Goal: Task Accomplishment & Management: Manage account settings

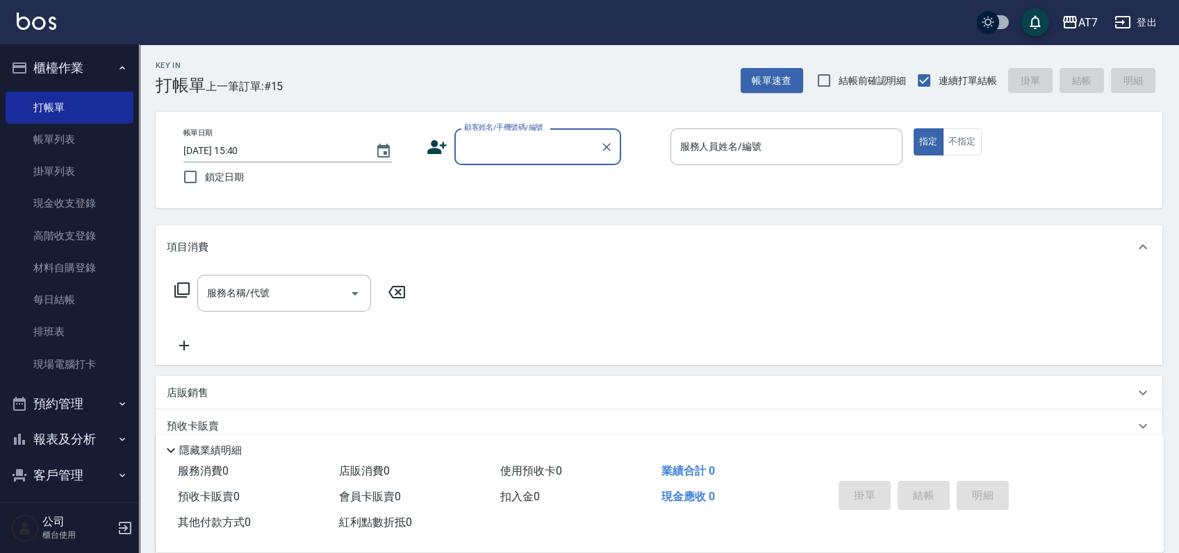
scroll to position [114, 0]
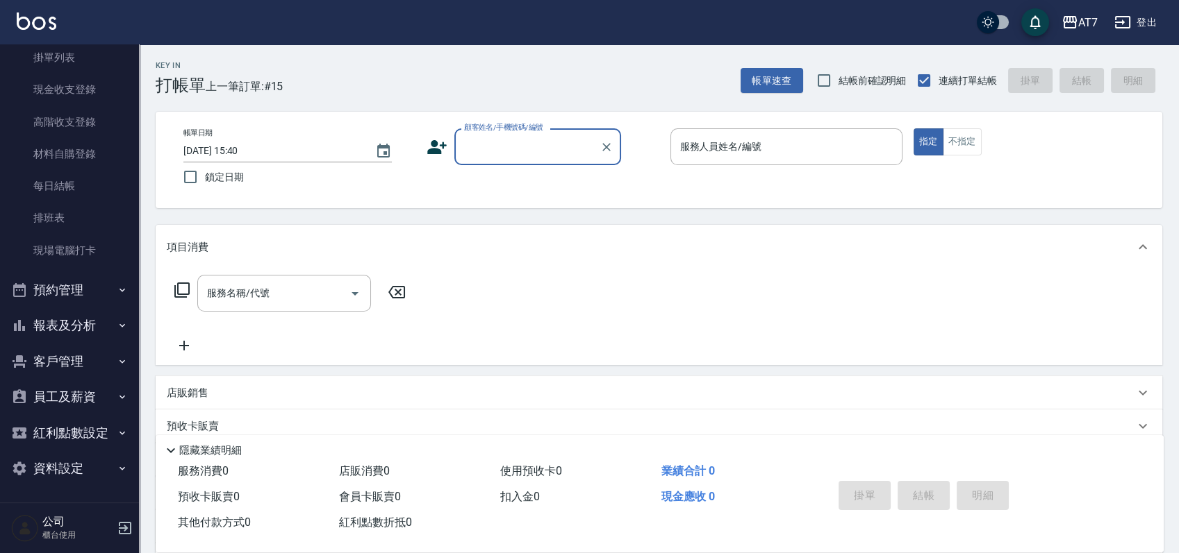
click at [544, 163] on div "顧客姓名/手機號碼/編號" at bounding box center [537, 146] width 167 height 37
type input "15500"
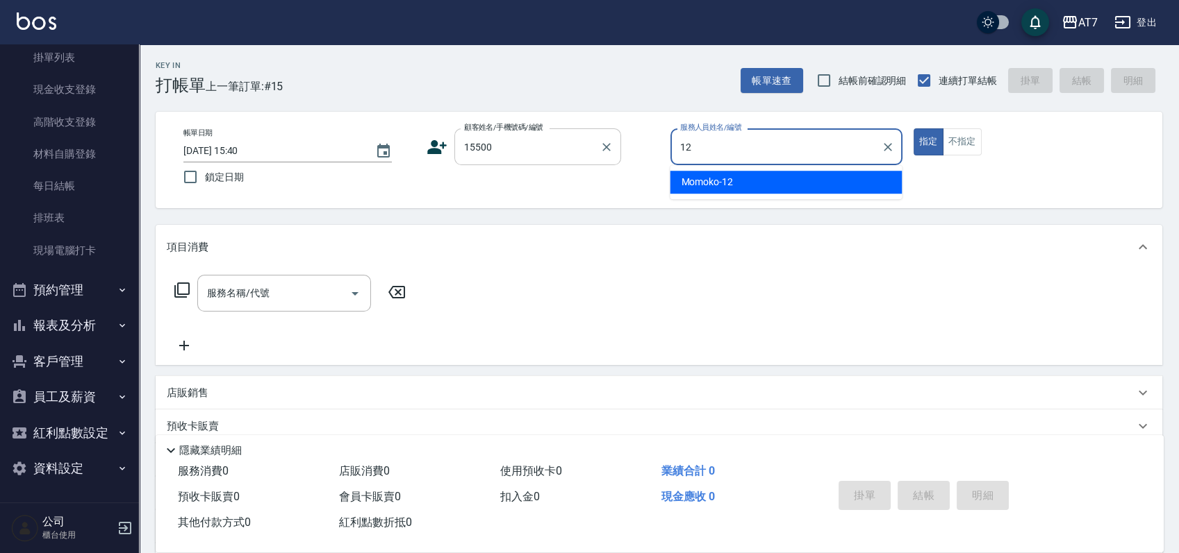
type input "Momoko-12"
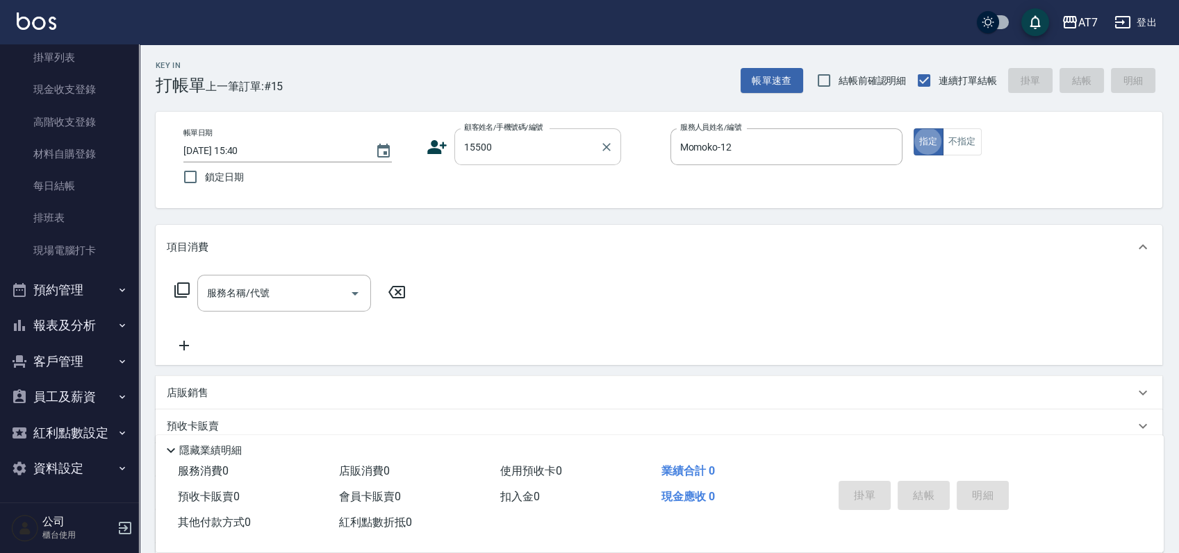
type button "true"
type input "公司/公司15500/15500"
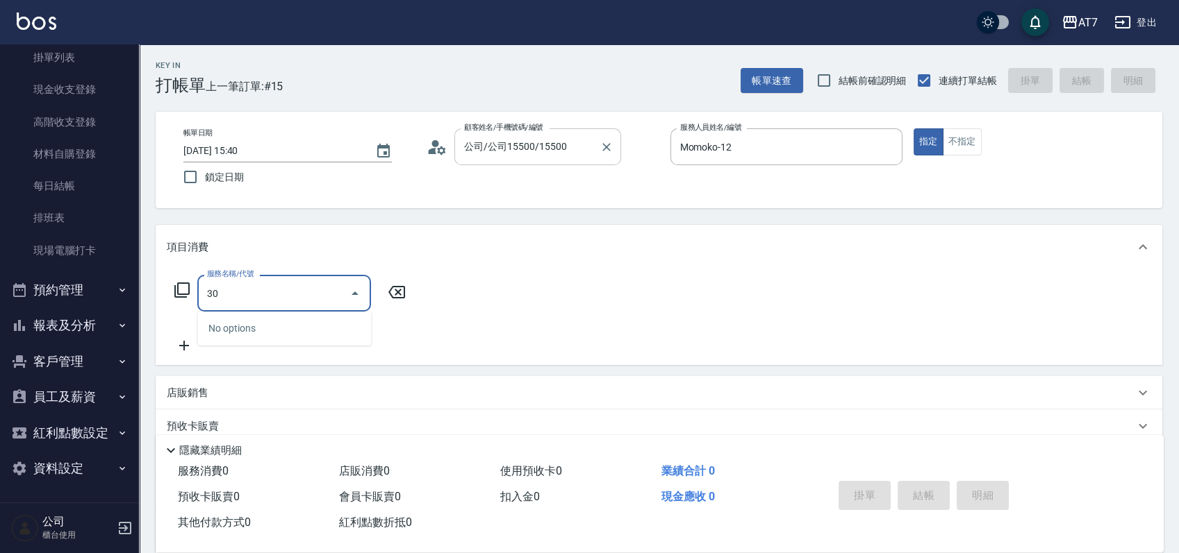
type input "304"
type input "40"
type input "A+級剪髮(304)"
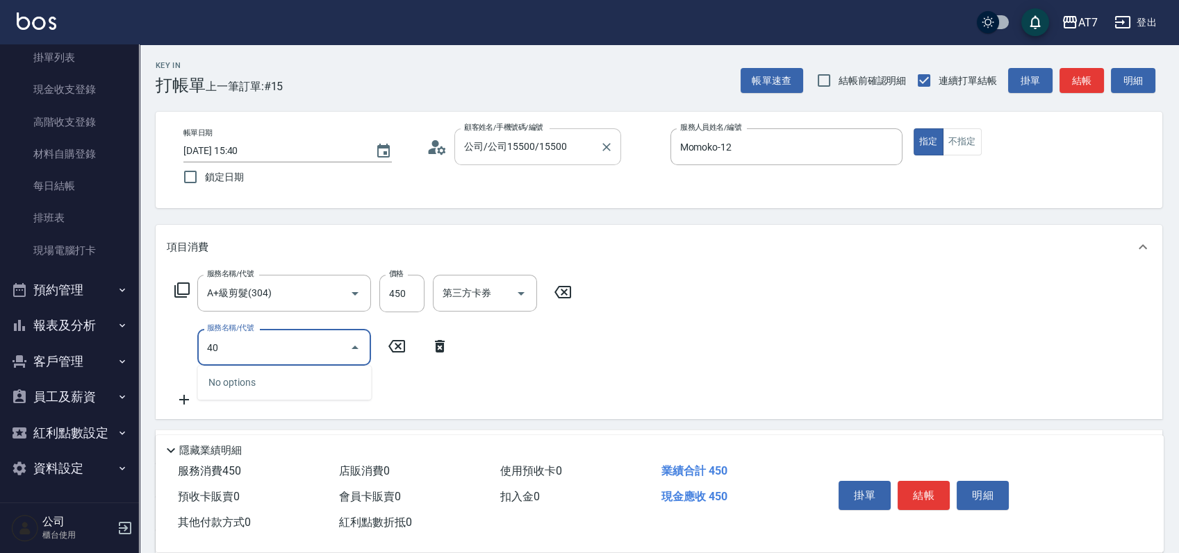
type input "401"
type input "190"
type input "染髮(互助)(401)"
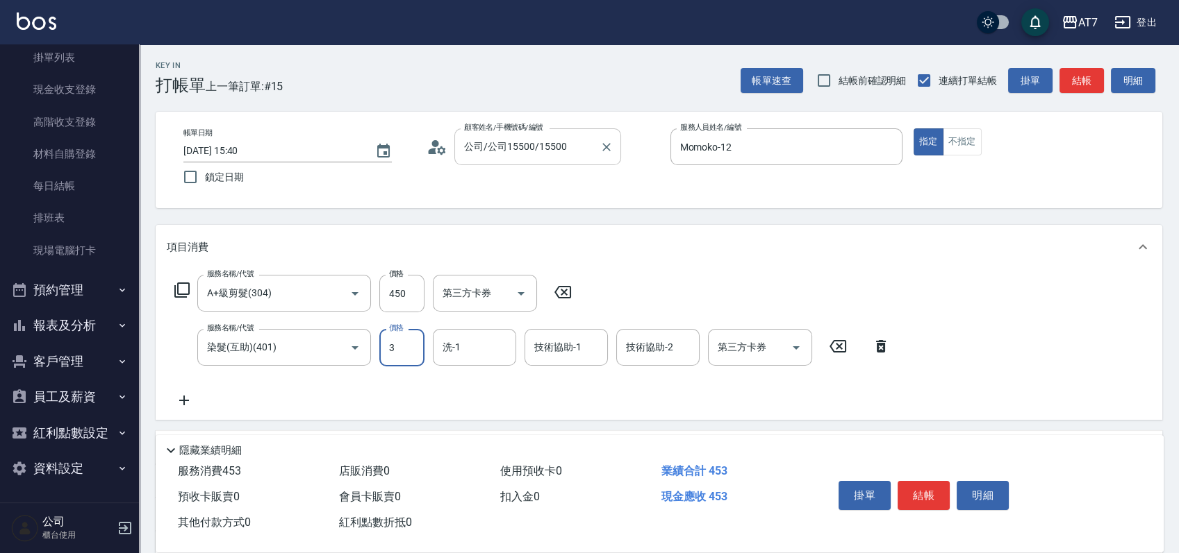
type input "40"
type input "328"
type input "70"
type input "3280"
type input "370"
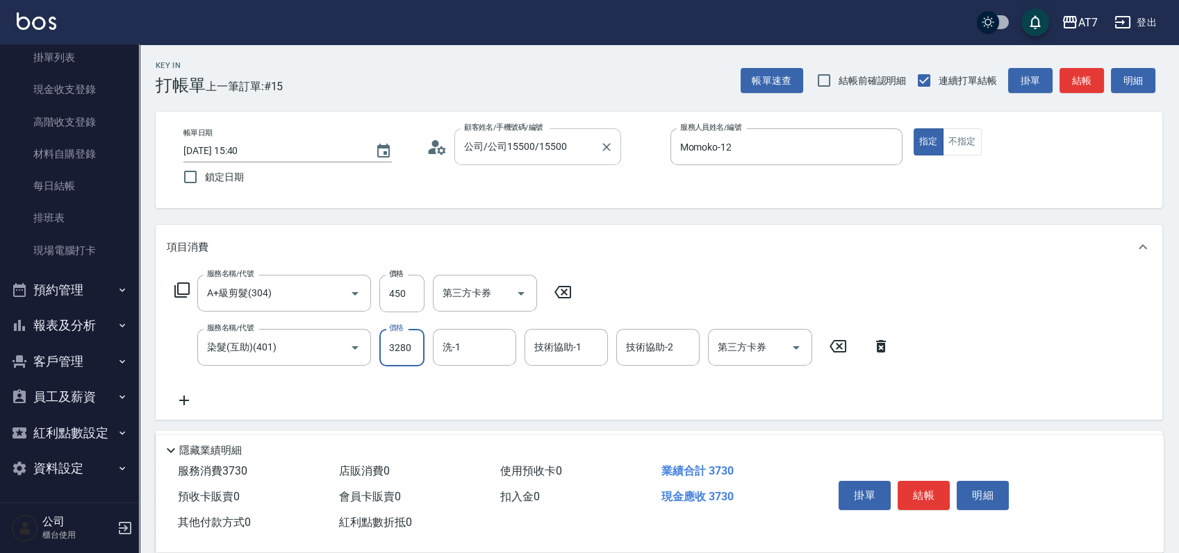
type input "3280"
type input "YuYu-40"
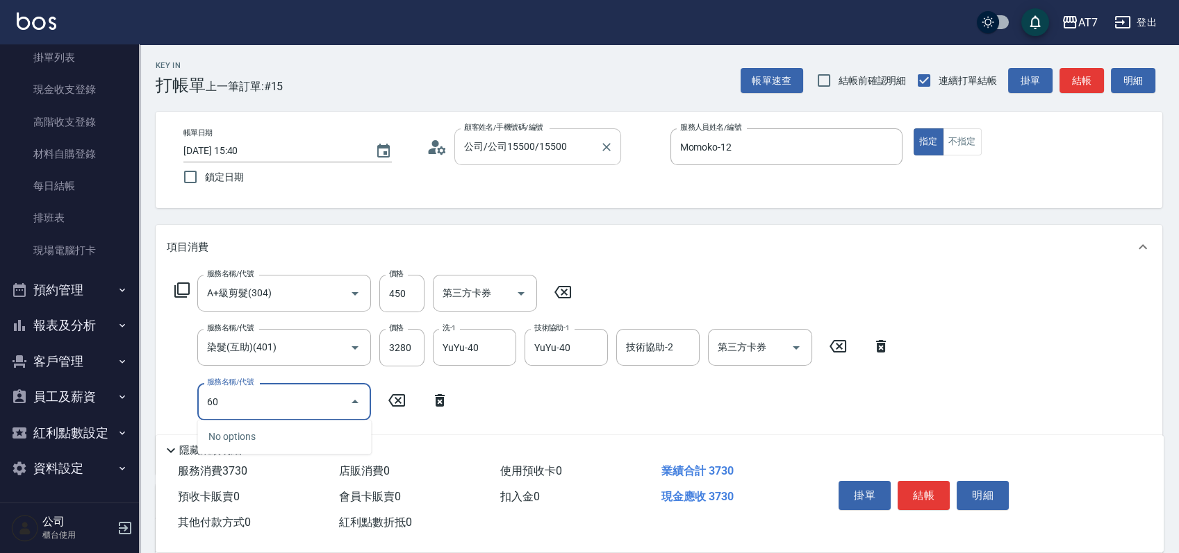
type input "601"
type input "430"
type input "深層護髮（助）(601)"
type input "370"
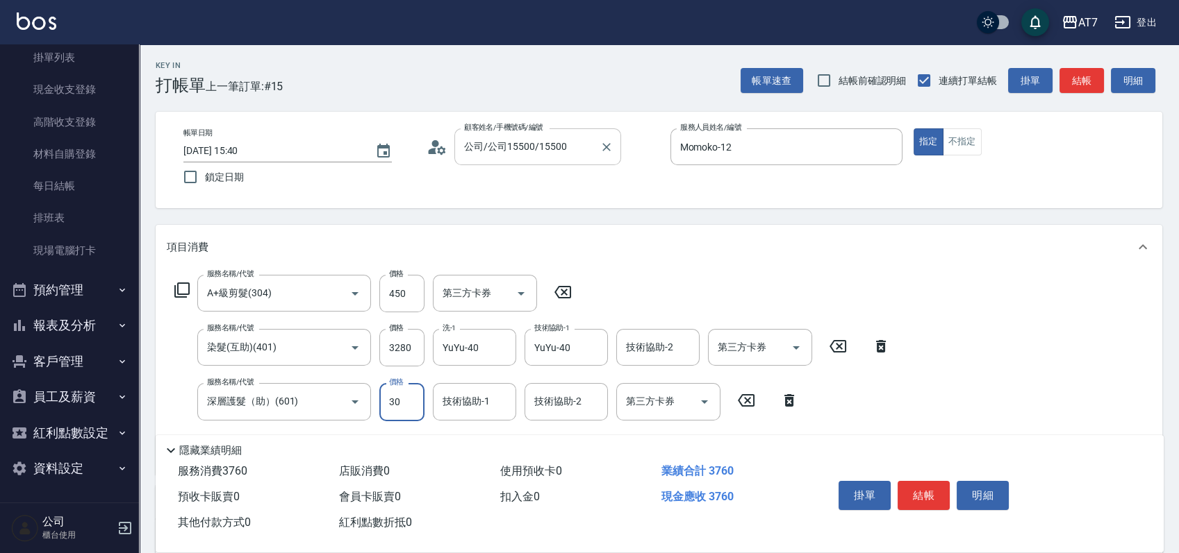
type input "300"
type input "400"
type input "300"
type input "YuYu-40"
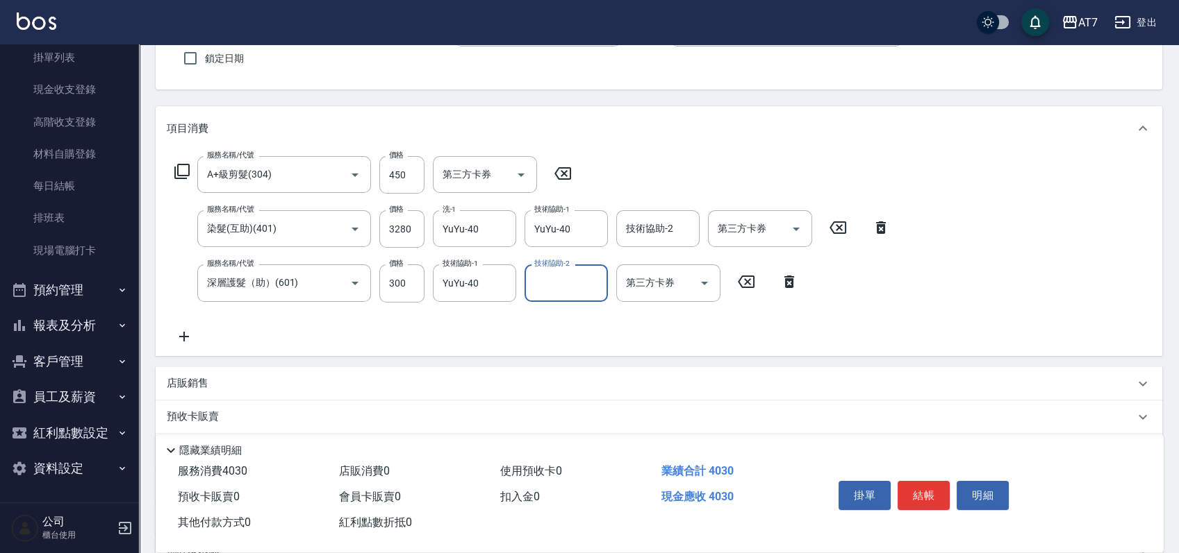
scroll to position [185, 0]
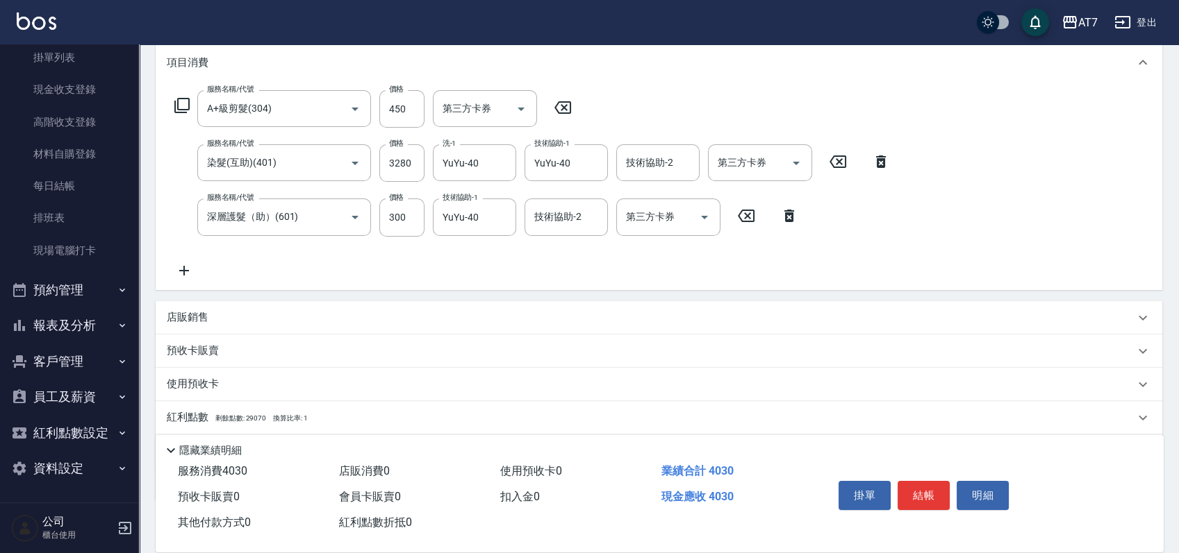
click at [706, 310] on div "店販銷售" at bounding box center [650, 317] width 967 height 15
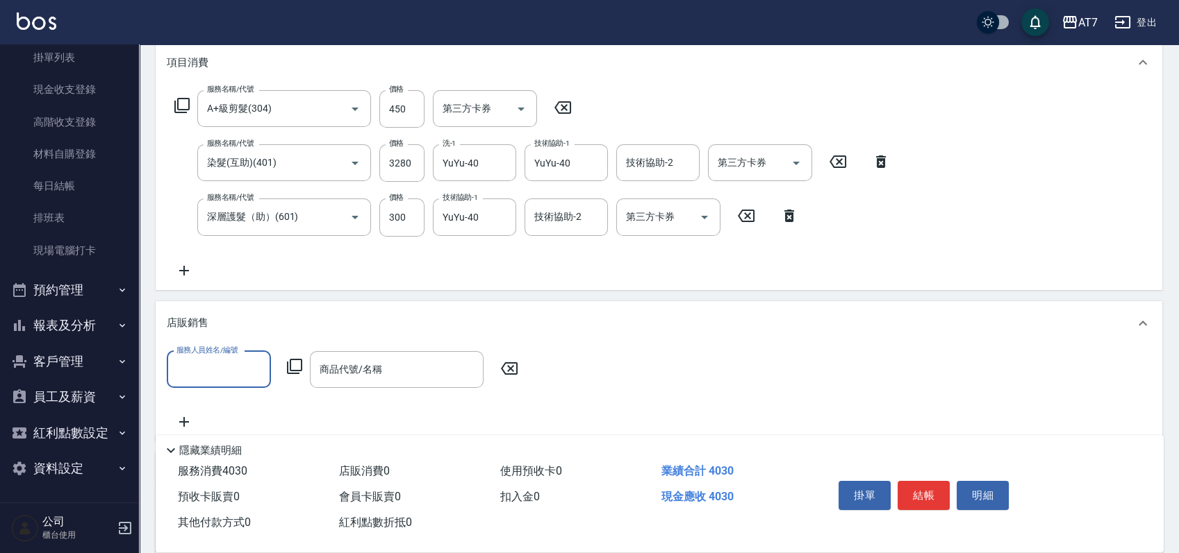
scroll to position [0, 0]
type input "Momoko-12"
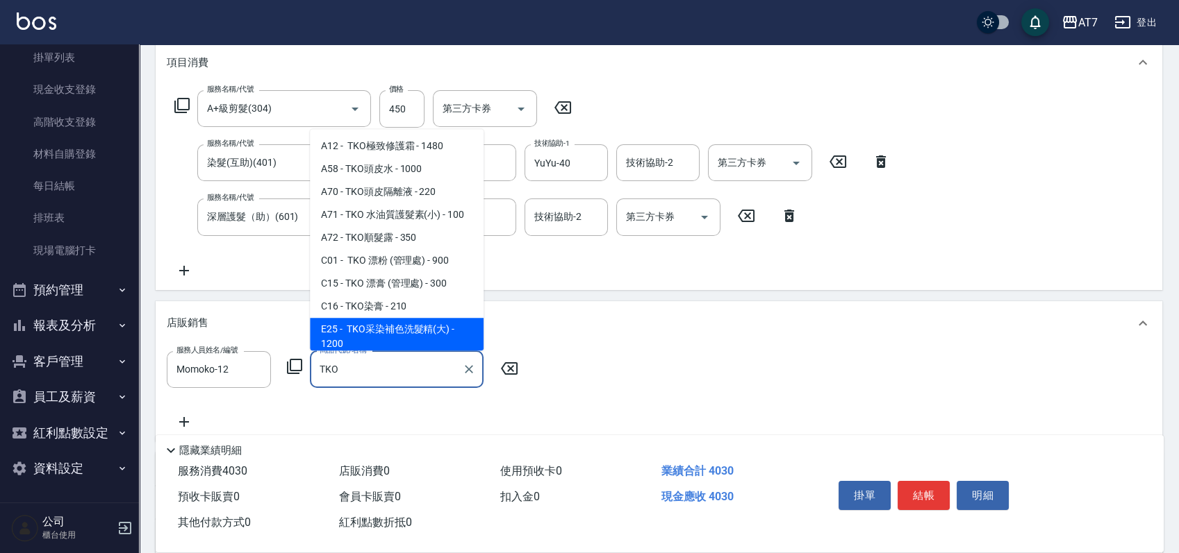
click at [431, 345] on span "E25 - TKO采染補色洗髮精(大) - 1200" at bounding box center [397, 337] width 174 height 38
type input "TKO采染補色洗髮精(大)"
type input "520"
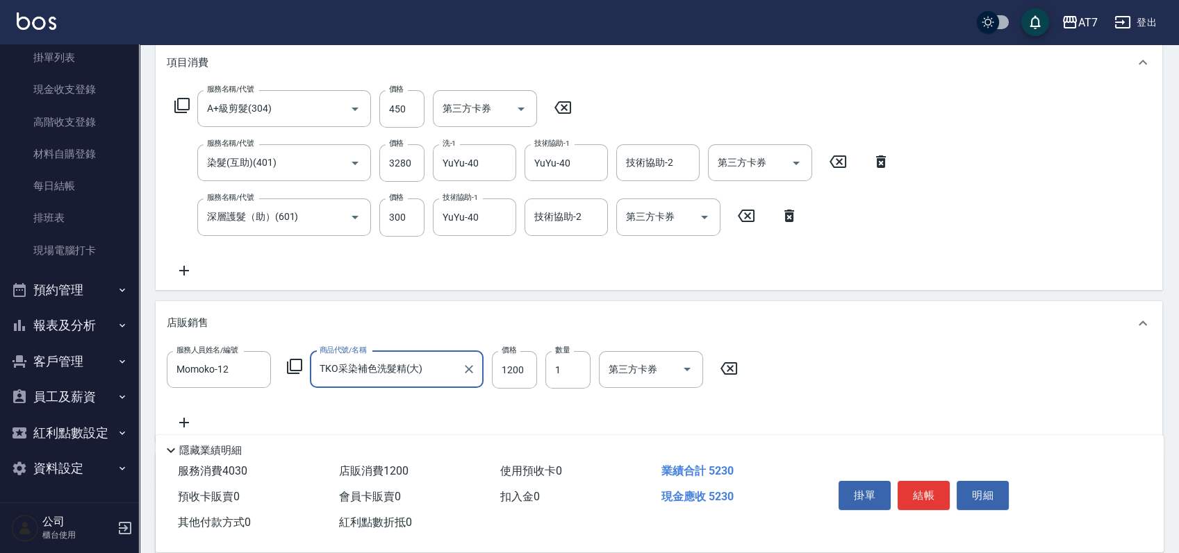
type input "TKO采染補色洗髮精(大)"
type input "1"
type input "400"
type input "110"
type input "410"
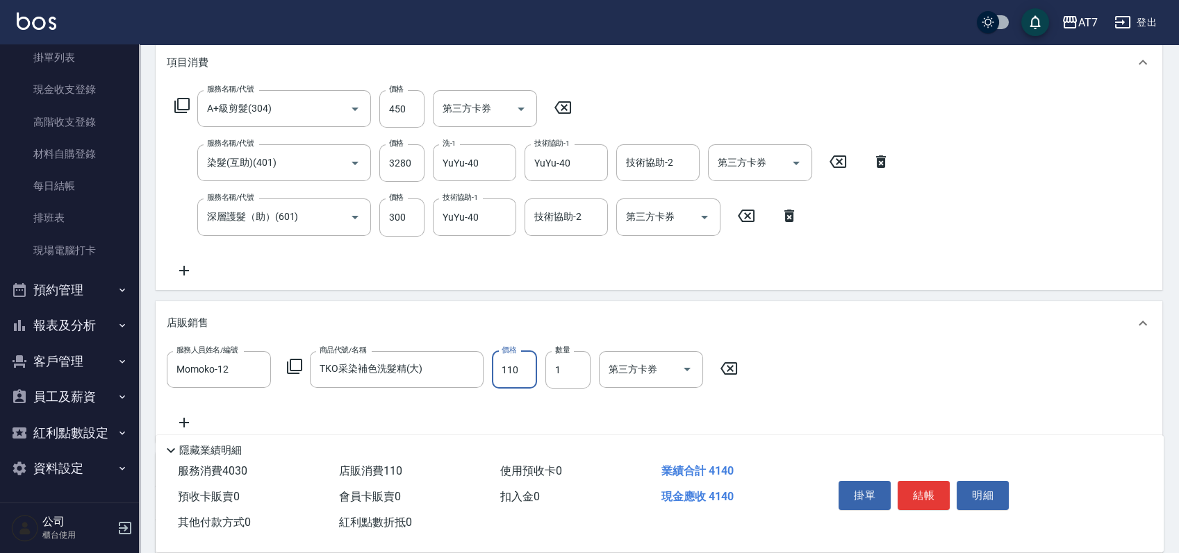
type input "1100"
type input "510"
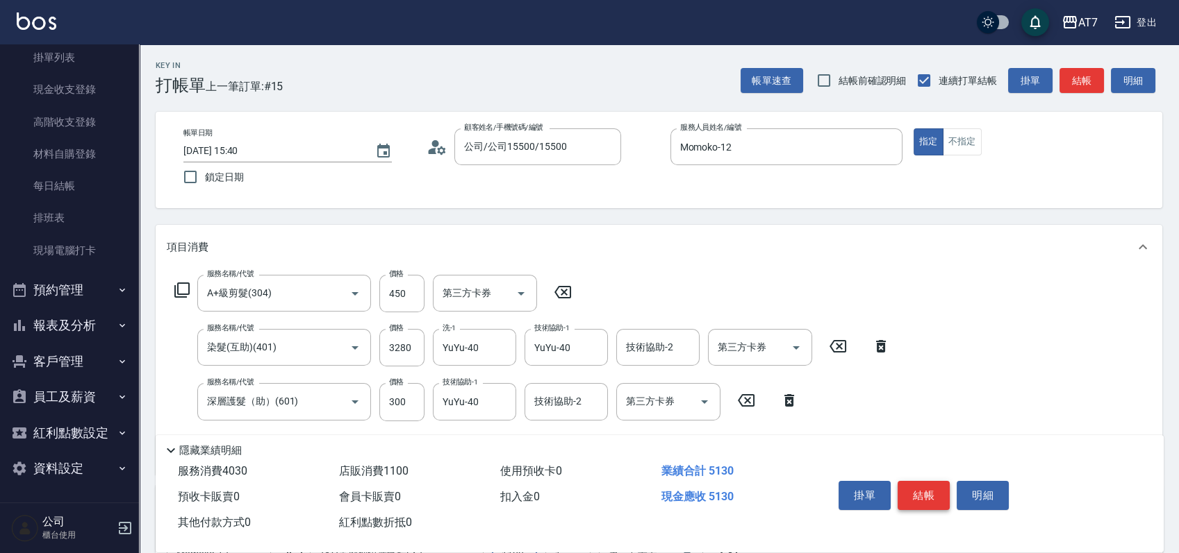
type input "1100"
click at [915, 497] on button "結帳" at bounding box center [923, 495] width 52 height 29
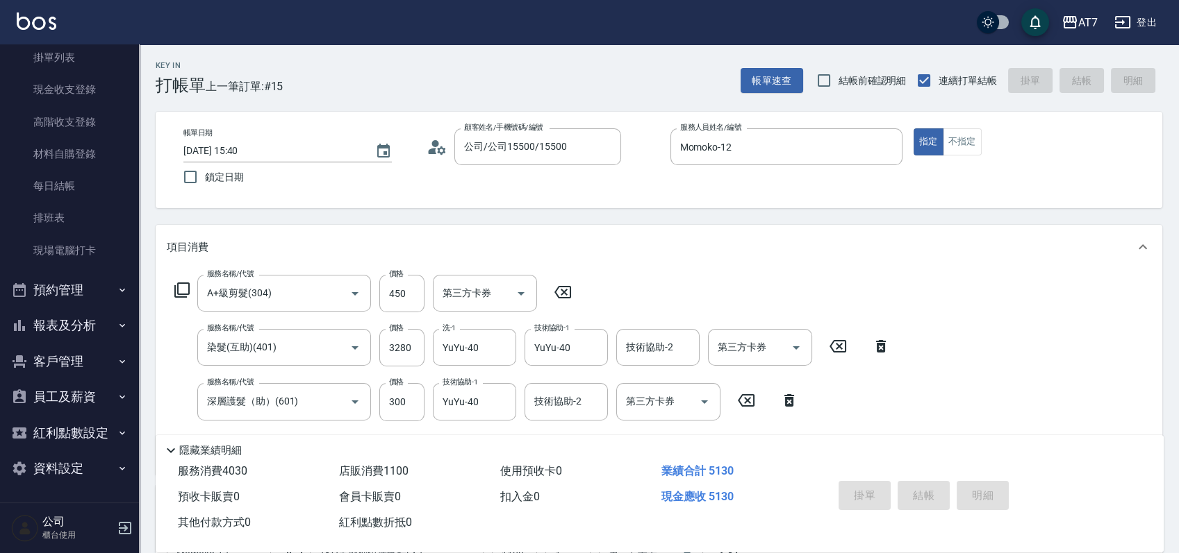
type input "2025/08/20 19:04"
type input "0"
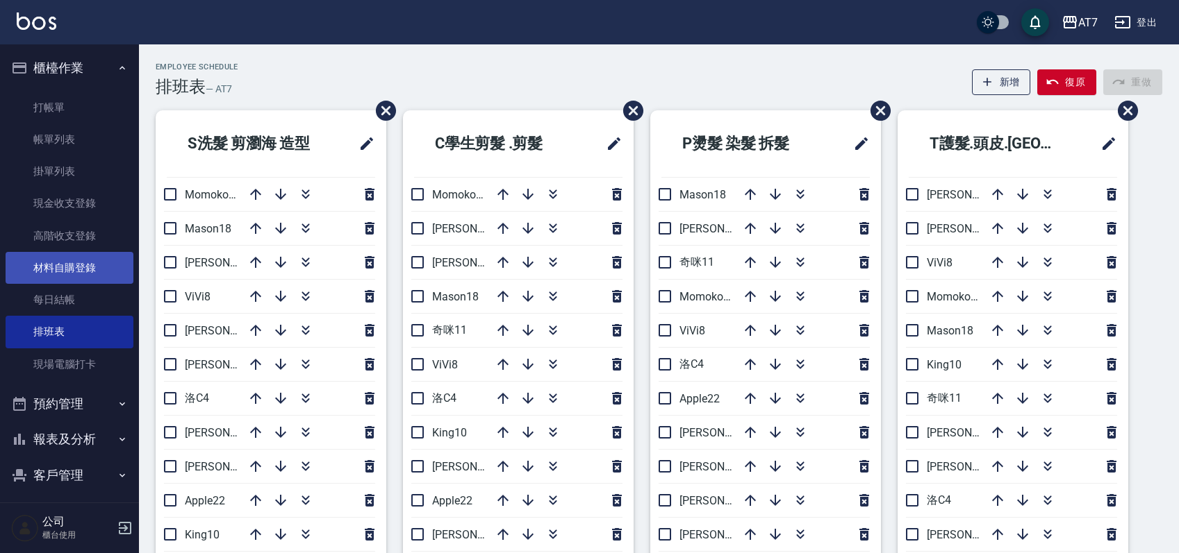
scroll to position [92, 0]
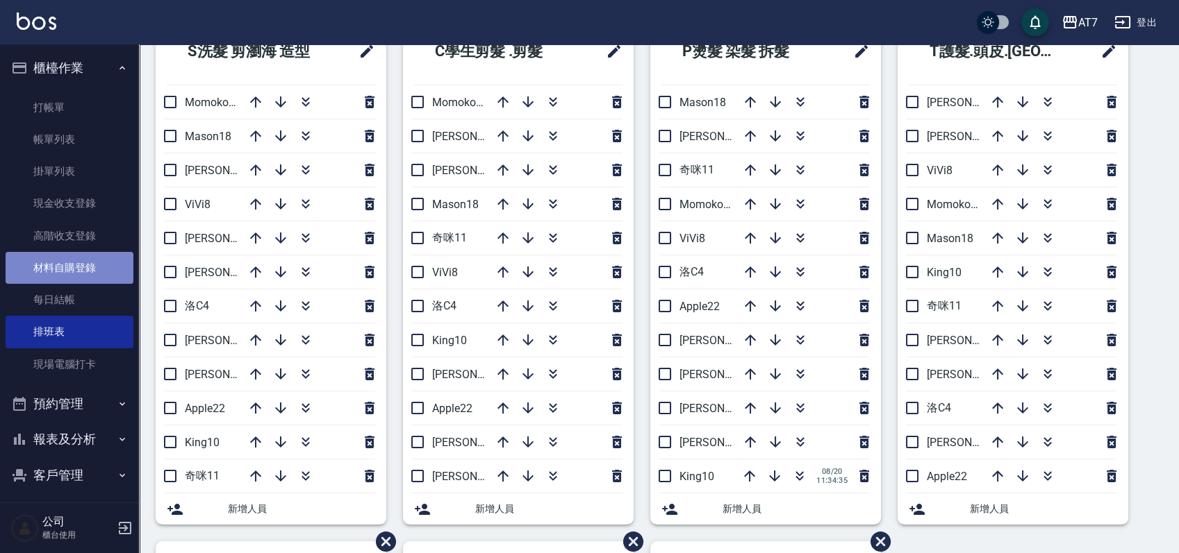
click at [85, 263] on link "材料自購登錄" at bounding box center [70, 268] width 128 height 32
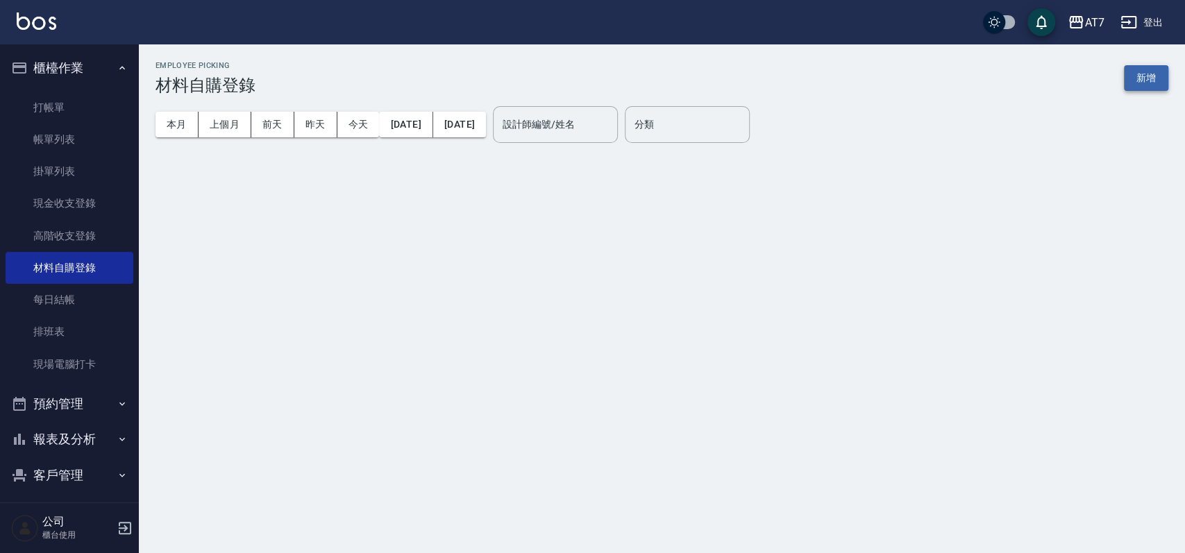
click at [1153, 83] on button "新增" at bounding box center [1146, 78] width 44 height 26
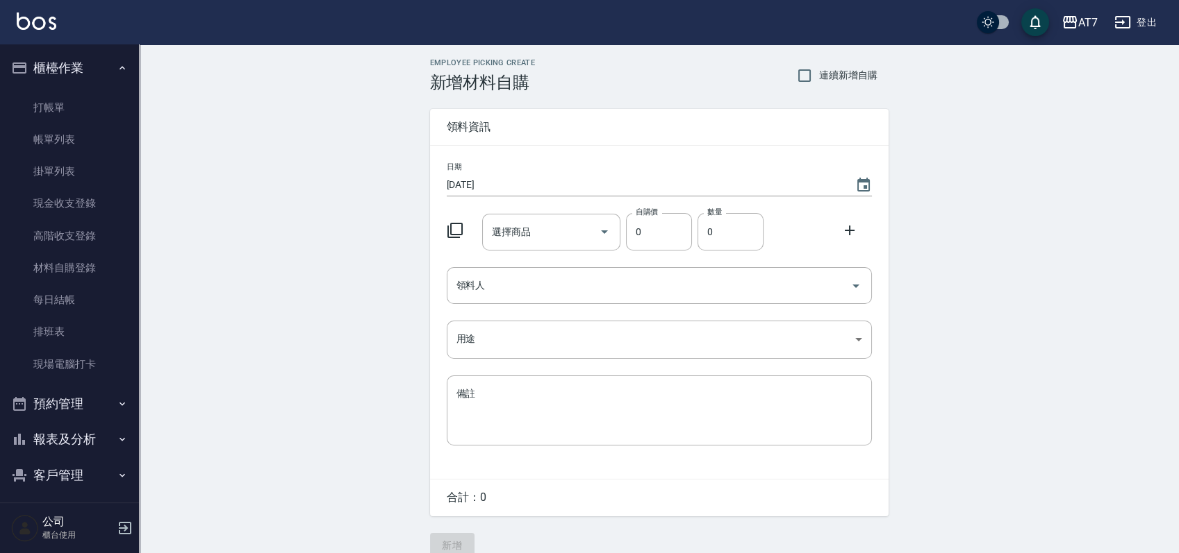
click at [456, 228] on icon at bounding box center [455, 230] width 17 height 17
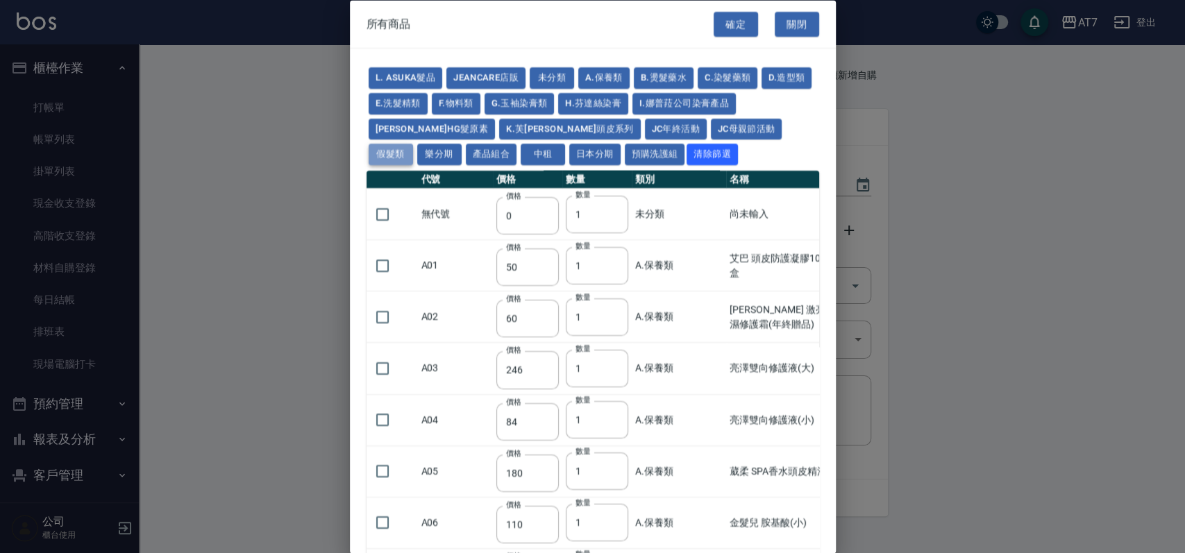
click at [413, 144] on button "假髮類" at bounding box center [391, 155] width 44 height 22
type input "62"
type input "64"
type input "800"
type input "80"
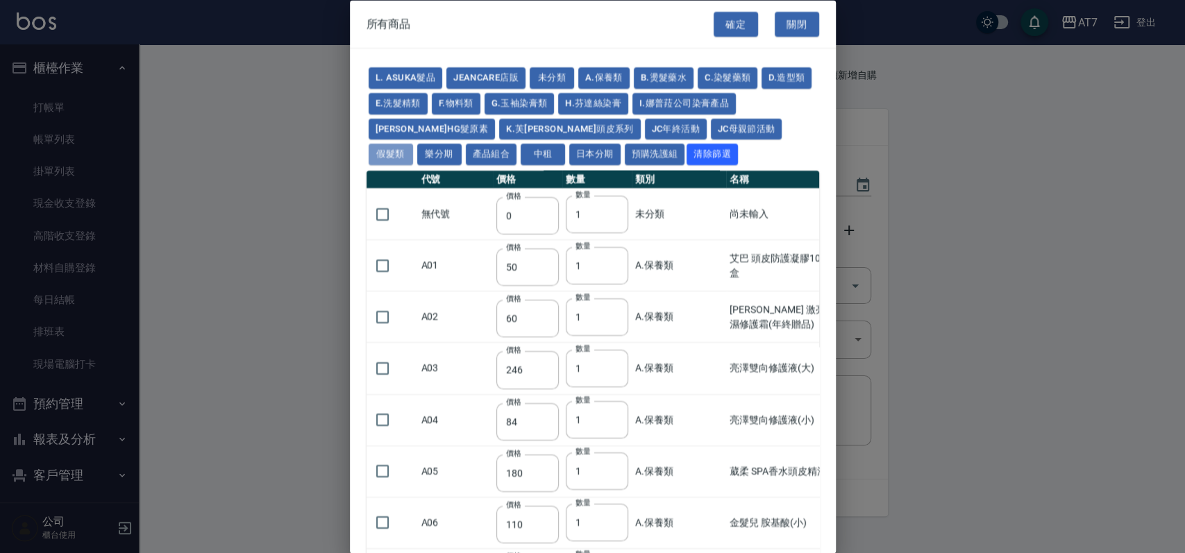
type input "350"
type input "25"
type input "400"
type input "100"
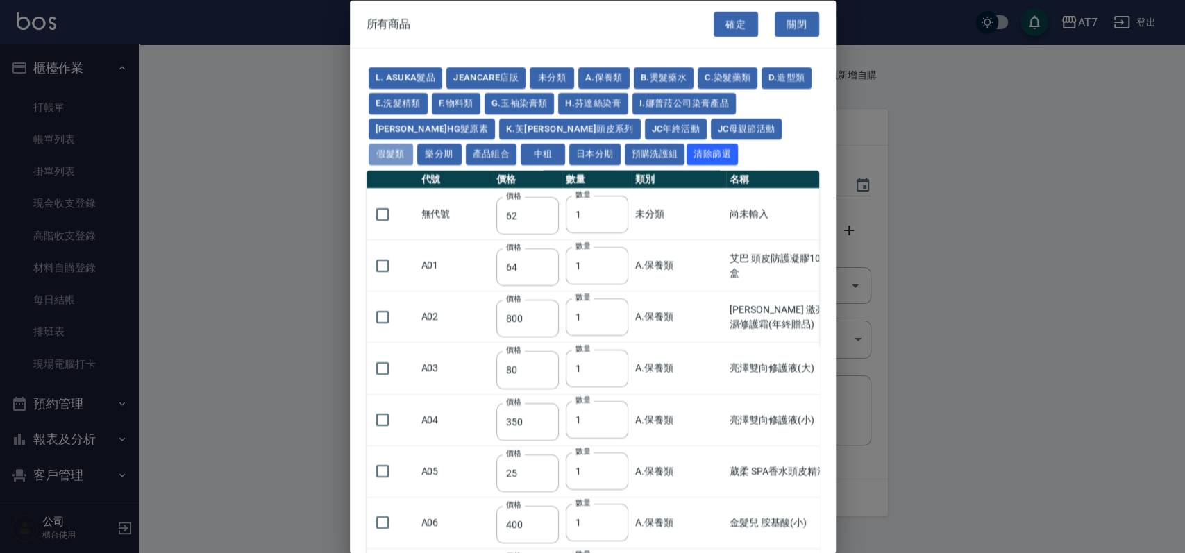
type input "880"
type input "930"
type input "980"
type input "1030"
type input "1130"
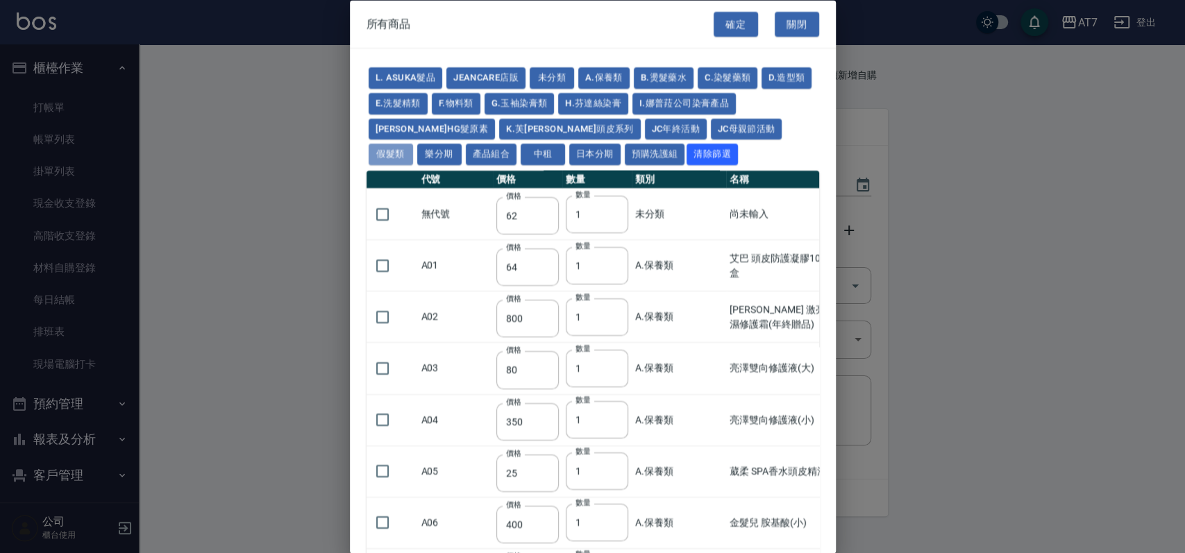
type input "1230"
type input "1330"
type input "1780"
type input "1980"
type input "2180"
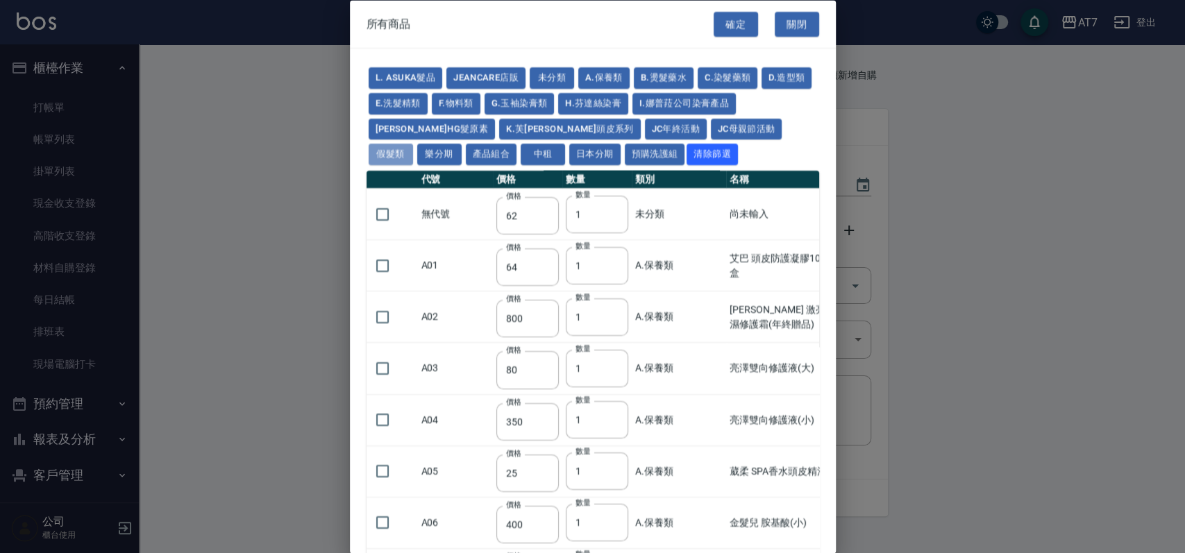
type input "2380"
type input "2580"
type input "2780"
type input "2980"
type input "1030"
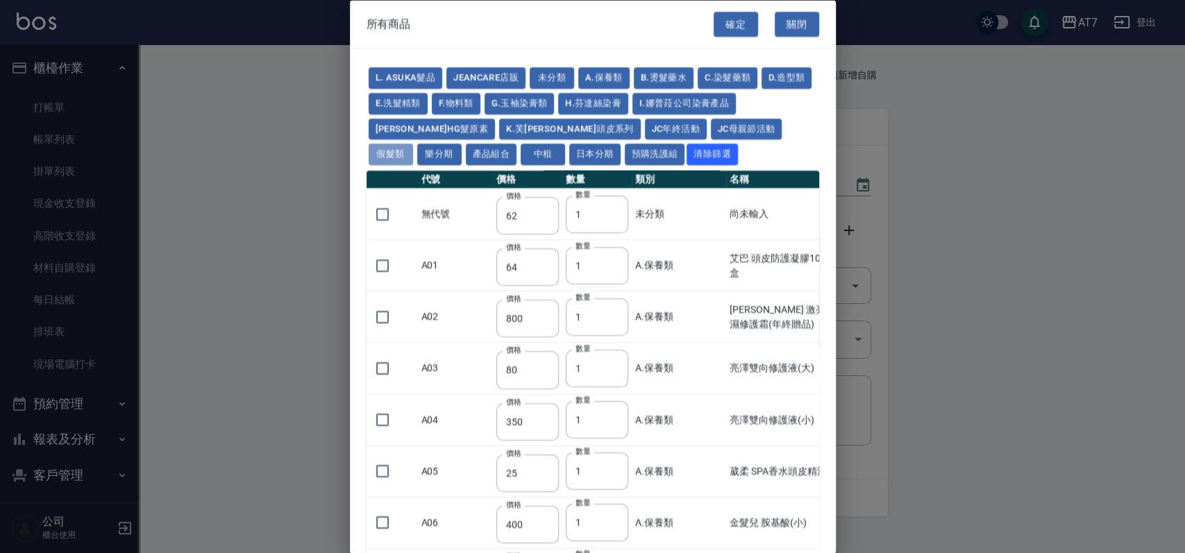
type input "1080"
type input "1130"
type input "1230"
type input "1280"
type input "1380"
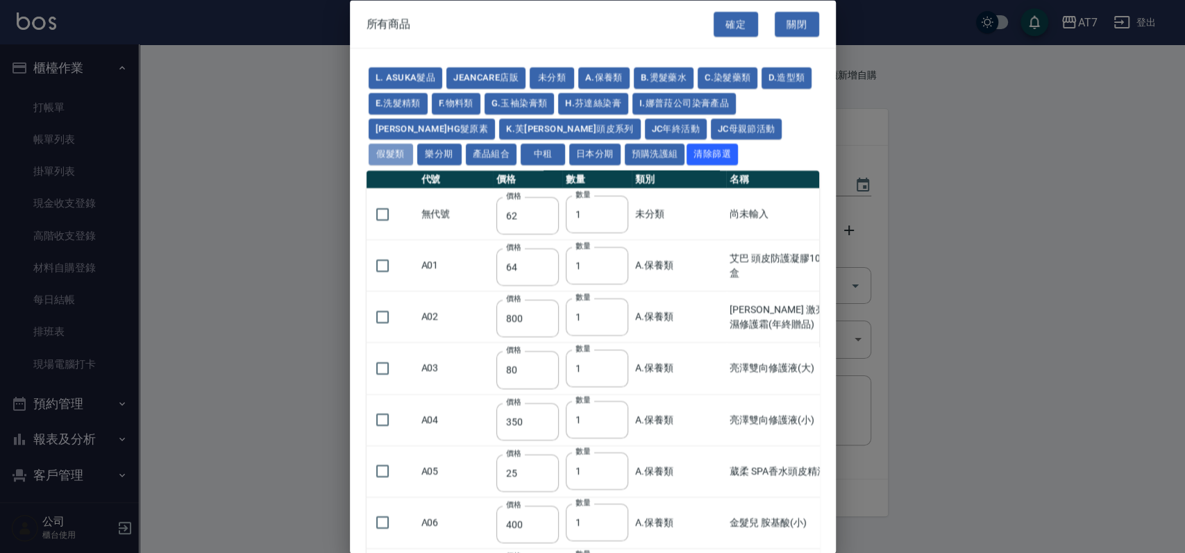
type input "2180"
type input "2380"
type input "2580"
type input "2780"
type input "2980"
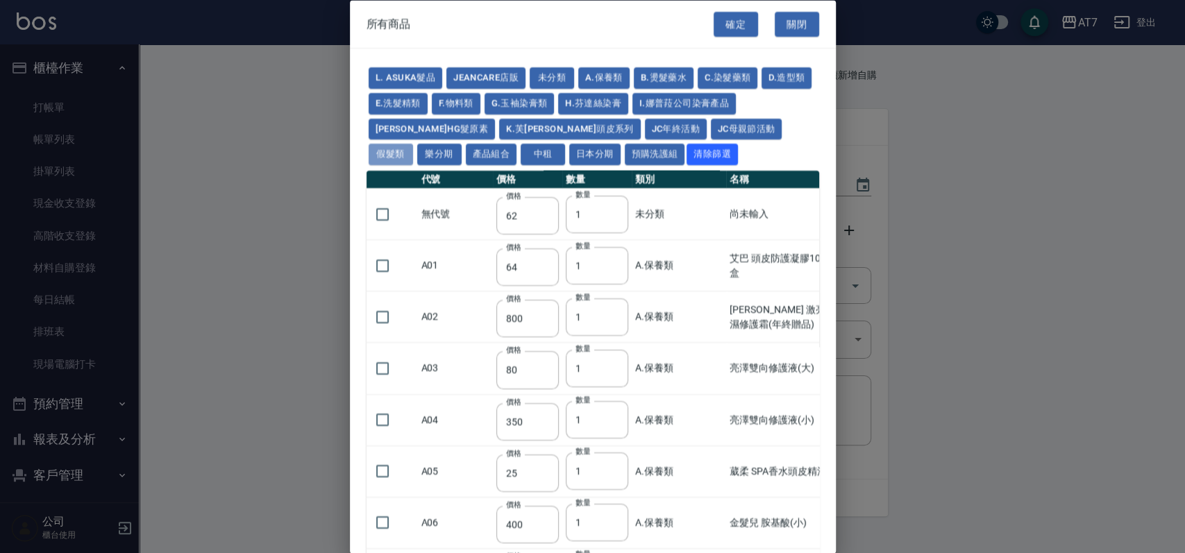
type input "730"
type input "780"
type input "830"
type input "930"
type input "980"
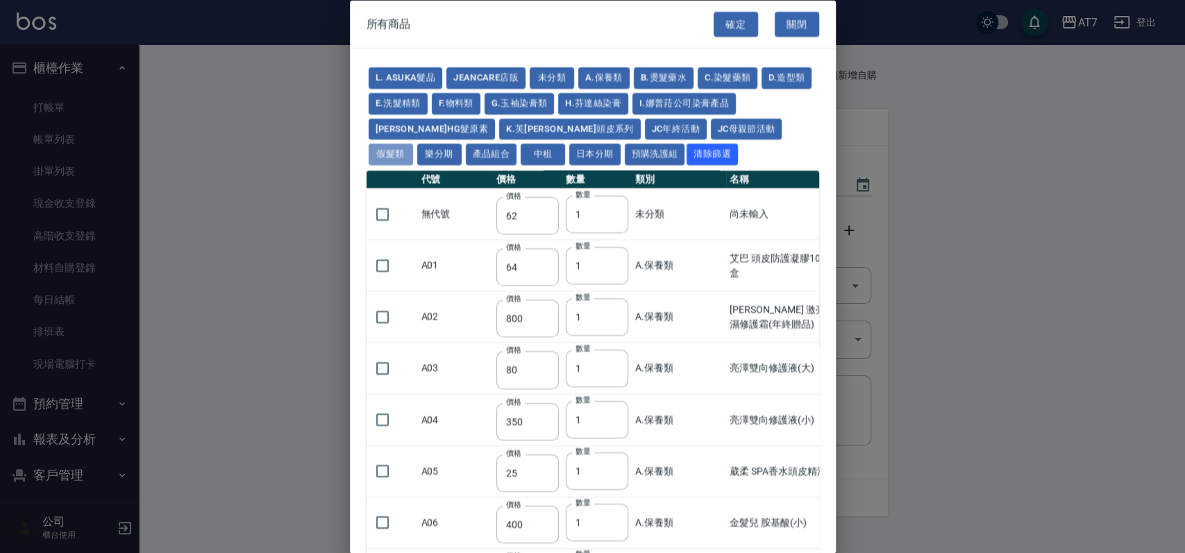
type input "560"
type input "775"
type input "580"
type input "2230"
type input "1180"
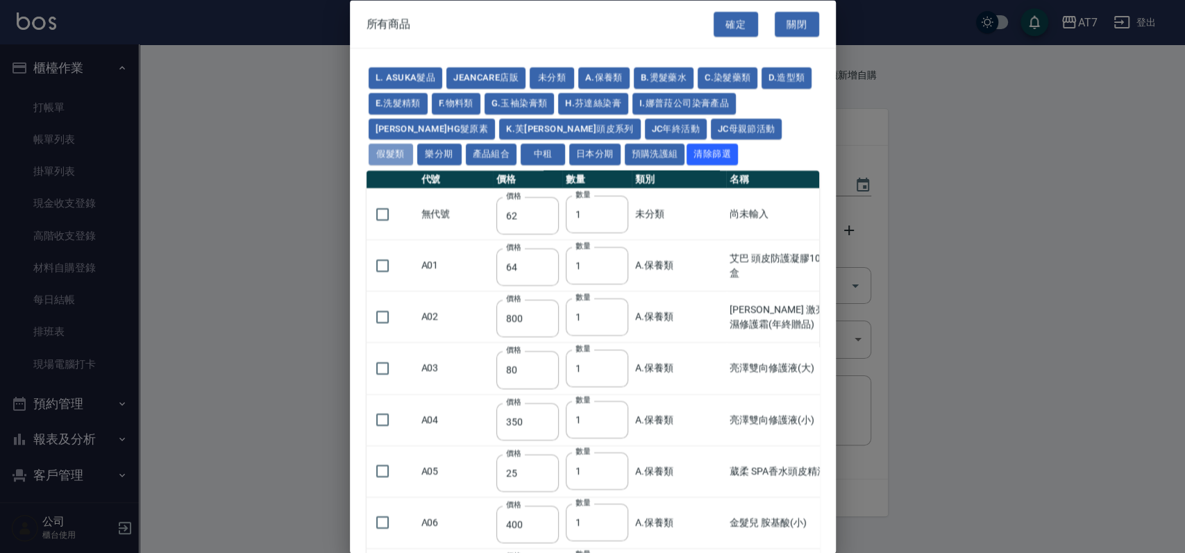
type input "1030"
type input "1080"
type input "1130"
type input "1180"
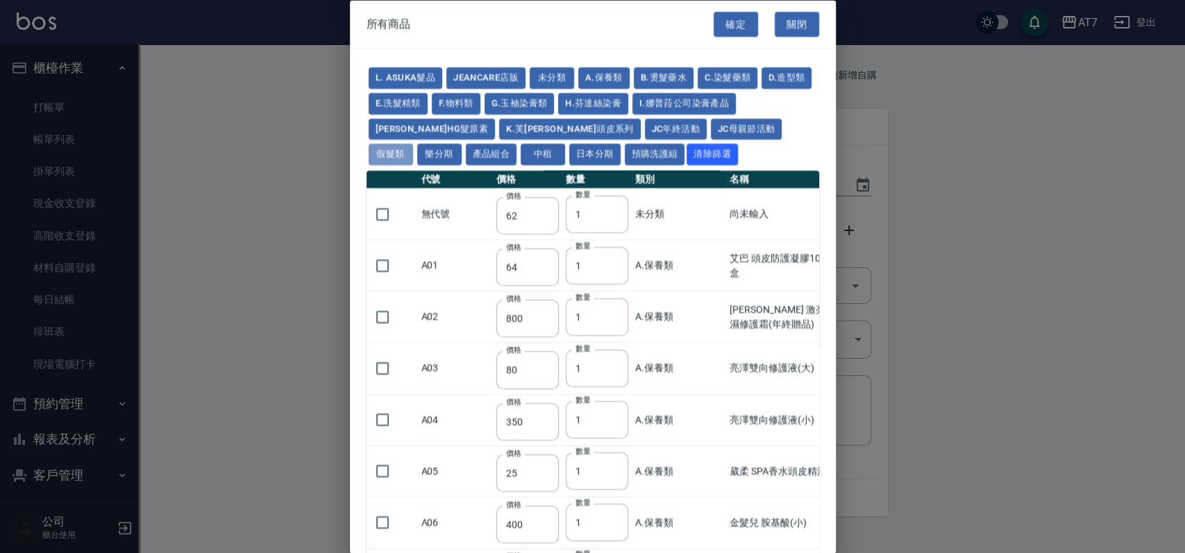
type input "1230"
type input "2130"
type input "2330"
type input "2530"
type input "930"
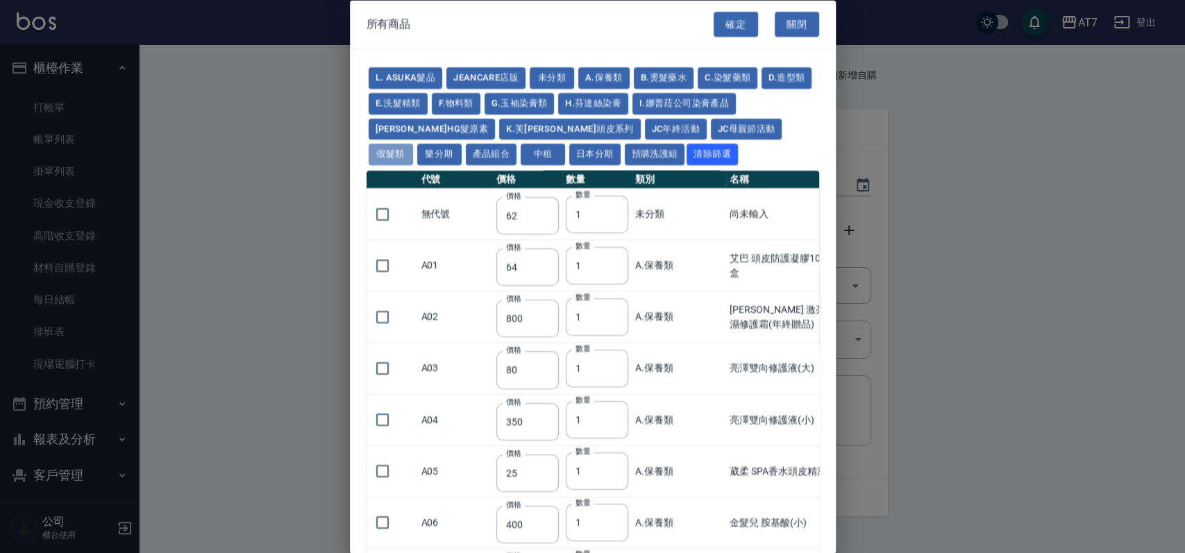
type input "170"
type input "1380"
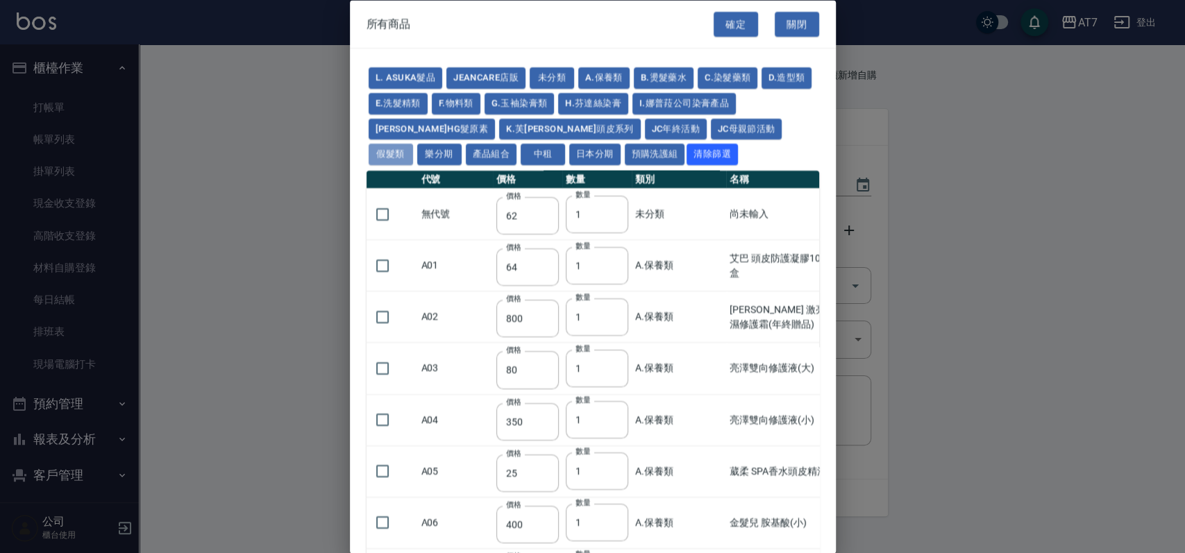
type input "1530"
type input "1680"
type input "1830"
type input "1980"
type input "2130"
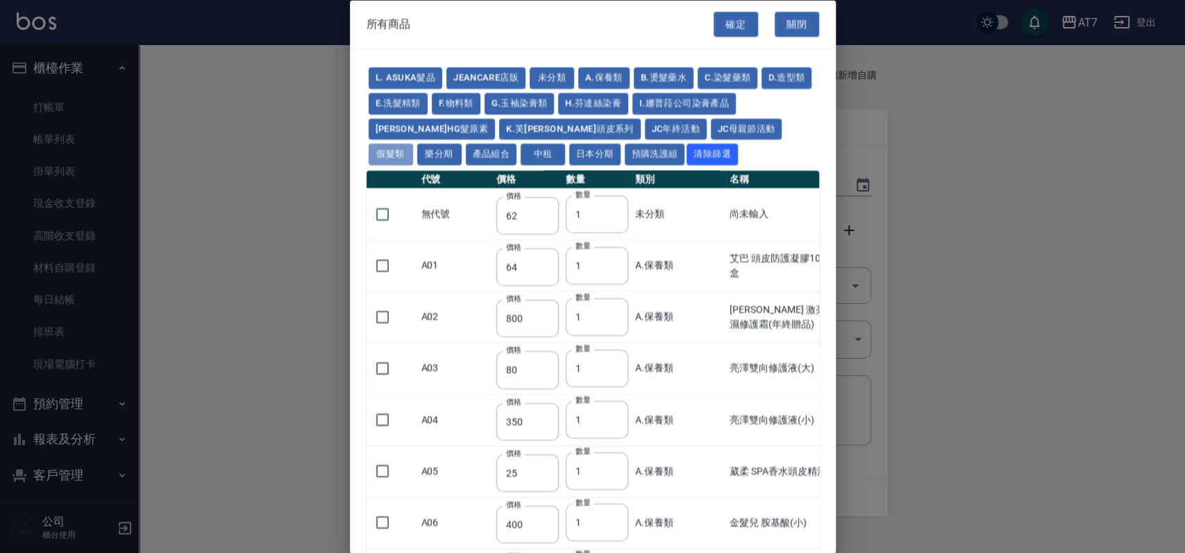
type input "1930"
type input "2730"
type input "2780"
type input "2980"
type input "2380"
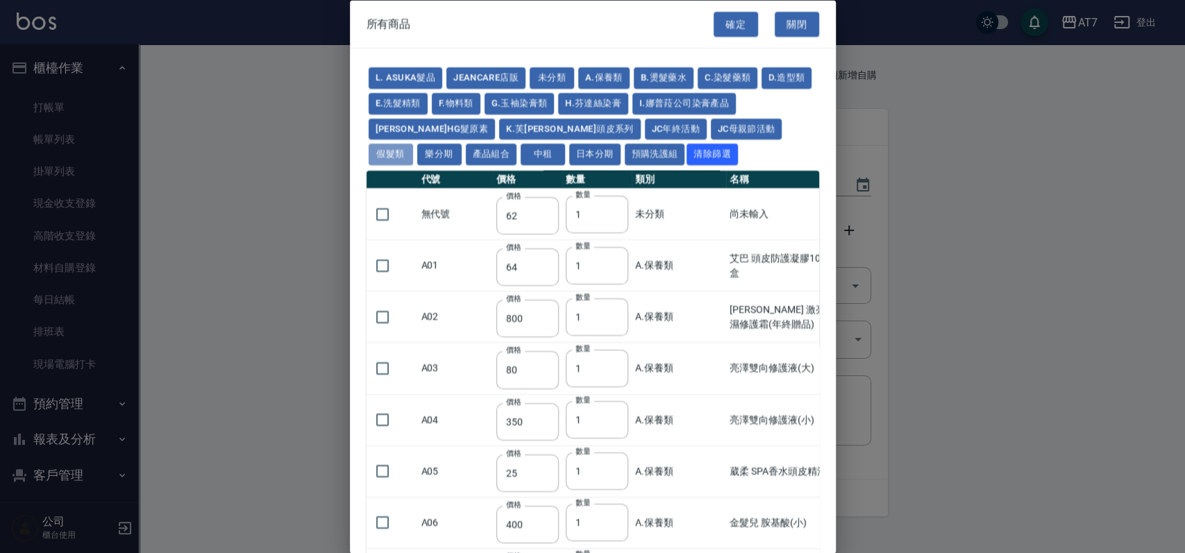
type input "2580"
type input "2780"
type input "2980"
type input "3180"
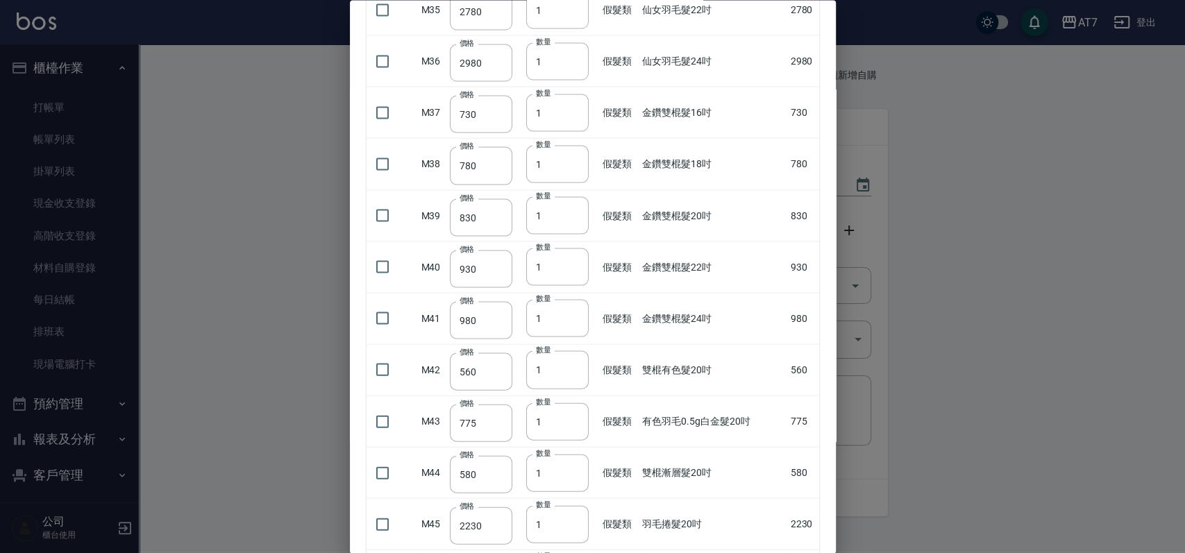
scroll to position [2407, 0]
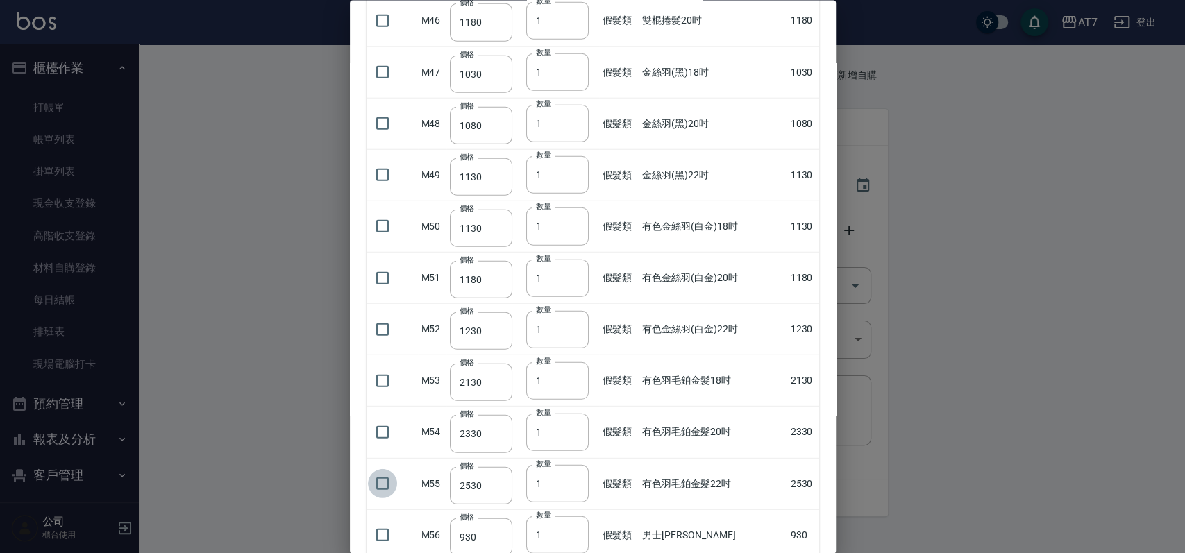
click at [385, 481] on input "checkbox" at bounding box center [382, 483] width 29 height 29
checkbox input "true"
click at [572, 476] on input "2" at bounding box center [557, 484] width 63 height 38
type input "3"
click at [572, 476] on input "3" at bounding box center [557, 484] width 63 height 38
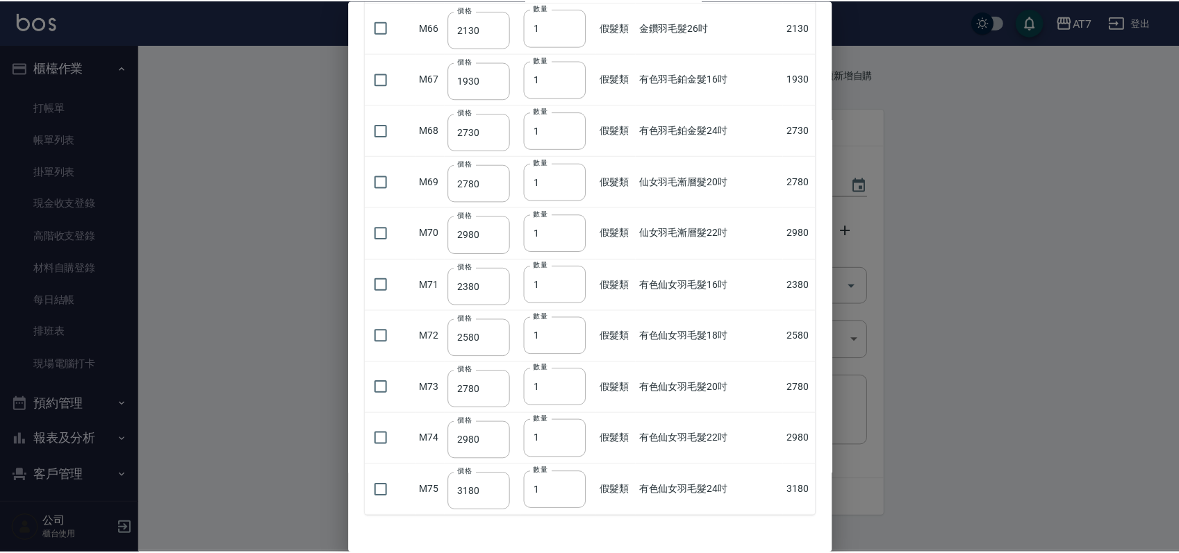
scroll to position [3472, 0]
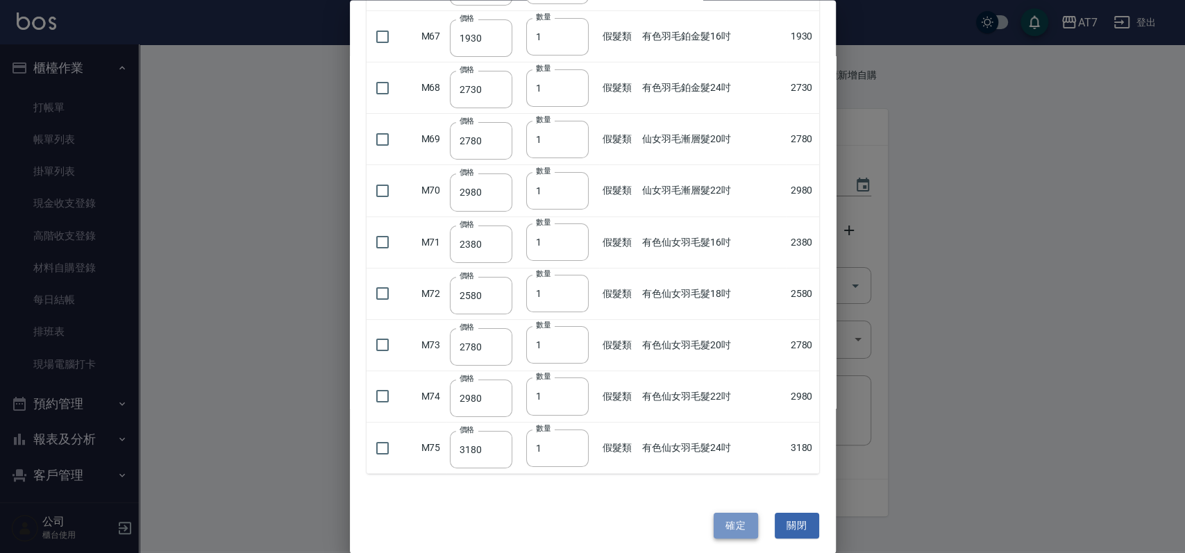
click at [740, 517] on button "確定" at bounding box center [736, 526] width 44 height 26
type input "有色羽毛鉑金髮22吋"
type input "2530"
type input "3"
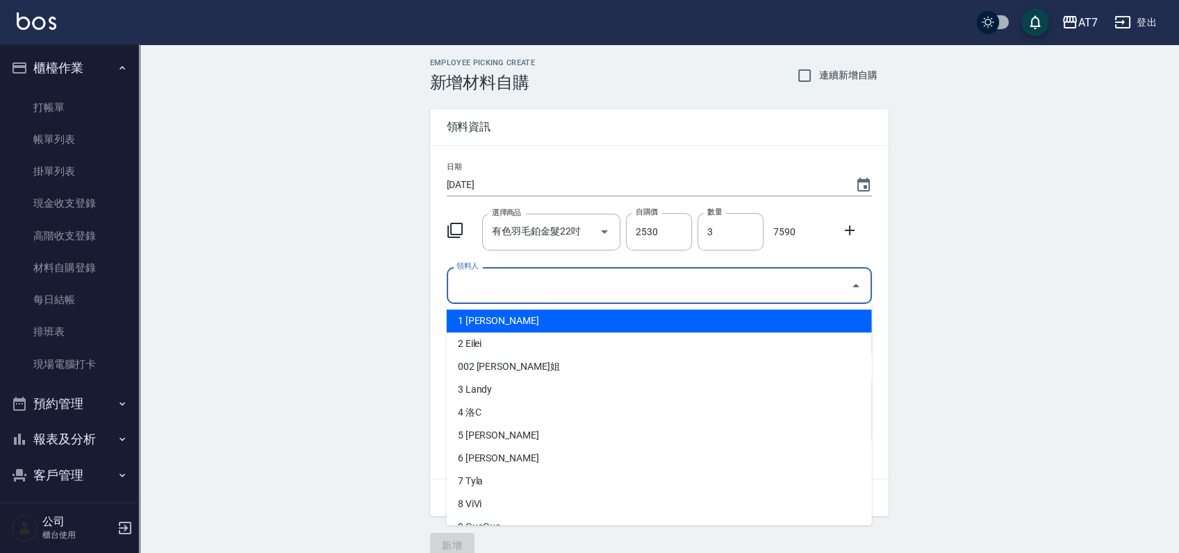
click at [550, 278] on input "領料人" at bounding box center [649, 286] width 392 height 24
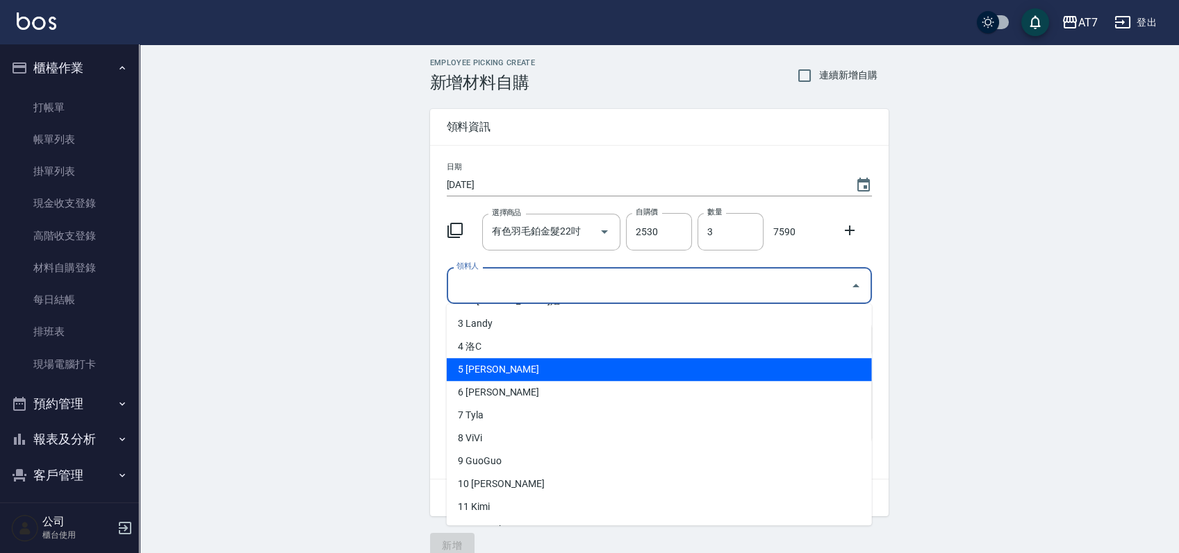
scroll to position [92, 0]
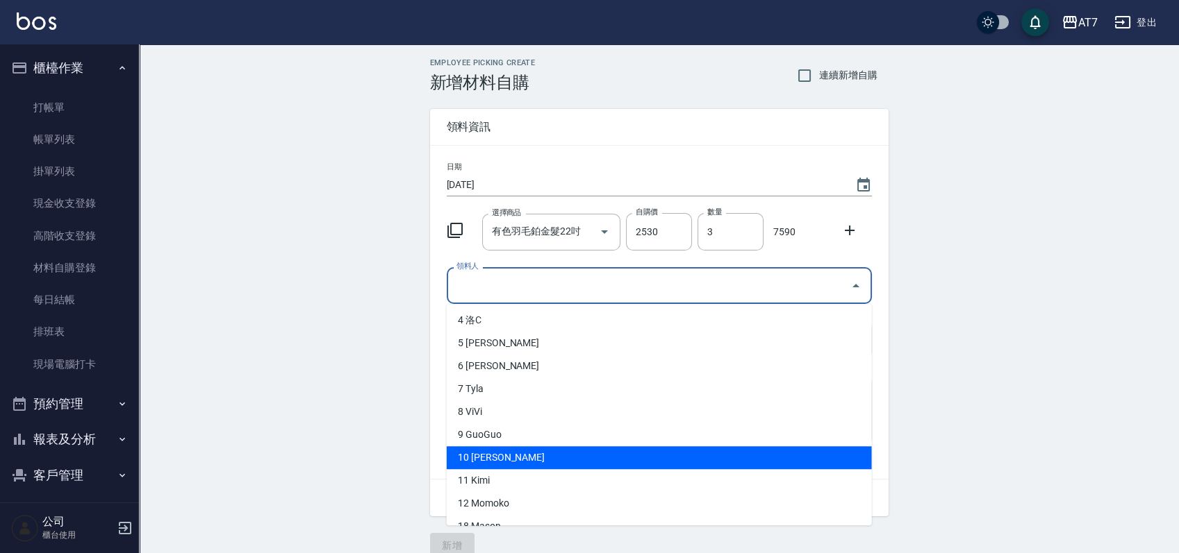
click at [507, 455] on li "10 King" at bounding box center [659, 458] width 425 height 23
type input "King"
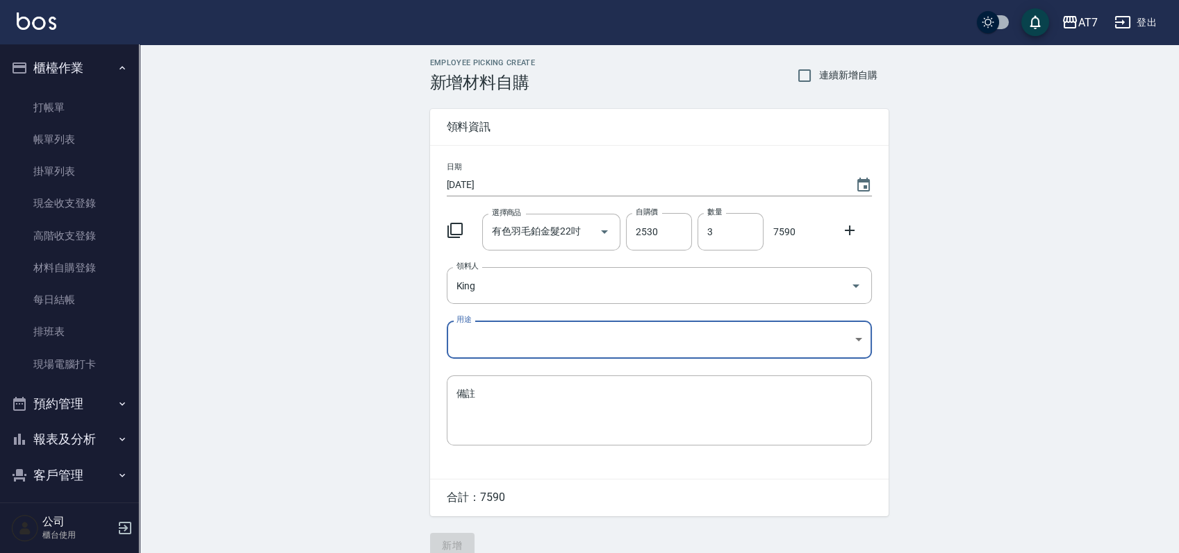
click at [532, 342] on body "AT7 登出 櫃檯作業 打帳單 帳單列表 掛單列表 現金收支登錄 高階收支登錄 材料自購登錄 每日結帳 排班表 現場電腦打卡 預約管理 預約管理 單日預約紀錄…" at bounding box center [589, 286] width 1179 height 572
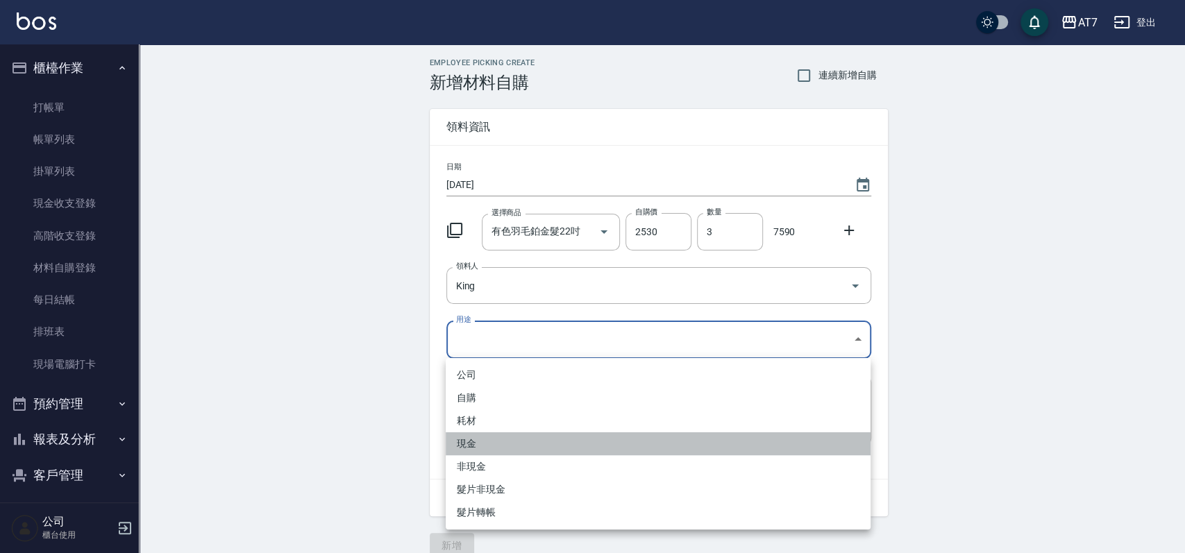
click at [521, 435] on li "現金" at bounding box center [658, 444] width 425 height 23
type input "現金"
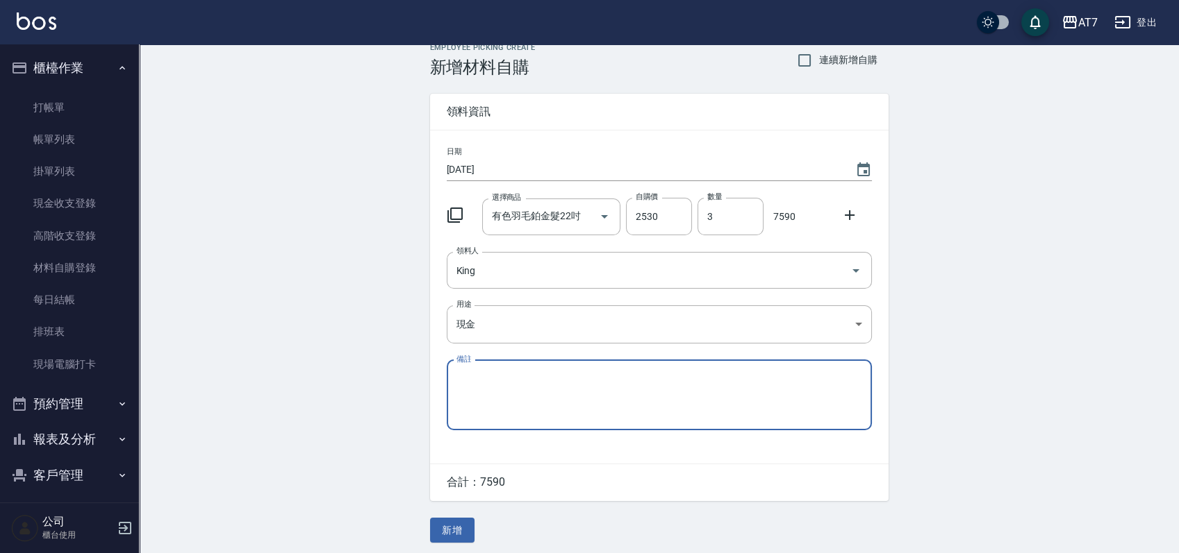
scroll to position [19, 0]
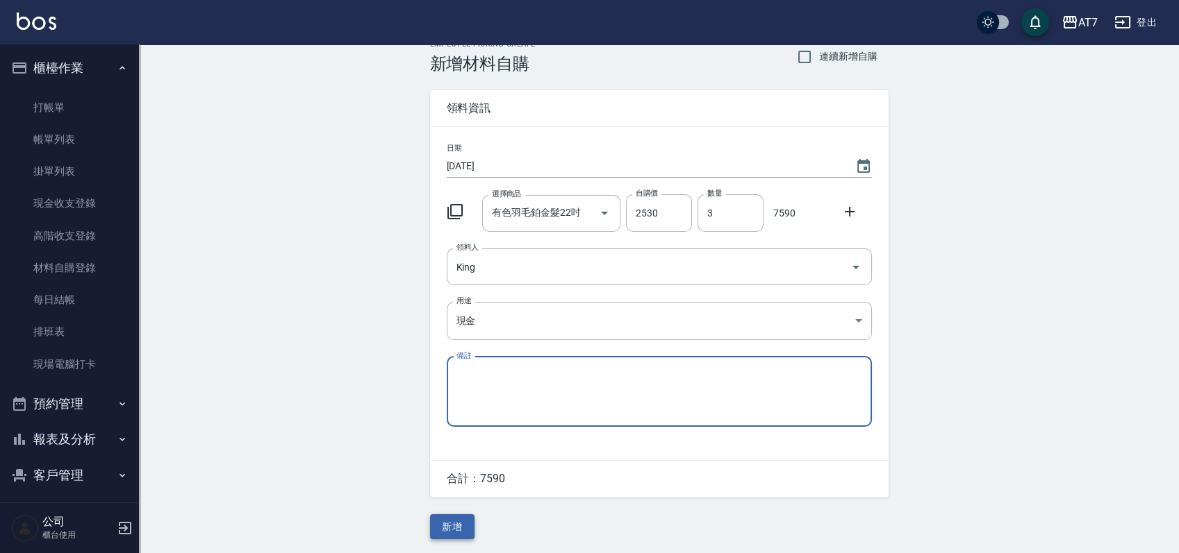
click at [448, 519] on button "新增" at bounding box center [452, 528] width 44 height 26
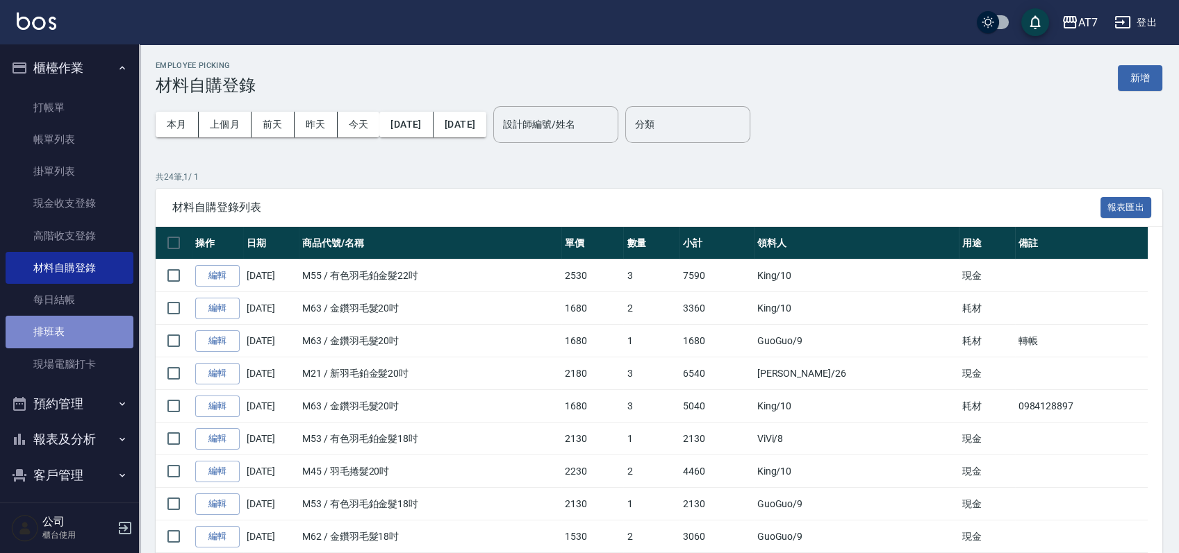
click at [77, 333] on link "排班表" at bounding box center [70, 332] width 128 height 32
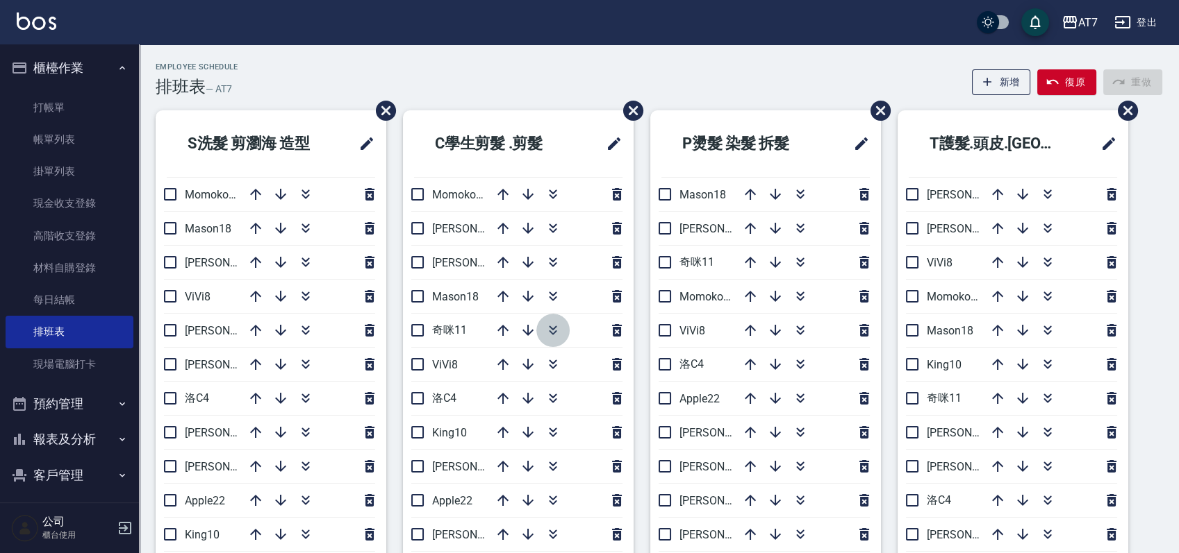
click at [550, 324] on icon "button" at bounding box center [552, 330] width 17 height 17
click at [84, 260] on link "材料自購登錄" at bounding box center [70, 268] width 128 height 32
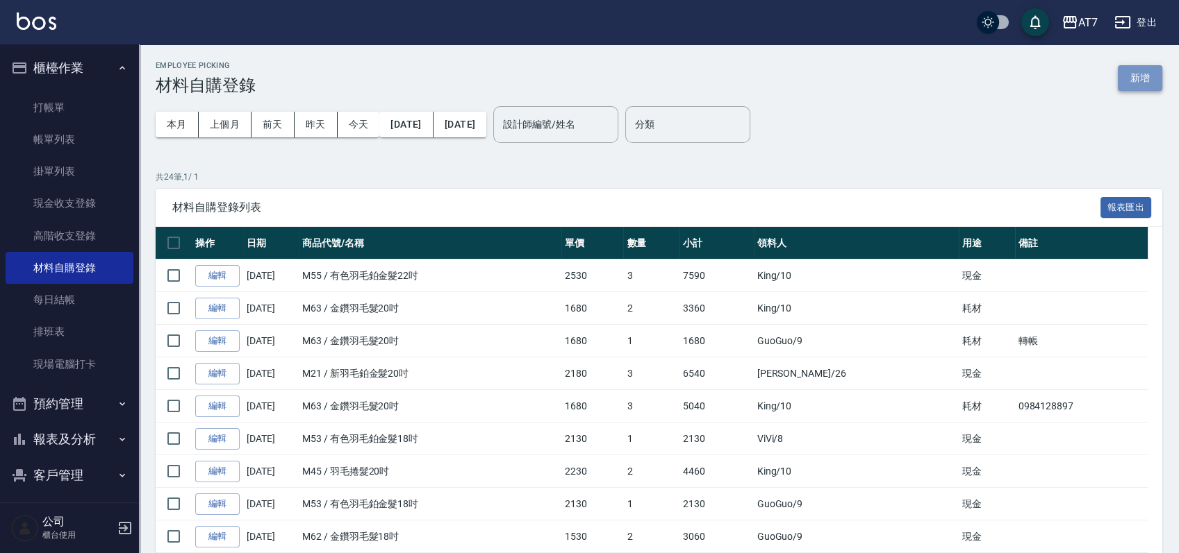
click at [1128, 83] on button "新增" at bounding box center [1139, 78] width 44 height 26
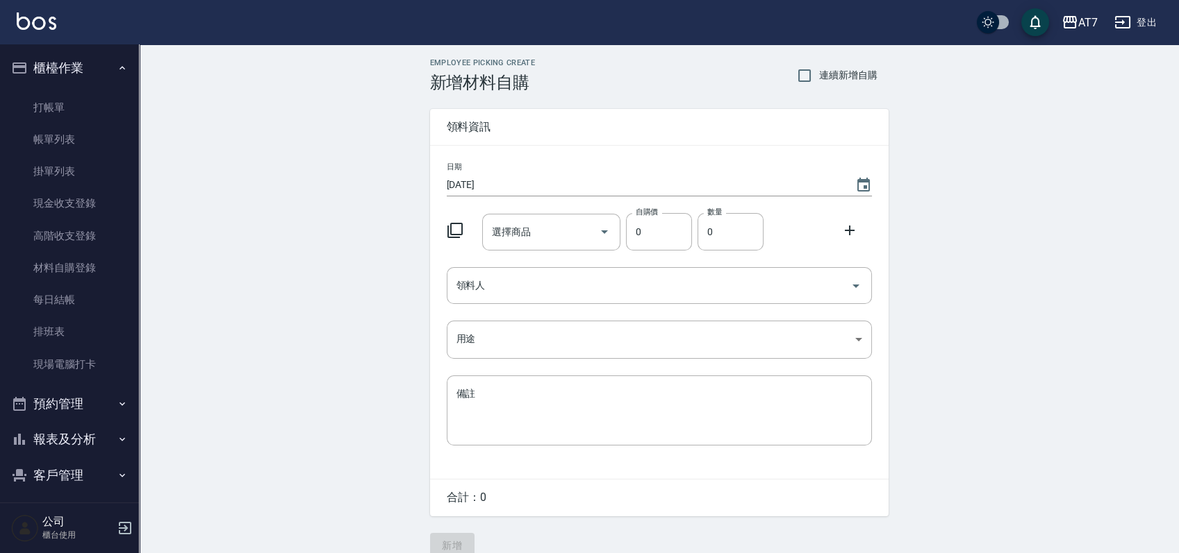
click at [453, 225] on icon at bounding box center [455, 230] width 17 height 17
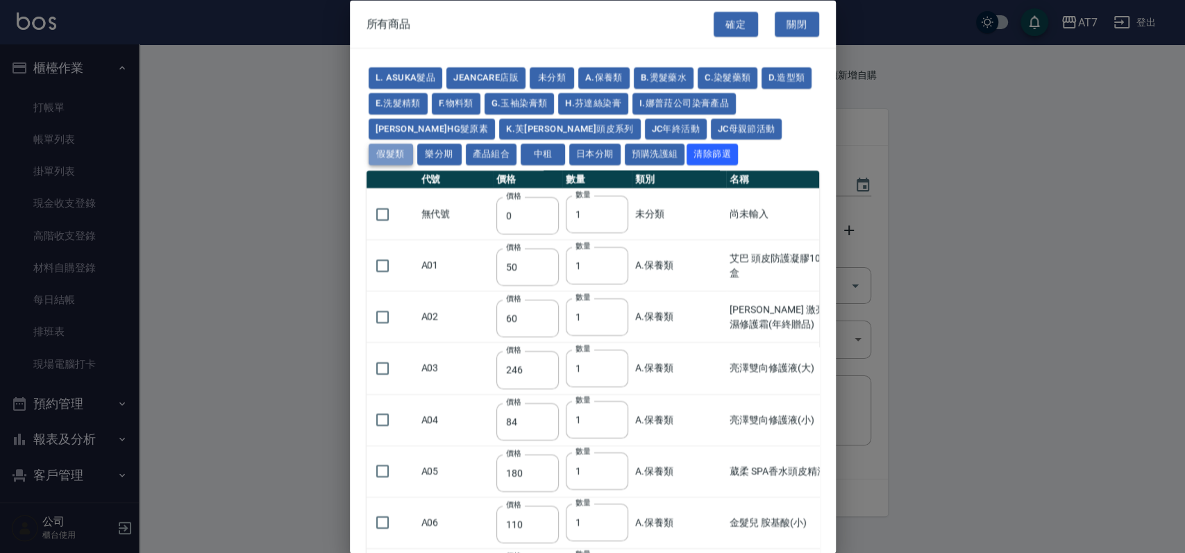
click at [413, 144] on button "假髮類" at bounding box center [391, 155] width 44 height 22
type input "62"
type input "64"
type input "800"
type input "80"
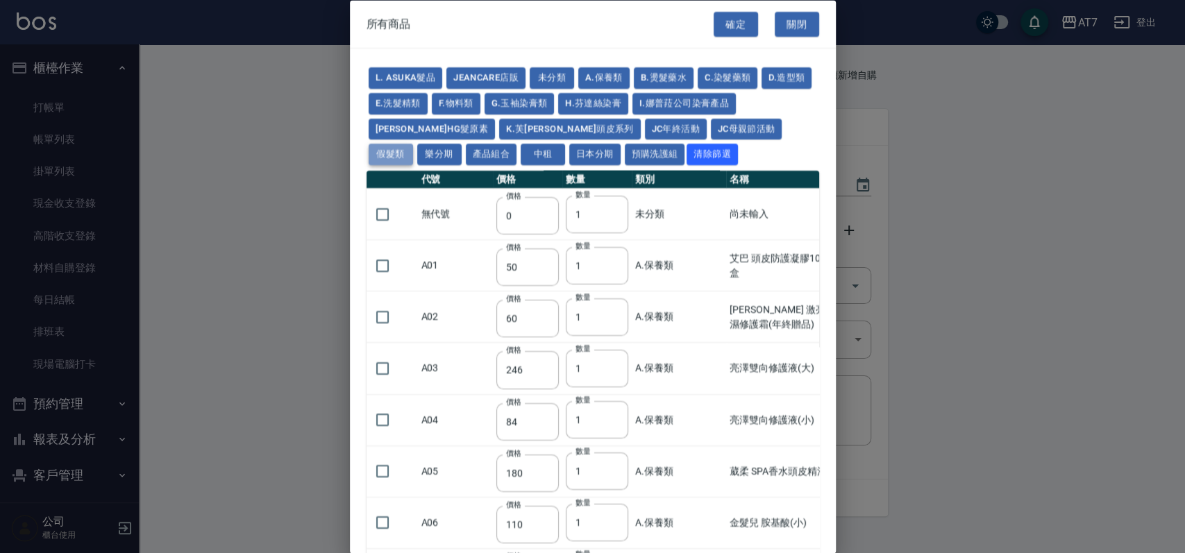
type input "350"
type input "25"
type input "400"
type input "100"
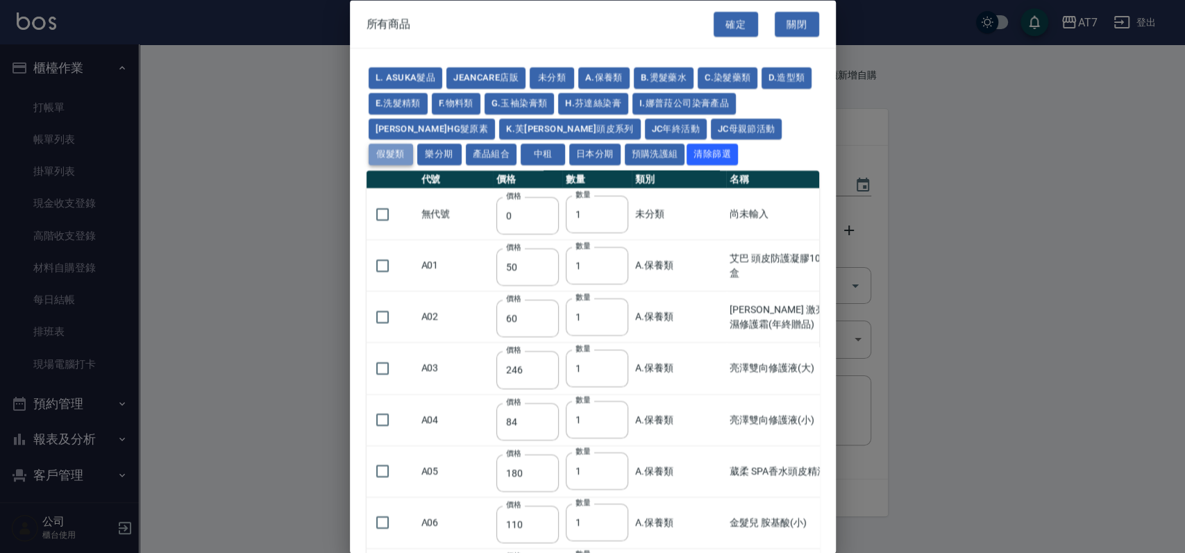
type input "880"
type input "930"
type input "980"
type input "1030"
type input "1130"
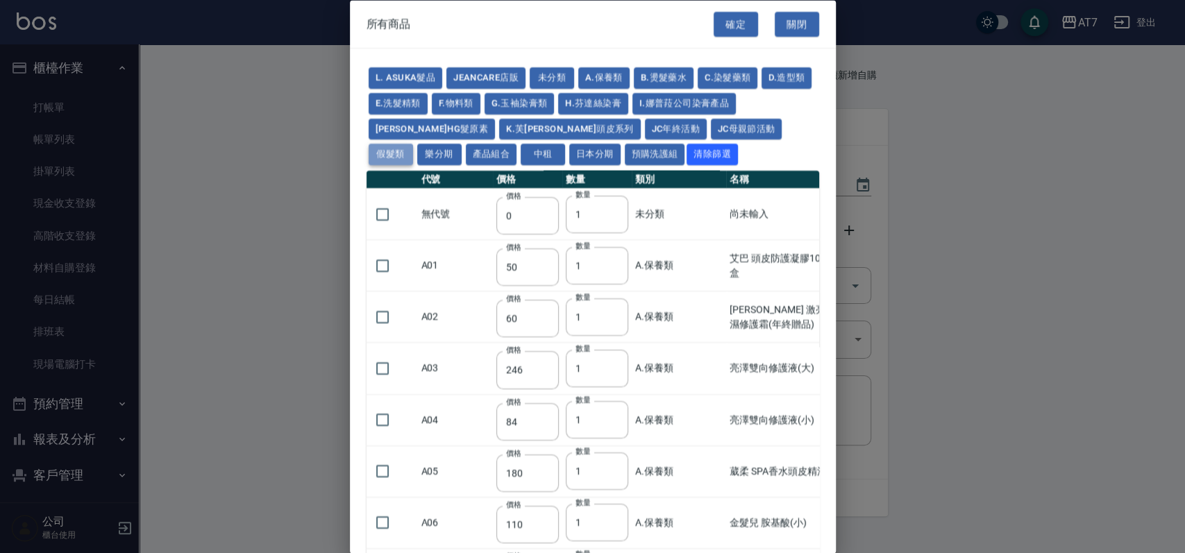
type input "1230"
type input "1330"
type input "1780"
type input "1980"
type input "2180"
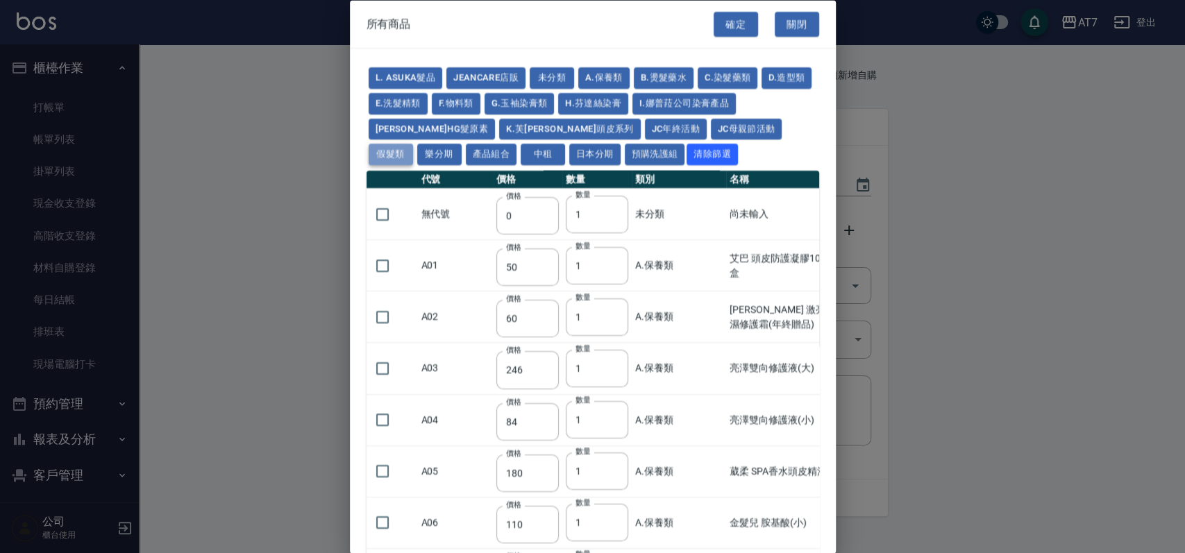
type input "2380"
type input "2580"
type input "2780"
type input "2980"
type input "1030"
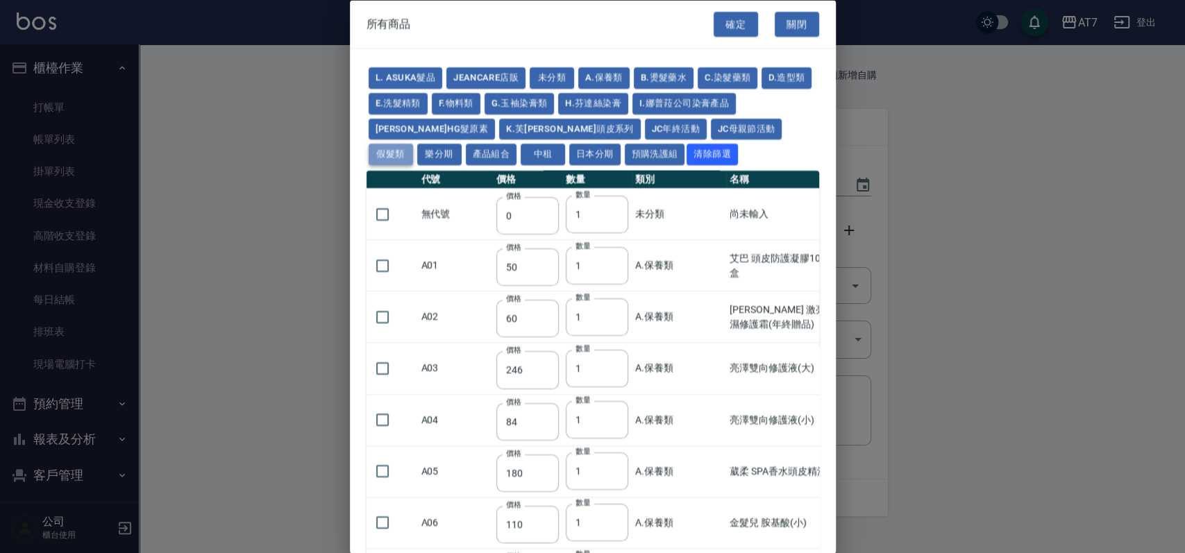
type input "1080"
type input "1130"
type input "1230"
type input "1280"
type input "1380"
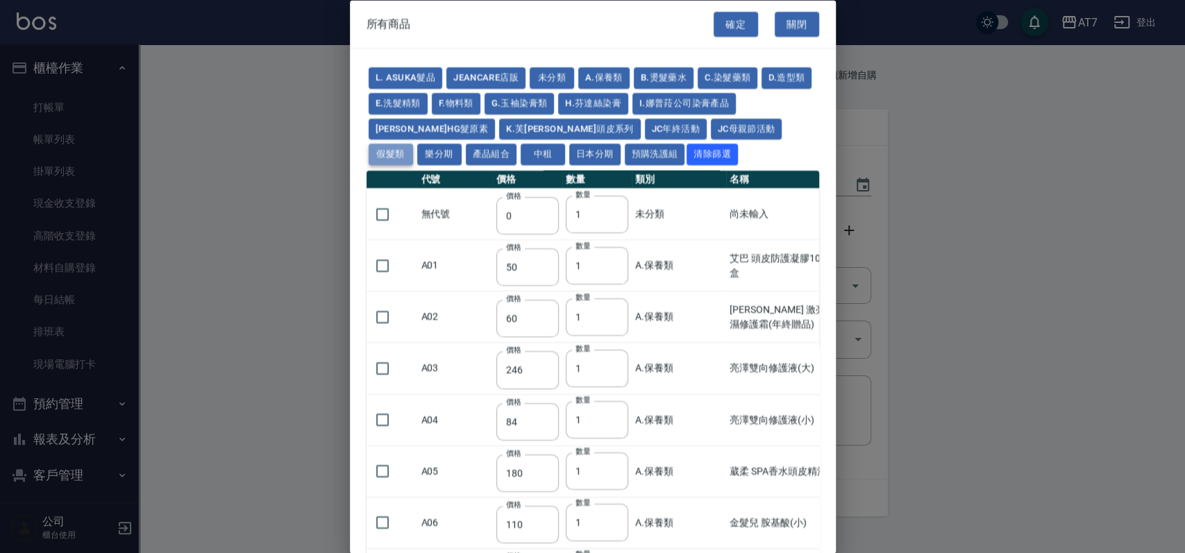
type input "2180"
type input "2380"
type input "2580"
type input "2780"
type input "2980"
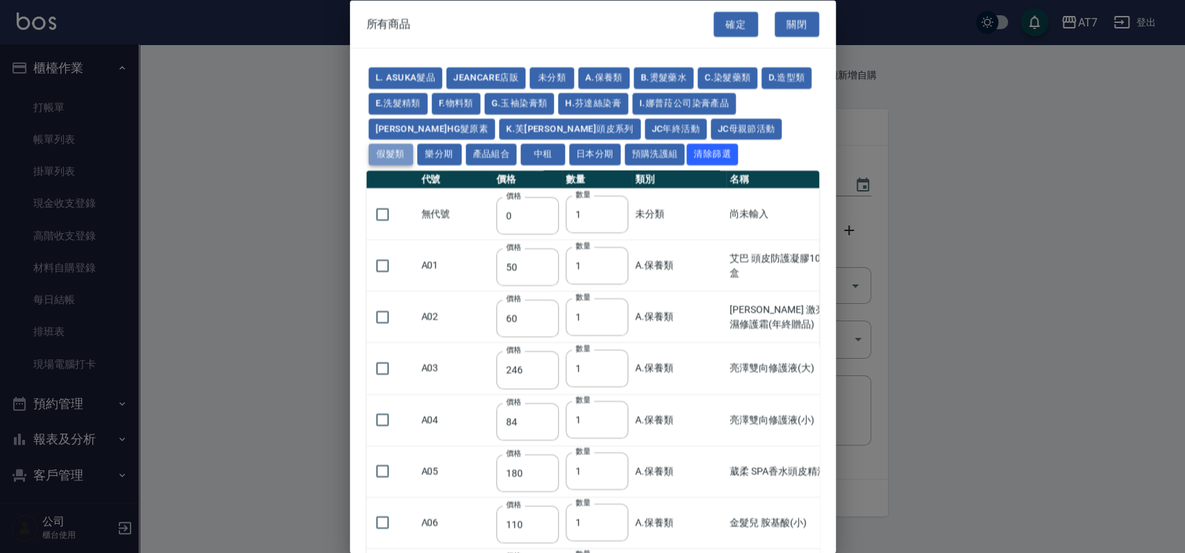
type input "730"
type input "780"
type input "830"
type input "930"
type input "980"
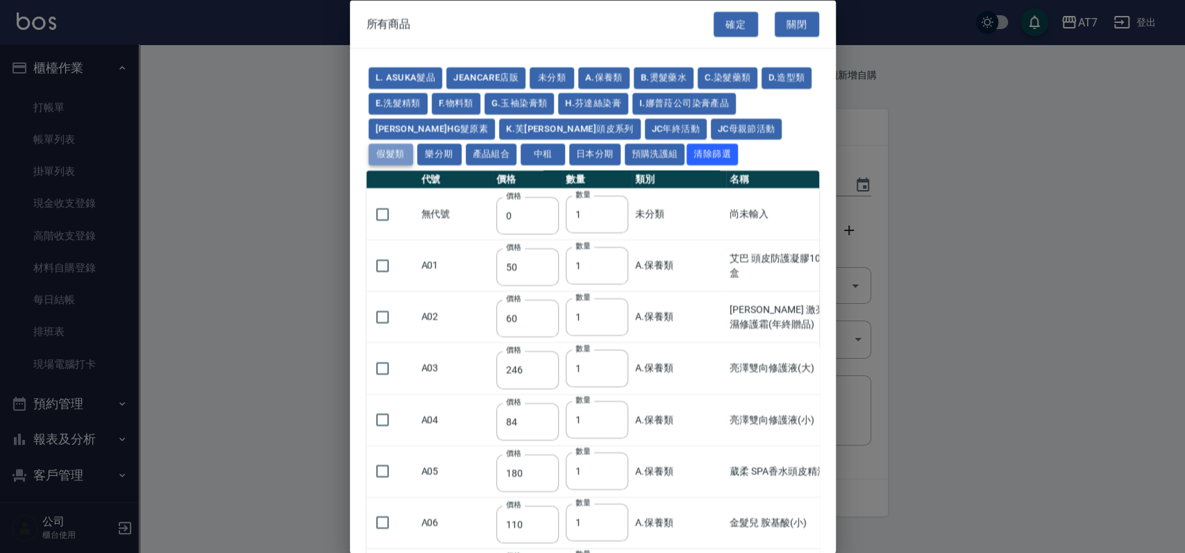
type input "560"
type input "775"
type input "580"
type input "2230"
type input "1180"
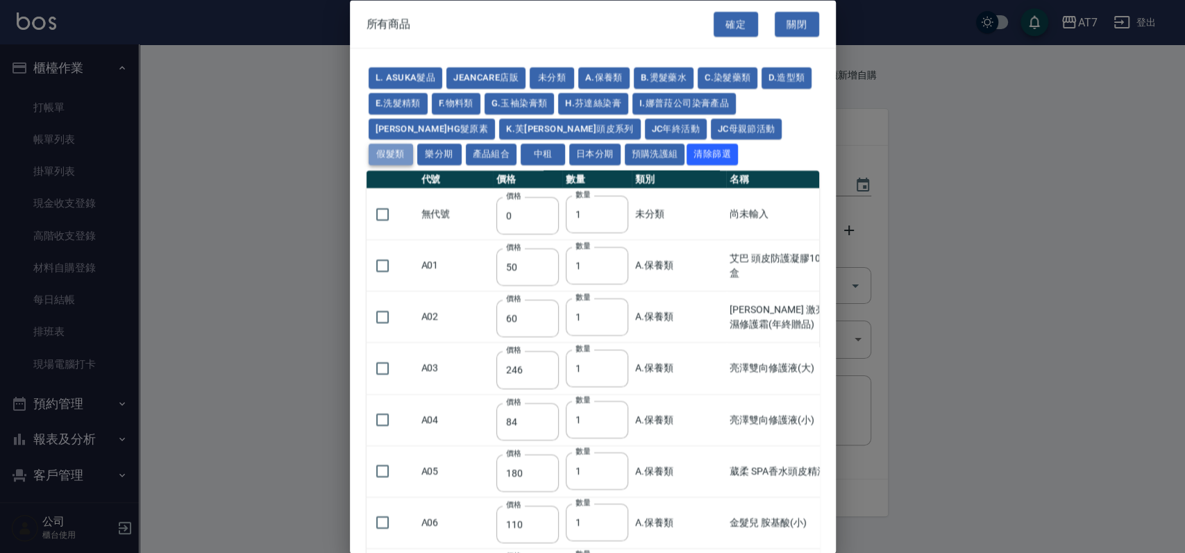
type input "1030"
type input "1080"
type input "1130"
type input "1180"
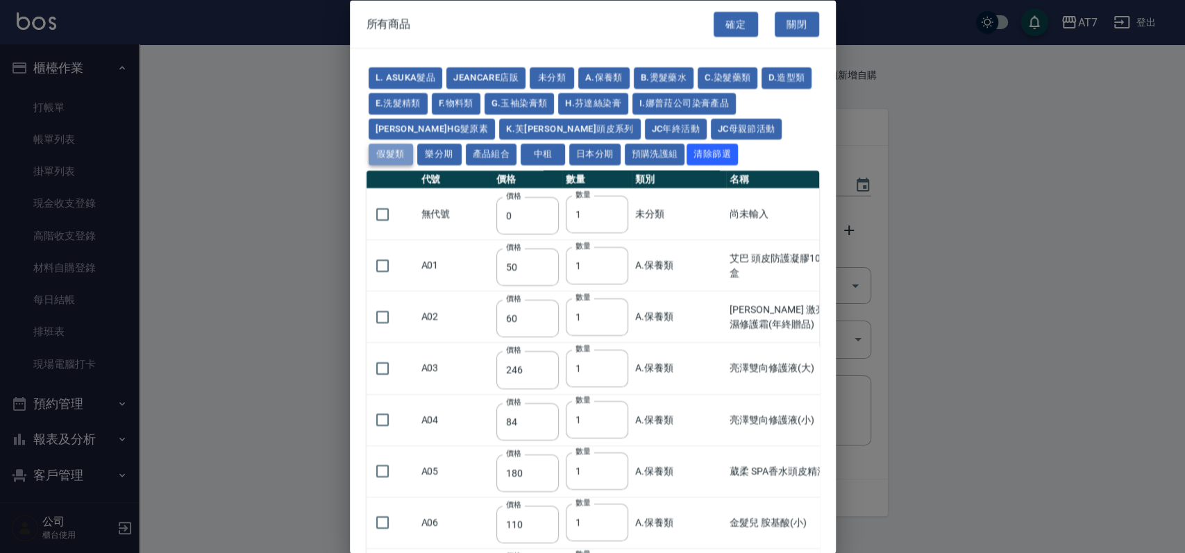
type input "1230"
type input "2130"
type input "2330"
type input "2530"
type input "930"
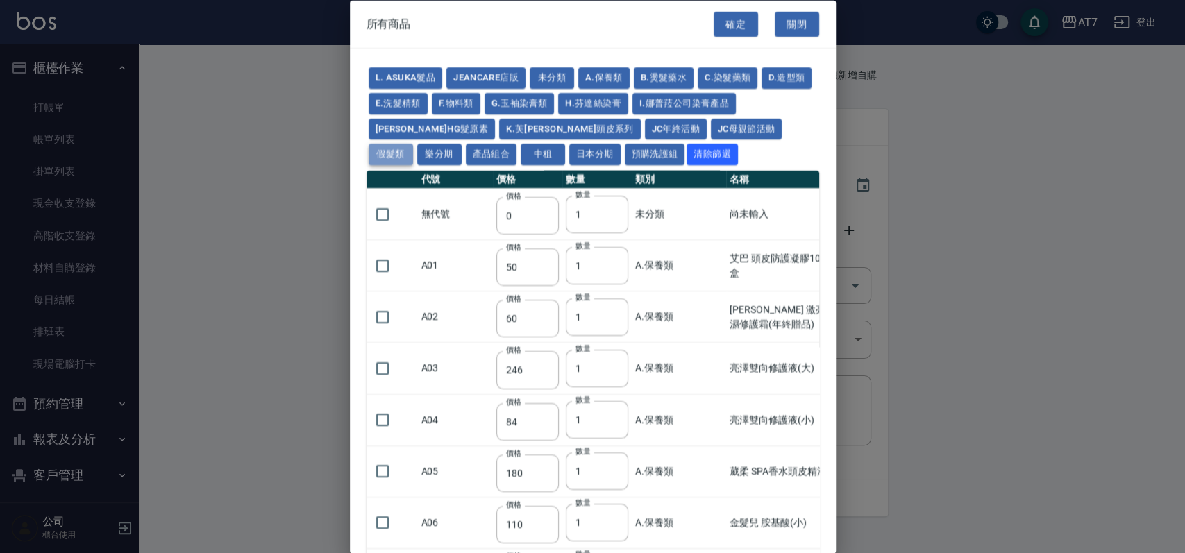
type input "170"
type input "1380"
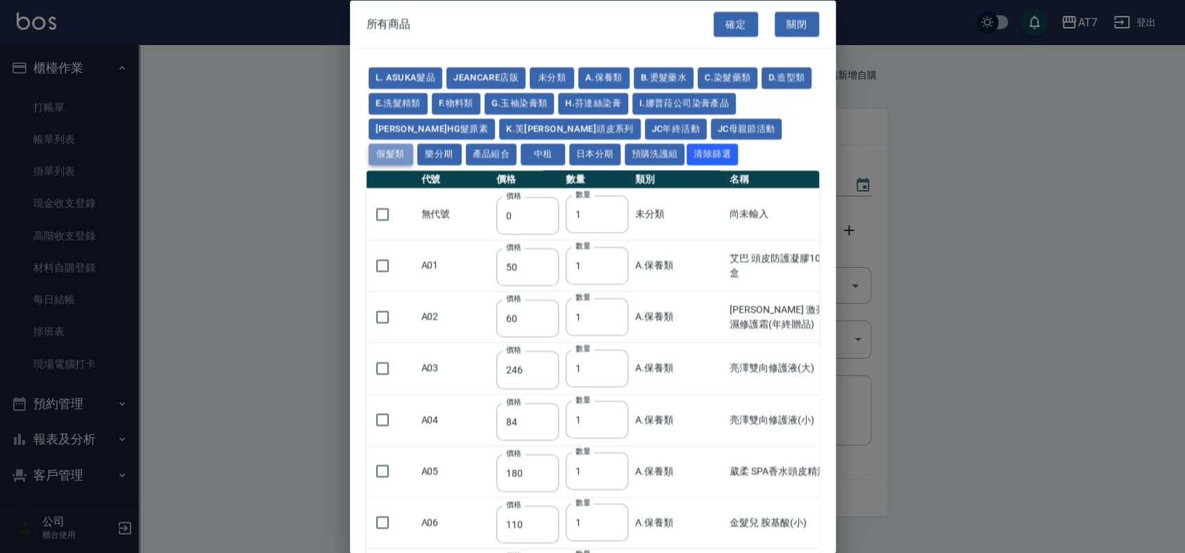
type input "1530"
type input "1680"
type input "1830"
type input "1980"
type input "2130"
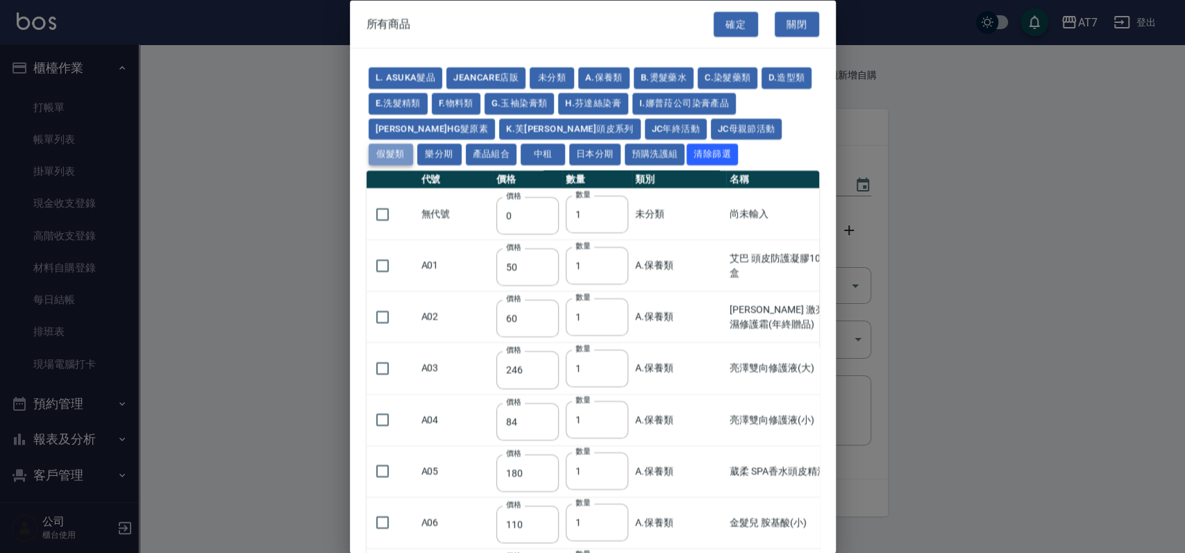
type input "1930"
type input "2730"
type input "2780"
type input "2980"
type input "2380"
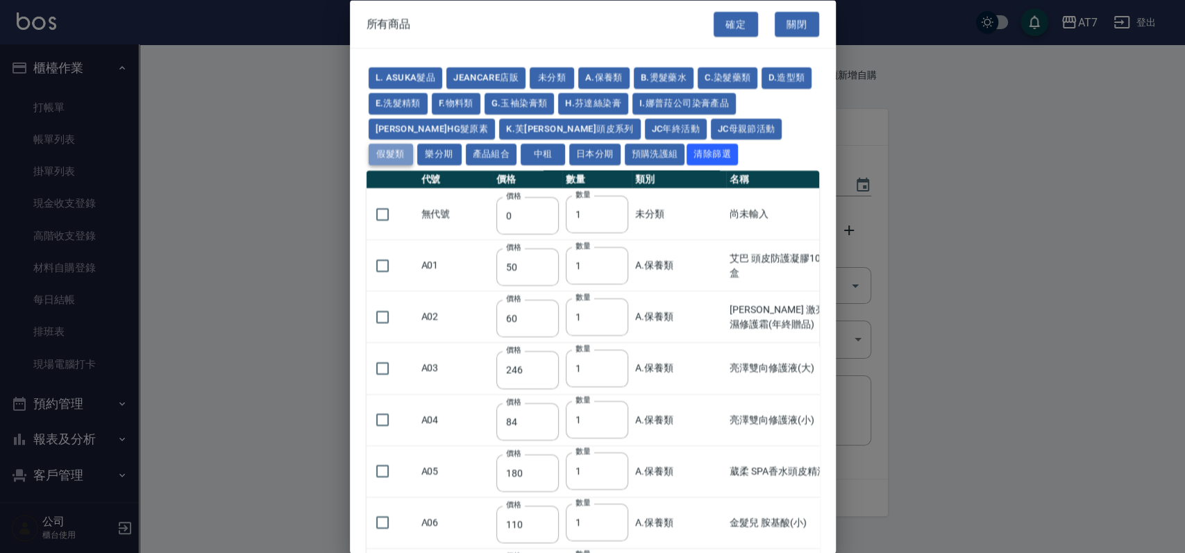
type input "2580"
type input "2780"
type input "2980"
type input "3180"
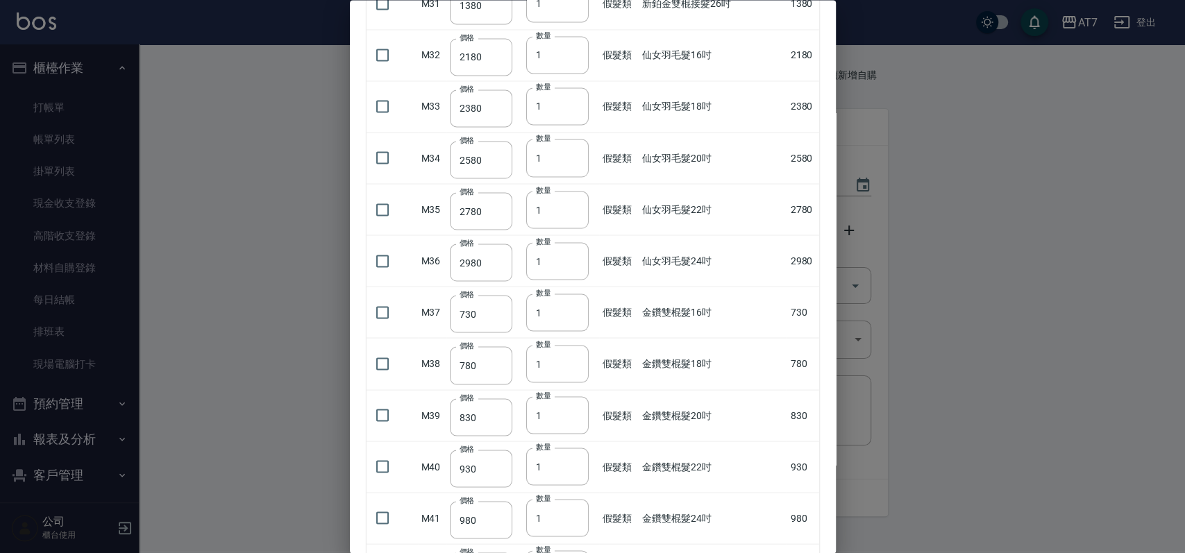
scroll to position [1759, 0]
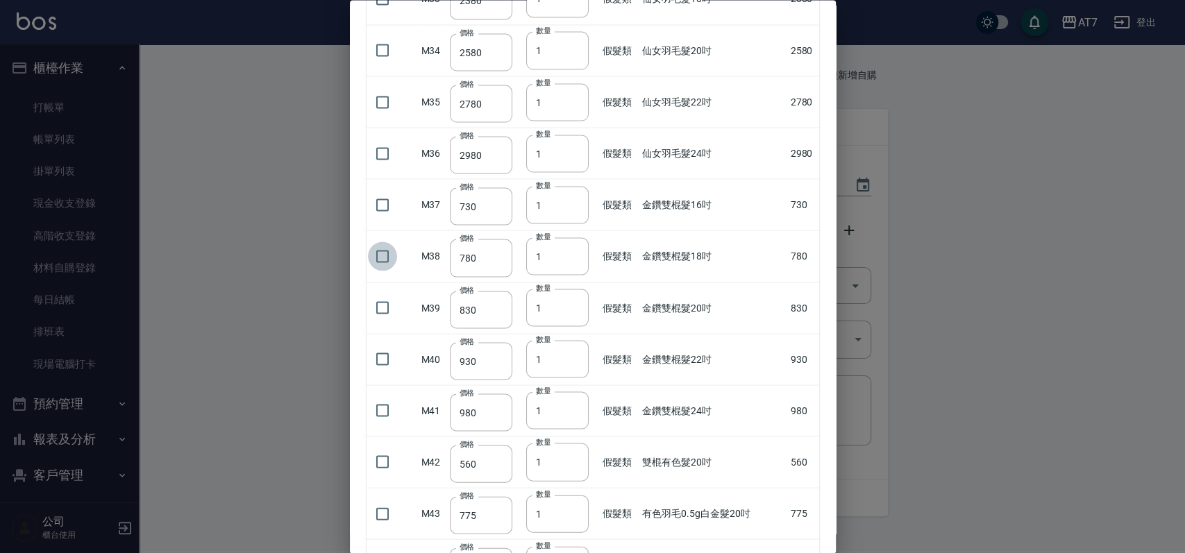
click at [382, 256] on input "checkbox" at bounding box center [382, 256] width 29 height 29
checkbox input "true"
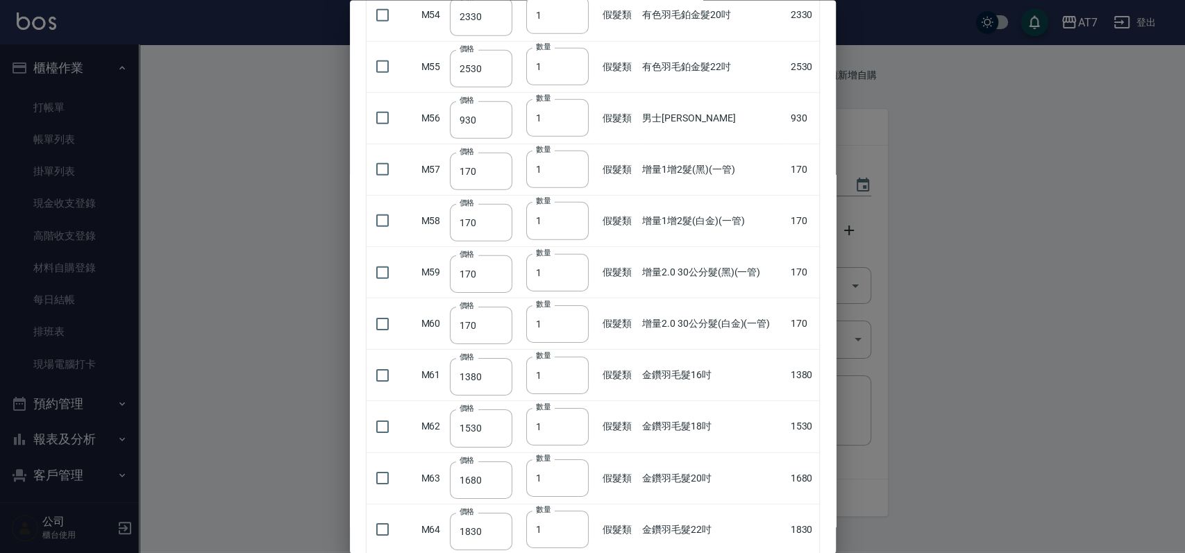
scroll to position [2963, 0]
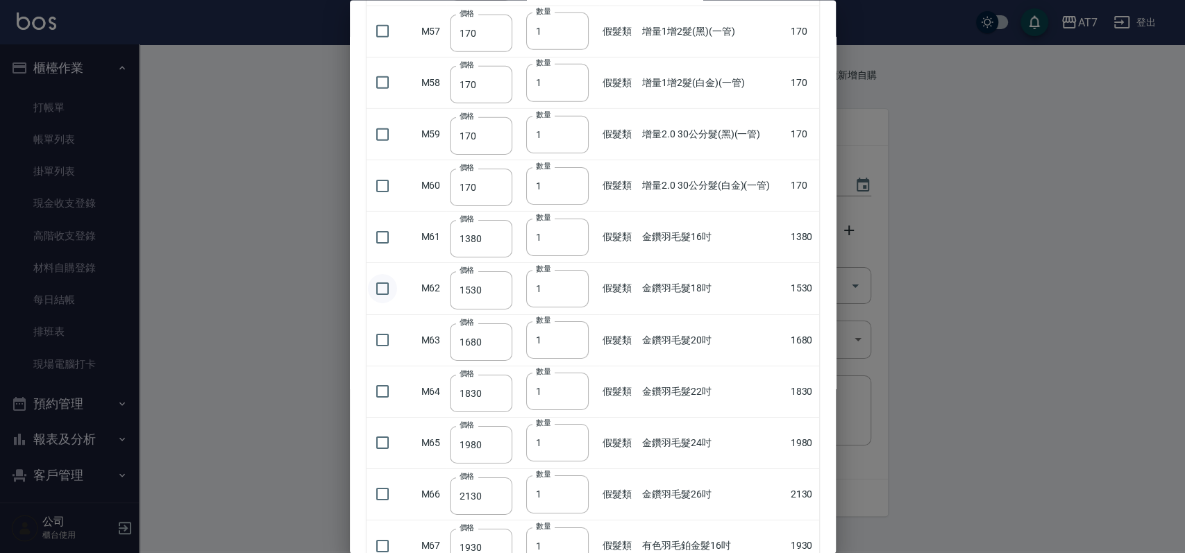
click at [381, 281] on input "checkbox" at bounding box center [382, 288] width 29 height 29
checkbox input "true"
type input "2"
click at [572, 281] on input "2" at bounding box center [557, 288] width 63 height 38
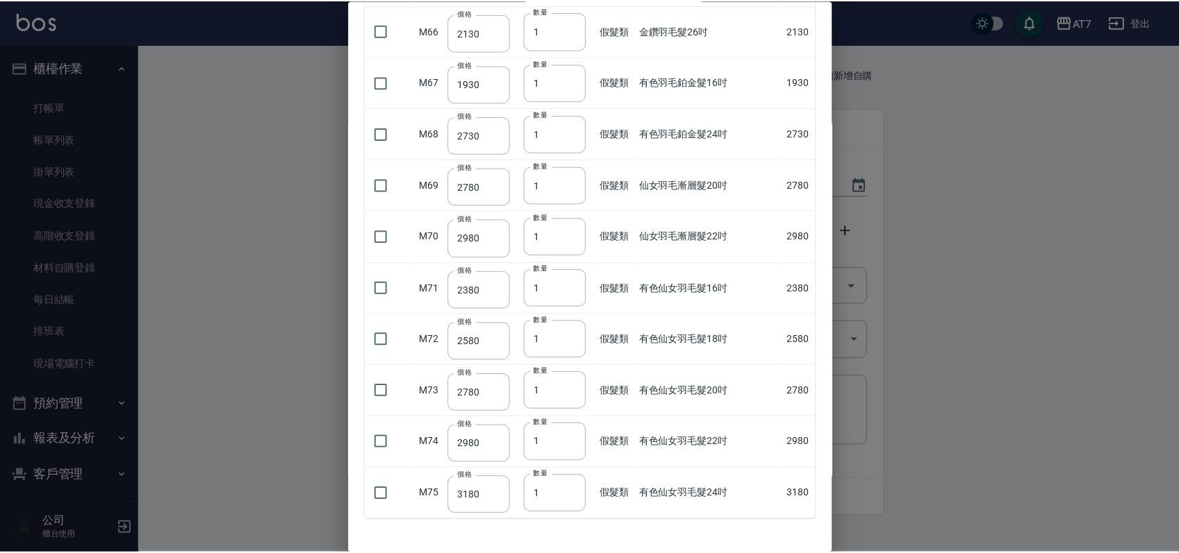
scroll to position [3472, 0]
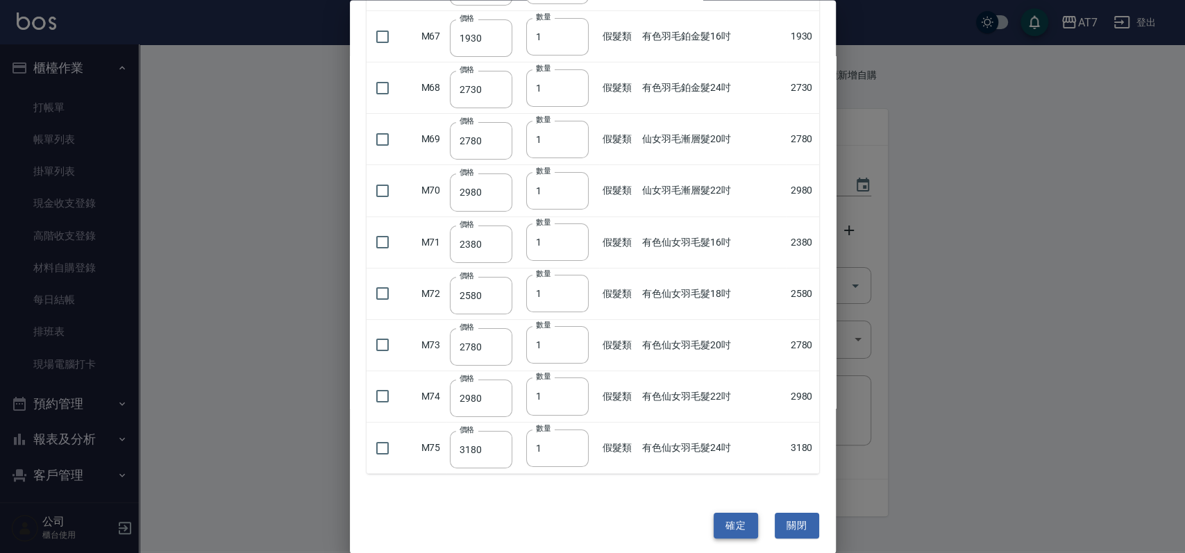
click at [726, 522] on button "確定" at bounding box center [736, 526] width 44 height 26
type input "金鑽雙棍髮18吋"
type input "780"
type input "1"
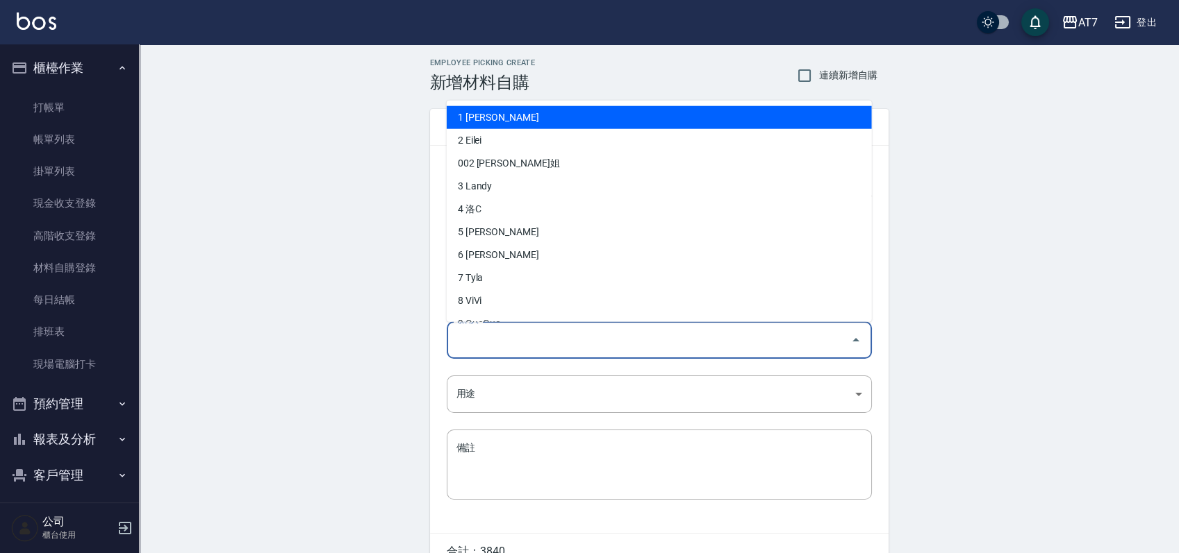
click at [703, 349] on input "領料人" at bounding box center [649, 340] width 392 height 24
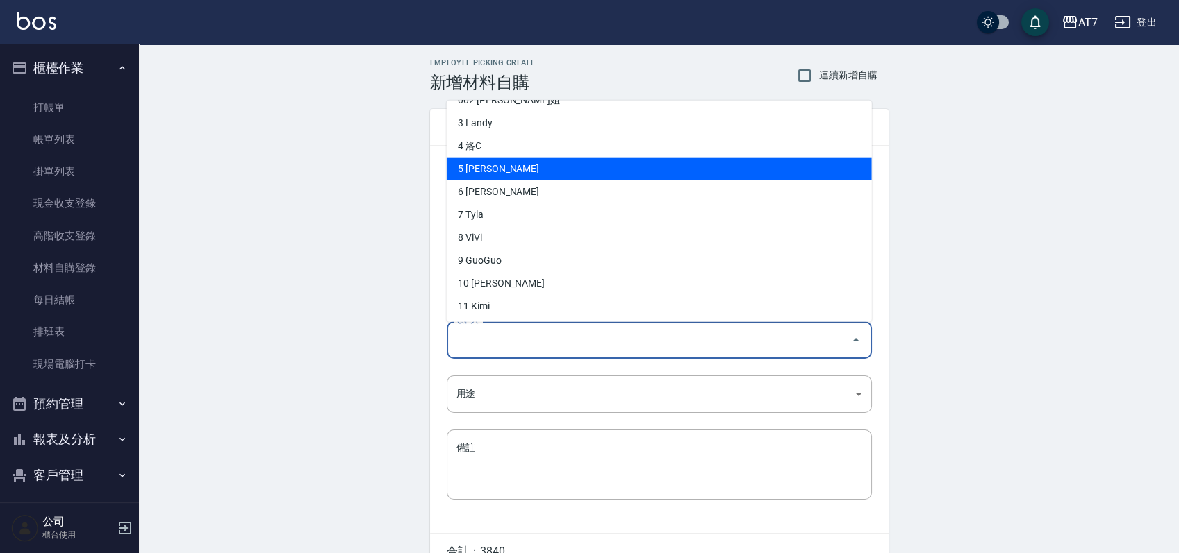
scroll to position [92, 0]
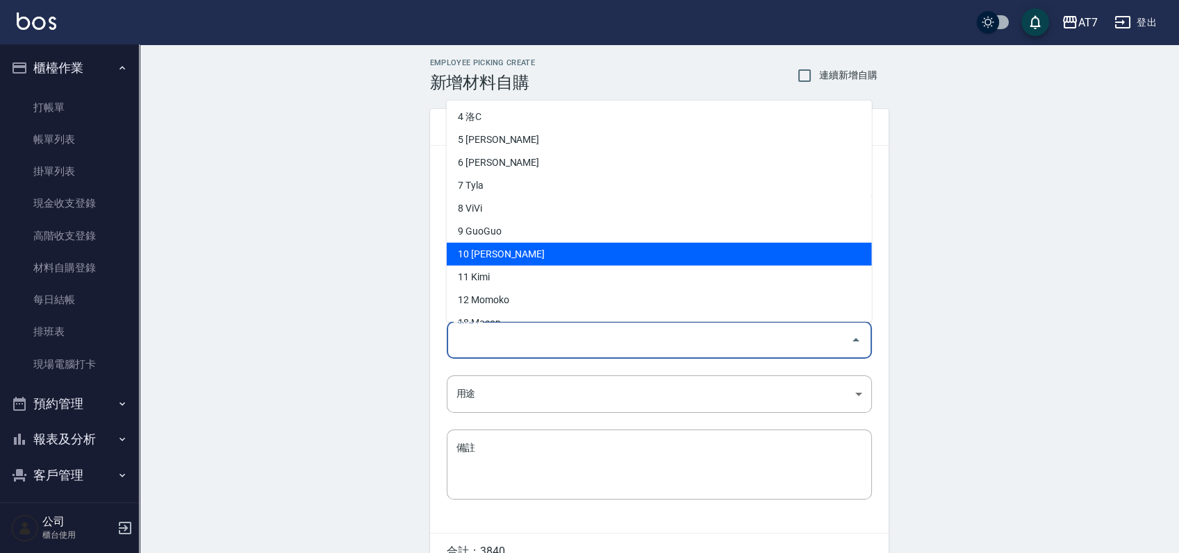
click at [580, 248] on li "10 King" at bounding box center [659, 254] width 425 height 23
type input "King"
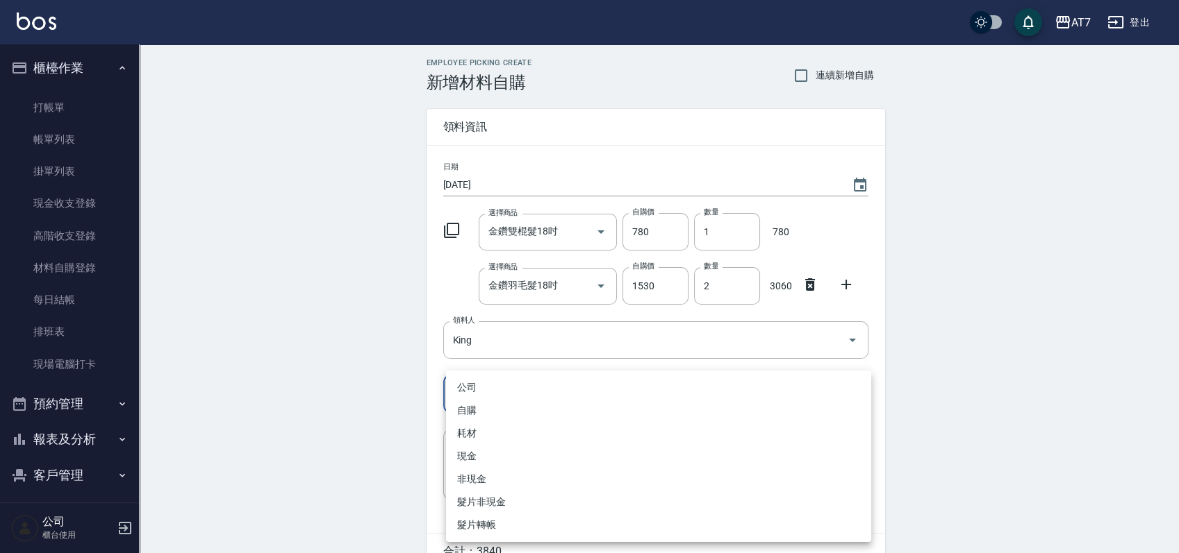
click at [508, 402] on body "AT7 登出 櫃檯作業 打帳單 帳單列表 掛單列表 現金收支登錄 高階收支登錄 材料自購登錄 每日結帳 排班表 現場電腦打卡 預約管理 預約管理 單日預約紀錄…" at bounding box center [589, 313] width 1179 height 626
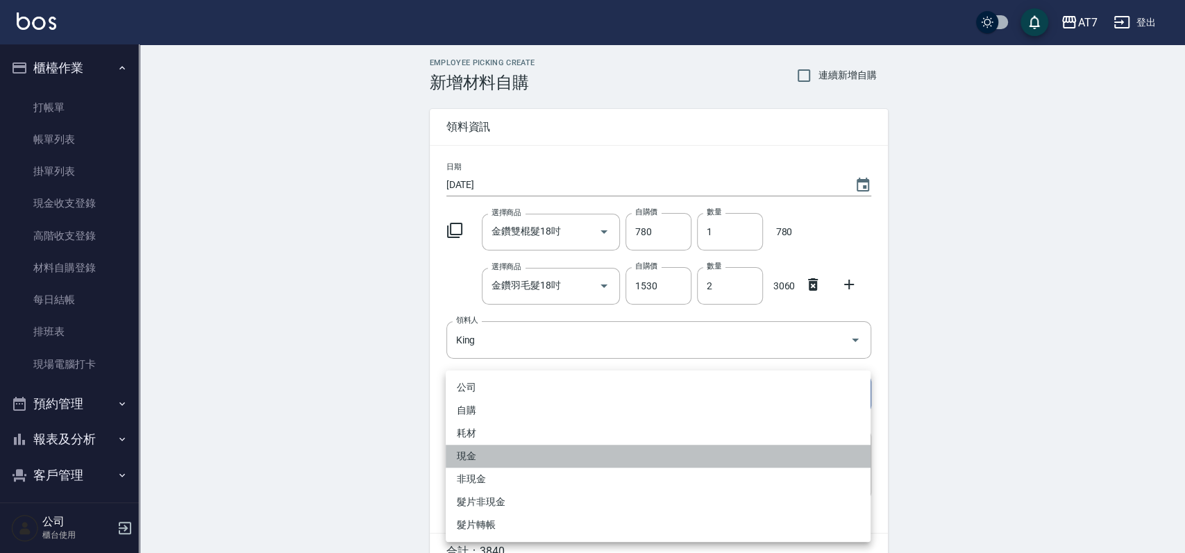
click at [494, 463] on li "現金" at bounding box center [658, 456] width 425 height 23
type input "現金"
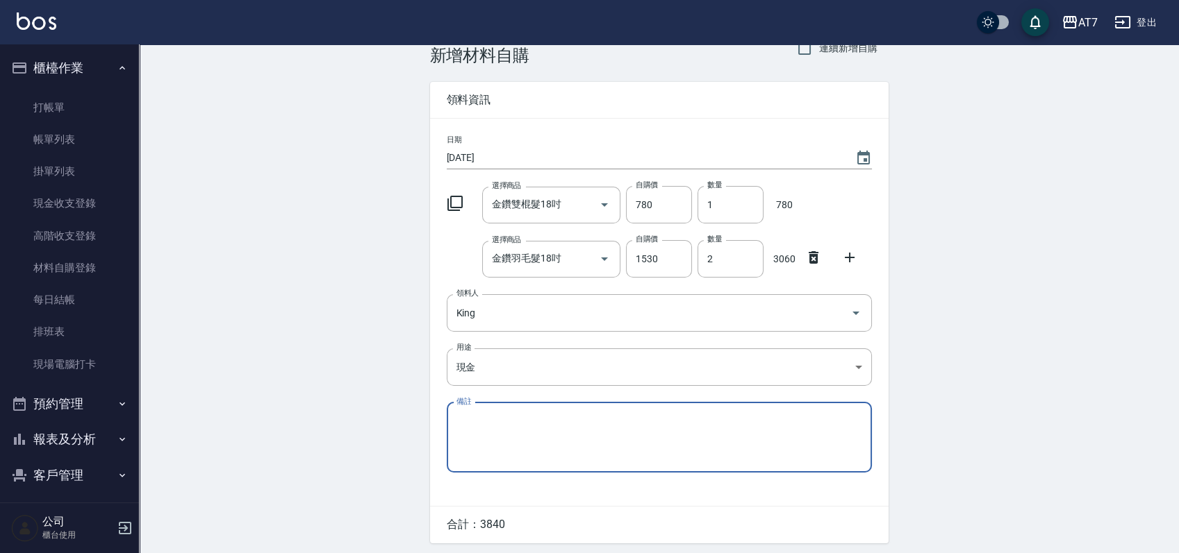
scroll to position [74, 0]
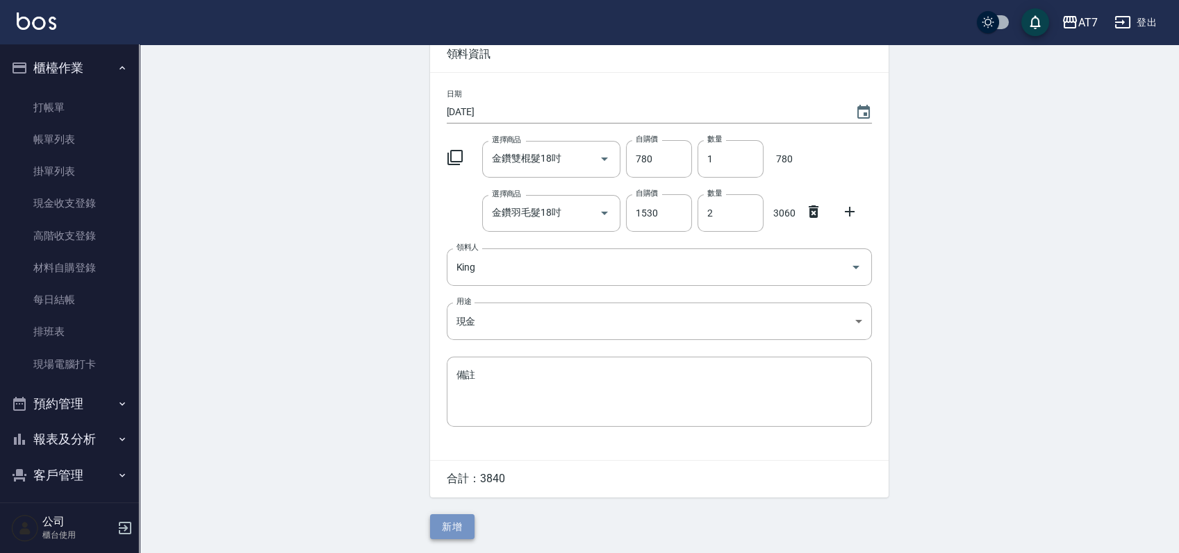
click at [451, 527] on button "新增" at bounding box center [452, 528] width 44 height 26
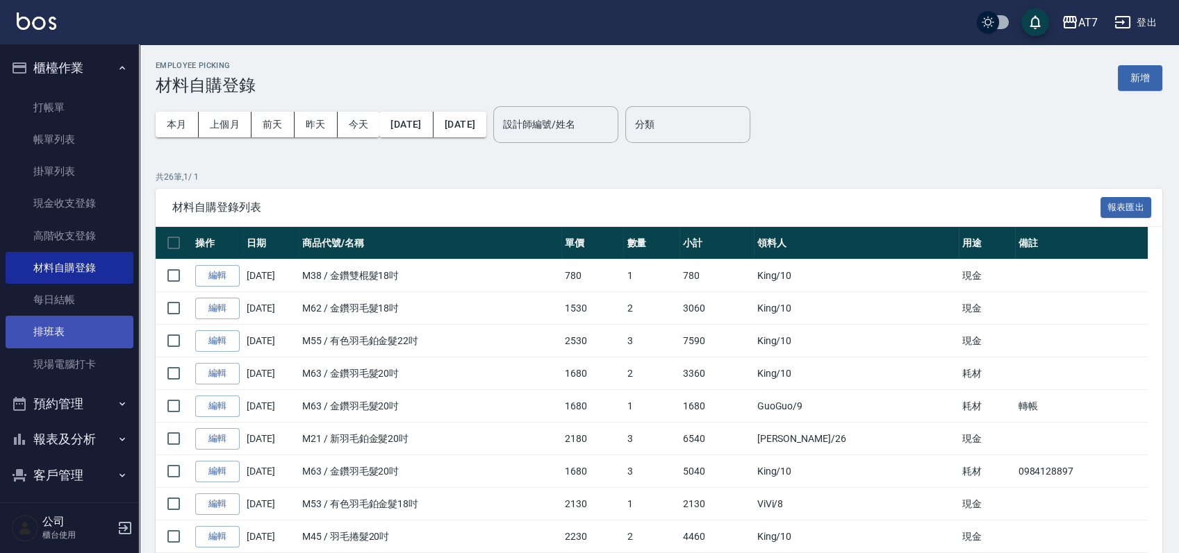
click at [60, 331] on link "排班表" at bounding box center [70, 332] width 128 height 32
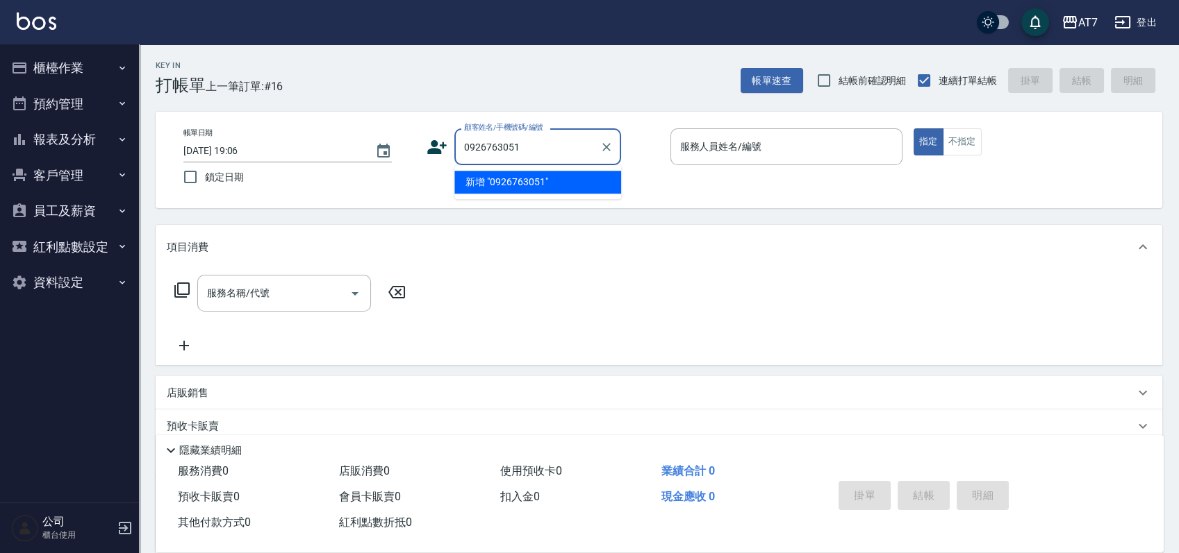
type input "0926763051"
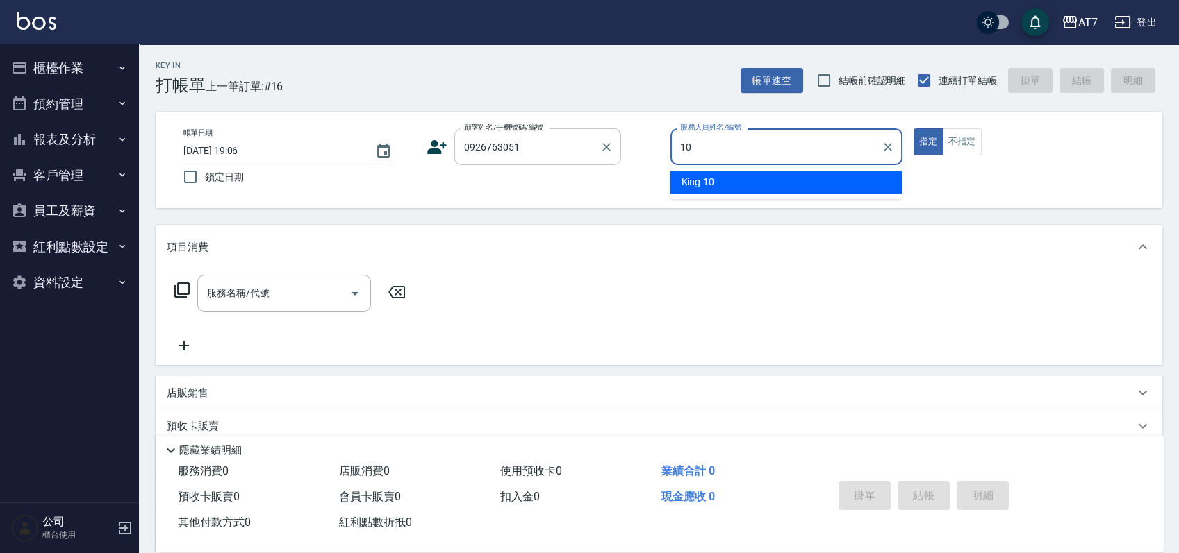
type input "King-10"
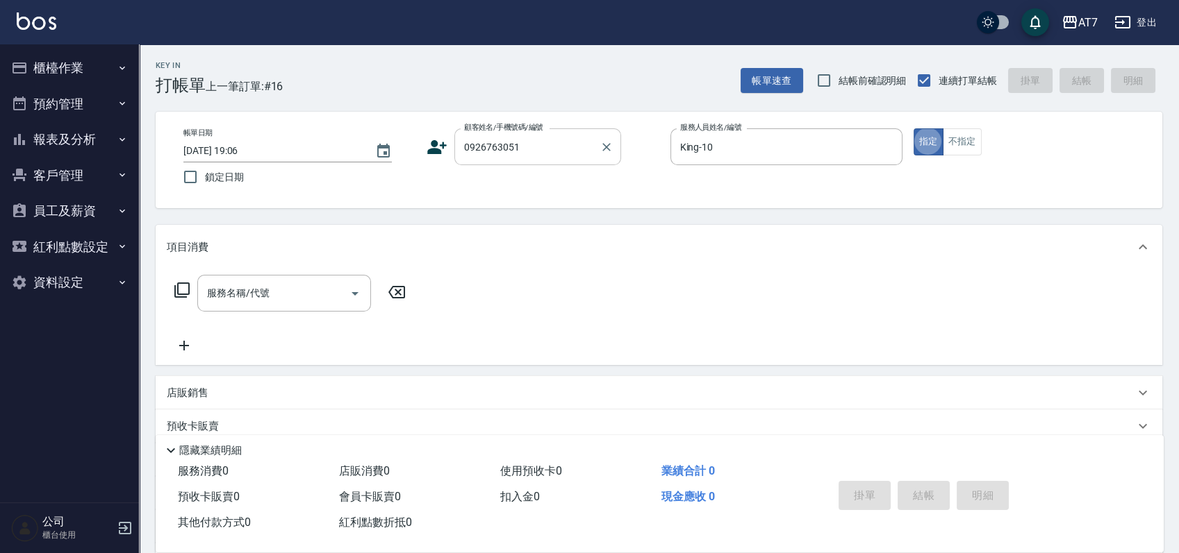
type button "true"
click at [237, 297] on input "服務名稱/代號" at bounding box center [273, 293] width 140 height 24
type input "807"
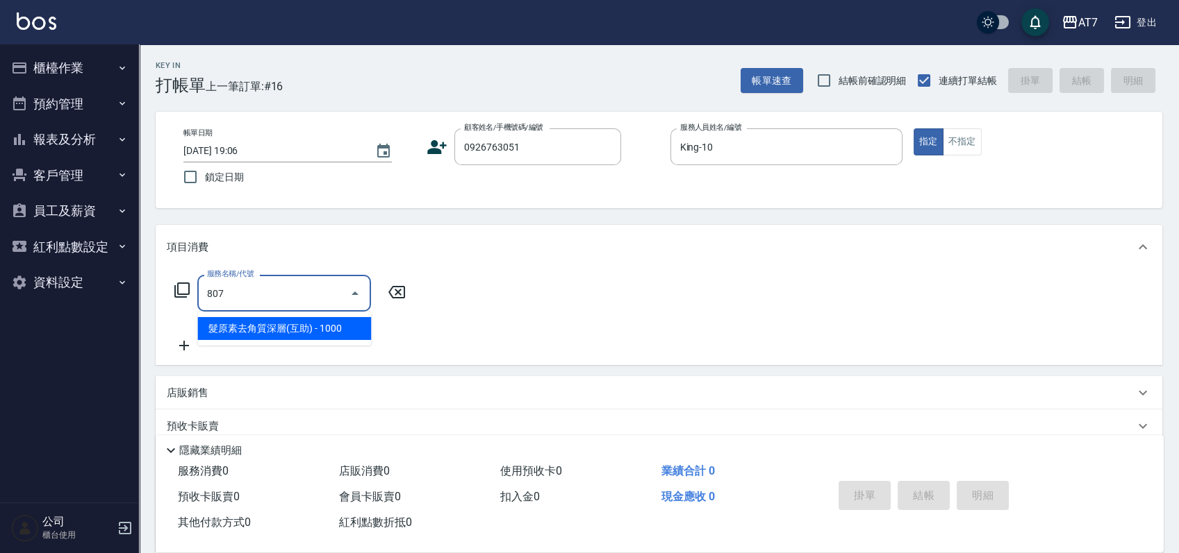
type input "100"
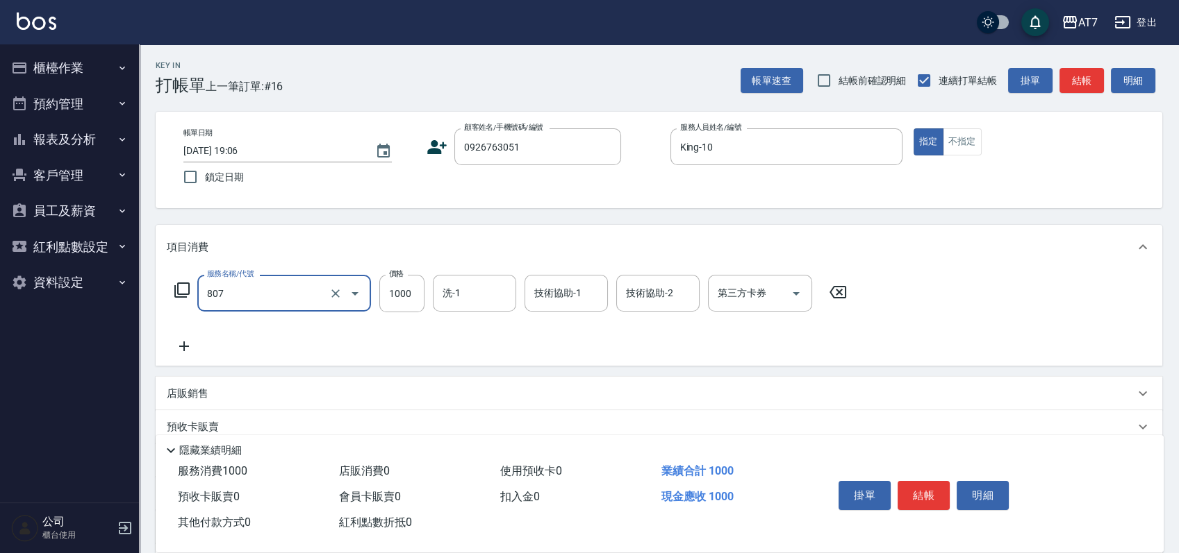
type input "髮原素去角質深層(互助)(807)"
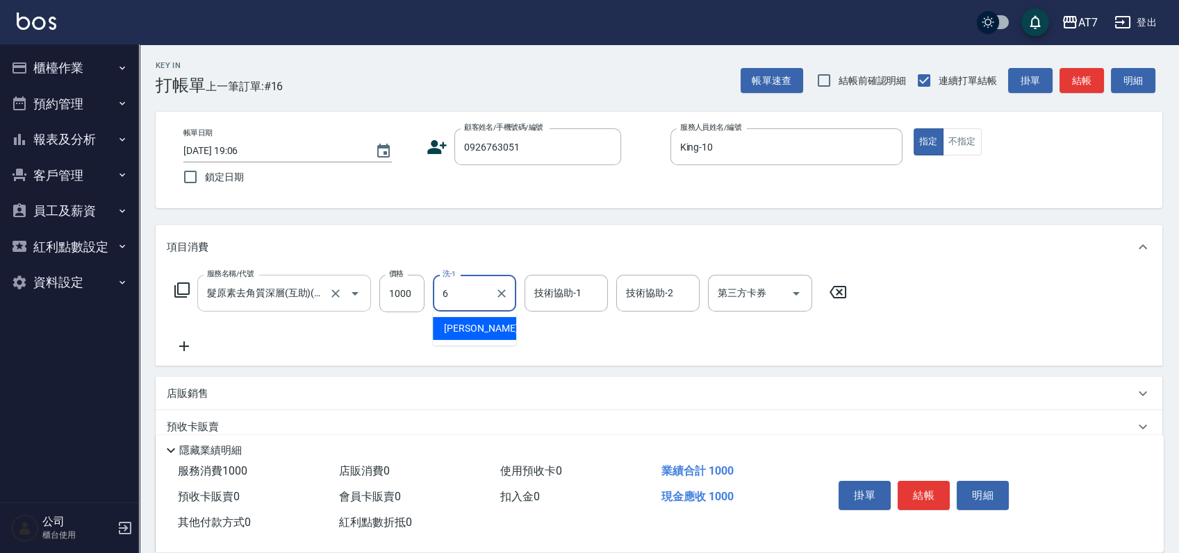
type input "[PERSON_NAME]-6"
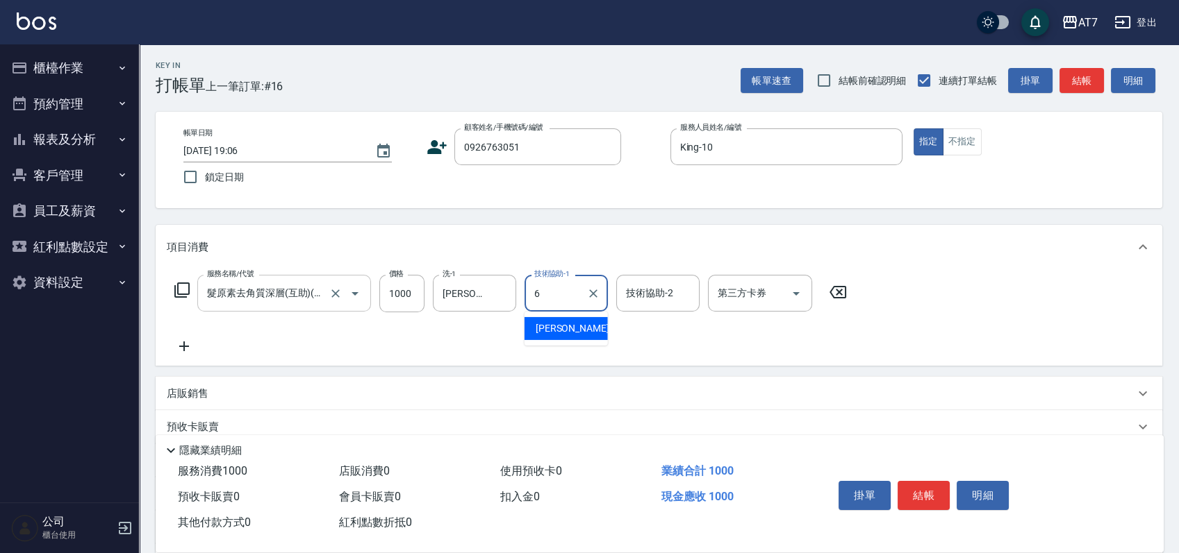
type input "[PERSON_NAME]-6"
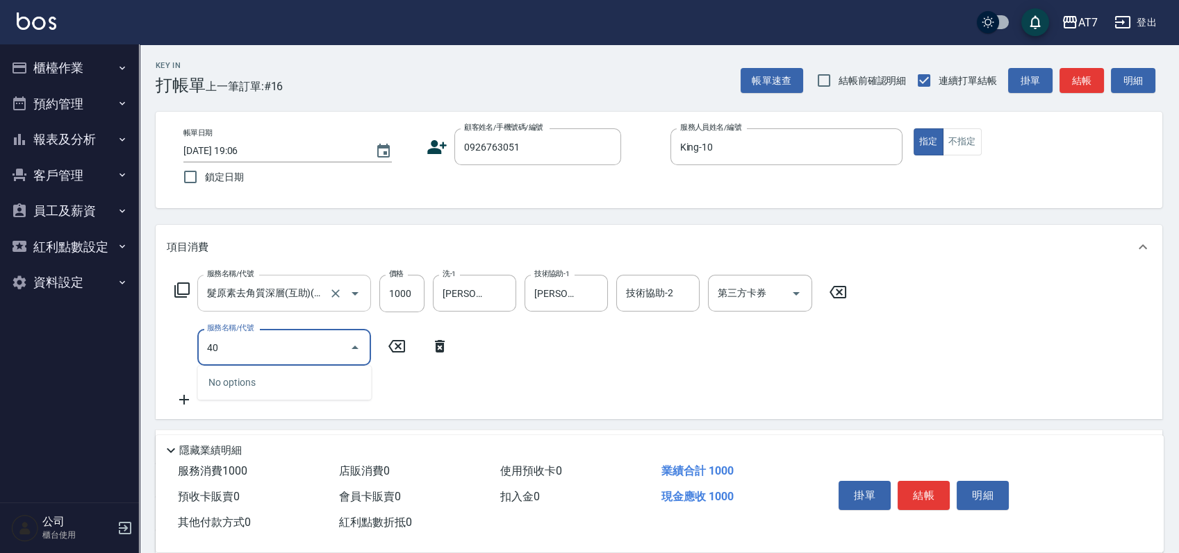
type input "401"
type input "250"
type input "染髮(互助)(401)"
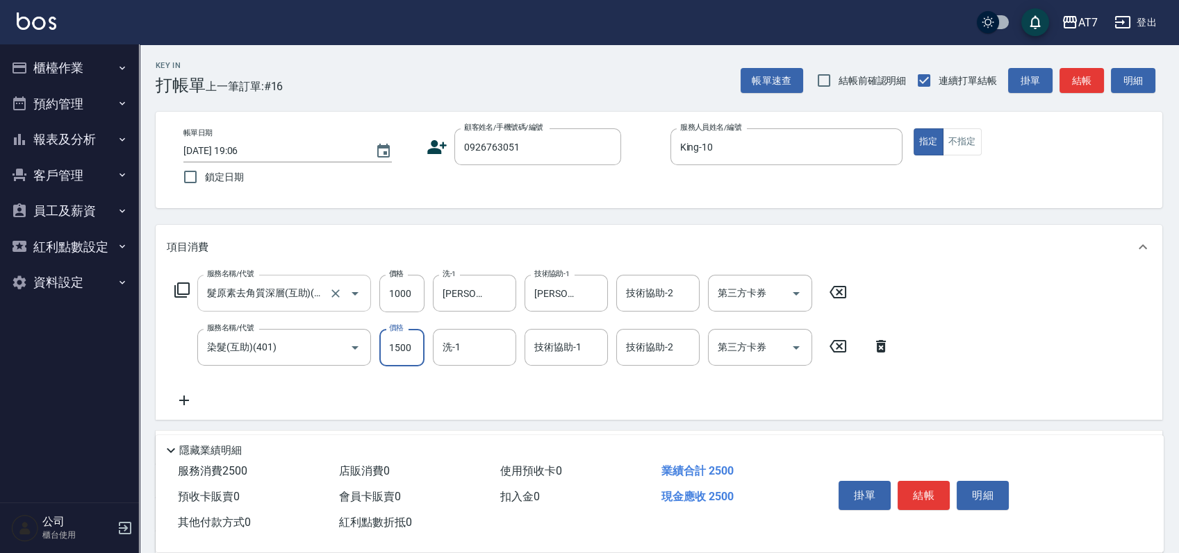
type input "2"
type input "100"
type input "200"
type input "120"
type input "2000"
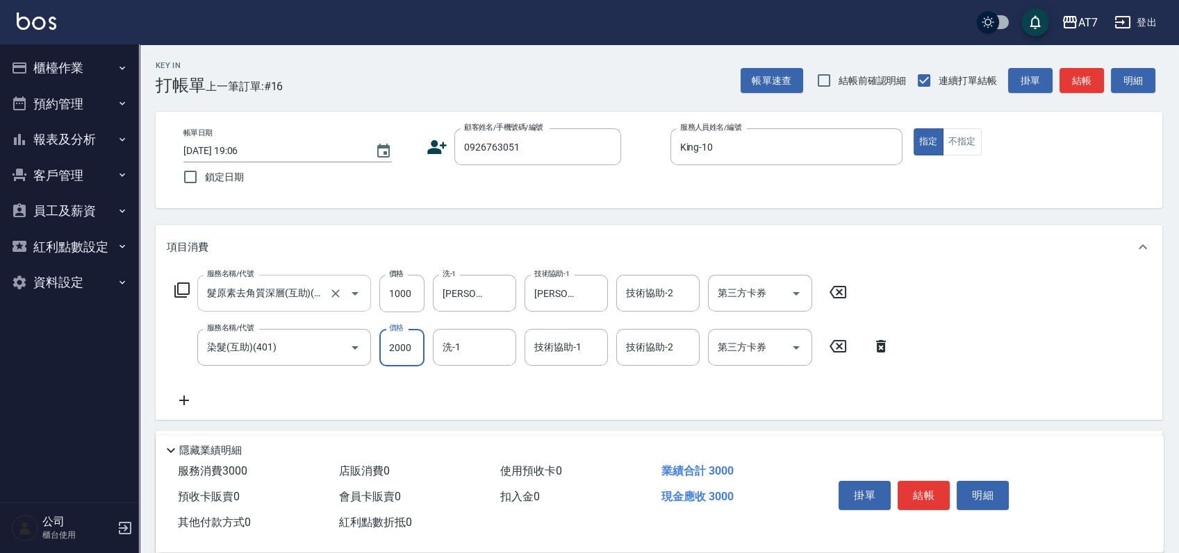
type input "300"
type input "2000"
type input "Ivy-36"
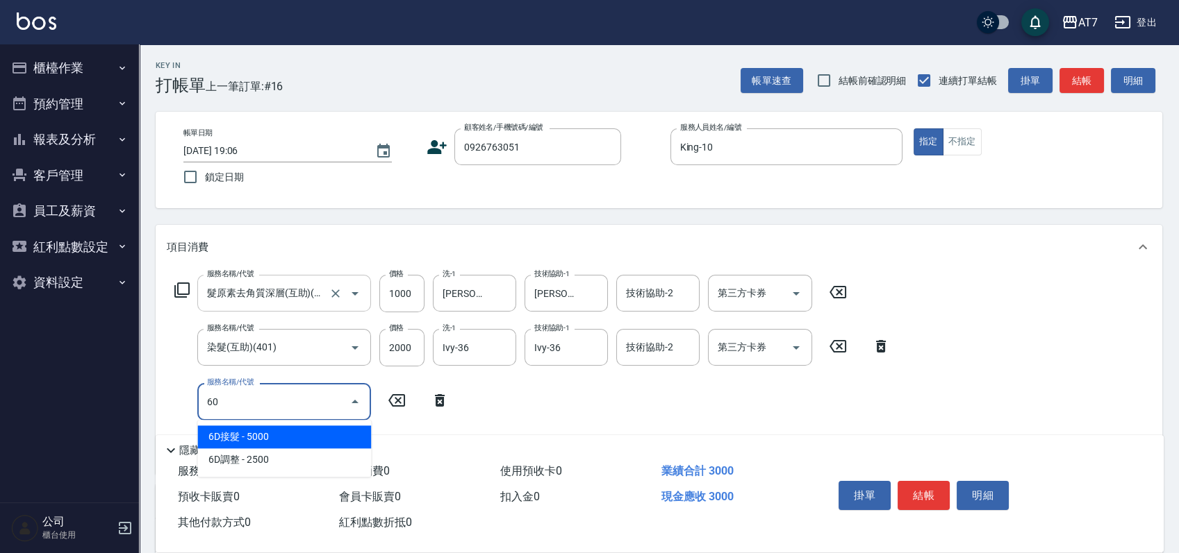
type input "609"
type input "550"
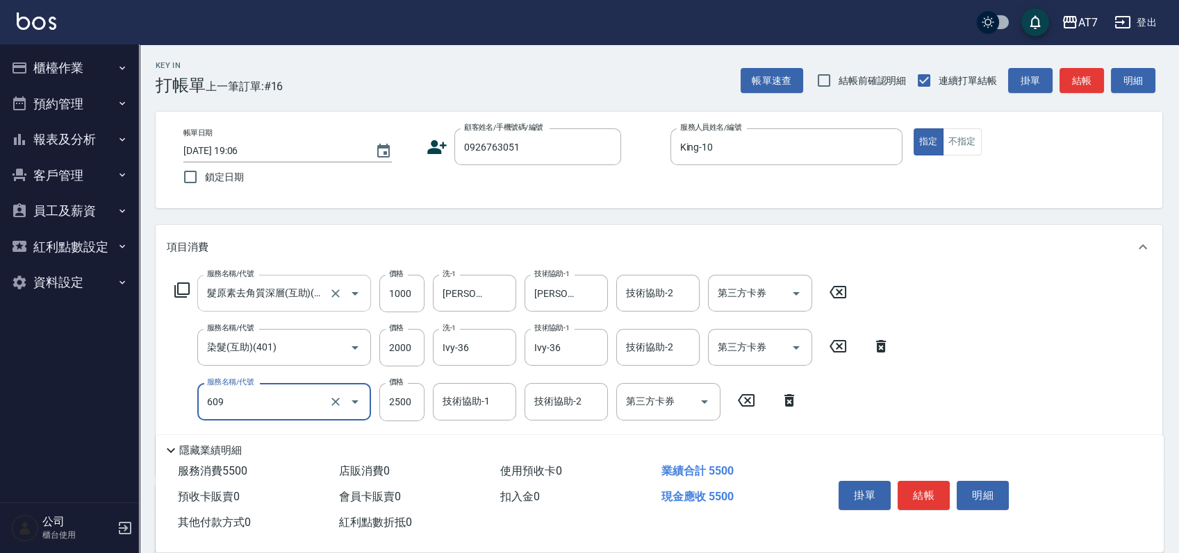
type input "鉑金護髮M（自領(609)"
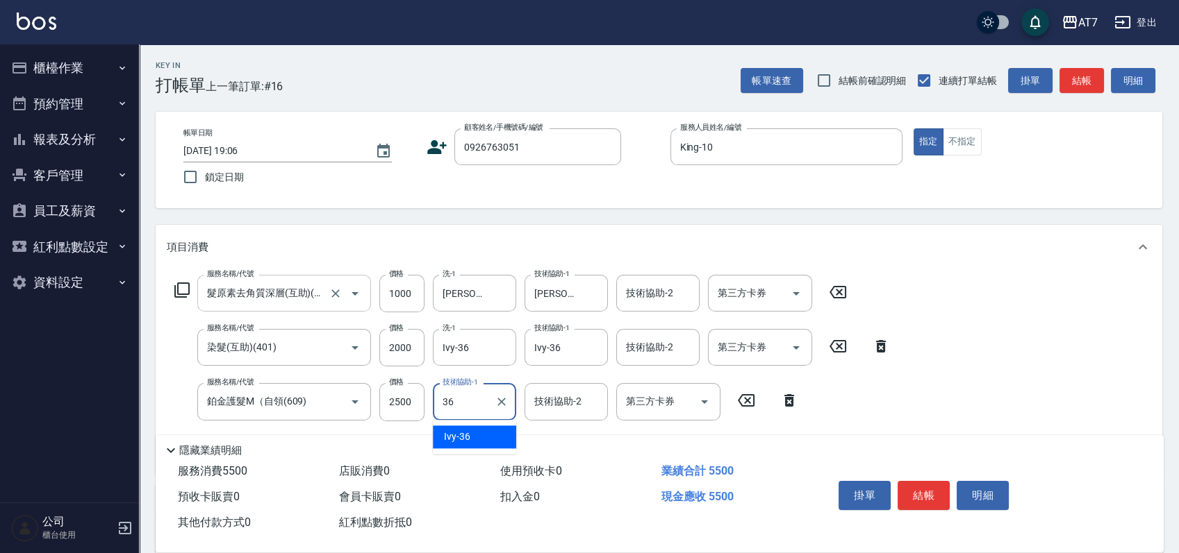
type input "Ivy-36"
click at [178, 290] on icon at bounding box center [181, 290] width 15 height 15
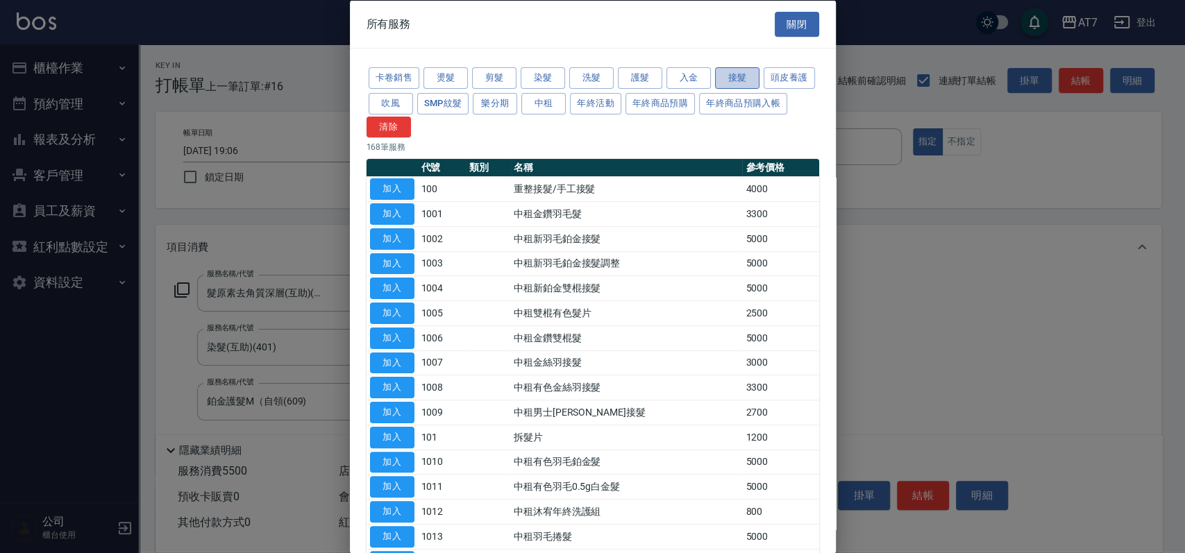
click at [722, 67] on button "接髮" at bounding box center [737, 78] width 44 height 22
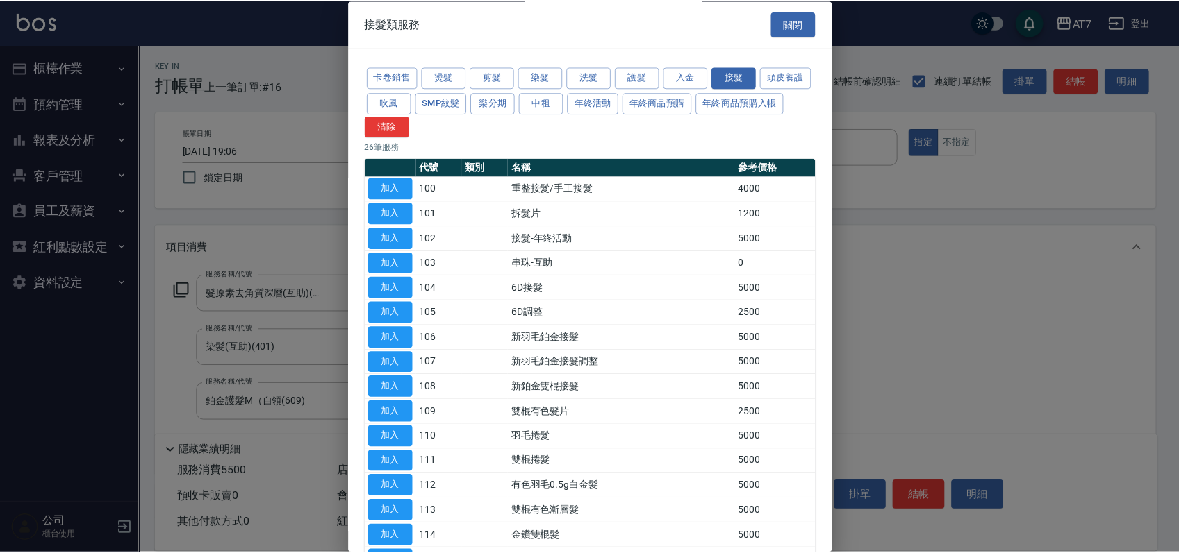
scroll to position [346, 0]
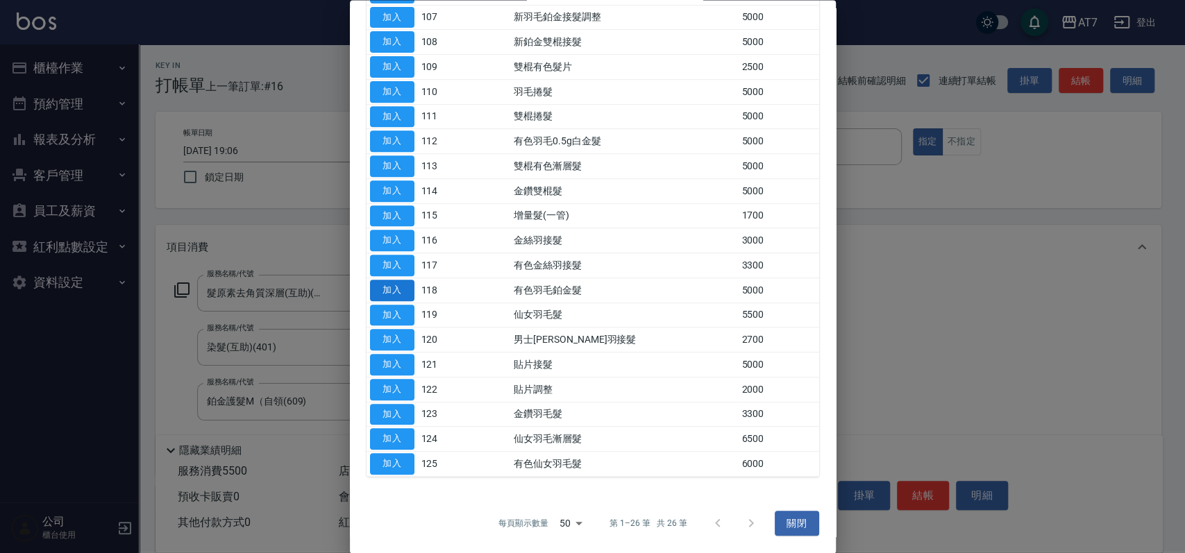
click at [406, 290] on button "加入" at bounding box center [392, 291] width 44 height 22
type input "1050"
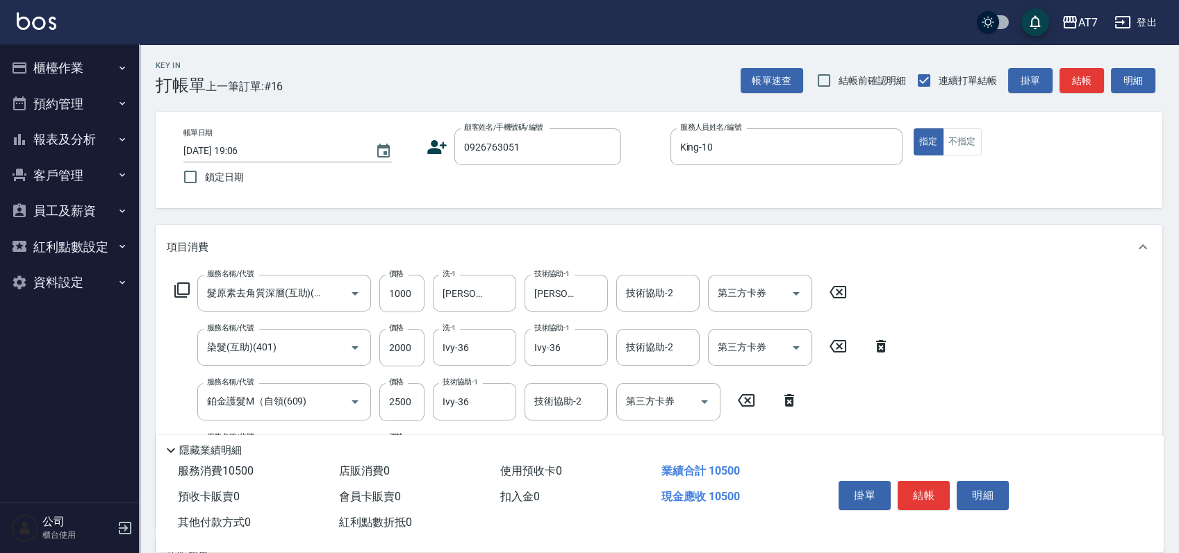
scroll to position [185, 0]
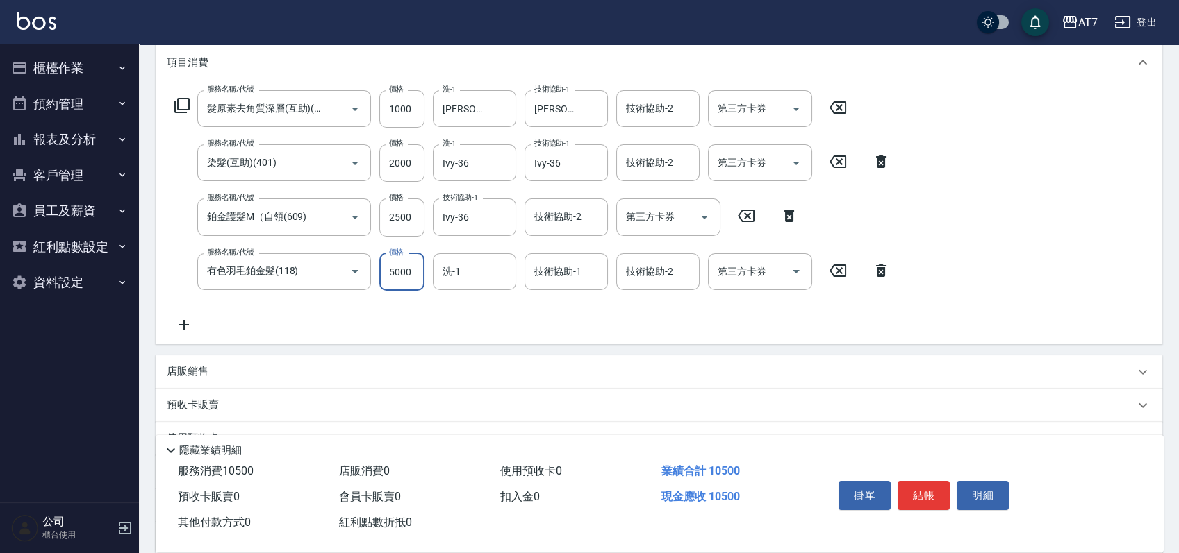
click at [414, 286] on input "5000" at bounding box center [401, 272] width 45 height 38
type input "0"
type input "550"
type input "9960"
type input "1540"
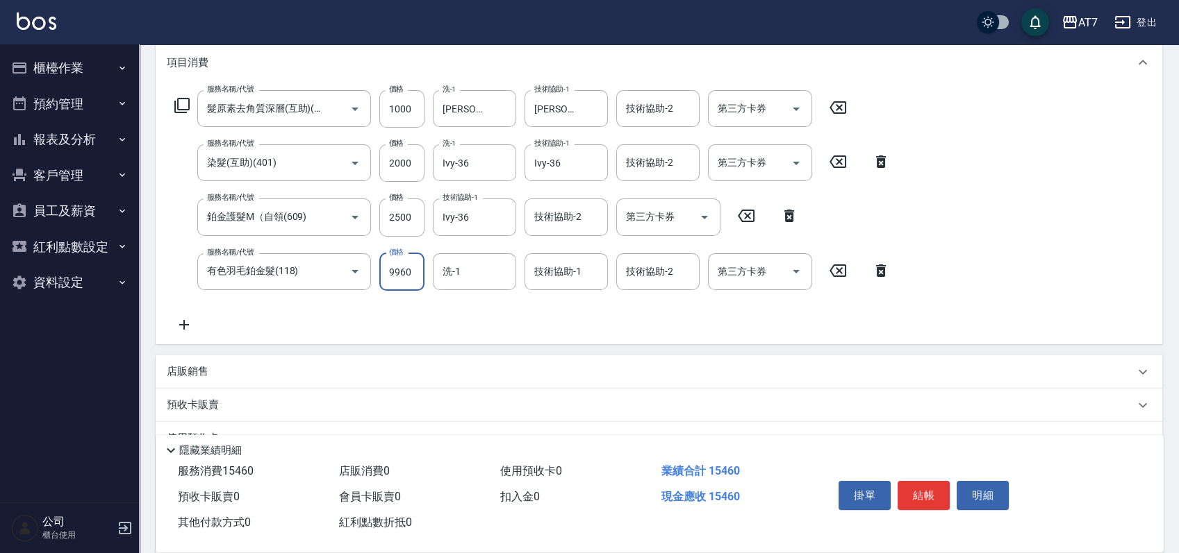
type input "9960"
type input "632"
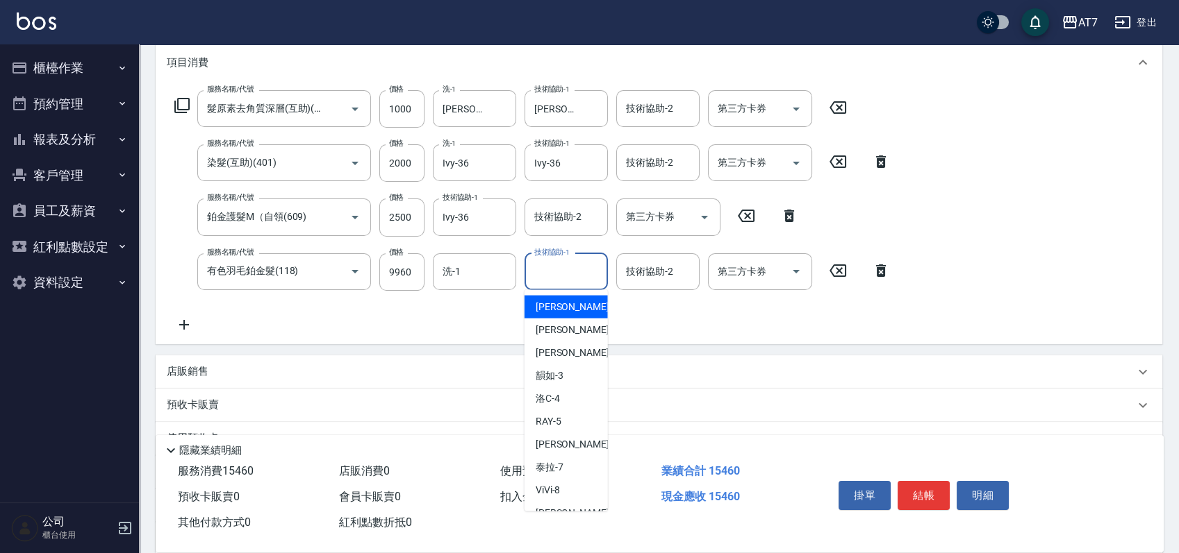
click at [534, 274] on input "技術協助-1" at bounding box center [566, 272] width 71 height 24
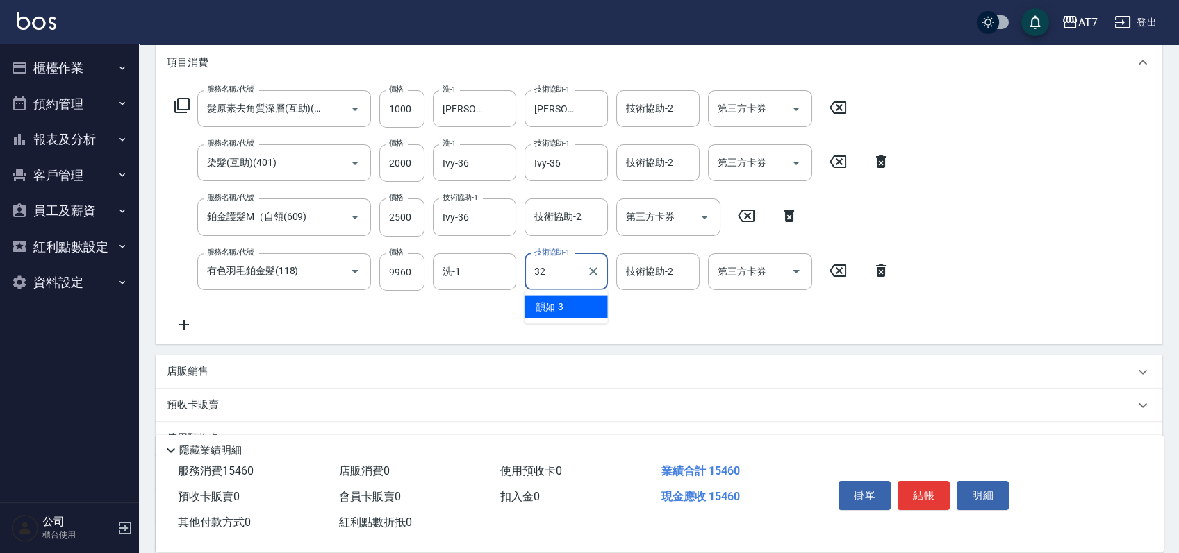
type input "小慈-32"
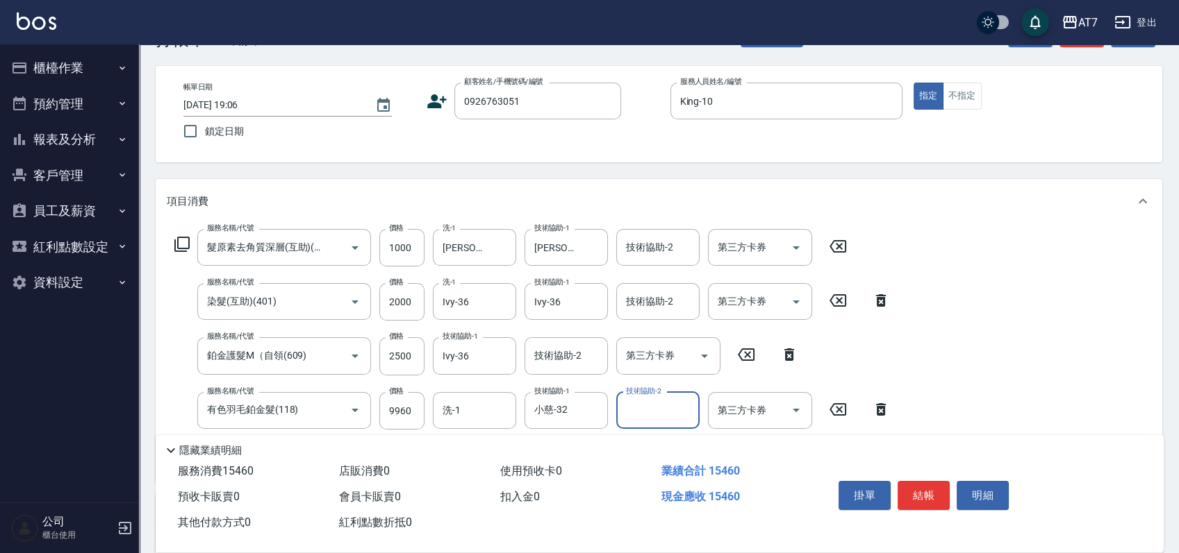
scroll to position [0, 0]
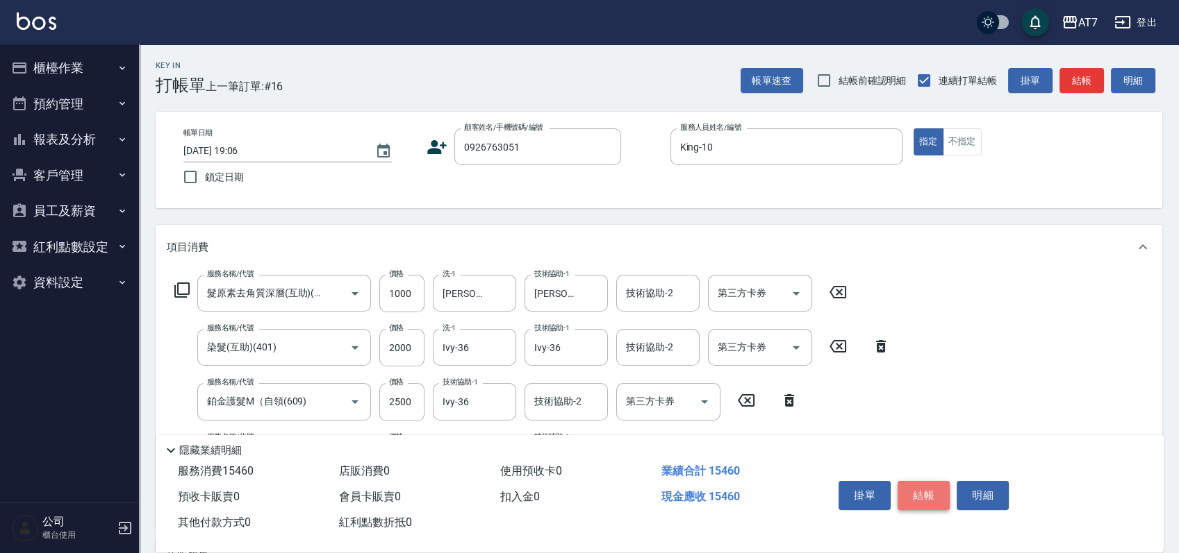
click at [938, 497] on button "結帳" at bounding box center [923, 495] width 52 height 29
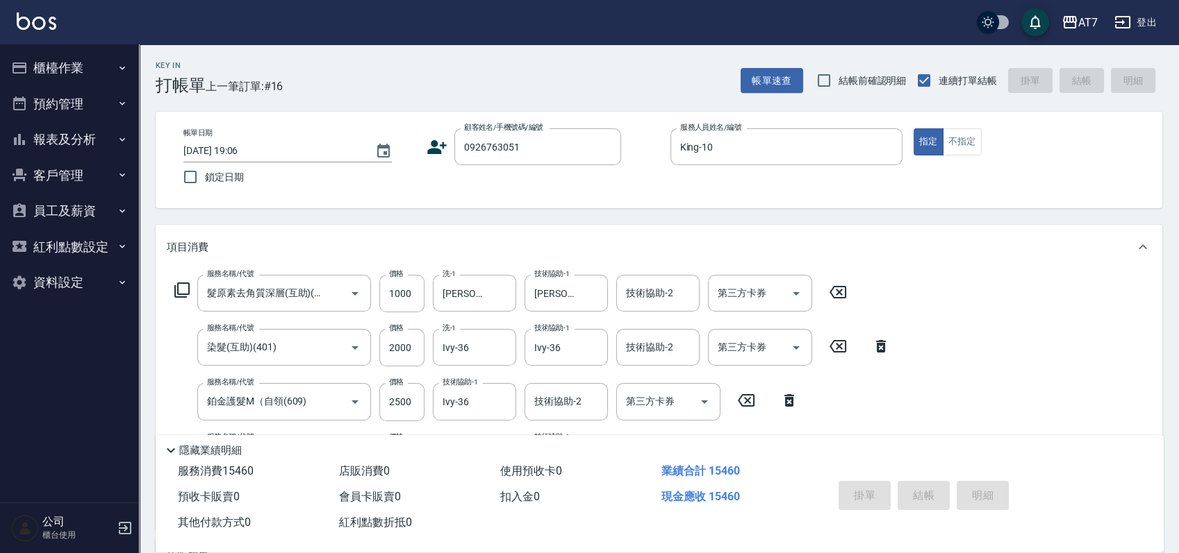
type input "[DATE] 19:07"
type input "0"
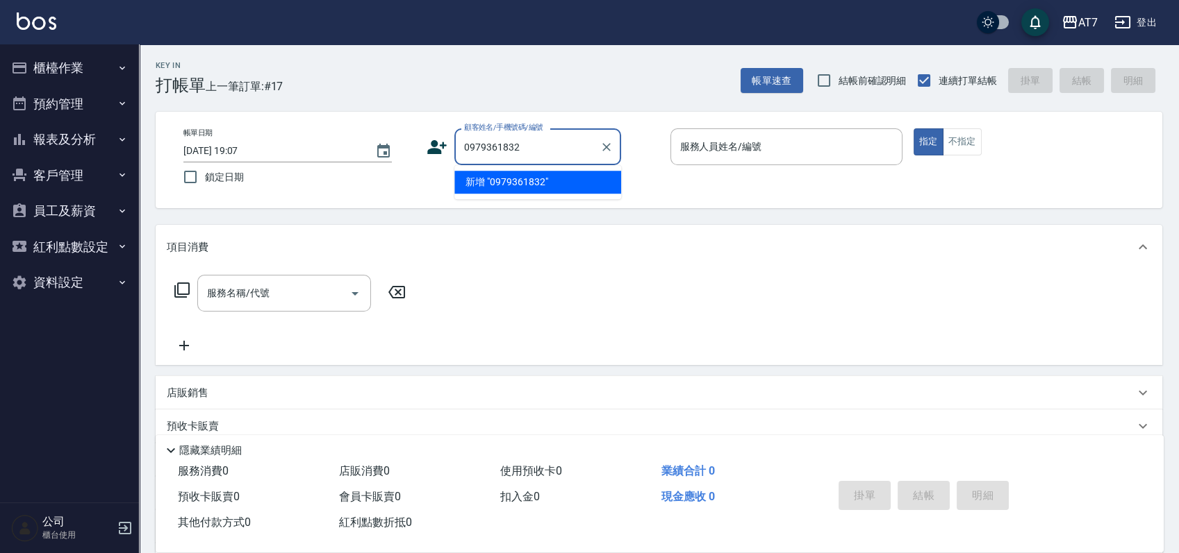
type input "0979361832"
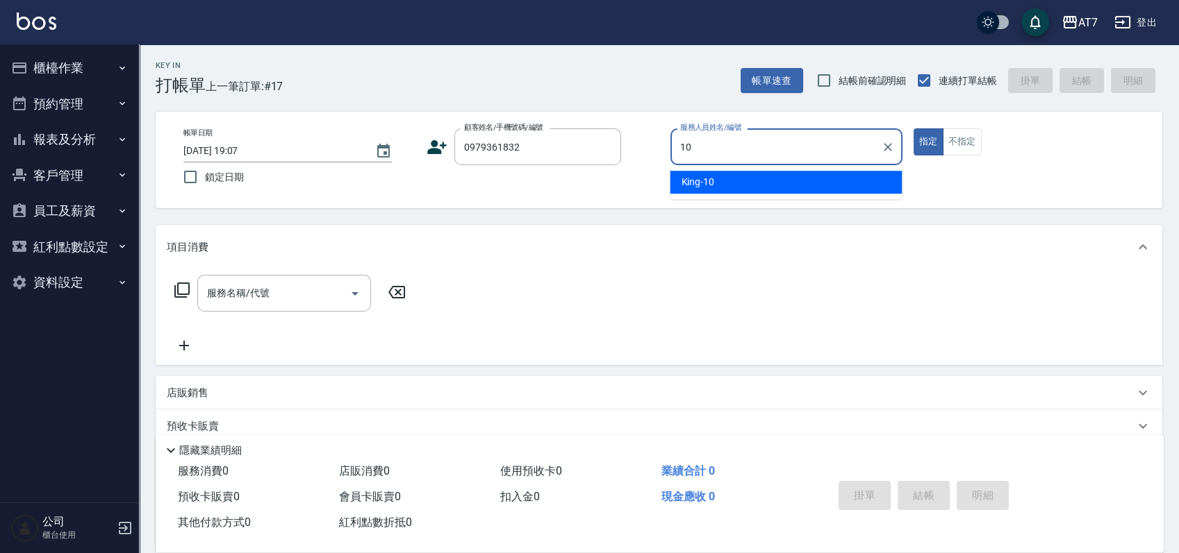
type input "King-10"
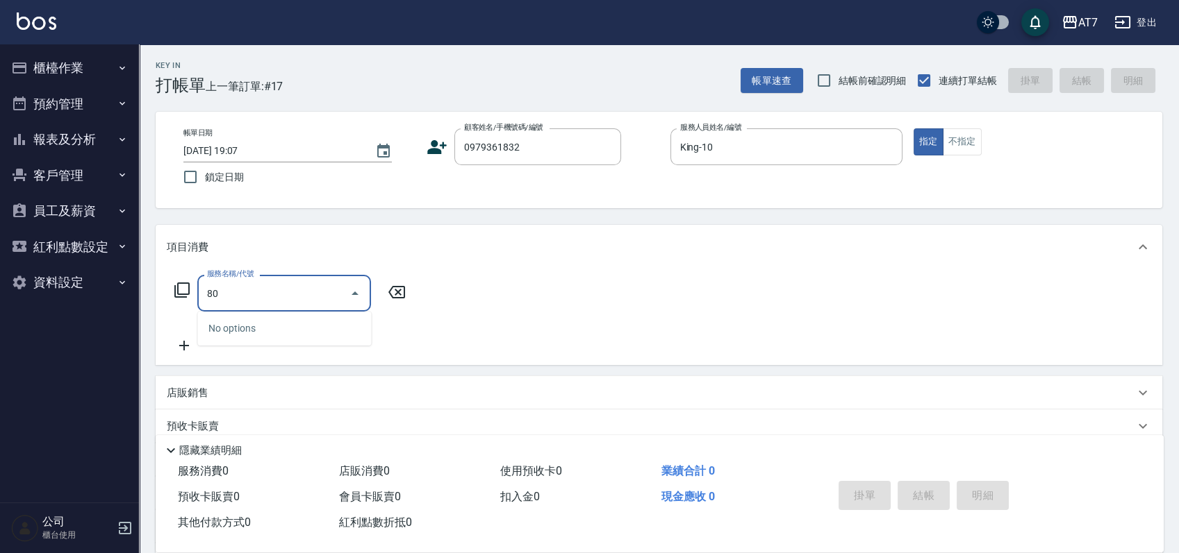
type input "807"
type input "100"
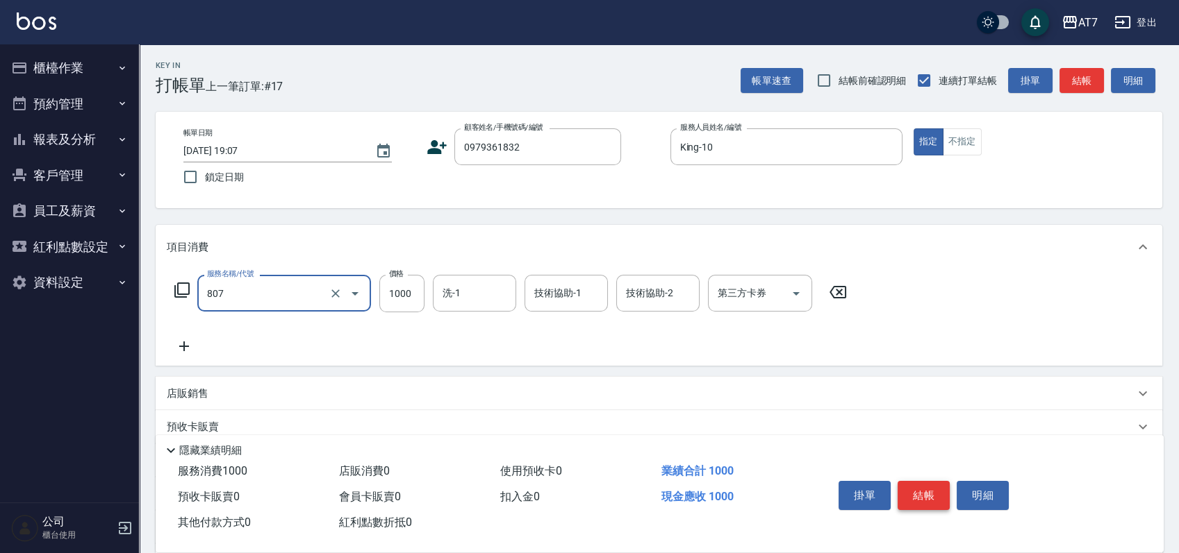
type input "髮原素去角質深層(互助)(807)"
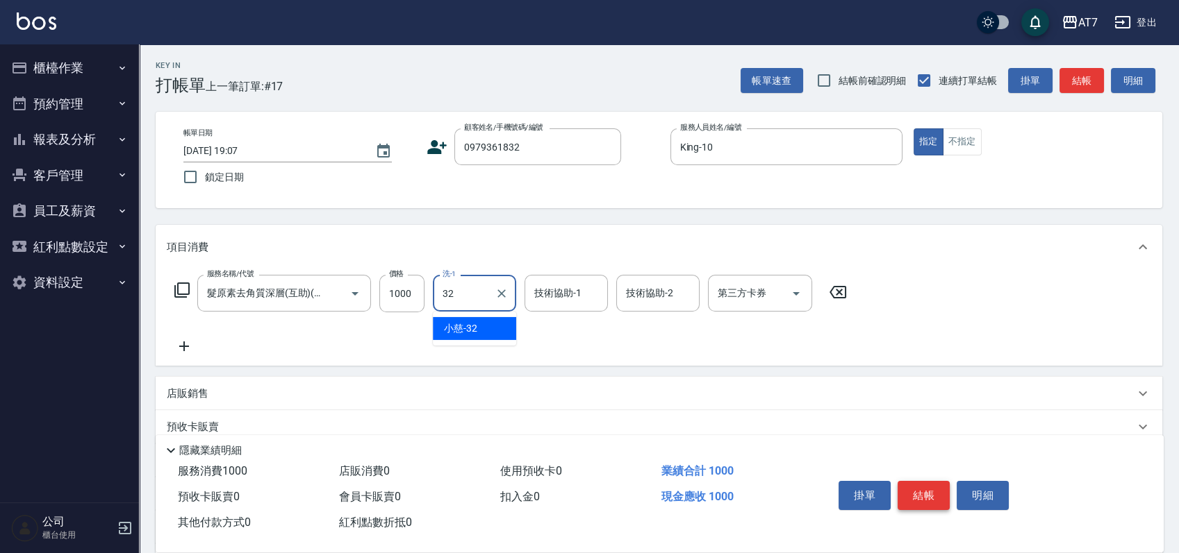
type input "小慈-32"
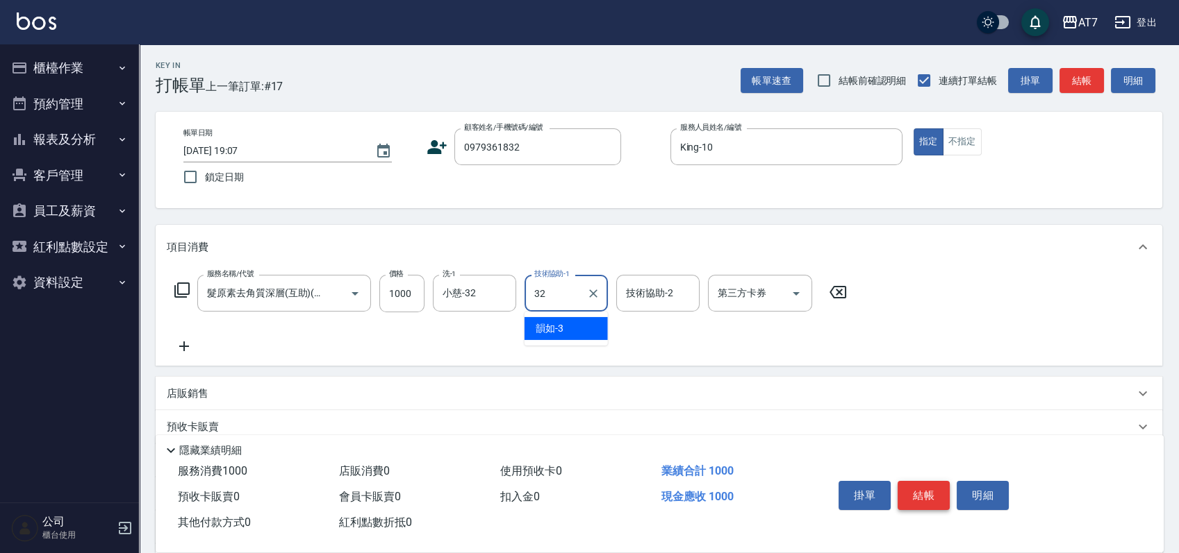
type input "小慈-32"
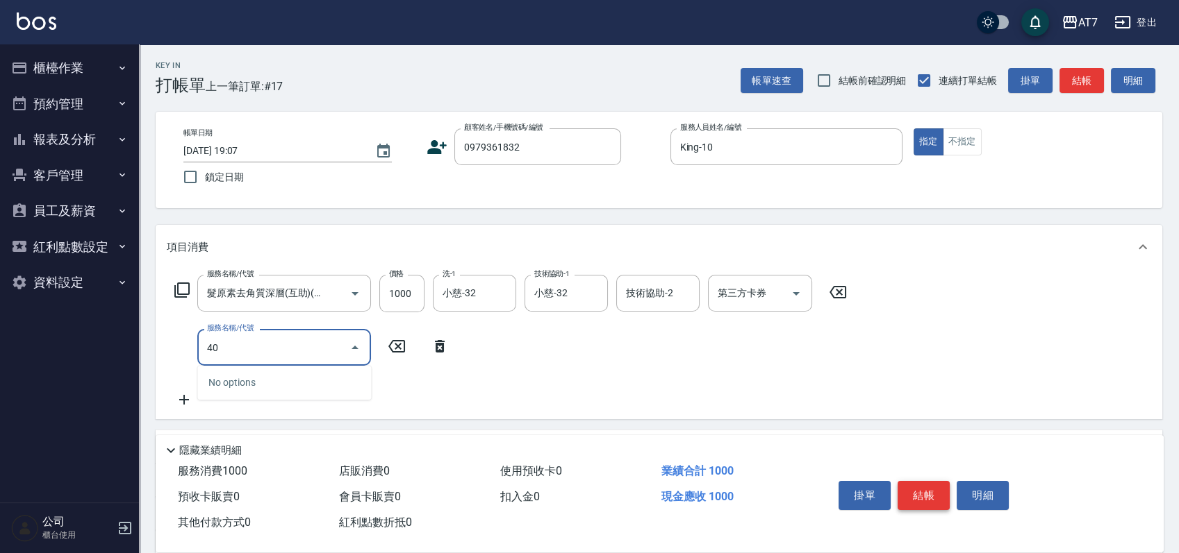
type input "401"
type input "250"
type input "染髮(互助)(401)"
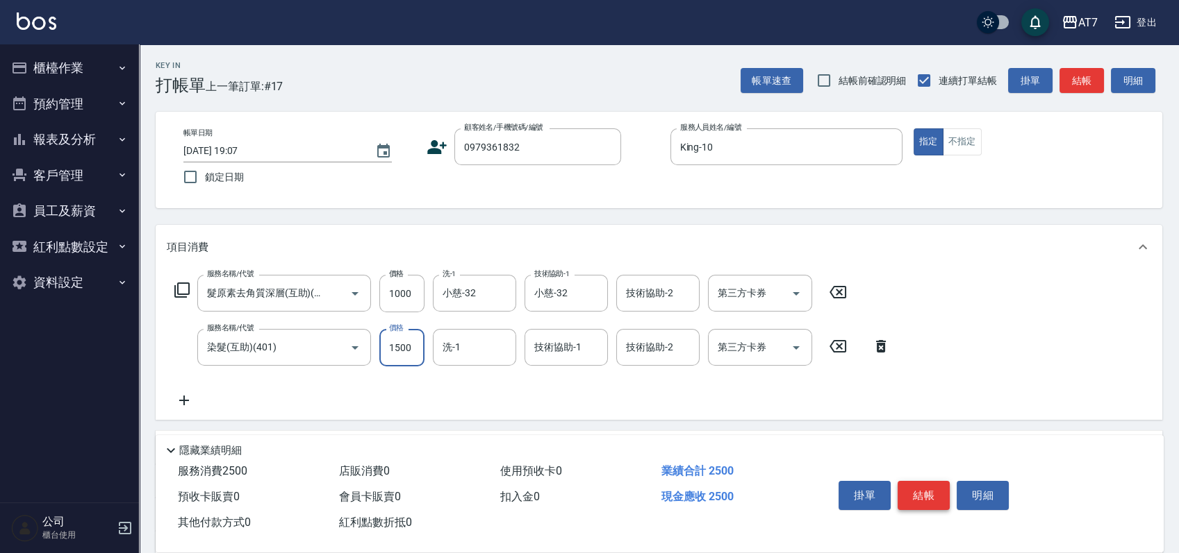
type input "2"
type input "100"
type input "20"
type input "120"
type input "2000"
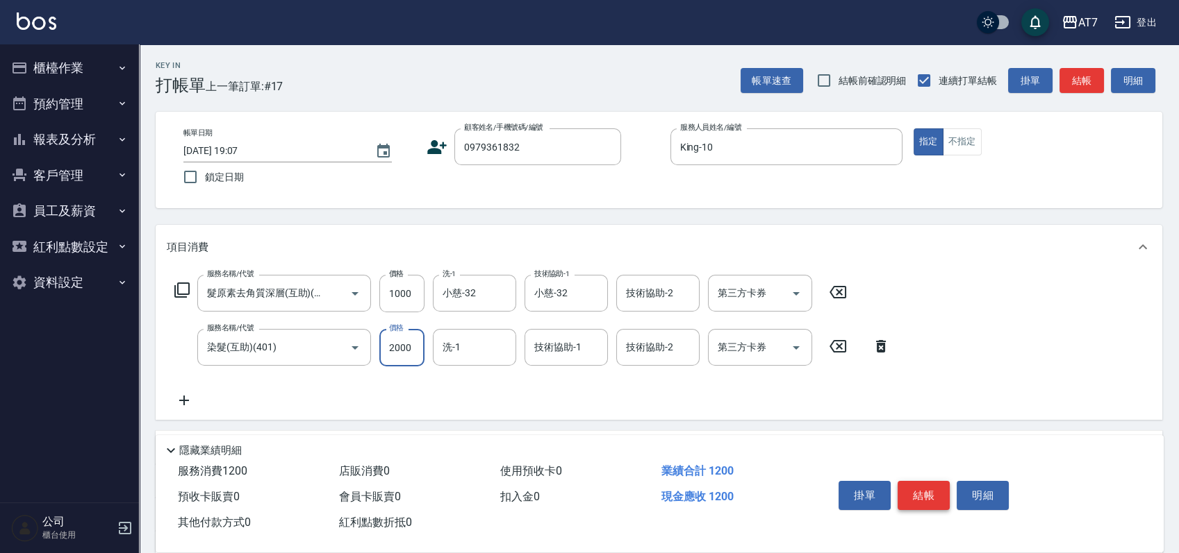
type input "300"
type input "2000"
type input "Ivy-36"
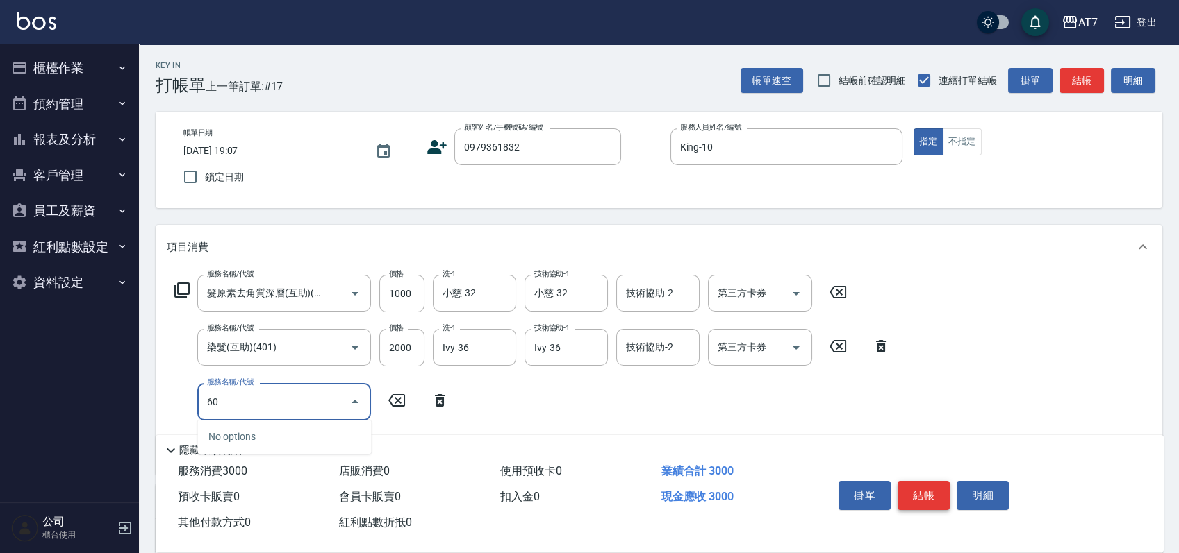
type input "608"
type input "500"
type input "鉑金護髮S（自領(608)"
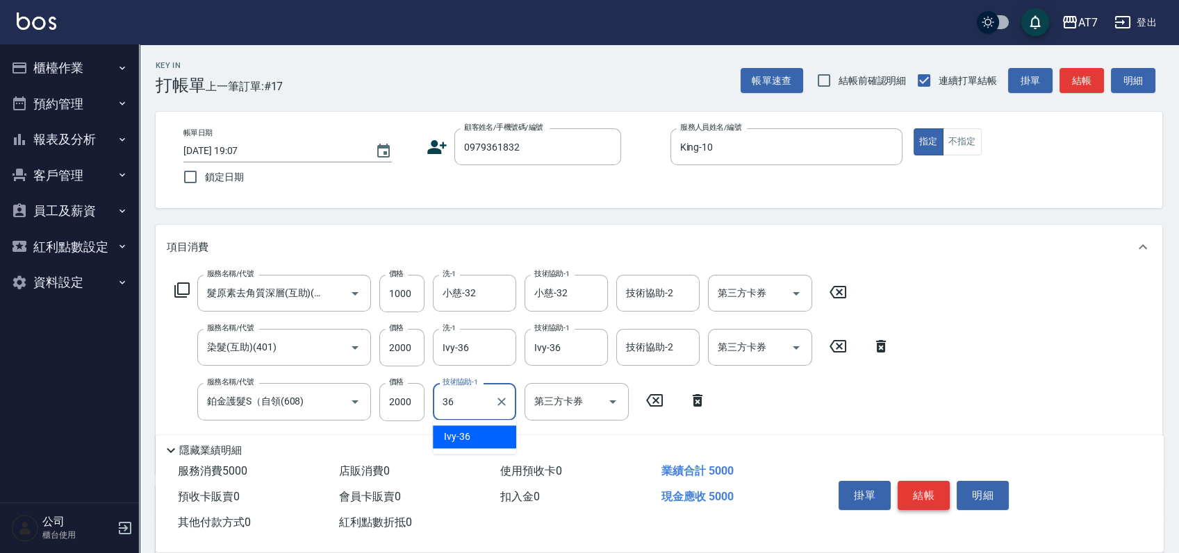
type input "Ivy-36"
click at [938, 497] on button "結帳" at bounding box center [923, 495] width 52 height 29
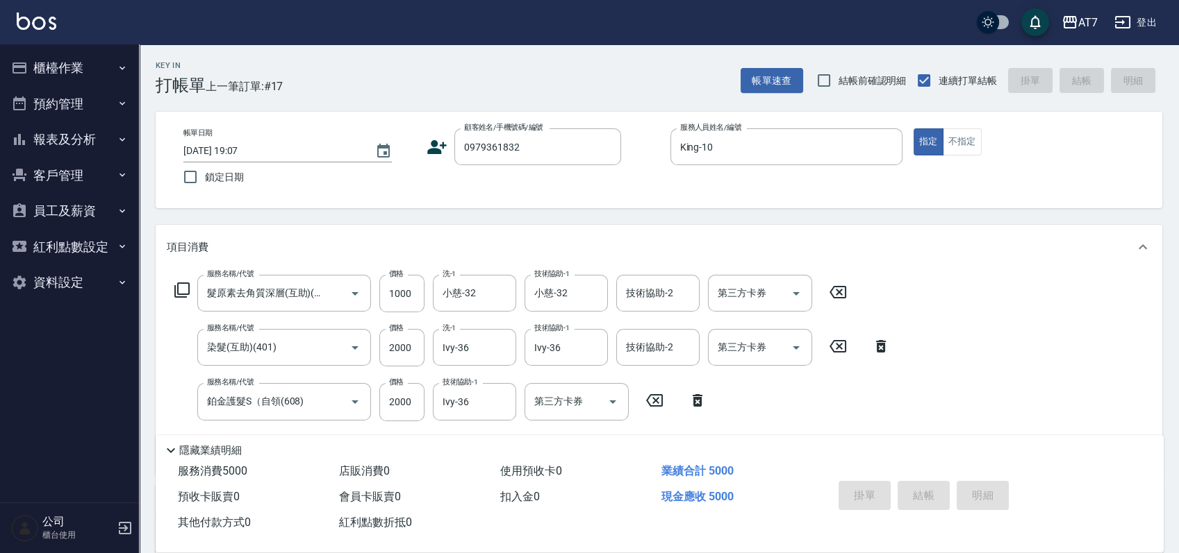
type input "[DATE] 19:08"
type input "0"
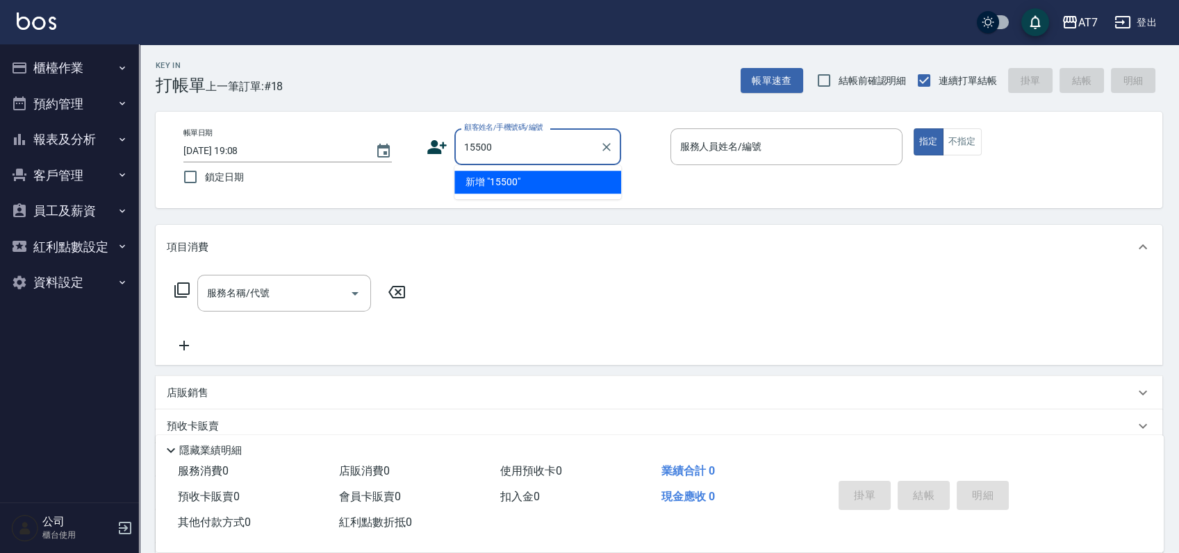
type input "15500"
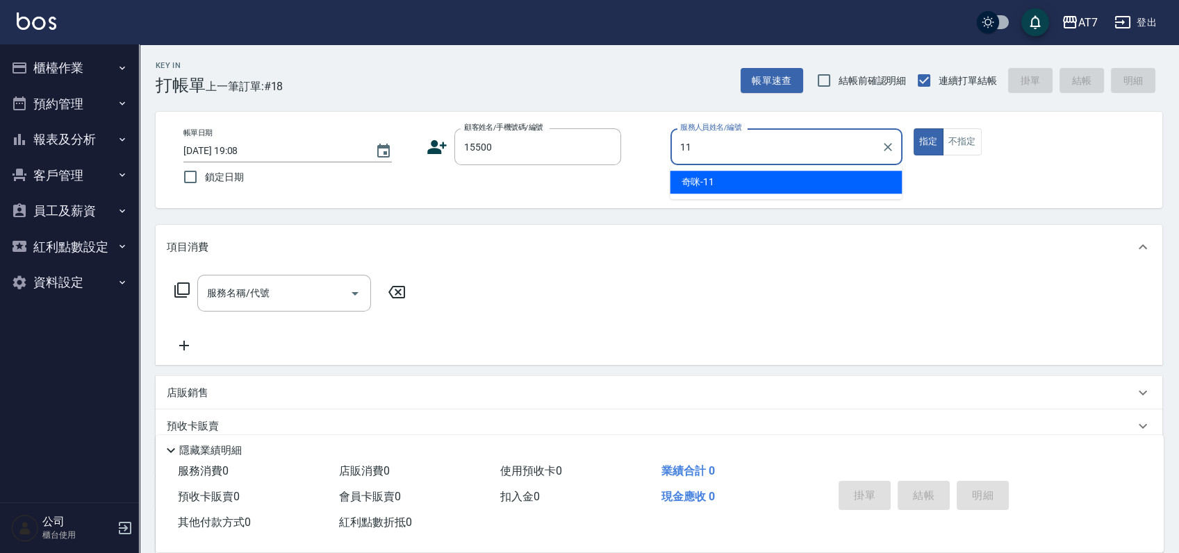
type input "奇咪-11"
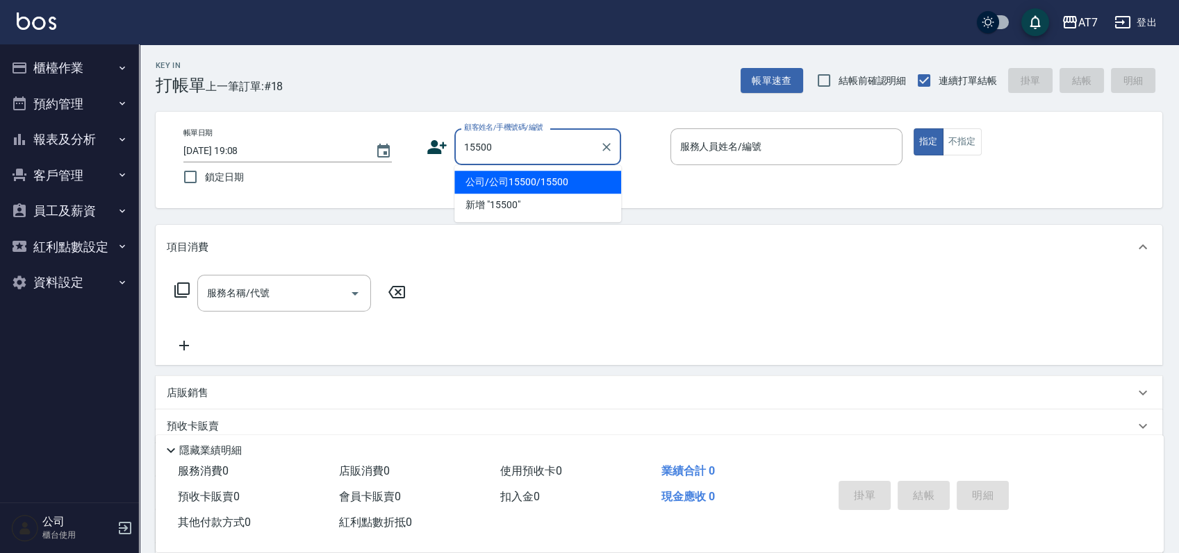
type input "公司/公司15500/15500"
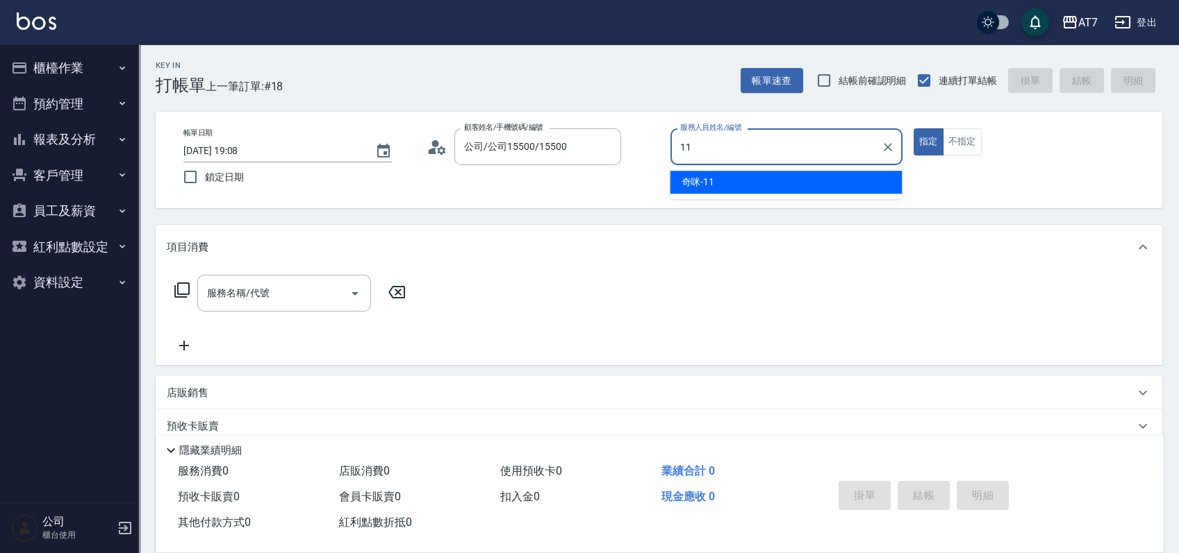
type input "奇咪-11"
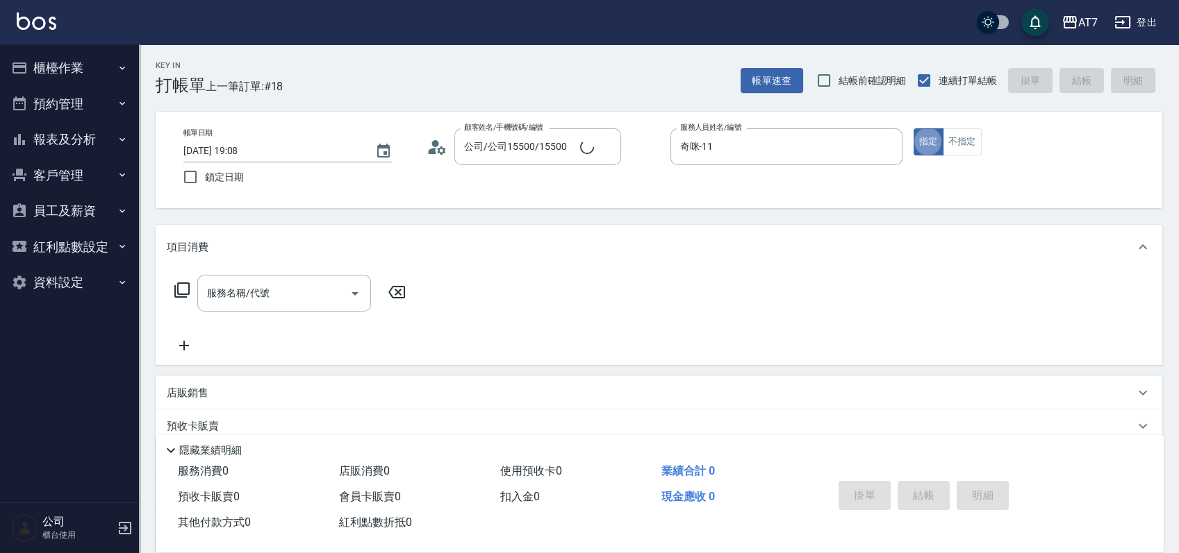
type button "true"
type input "500"
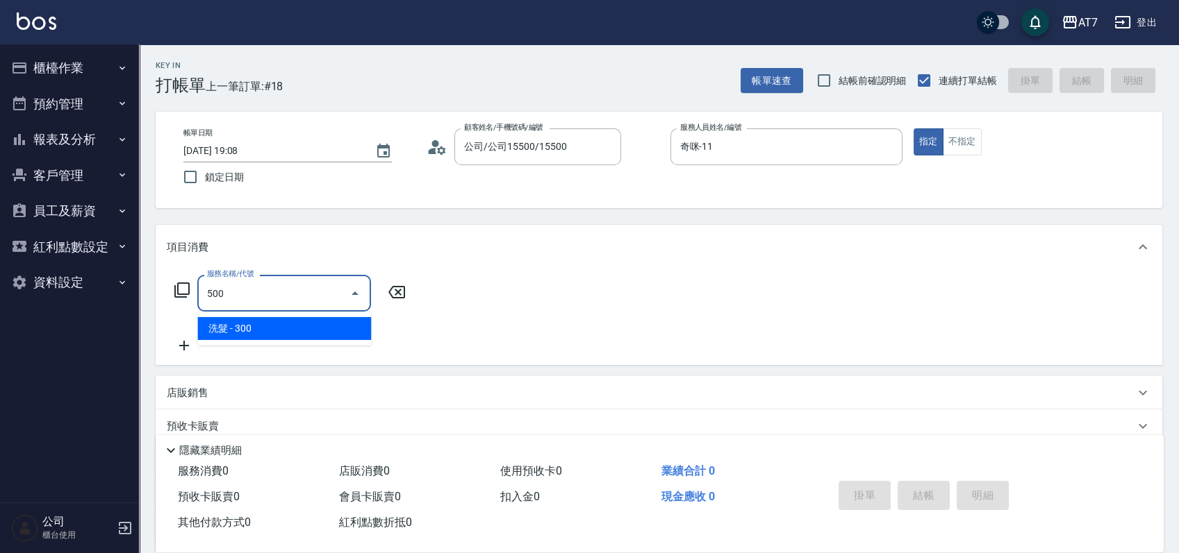
type input "30"
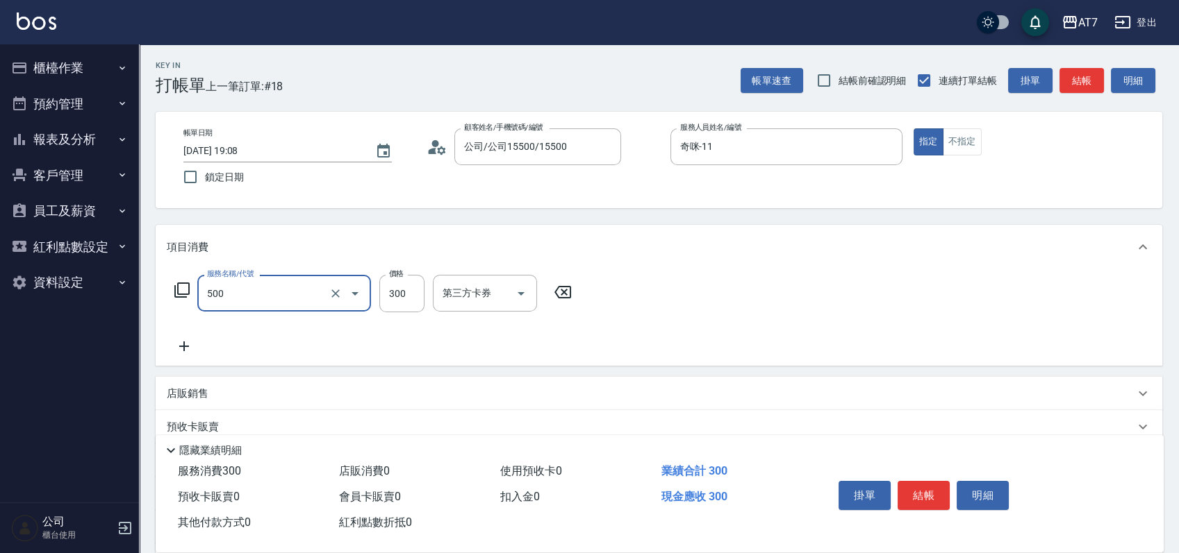
type input "洗髮(500)"
type input "0"
type input "25"
type input "20"
type input "250"
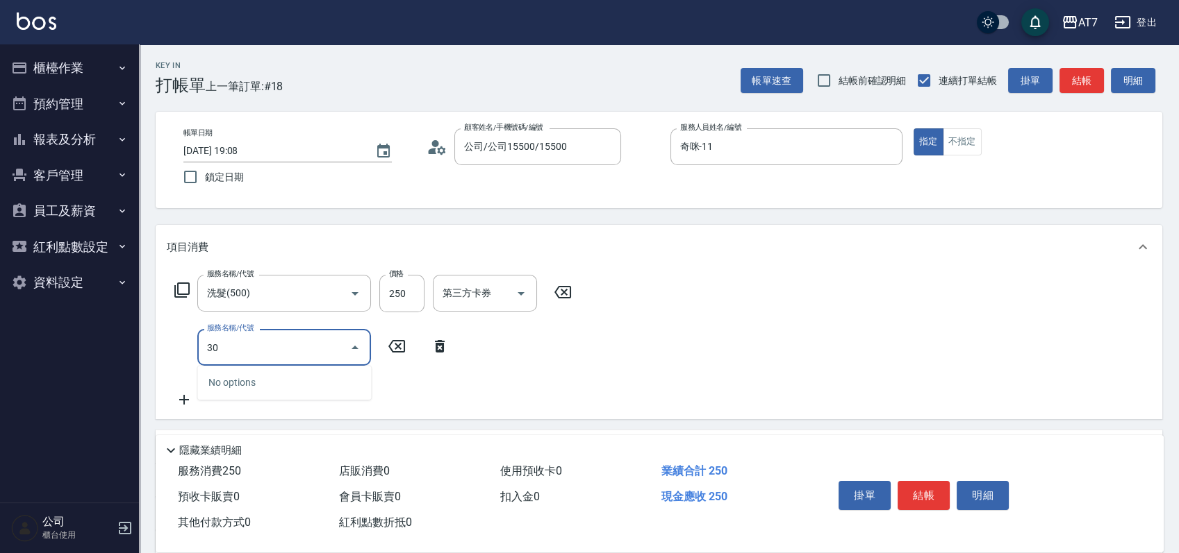
type input "302"
type input "60"
type input "剪髮(302)"
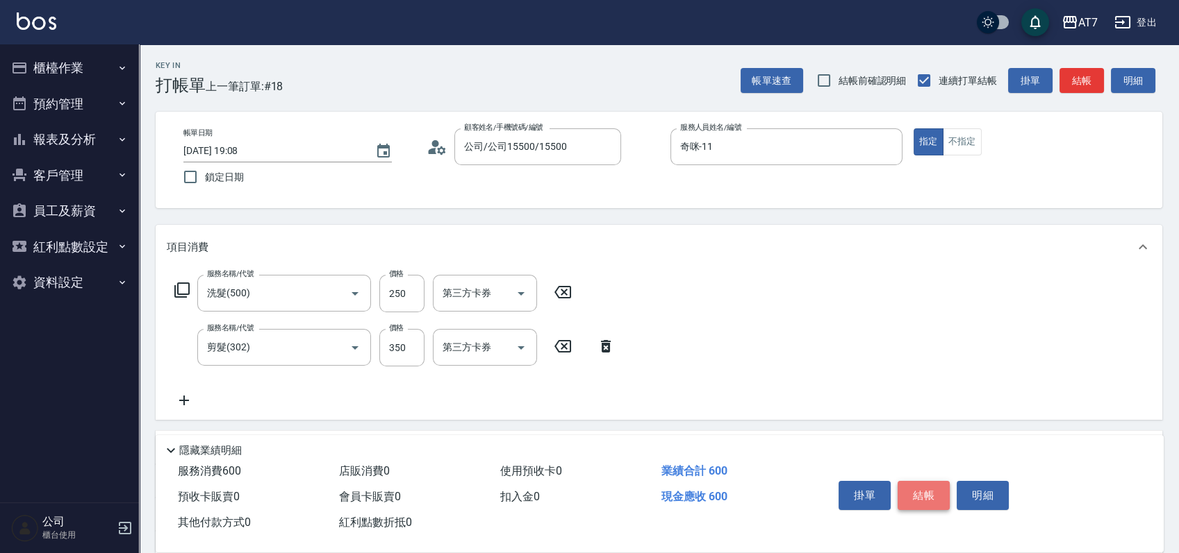
click at [924, 492] on button "結帳" at bounding box center [923, 495] width 52 height 29
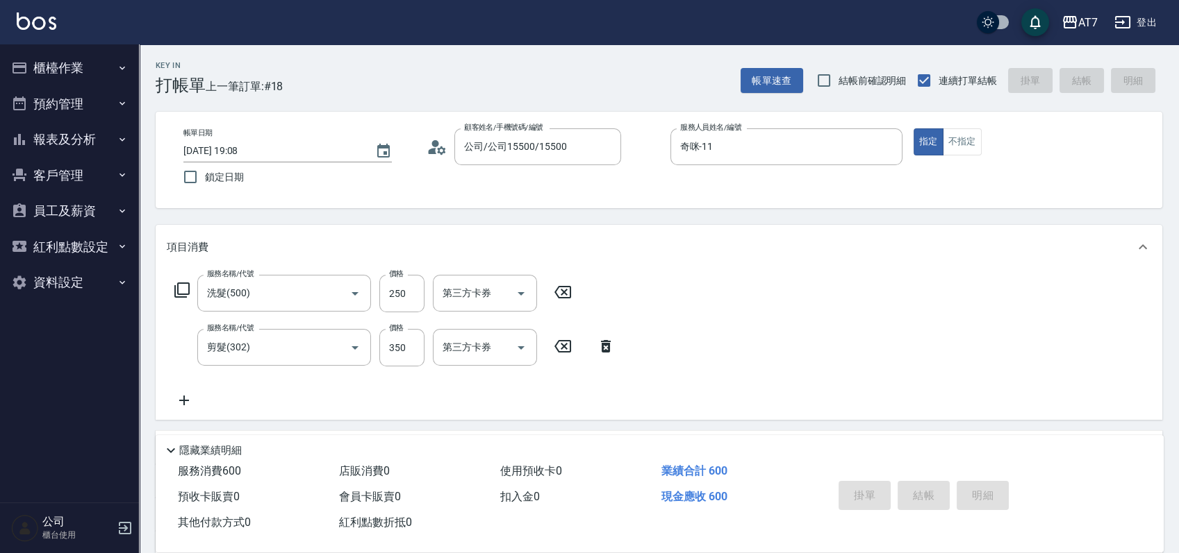
type input "0"
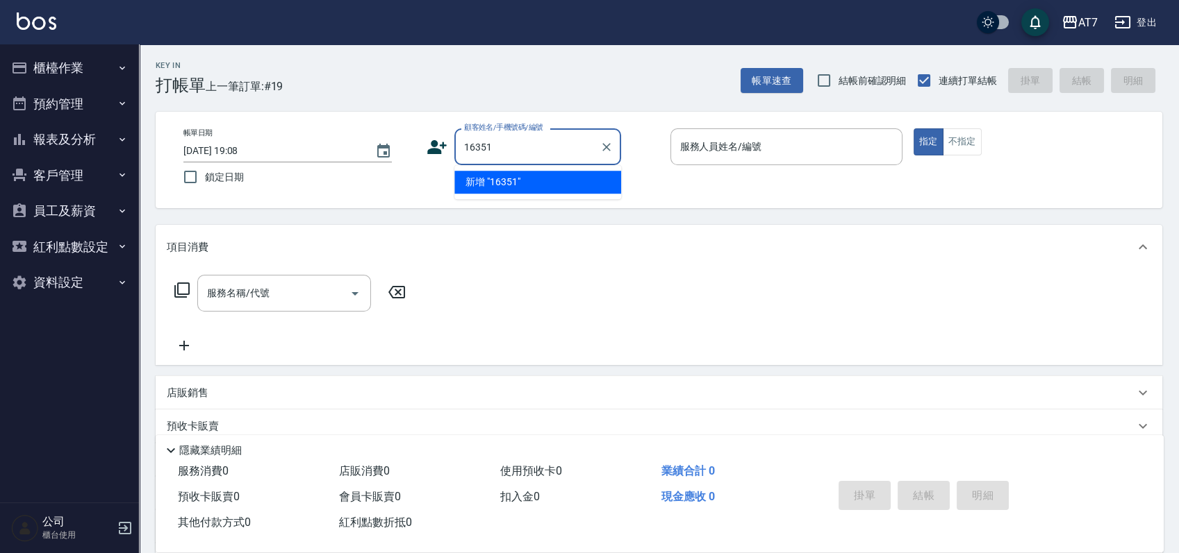
type input "16351"
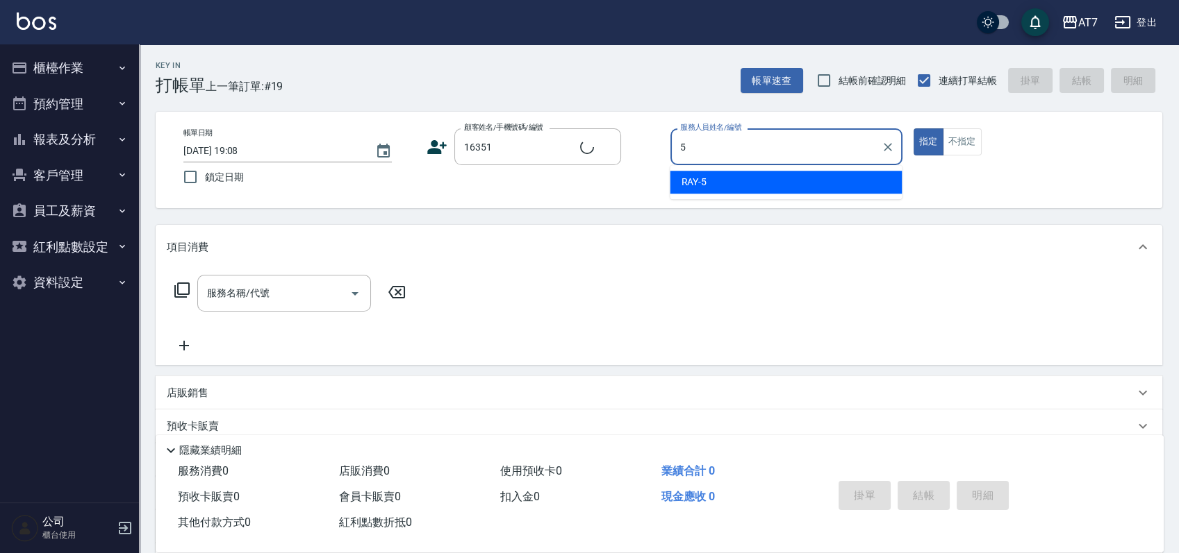
type input "RAY -5"
type input "公司/公司16351/16351"
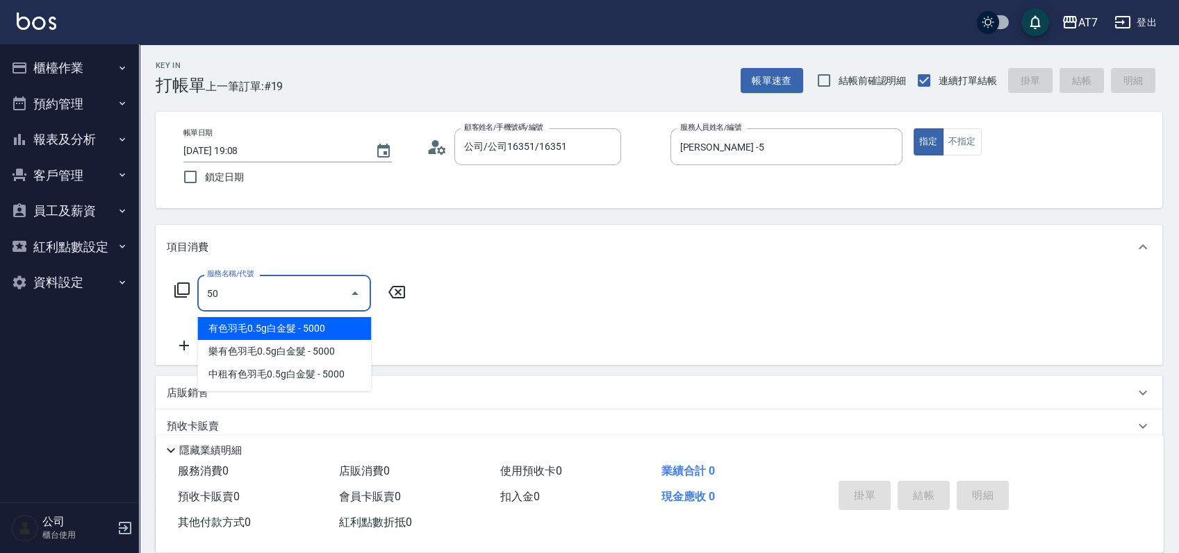
type input "500"
type input "30"
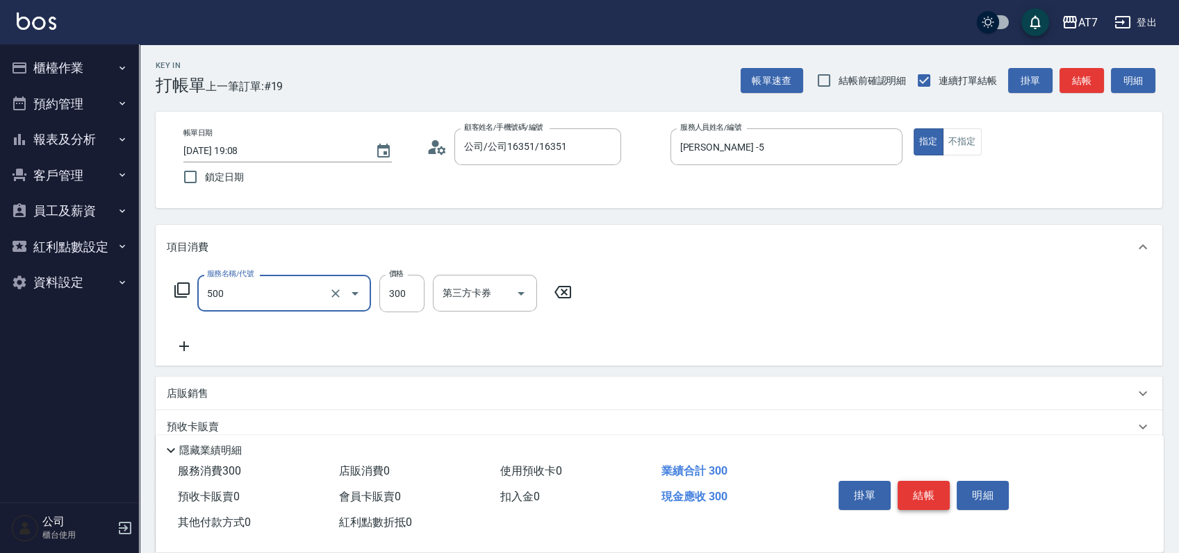
type input "洗髮(500)"
type input "0"
type input "25"
type input "20"
type input "250"
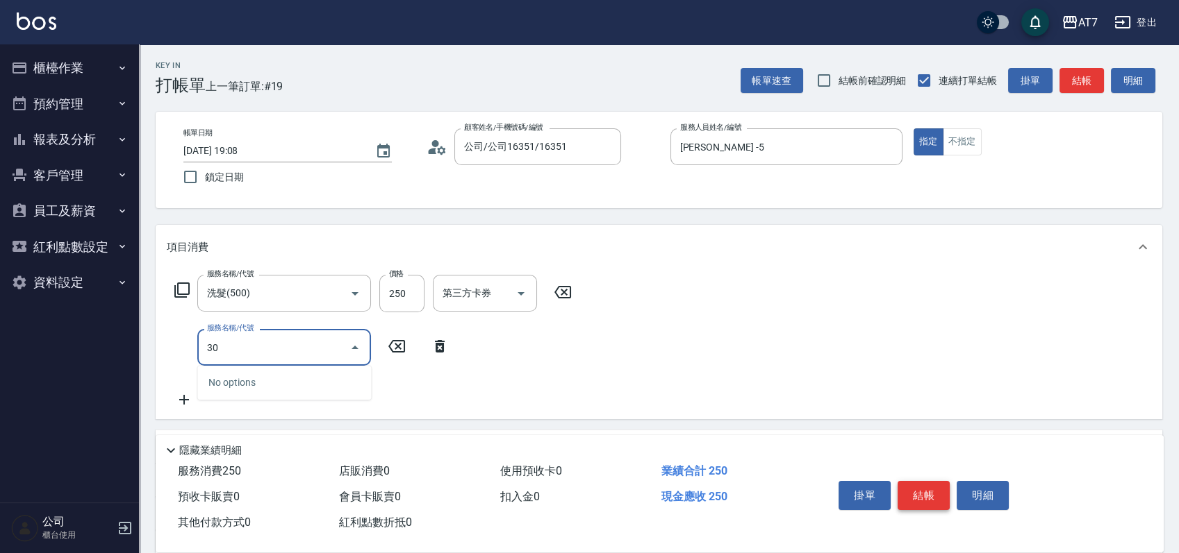
type input "302"
type input "60"
type input "剪髮(302)"
click at [915, 493] on button "結帳" at bounding box center [923, 495] width 52 height 29
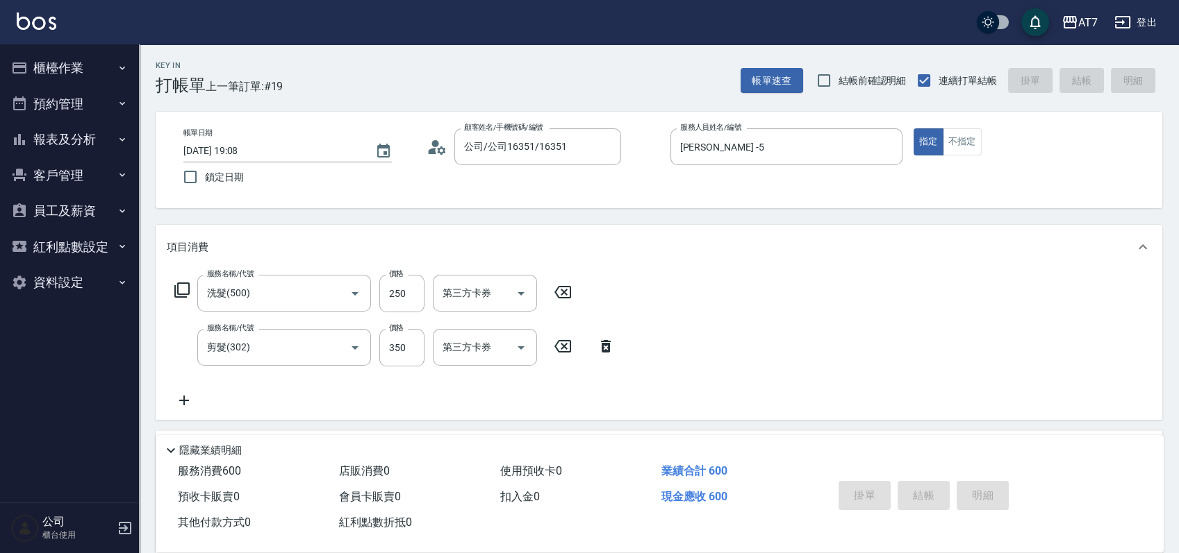
type input "0"
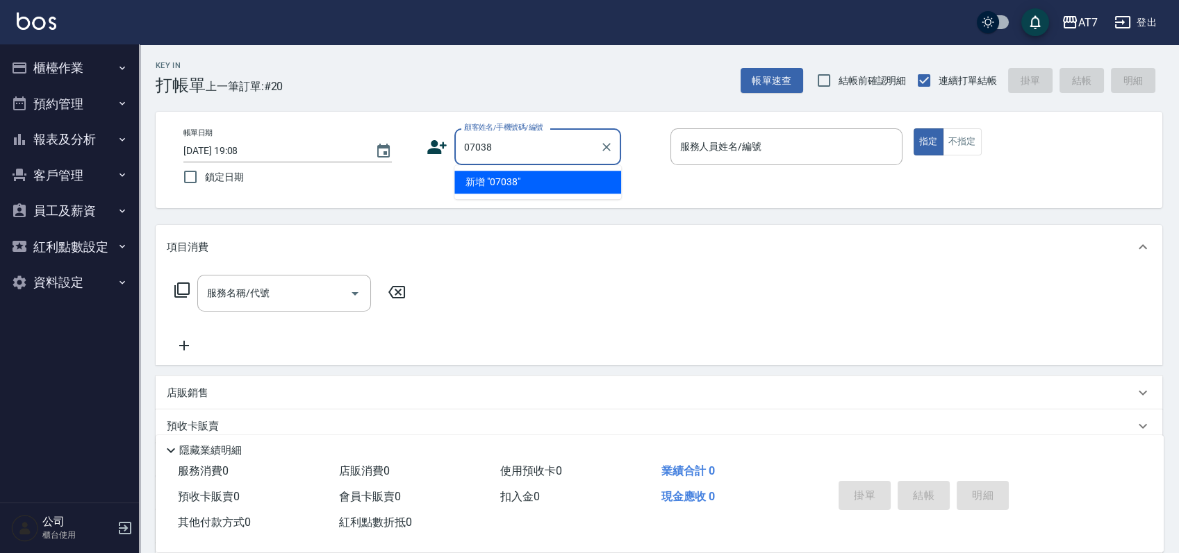
type input "07038"
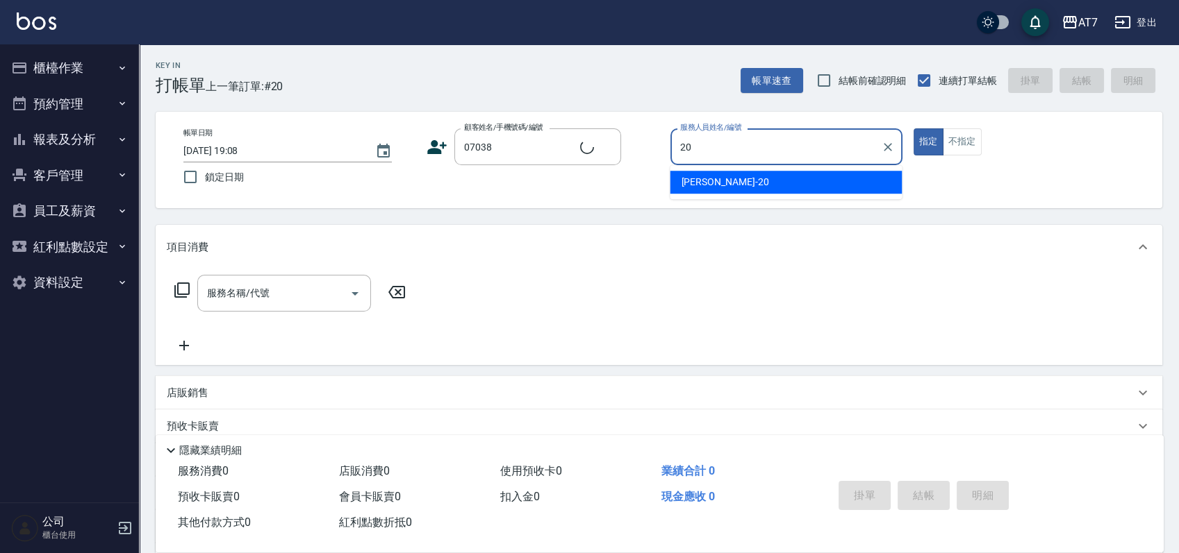
type input "妮可-20"
type input "公司/公司07038/07038"
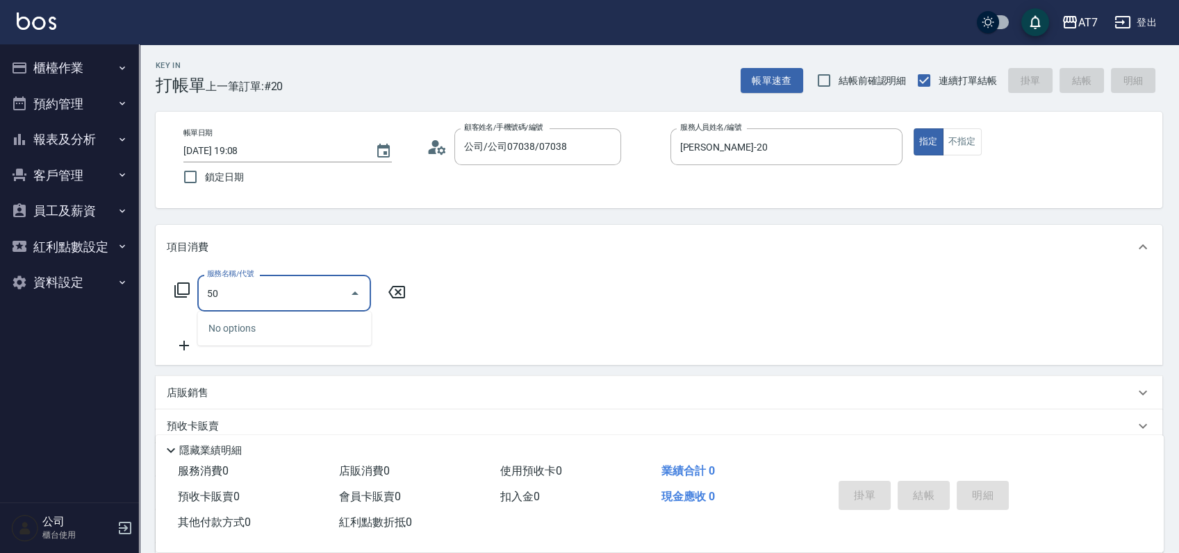
type input "500"
type input "30"
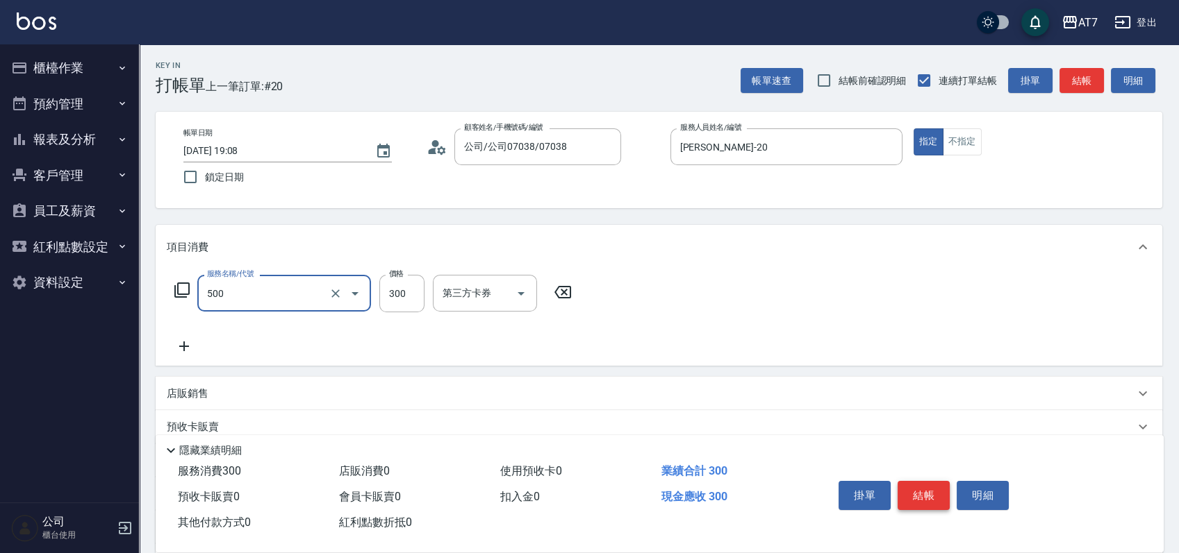
type input "洗髮(500)"
type input "0"
type input "25"
type input "20"
type input "250"
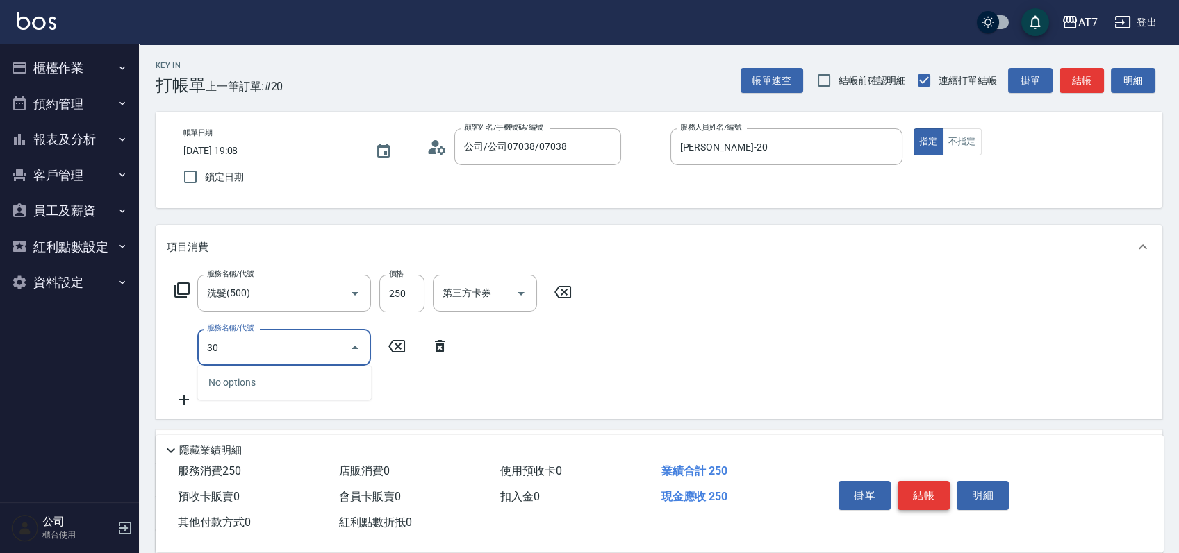
type input "302"
type input "60"
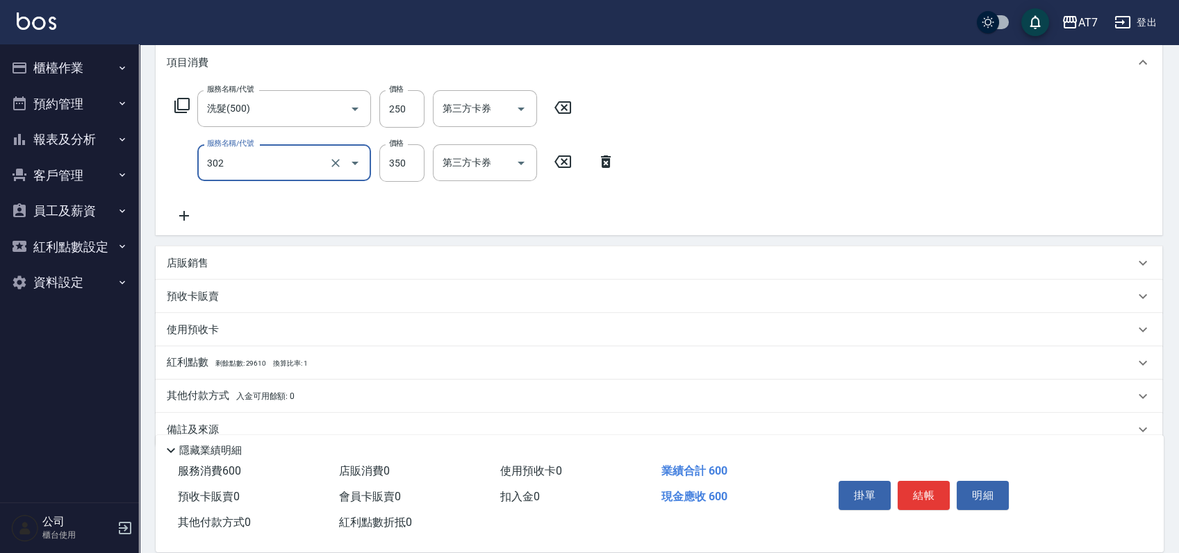
type input "剪髮(302)"
click at [896, 254] on div "店販銷售" at bounding box center [659, 263] width 1006 height 33
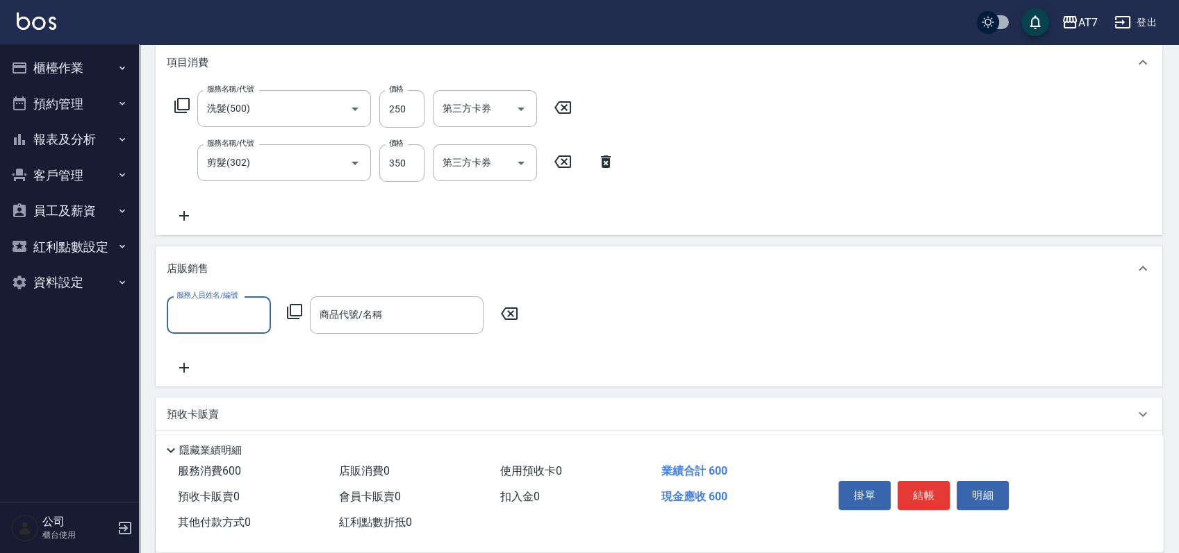
scroll to position [0, 0]
type input "妮可-20"
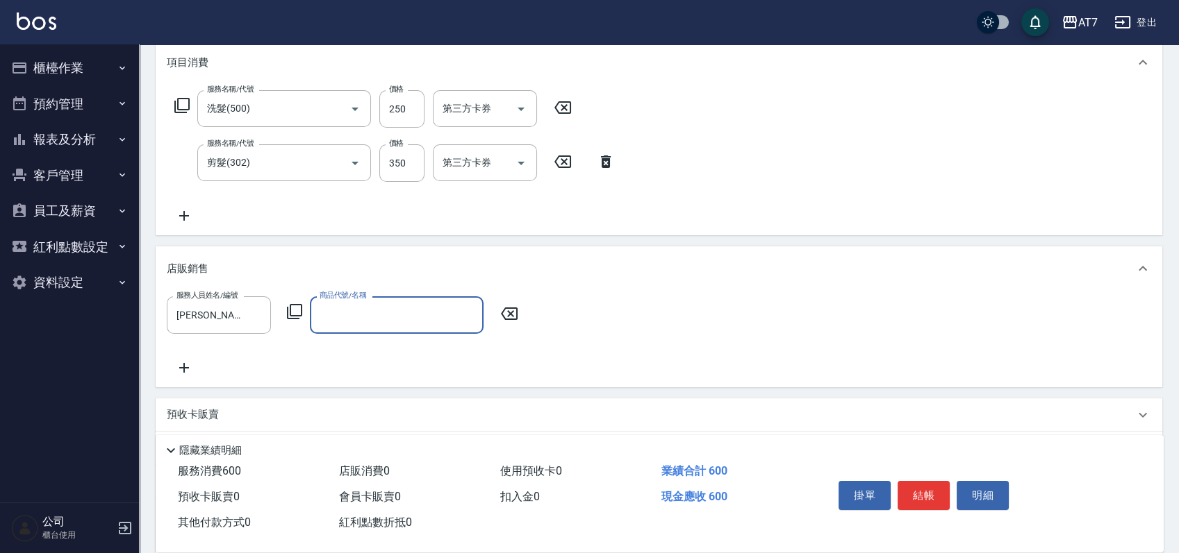
type input "z"
type input "艾巴 奇蹟復活霜"
type input "110"
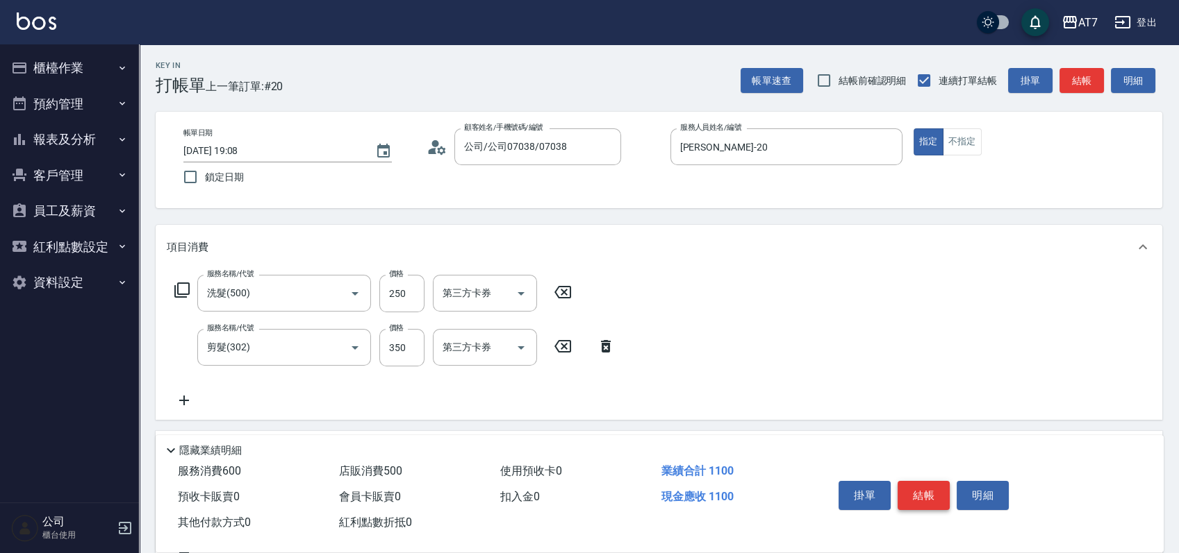
click at [931, 498] on button "結帳" at bounding box center [923, 495] width 52 height 29
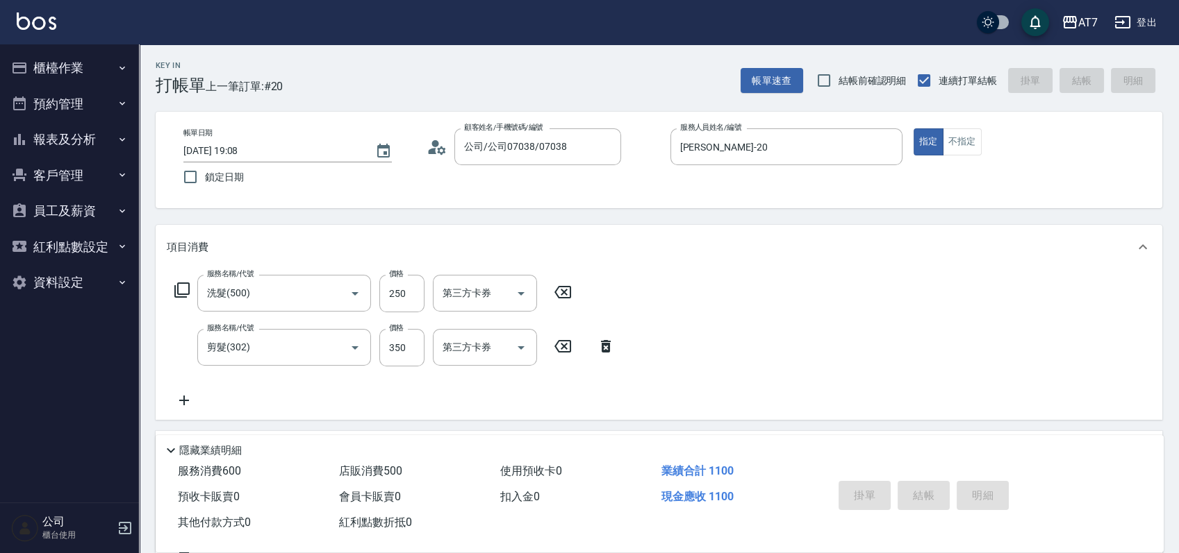
type input "2025/08/20 19:09"
type input "0"
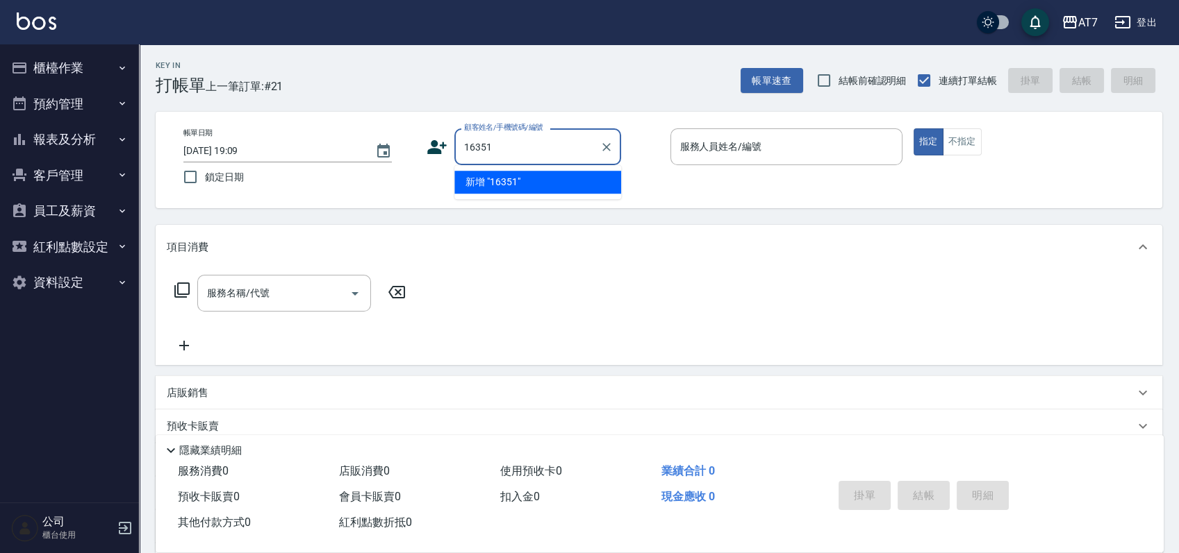
type input "16351"
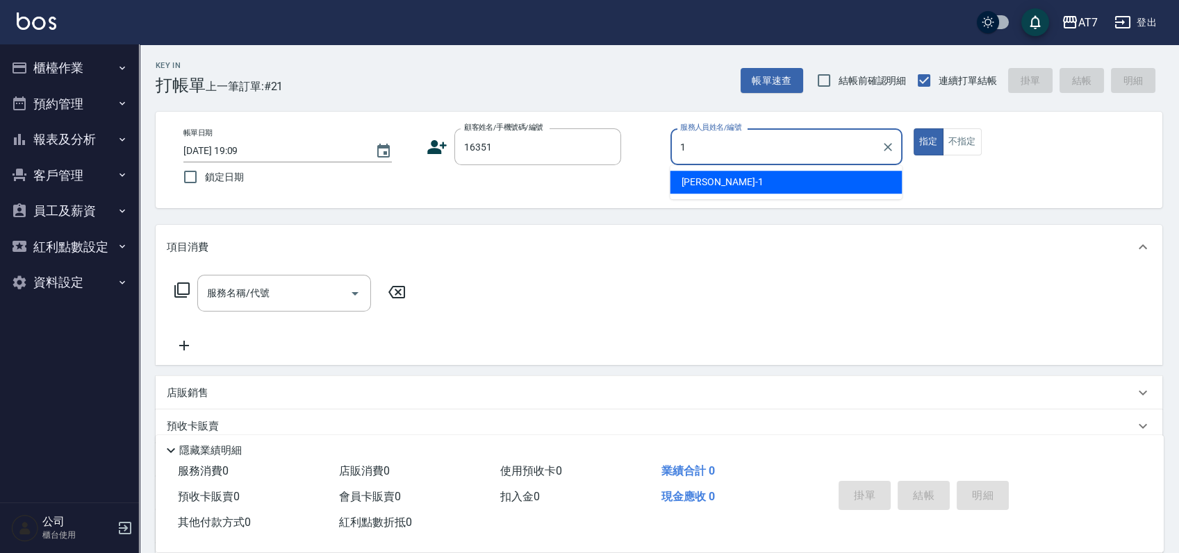
type input "米雪兒-1"
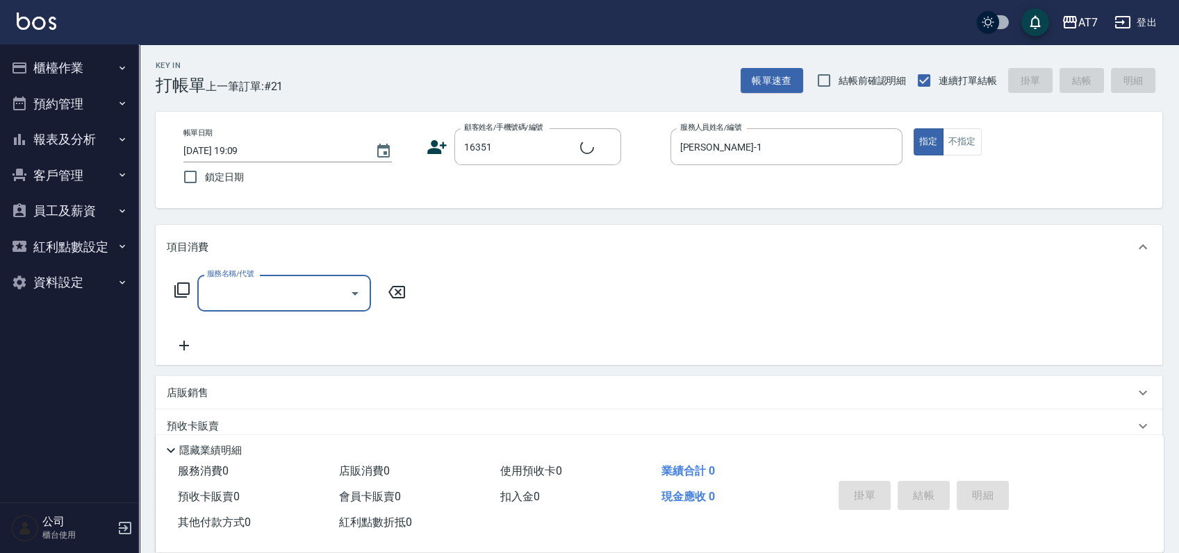
type input "公司/公司16351/16351"
type input "305"
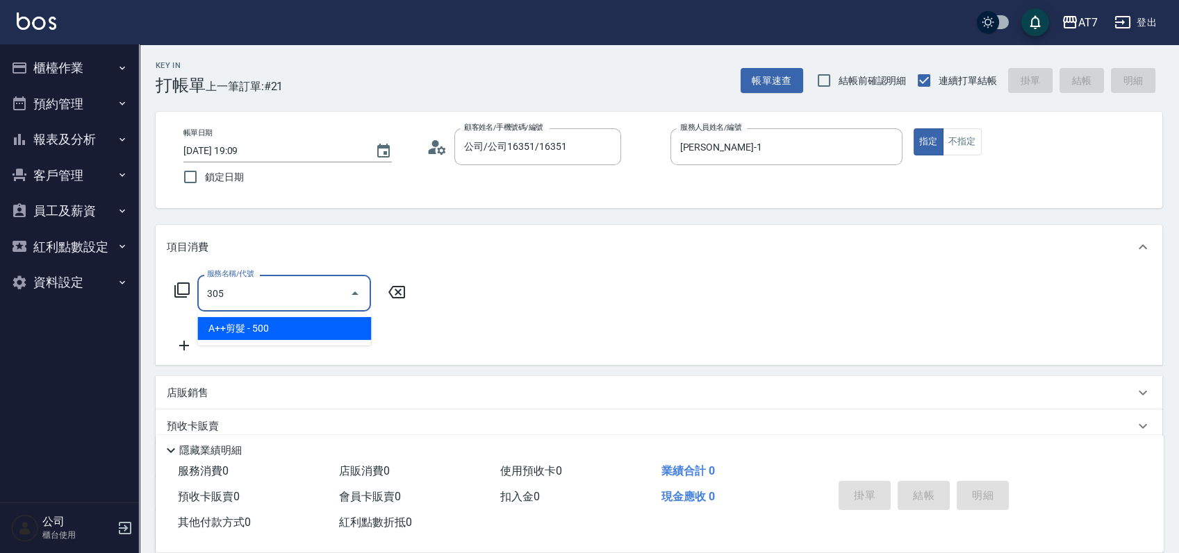
type input "50"
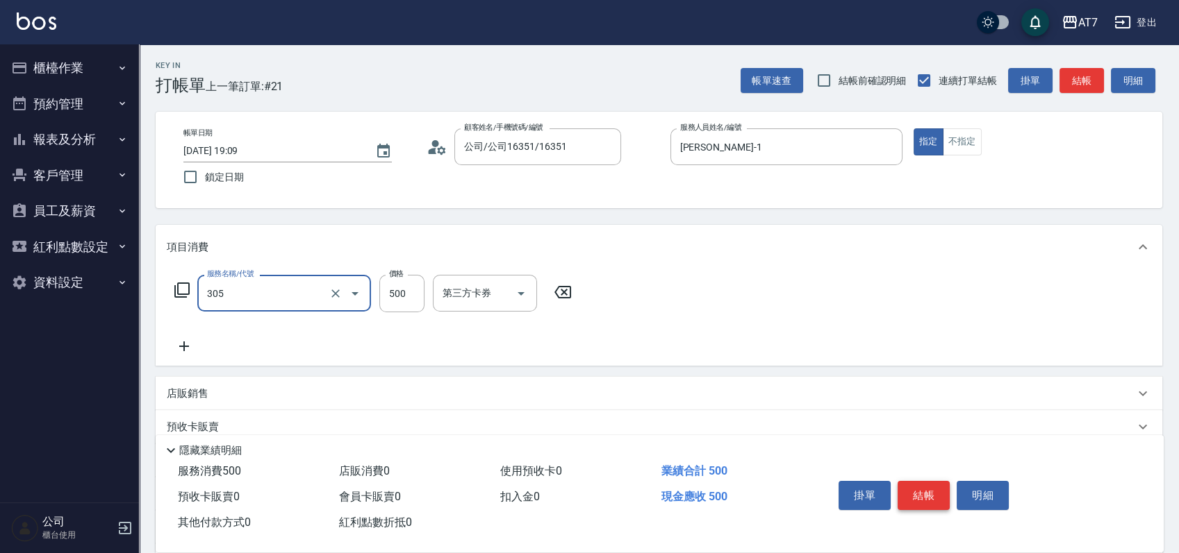
type input "A++剪髮(305)"
type input "7"
type input "0"
type input "700"
type input "70"
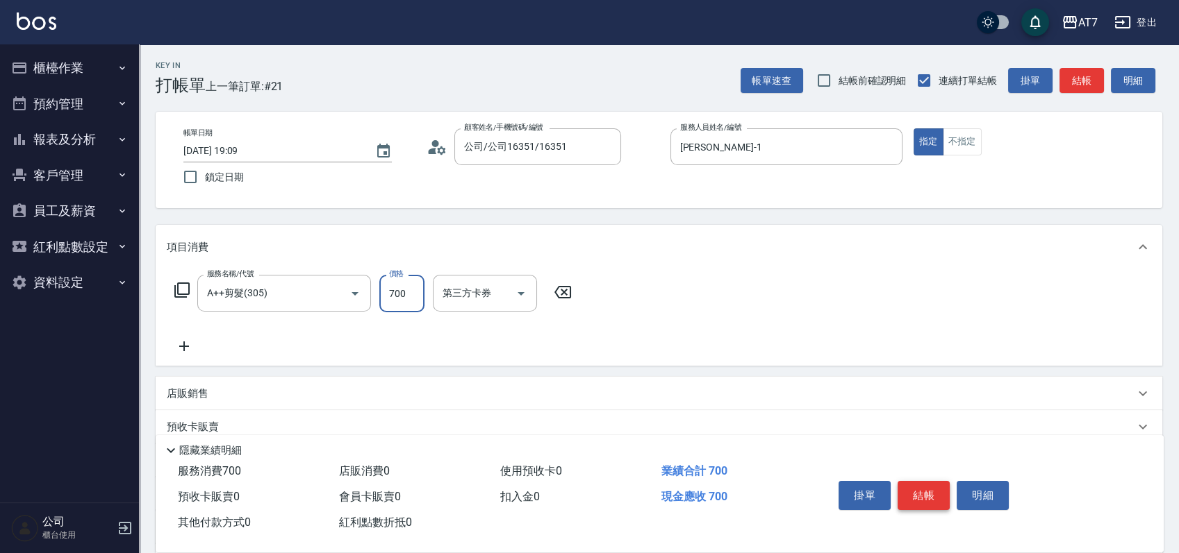
type input "700"
click at [931, 498] on button "結帳" at bounding box center [923, 495] width 52 height 29
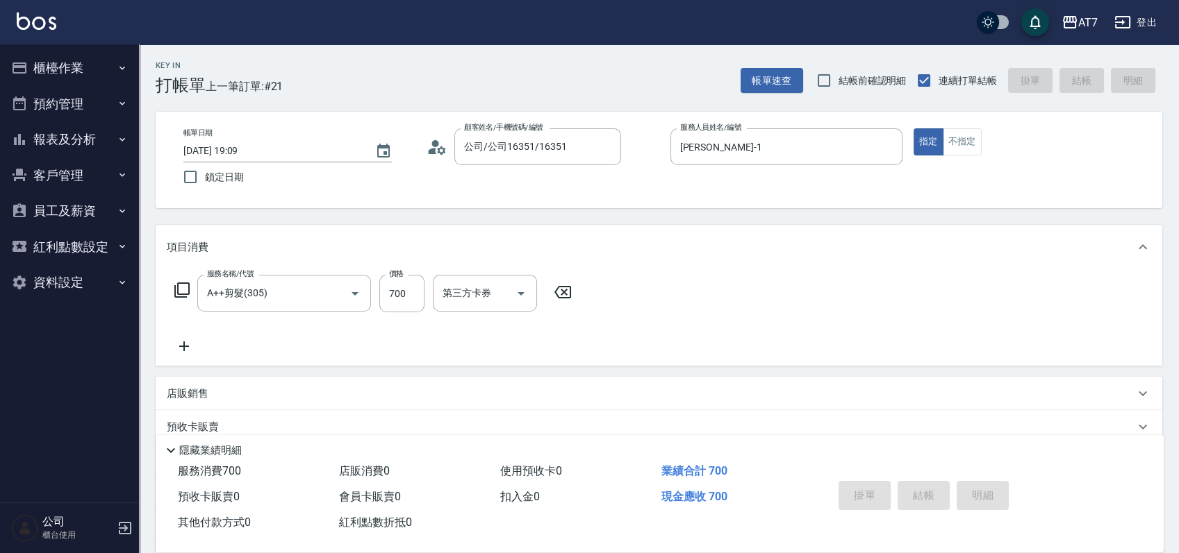
type input "0"
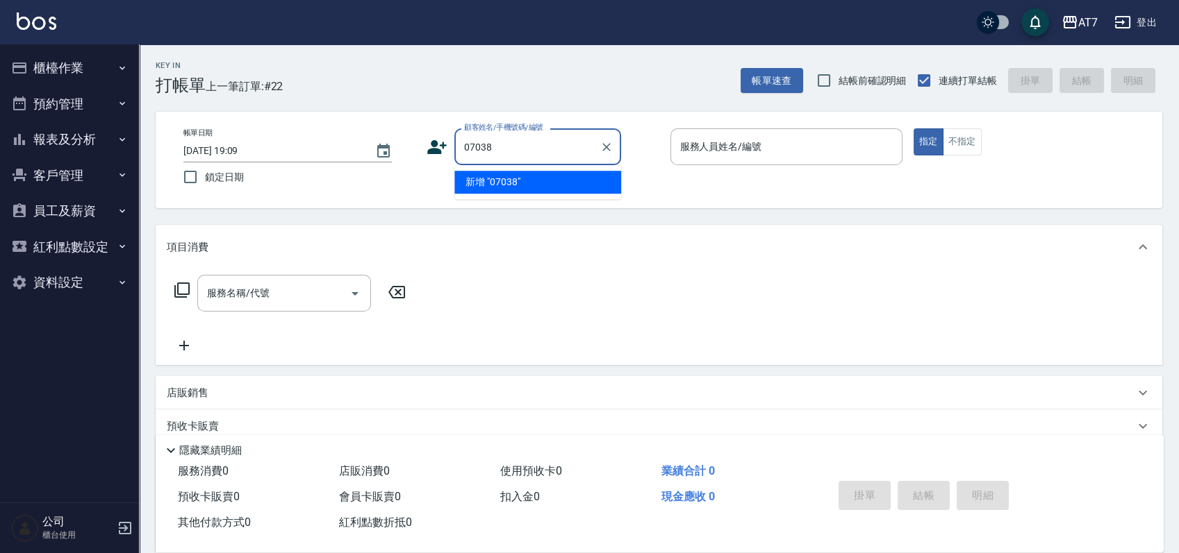
type input "07038"
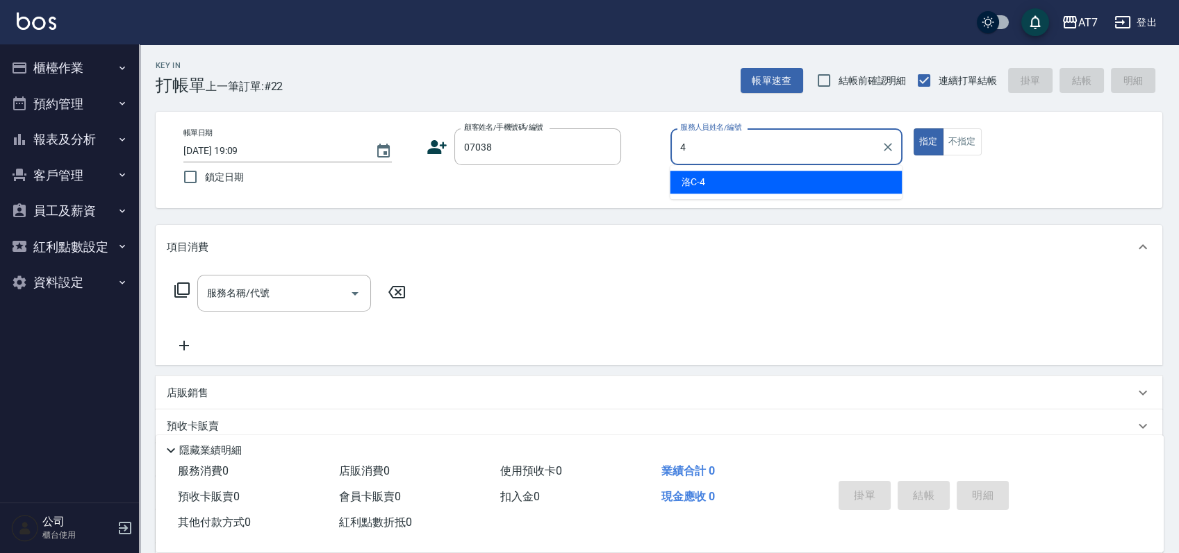
type input "洛C-4"
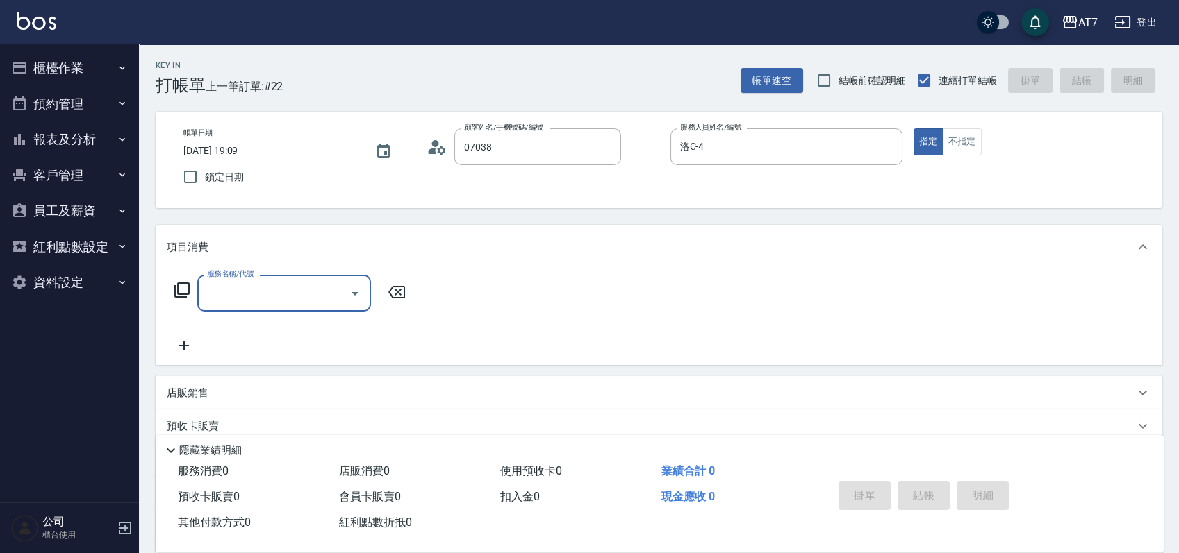
type input "公司/公司07038/07038"
type input "607"
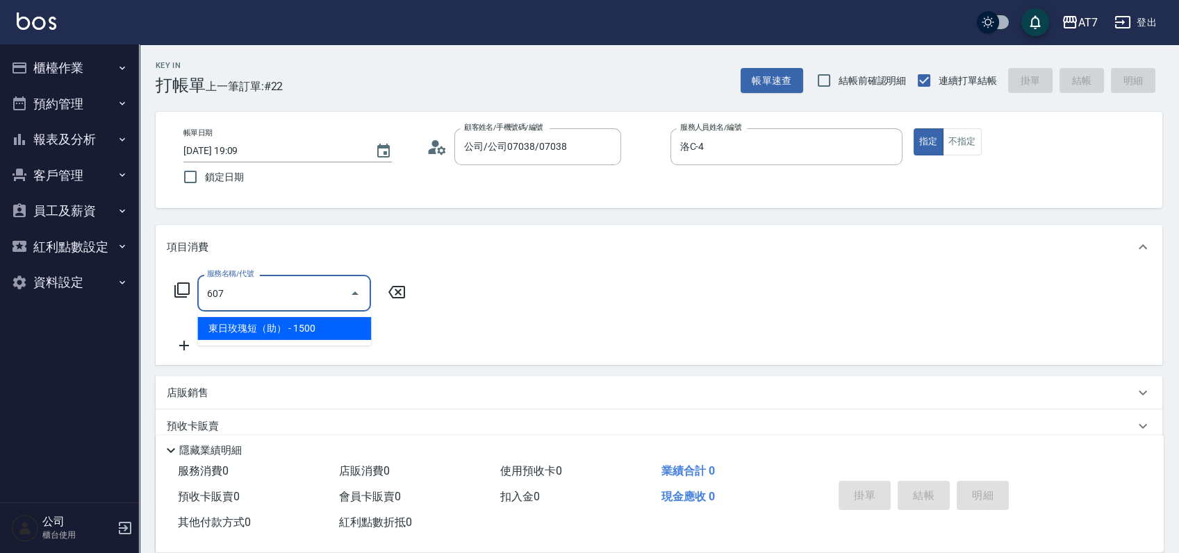
type input "150"
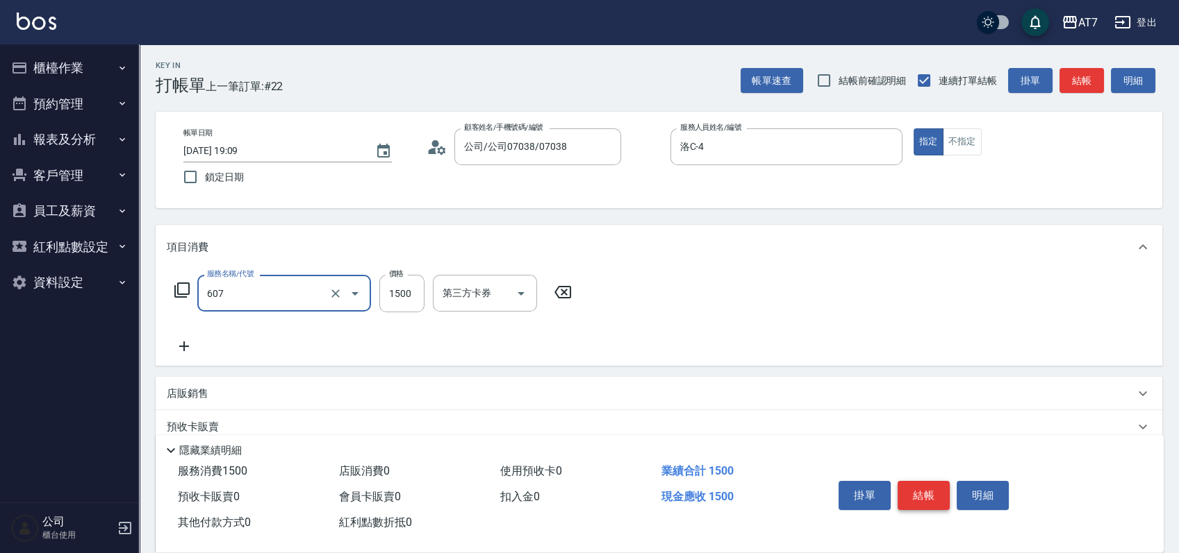
type input "東日玫瑰短（助）(607)"
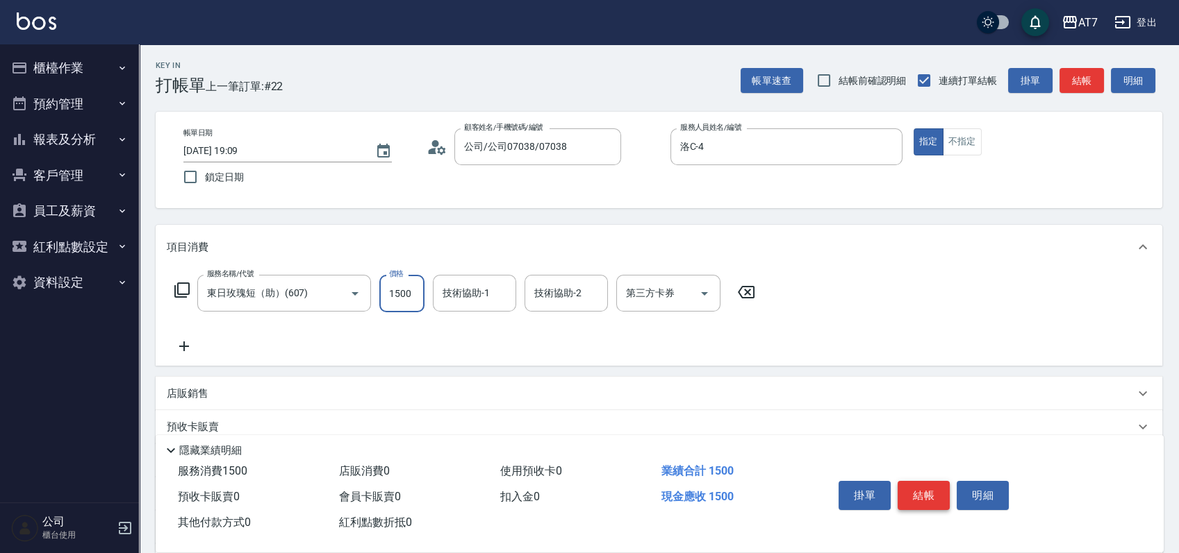
type input "1"
type input "0"
type input "12"
type input "10"
type input "12"
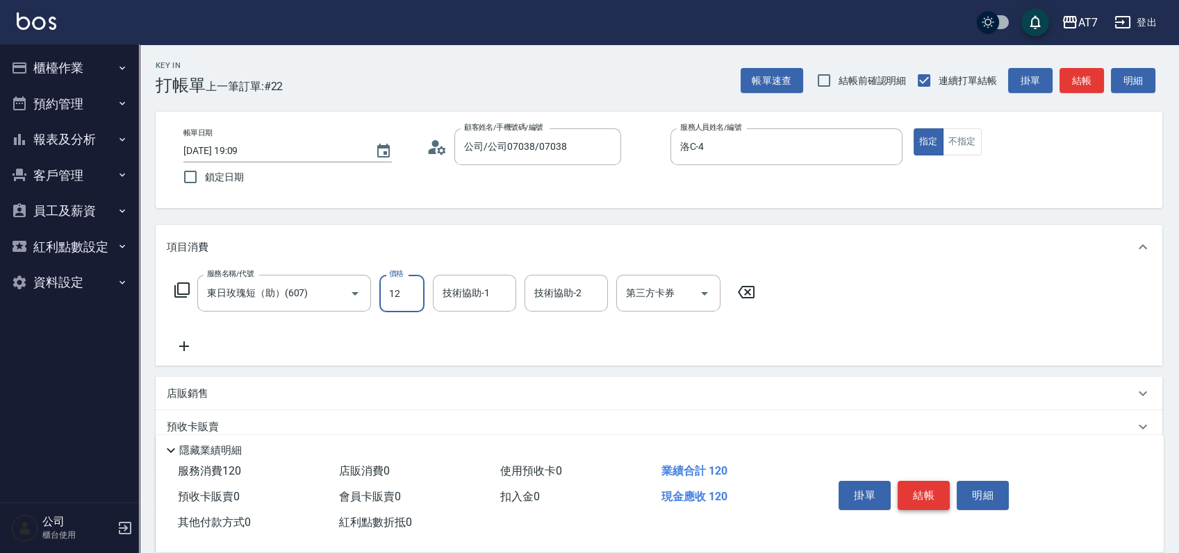
type input "0"
click at [745, 290] on icon at bounding box center [745, 292] width 35 height 17
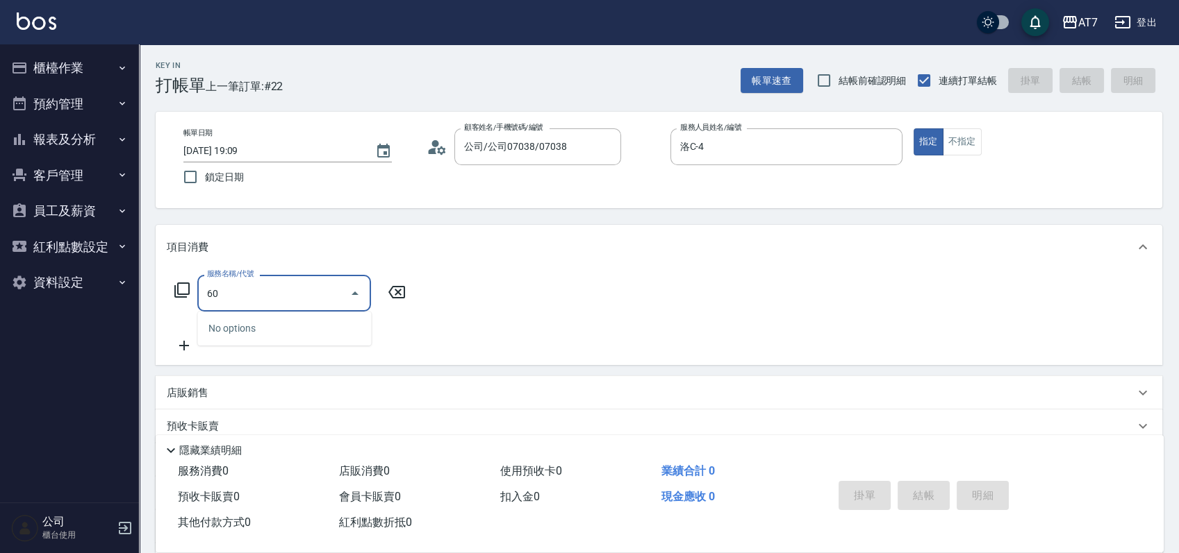
type input "606"
type input "150"
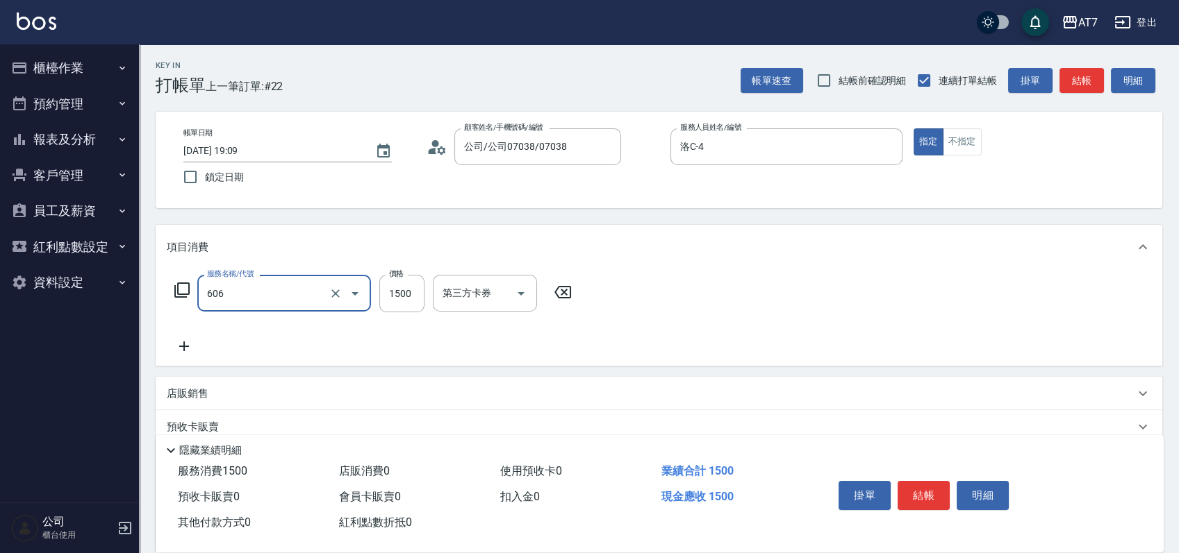
type input "東日玫瑰短（自）(606)"
type input "0"
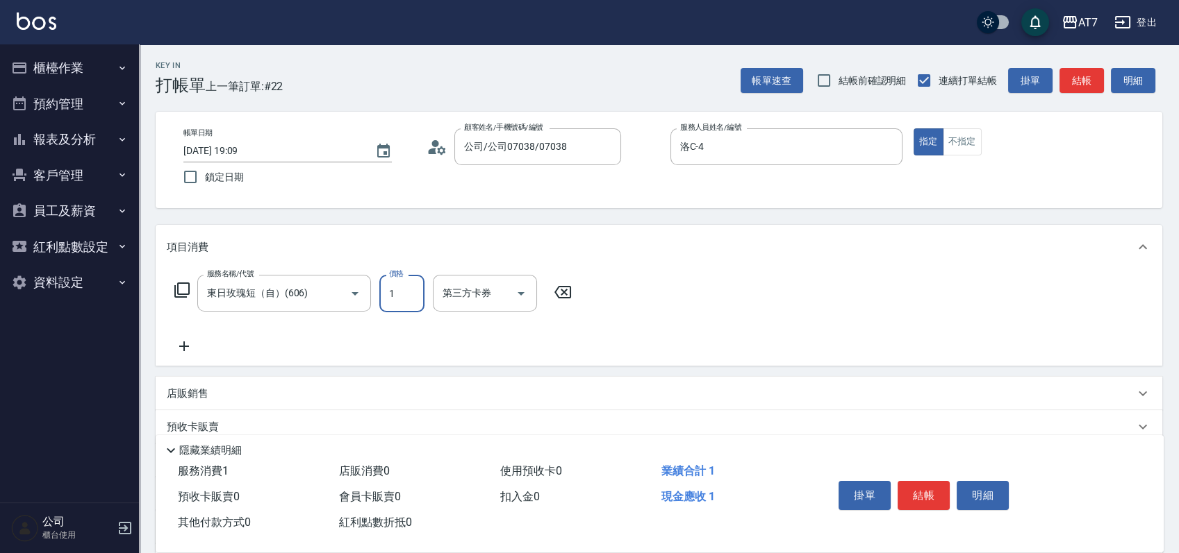
type input "12"
type input "10"
type input "120"
type input "1200"
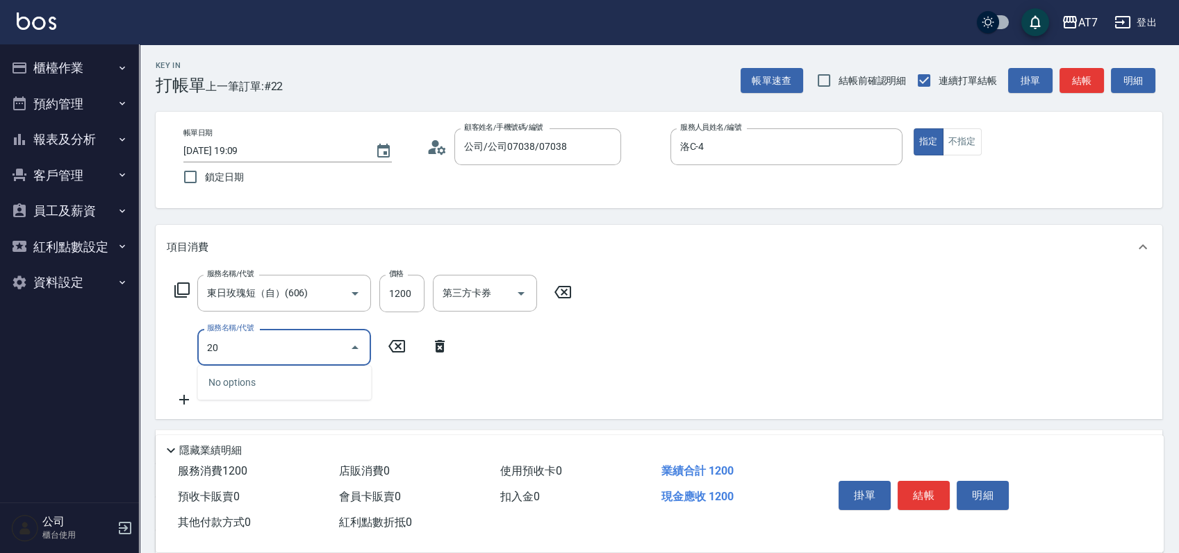
type input "200"
type input "270"
type input "燙髮(200)"
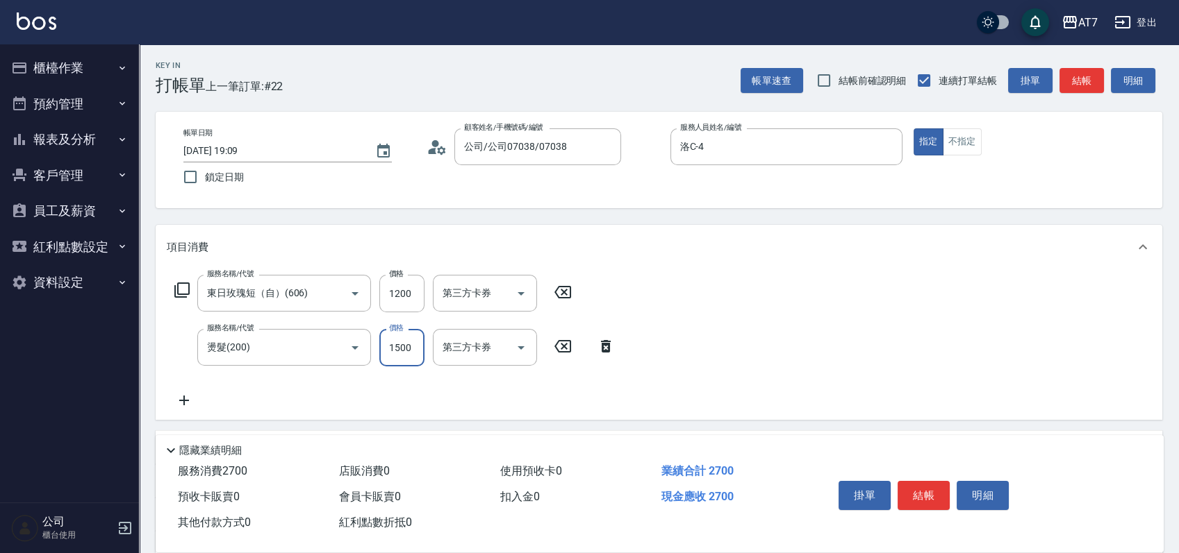
type input "1"
type input "120"
type input "139"
type input "130"
type input "1399"
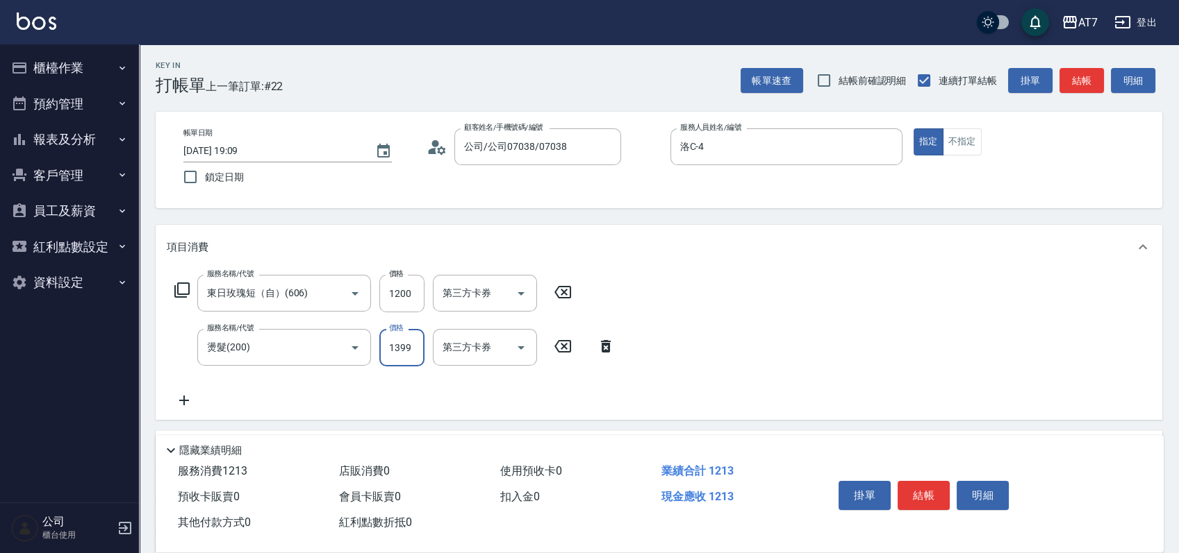
type input "250"
type input "1399"
click at [930, 489] on button "結帳" at bounding box center [923, 495] width 52 height 29
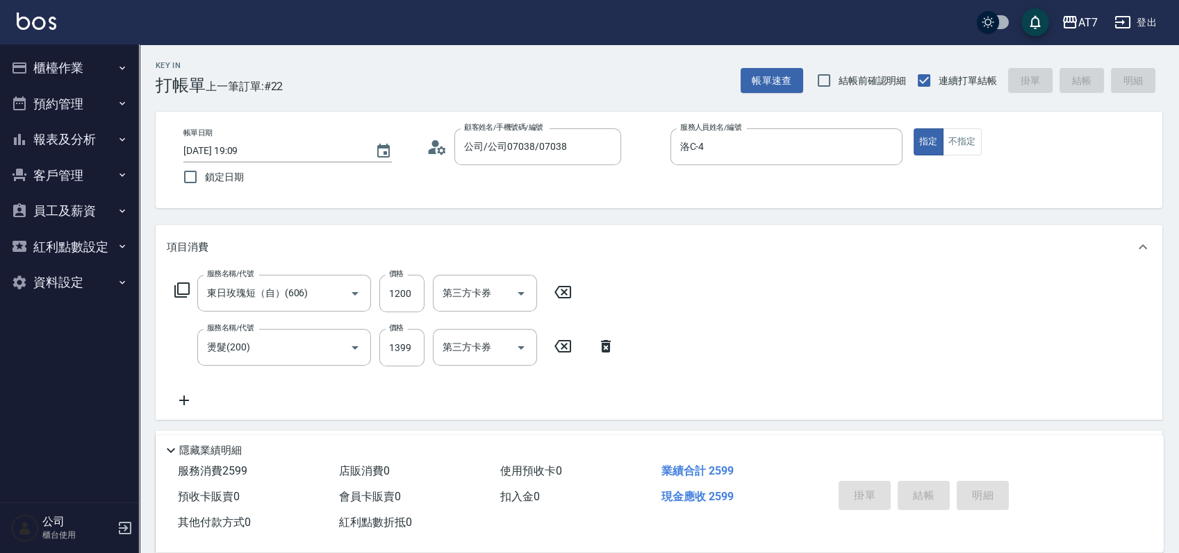
type input "0"
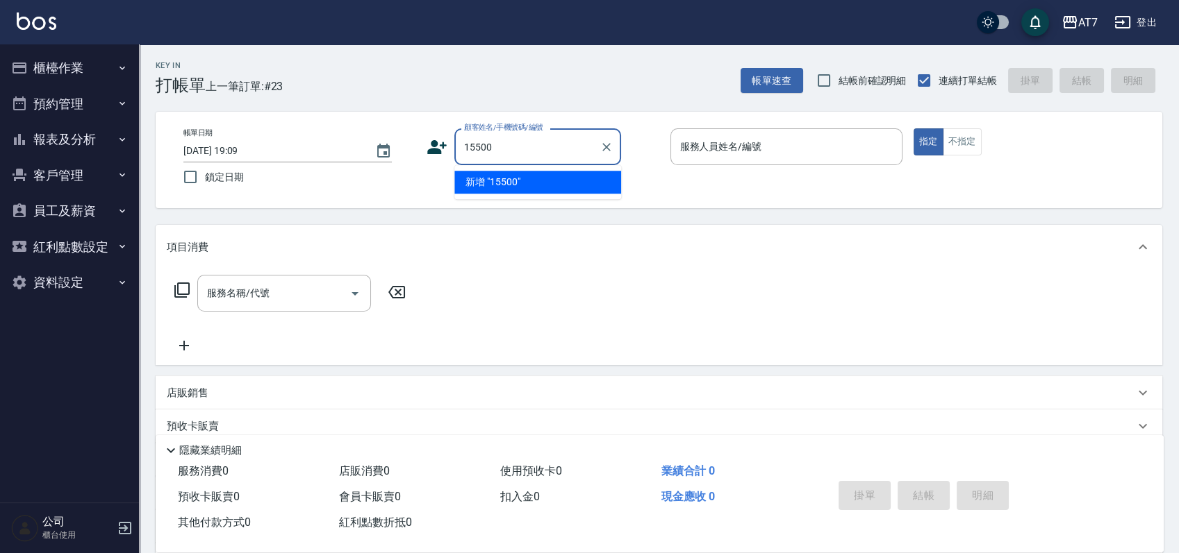
type input "15500"
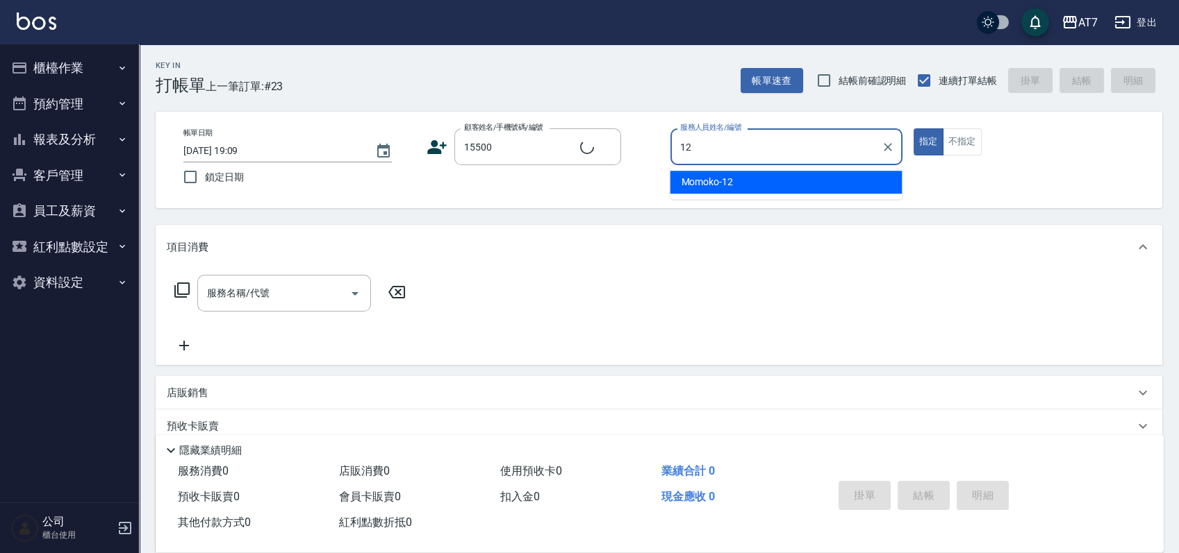
type input "12"
type input "公司/公司15500/15500"
type input "Momoko-12"
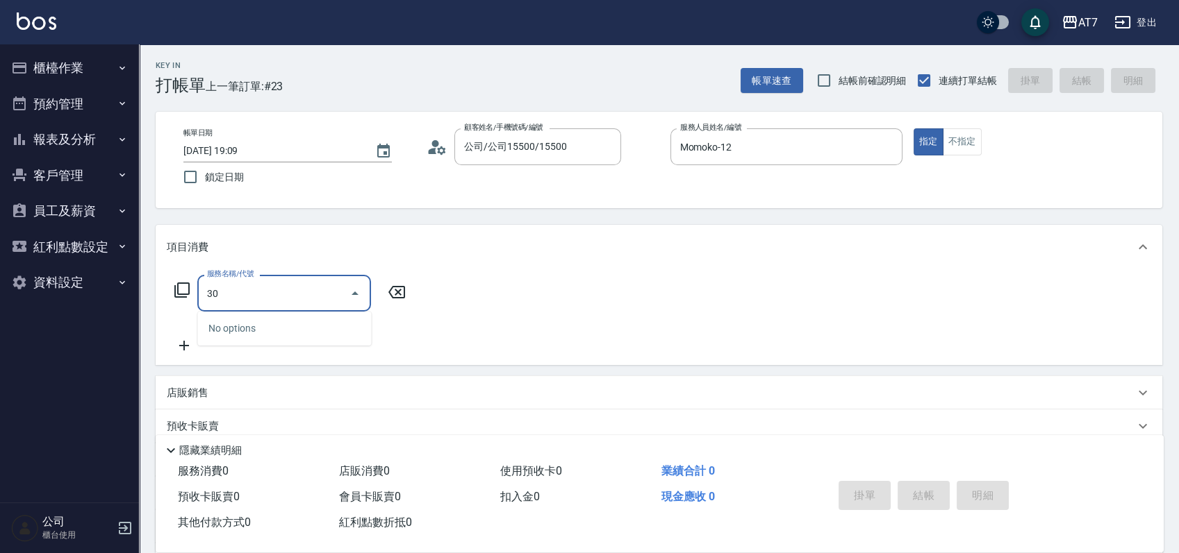
type input "300"
type input "10"
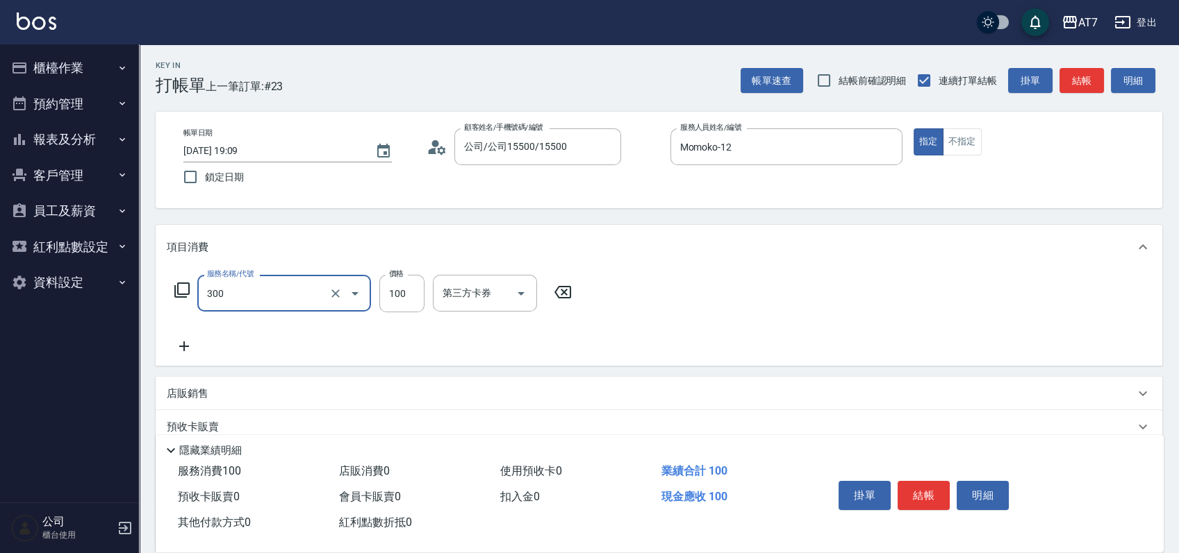
type input "剪瀏海(300)"
type input "0"
type input "15"
type input "10"
type input "150"
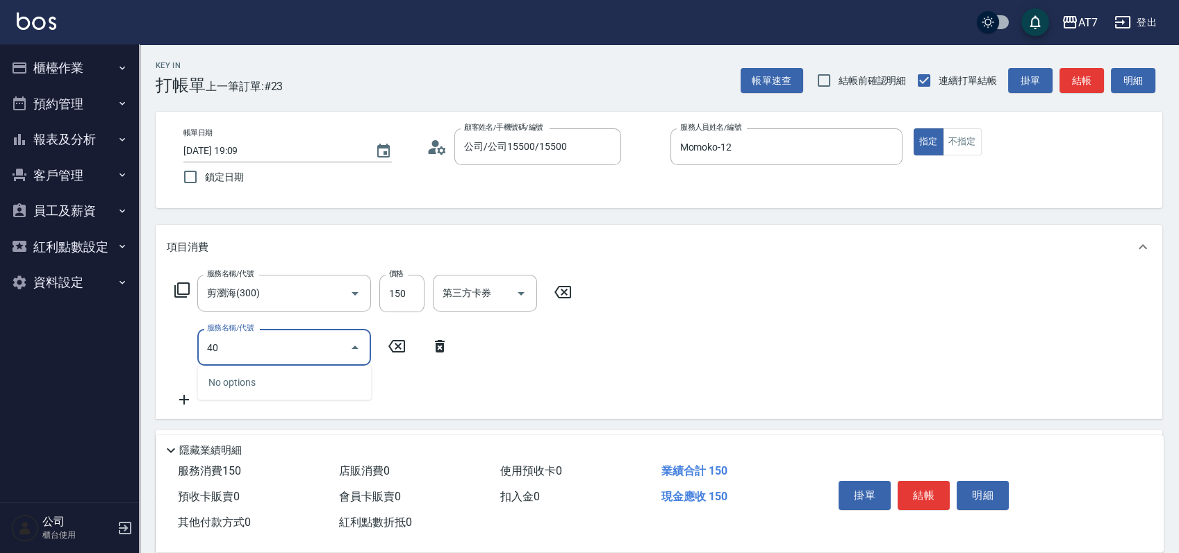
type input "401"
type input "160"
type input "染髮(互助)(401)"
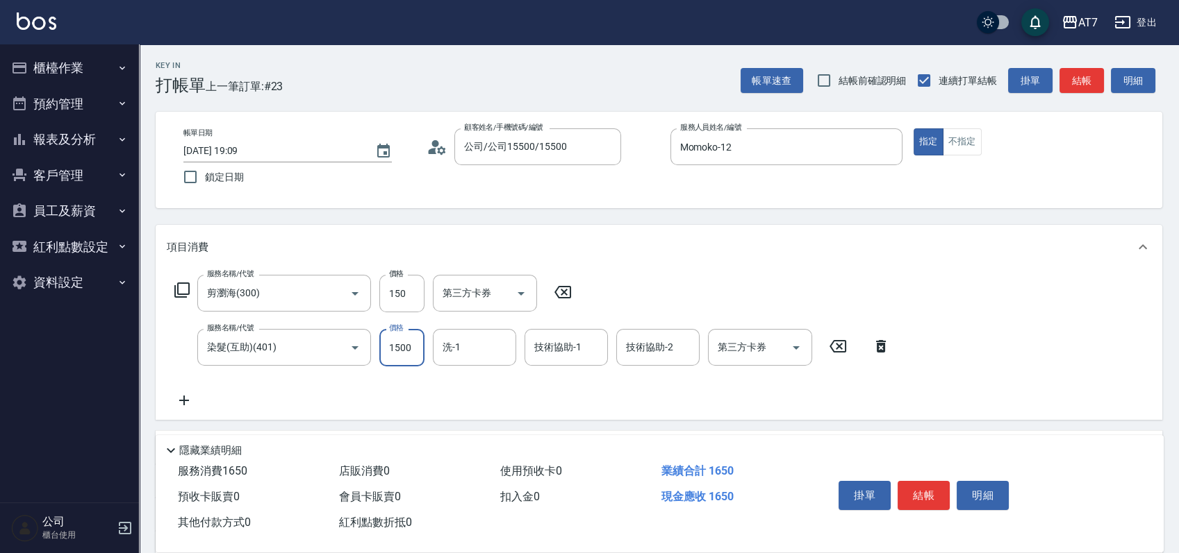
type input "10"
type input "328"
type input "40"
type input "3280"
type input "340"
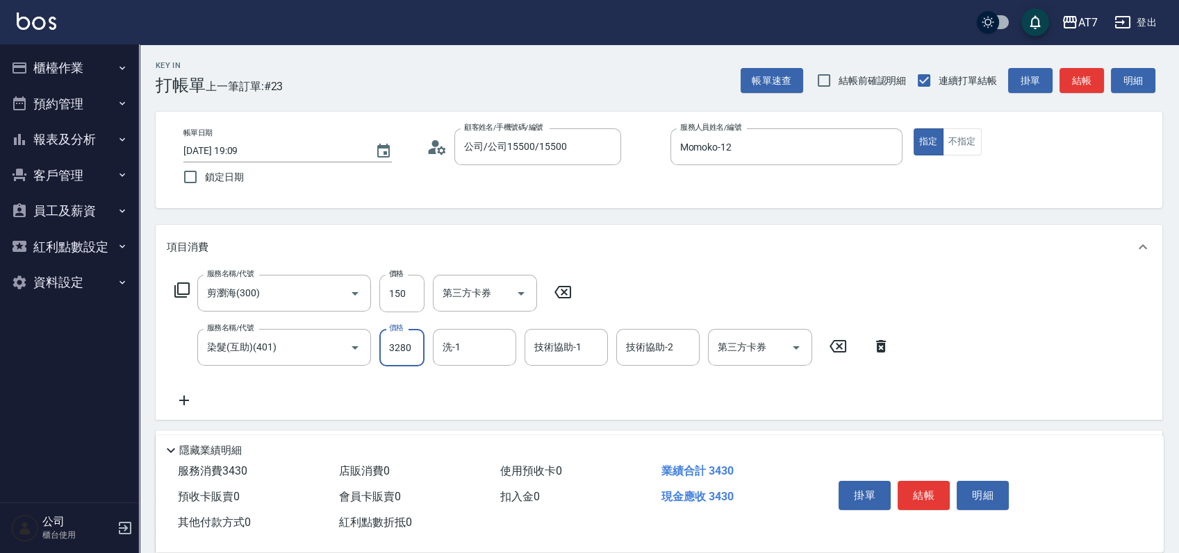
type input "3280"
type input "YuYu-40"
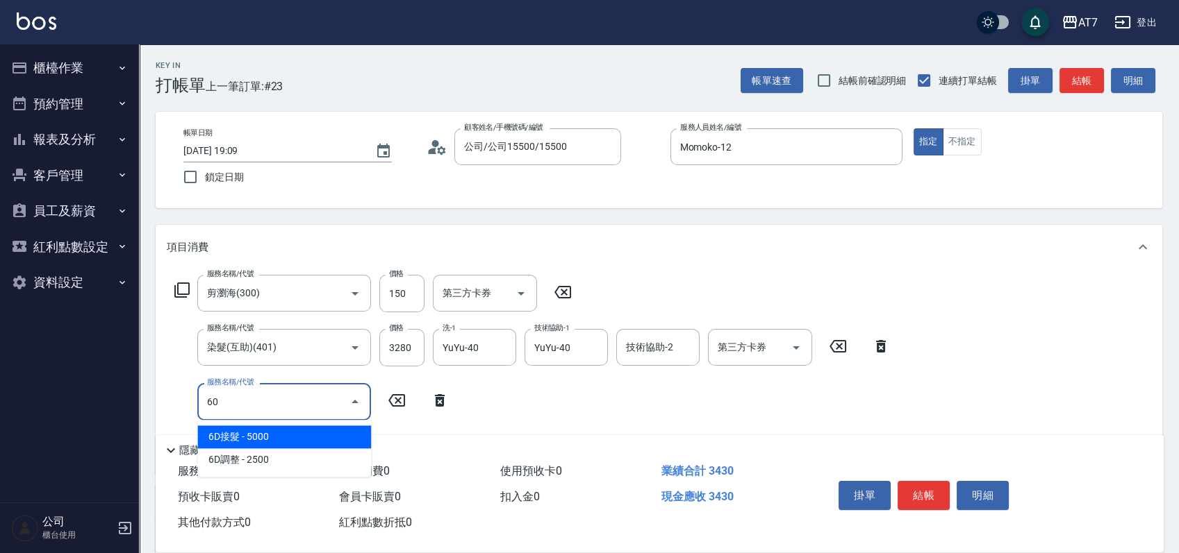
type input "607"
type input "490"
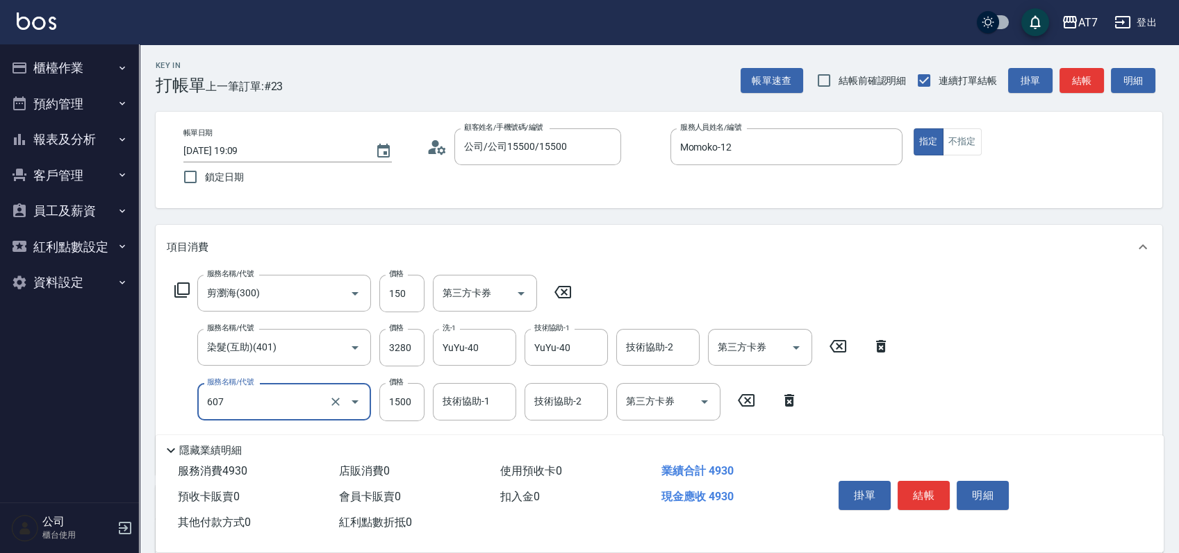
type input "東日玫瑰短（助）(607)"
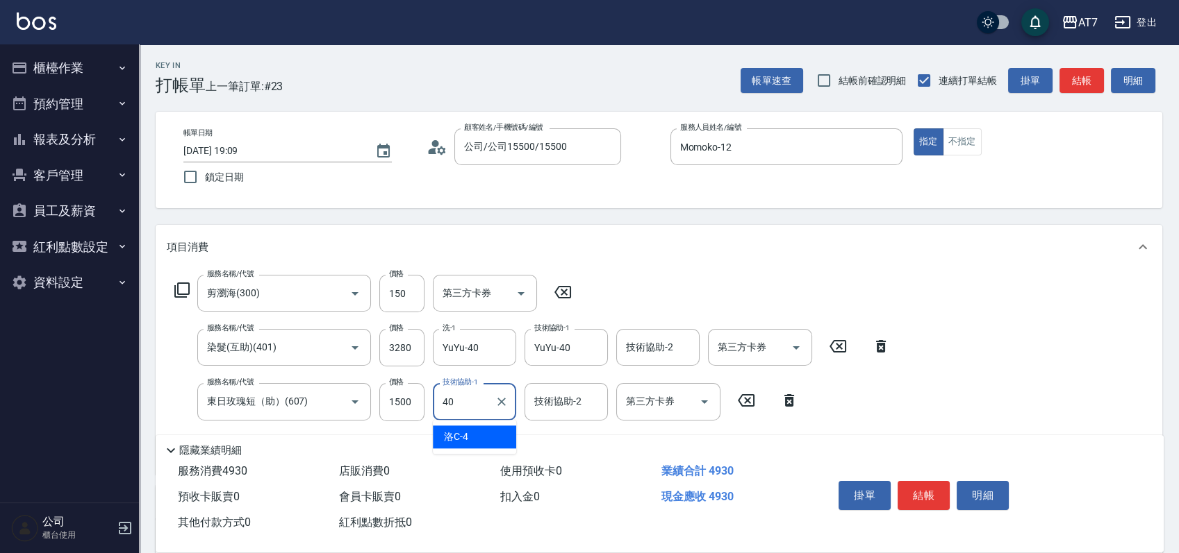
type input "YuYu-40"
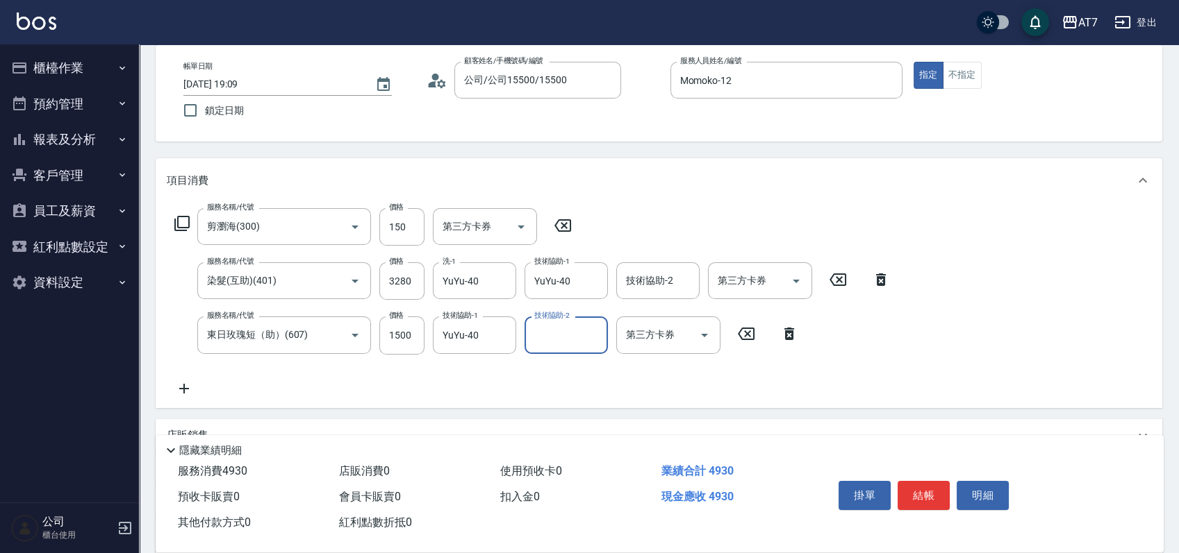
scroll to position [92, 0]
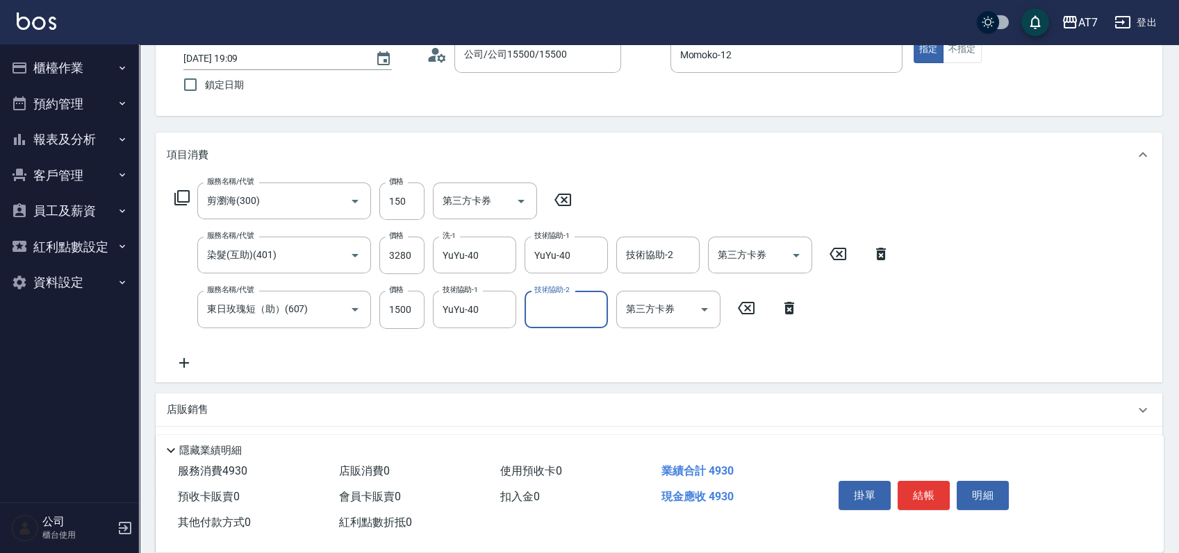
click at [728, 408] on div "店販銷售" at bounding box center [650, 410] width 967 height 15
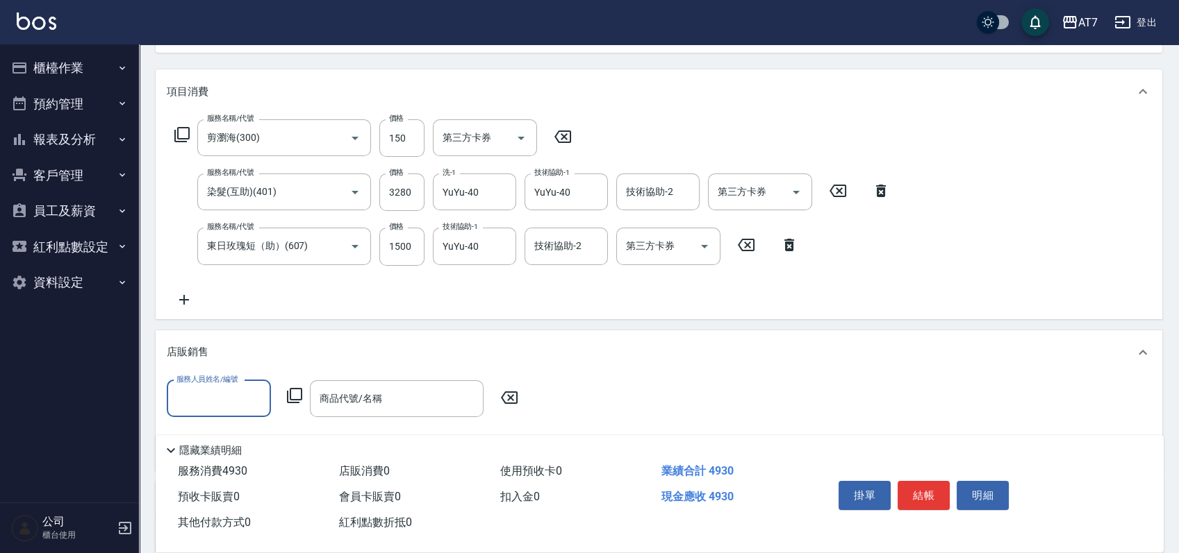
scroll to position [185, 0]
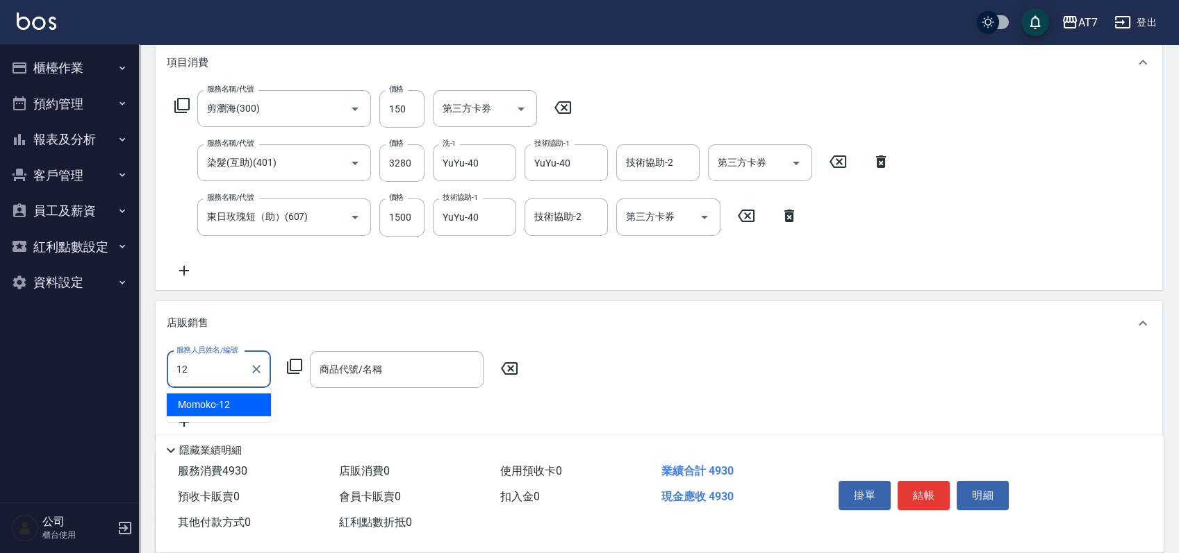
type input "Momoko-12"
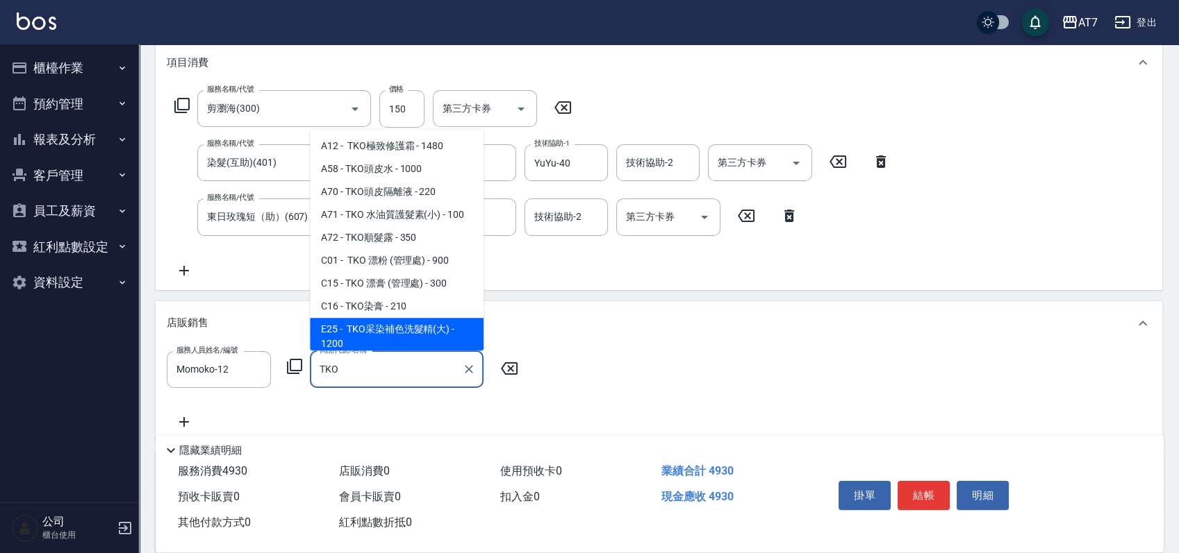
click at [425, 331] on span "E25 - TKO采染補色洗髮精(大) - 1200" at bounding box center [397, 337] width 174 height 38
type input "TKO采染補色洗髮精(大)"
type input "610"
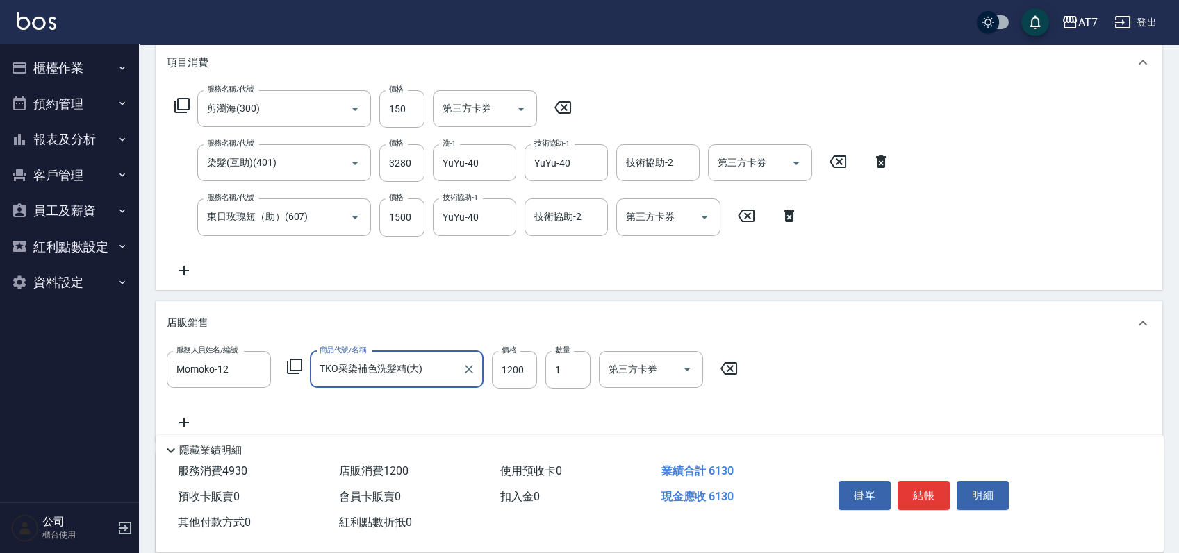
type input "TKO采染補色洗髮精(大)"
type input "1"
type input "490"
type input "110"
type input "500"
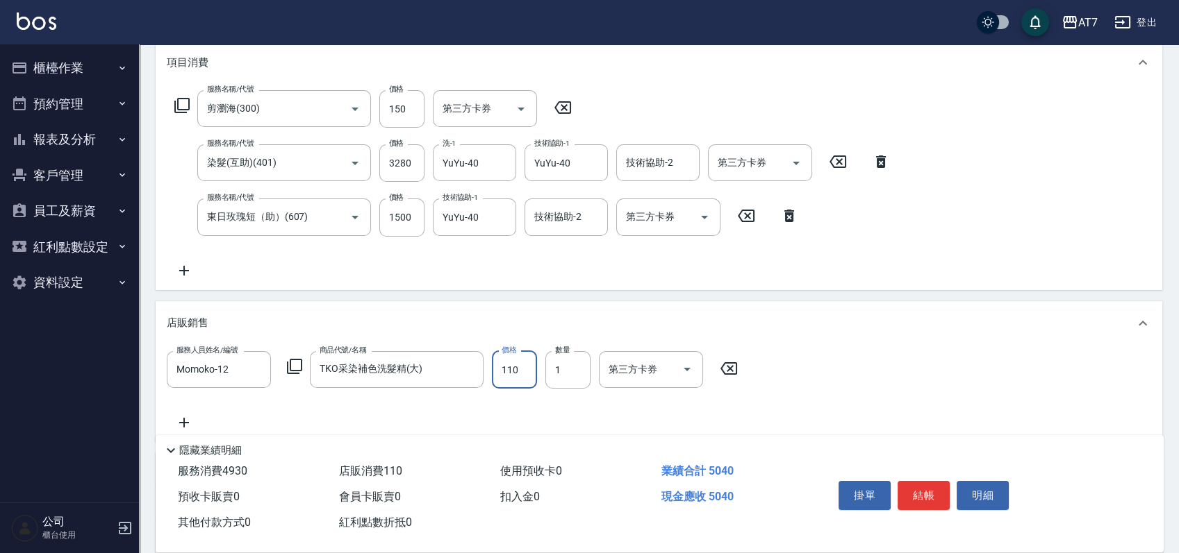
type input "1100"
type input "600"
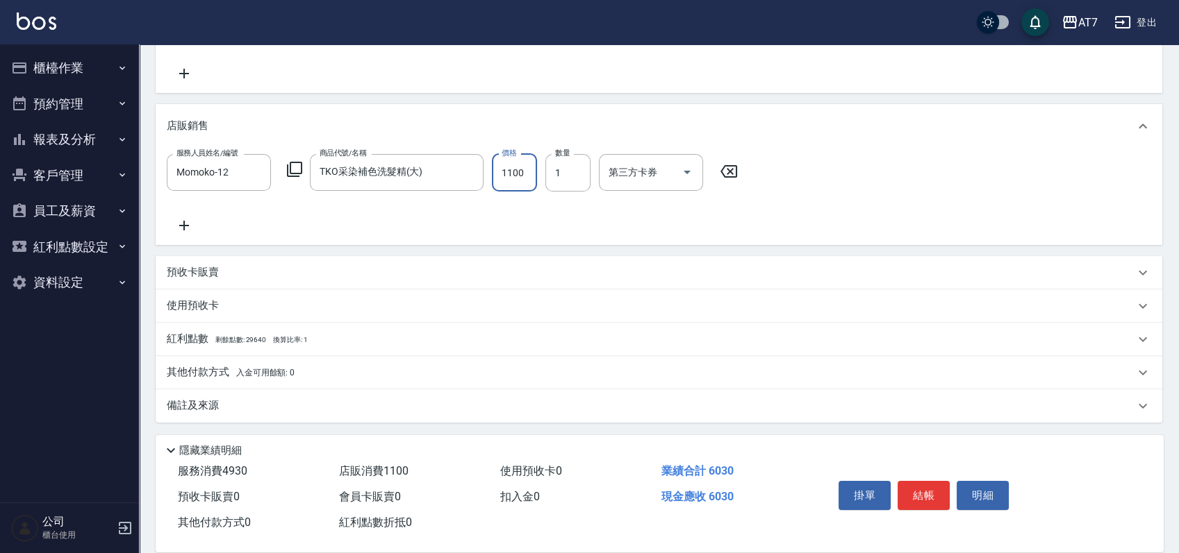
type input "1100"
click at [376, 363] on div "其他付款方式 入金可用餘額: 0" at bounding box center [659, 372] width 1006 height 33
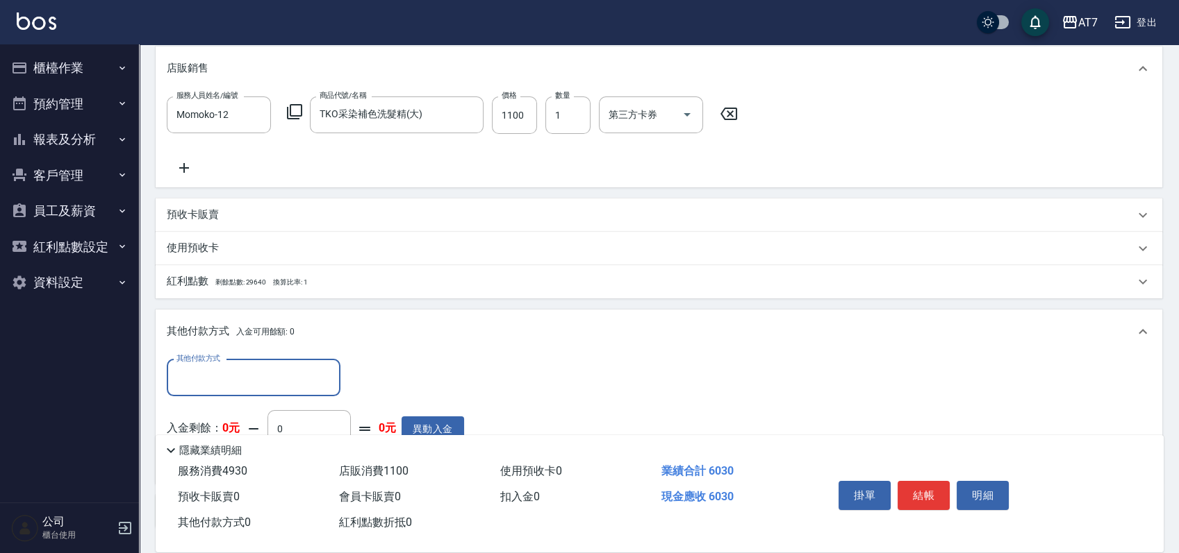
scroll to position [545, 0]
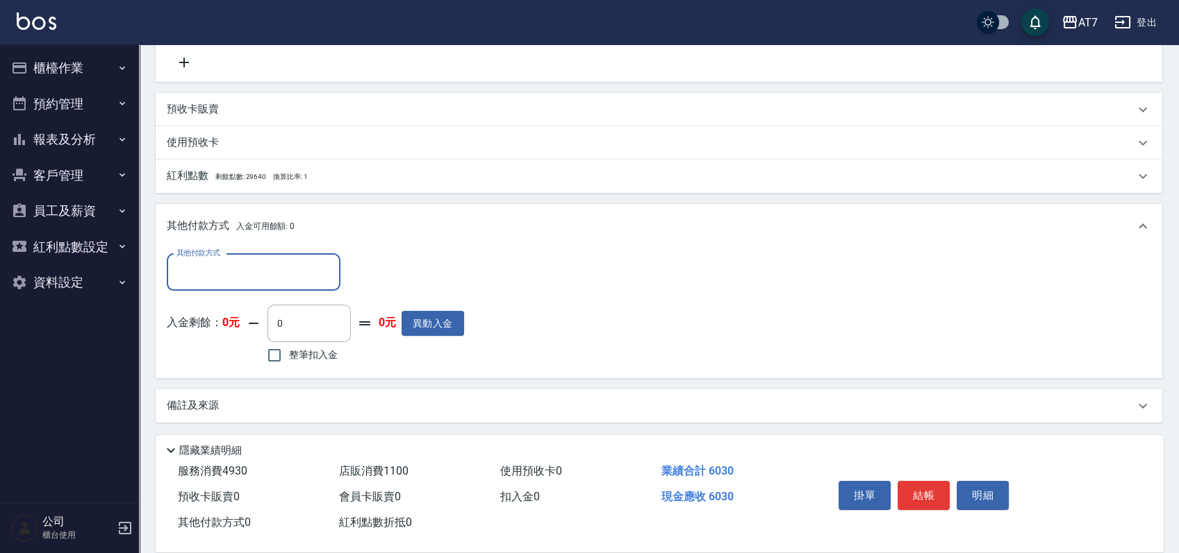
click at [244, 280] on input "其他付款方式" at bounding box center [253, 272] width 161 height 24
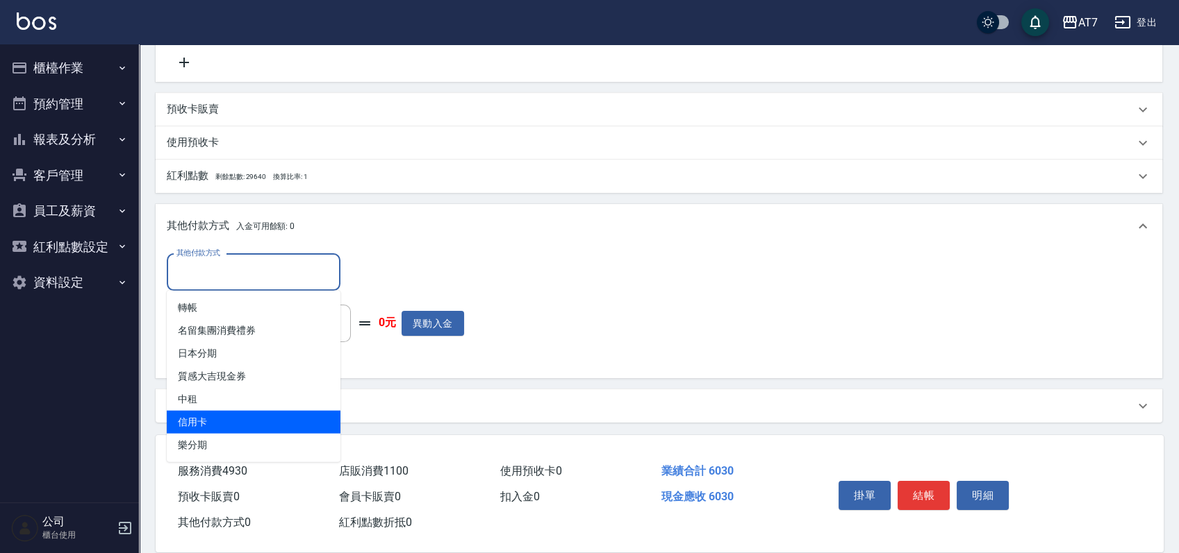
click at [228, 419] on span "信用卡" at bounding box center [254, 422] width 174 height 23
type input "信用卡"
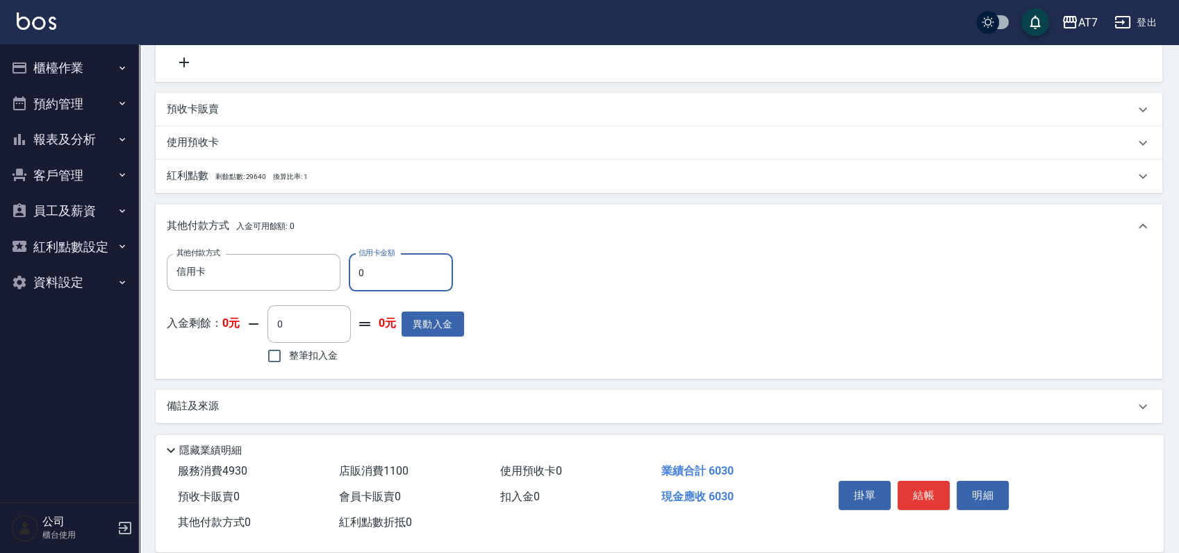
click at [353, 274] on input "0" at bounding box center [401, 273] width 104 height 38
type input "100"
type input "590"
type input "1030"
type input "500"
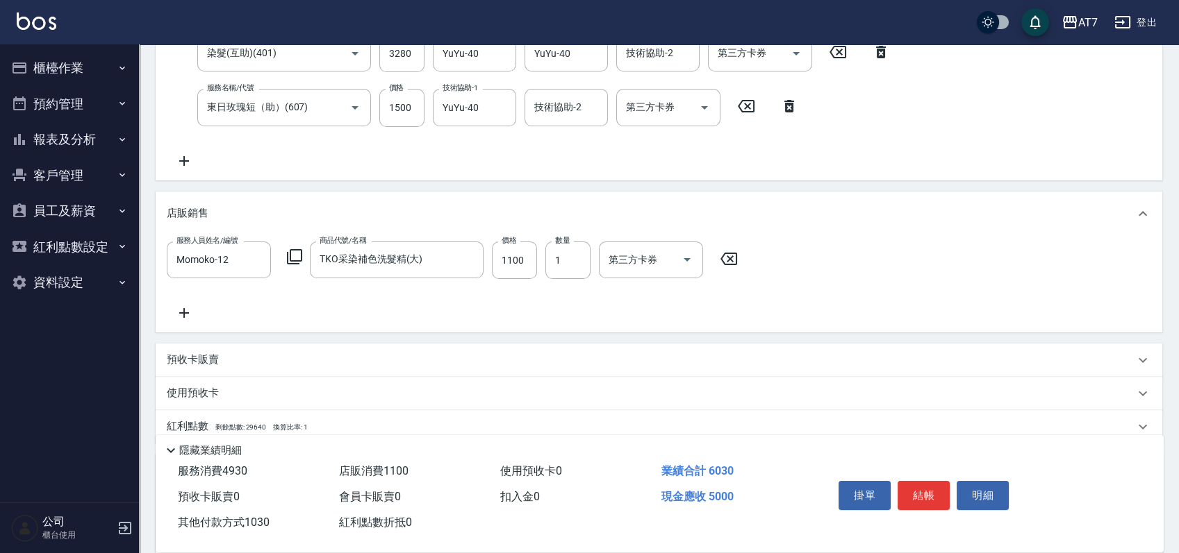
scroll to position [0, 0]
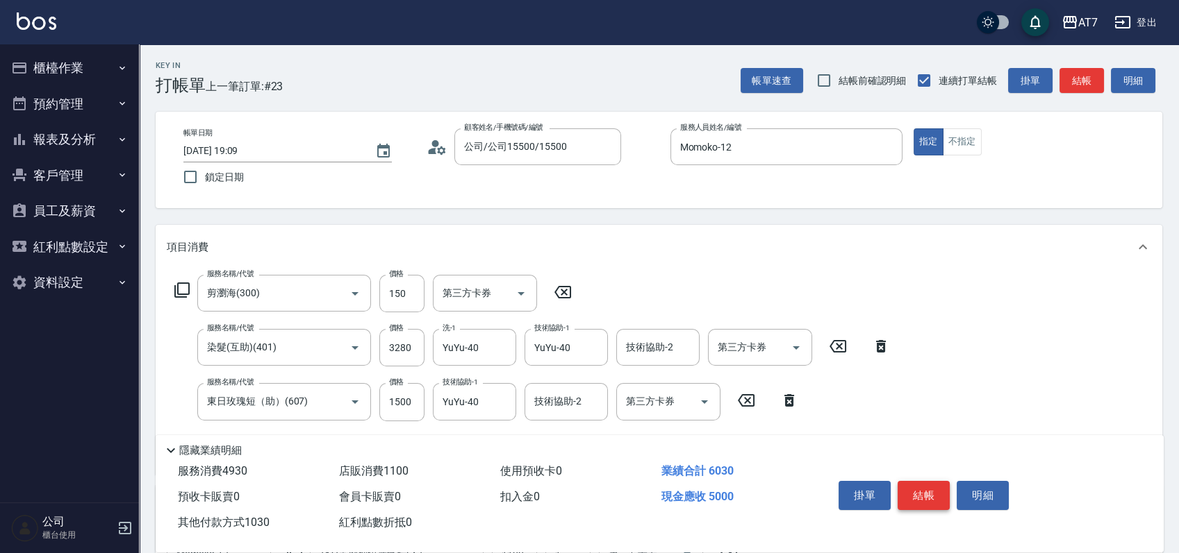
type input "1030"
click at [915, 495] on button "結帳" at bounding box center [923, 495] width 52 height 29
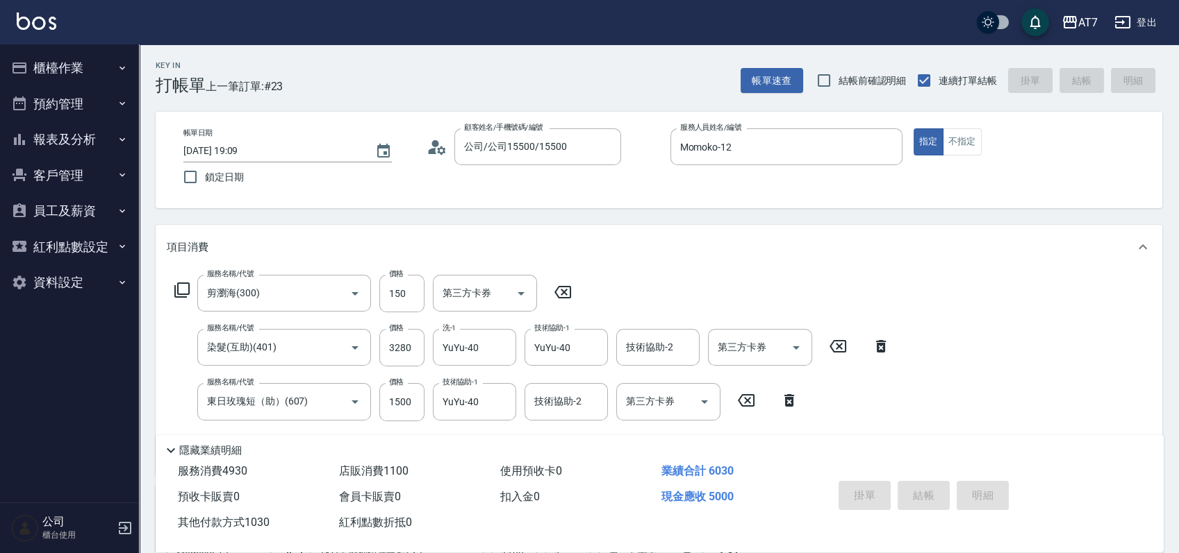
type input "2025/08/20 19:11"
type input "0"
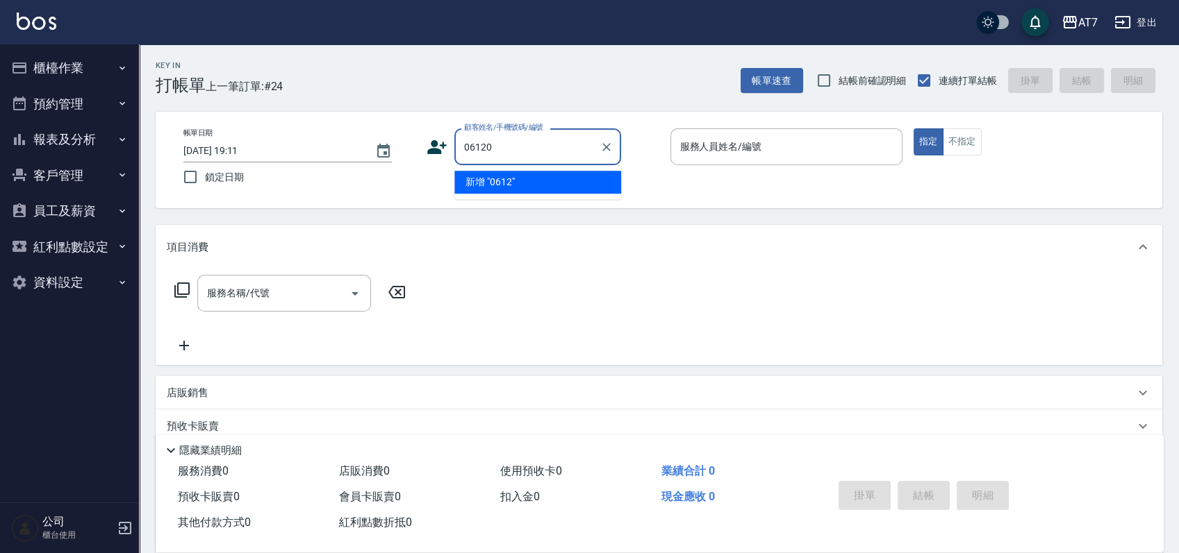
type input "06120"
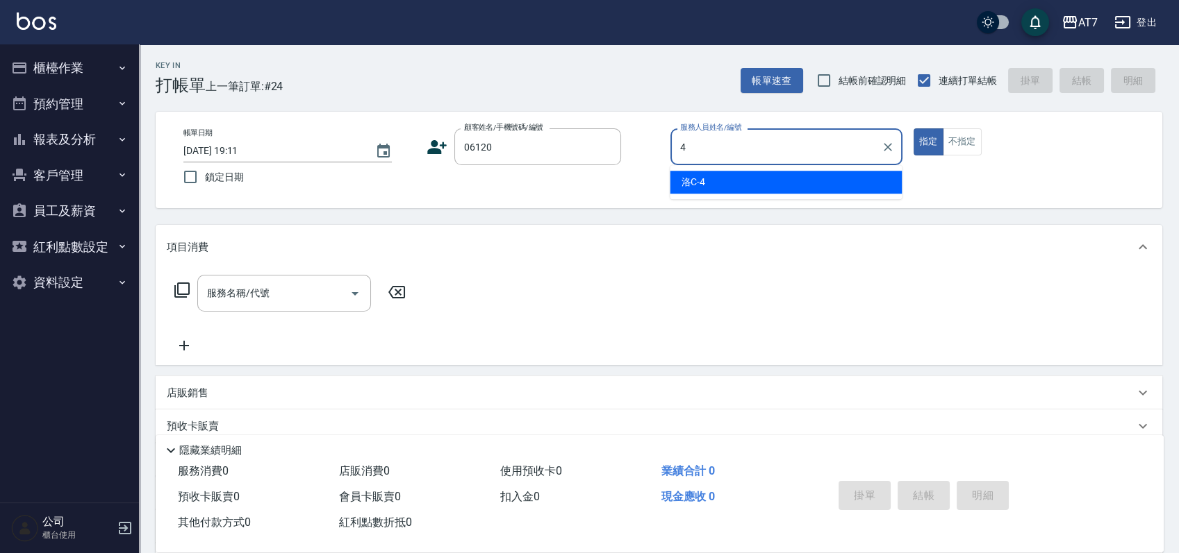
type input "洛C-4"
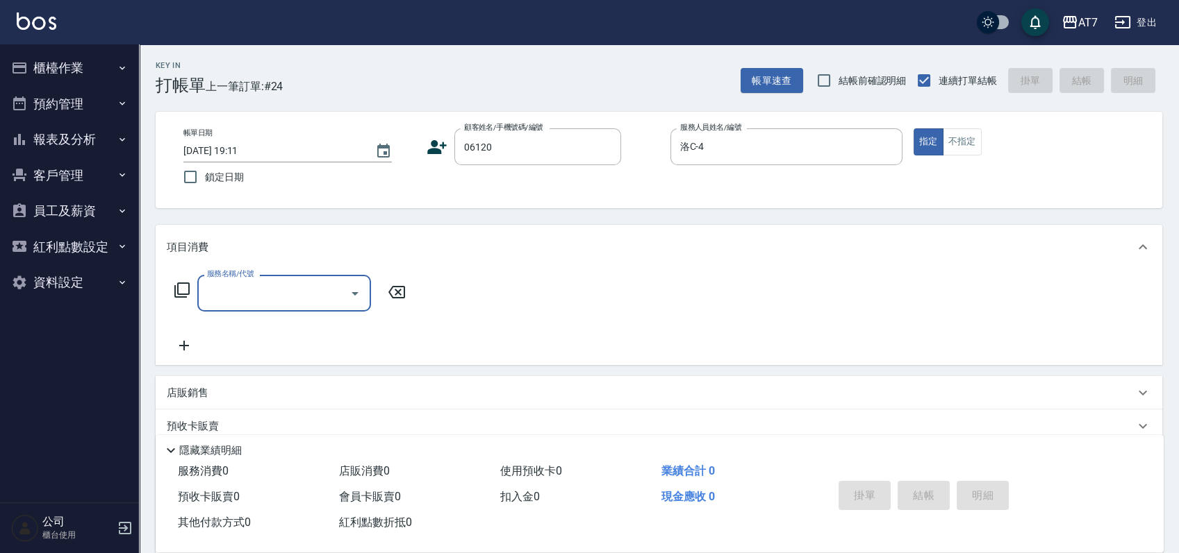
type input "5"
type input "公司單/06120-1/06120"
type input "500"
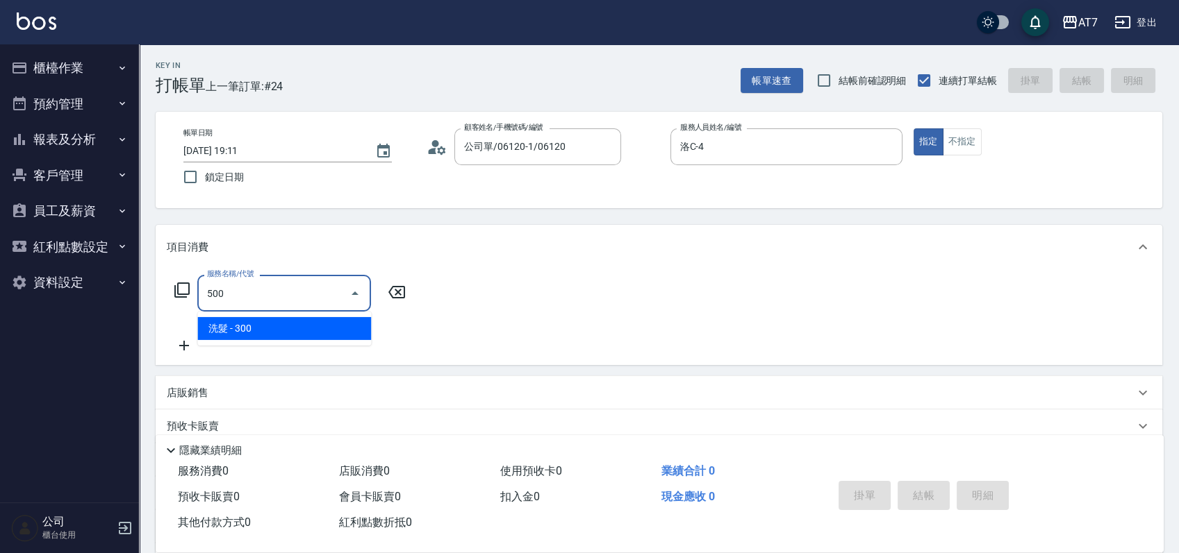
type input "30"
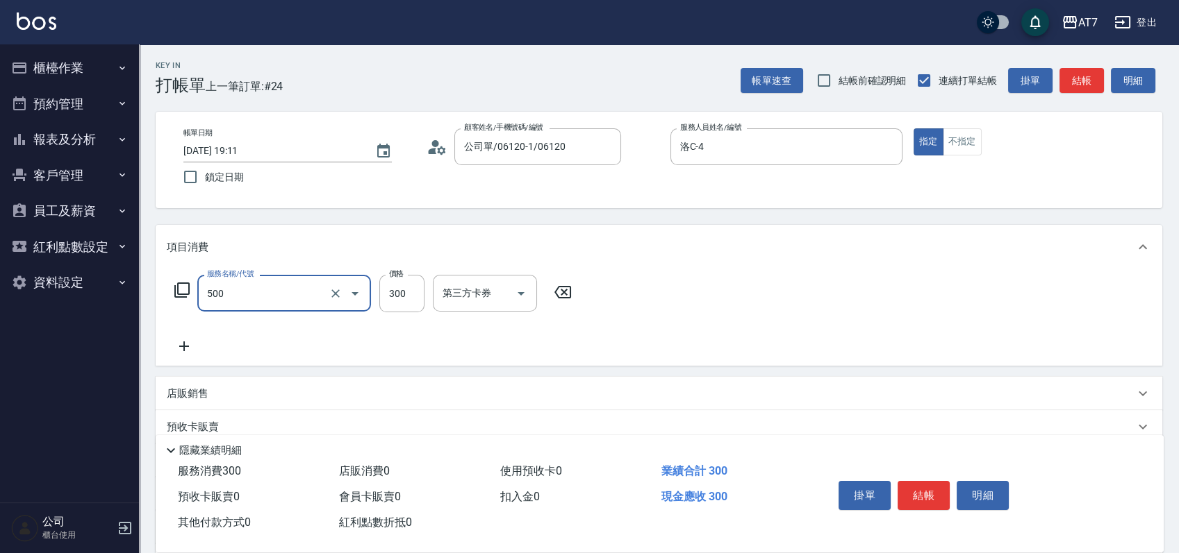
type input "洗髮(500)"
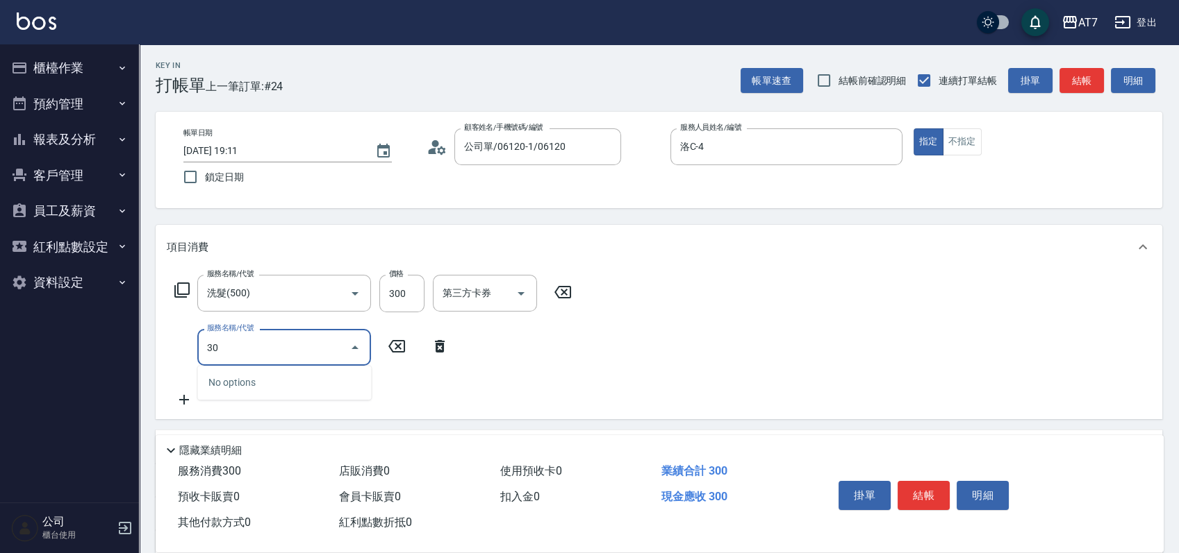
type input "303"
type input "70"
type input "A級剪髮(303)"
click at [903, 499] on button "結帳" at bounding box center [923, 495] width 52 height 29
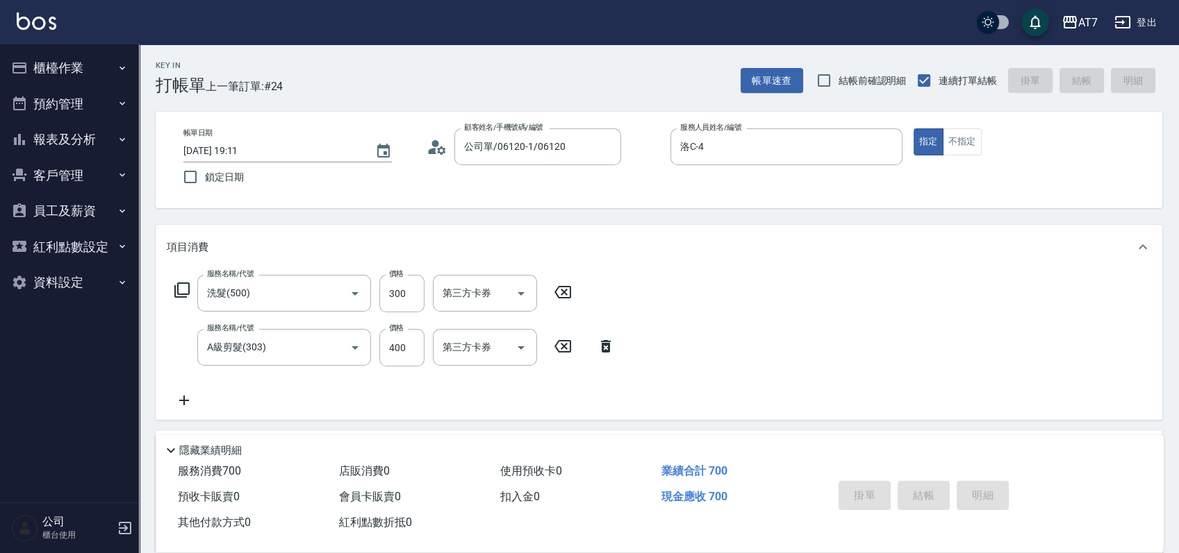
type input "0"
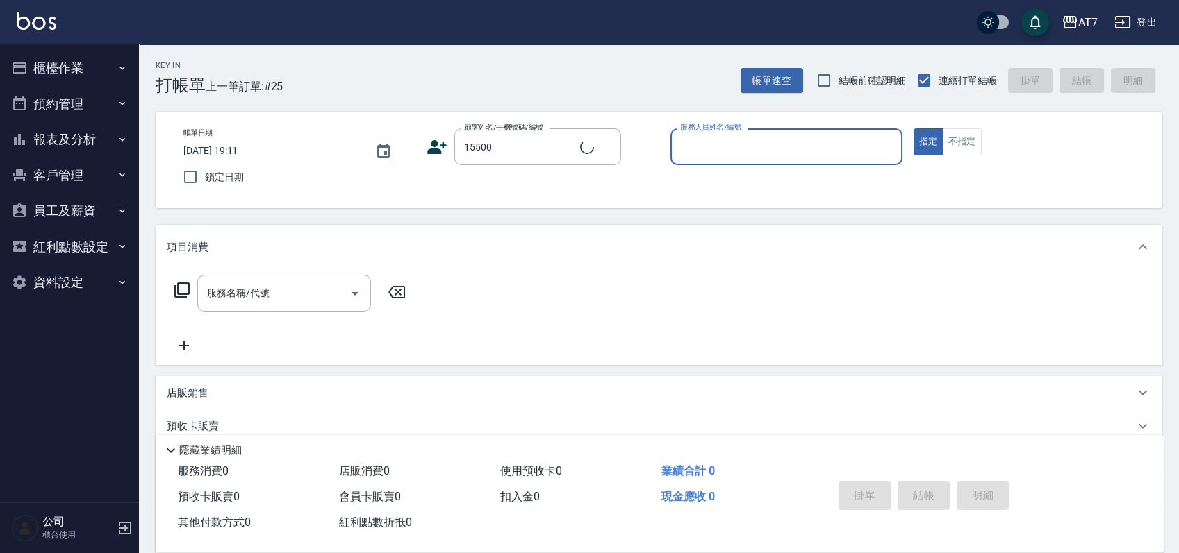
type input "公司/公司15500/15500"
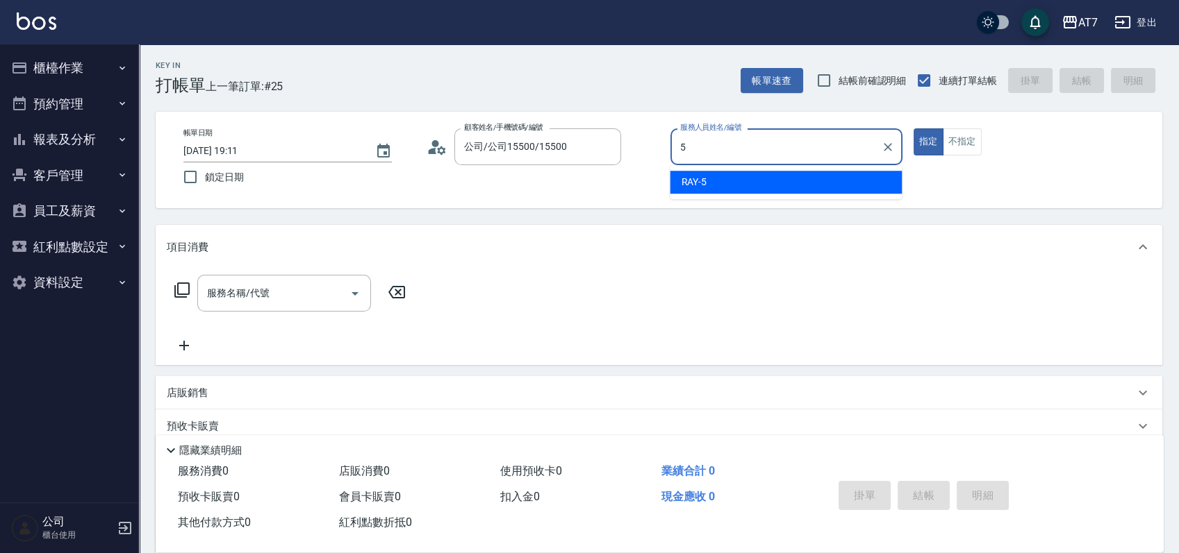
type input "RAY -5"
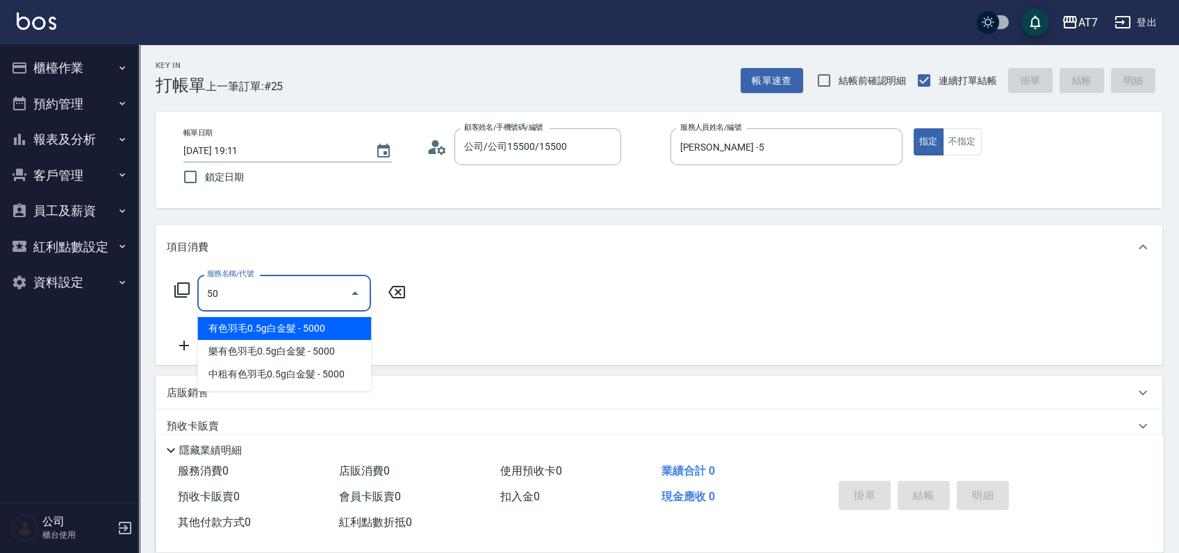
type input "500"
type input "30"
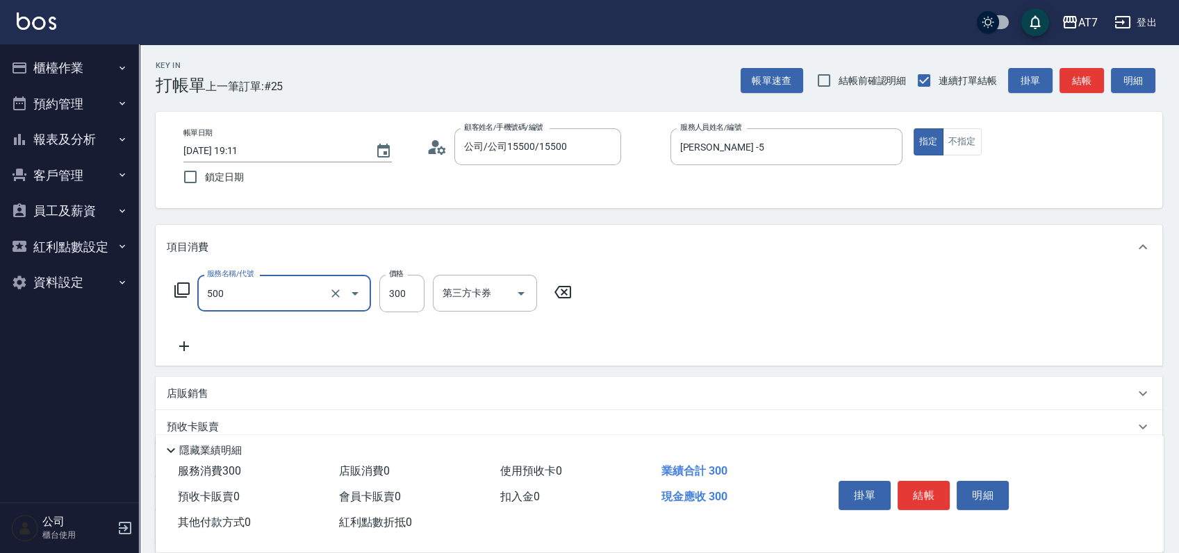
type input "洗髮(500)"
type input "0"
type input "25"
type input "20"
type input "250"
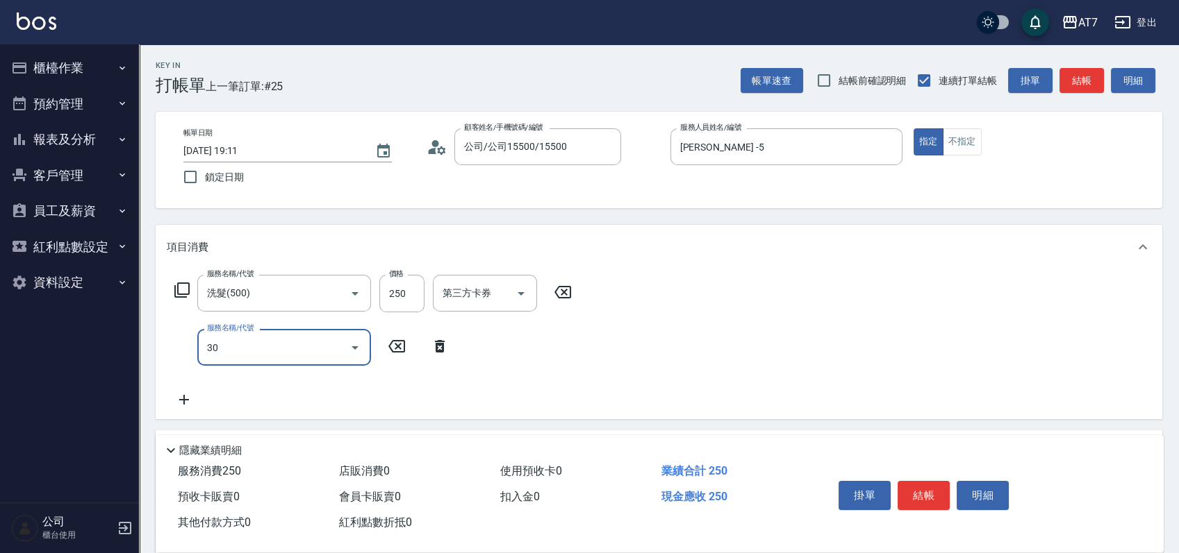
type input "302"
type input "60"
type input "剪髮(302)"
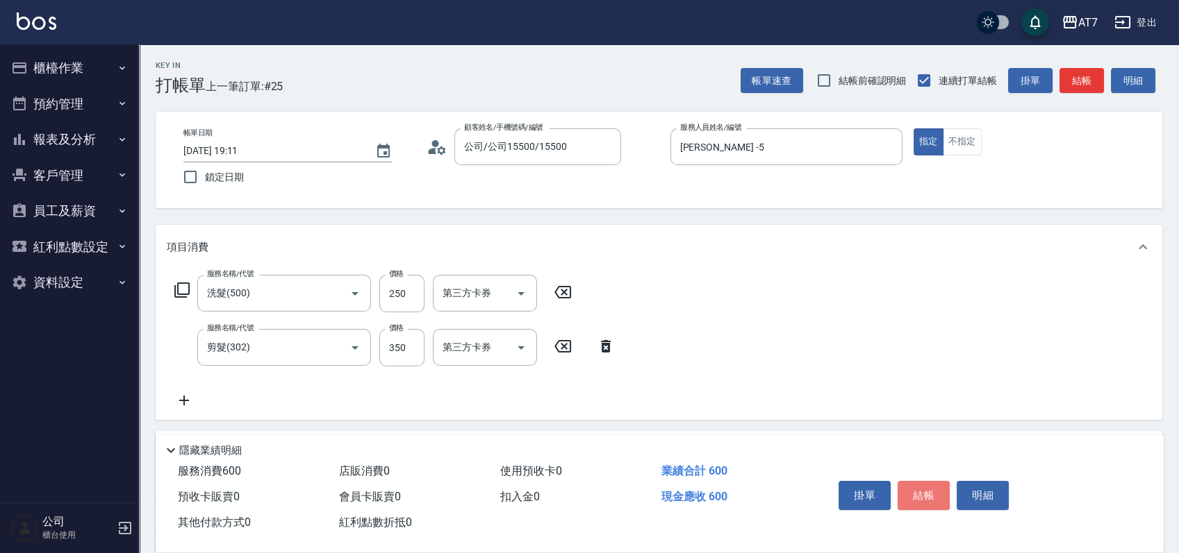
click at [903, 499] on button "結帳" at bounding box center [923, 495] width 52 height 29
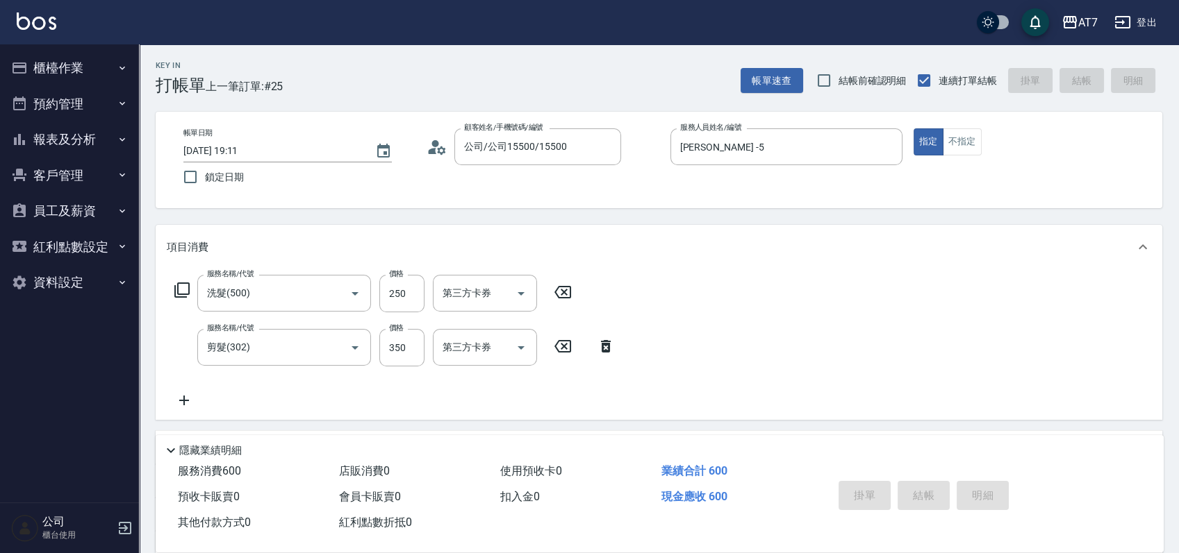
type input "0"
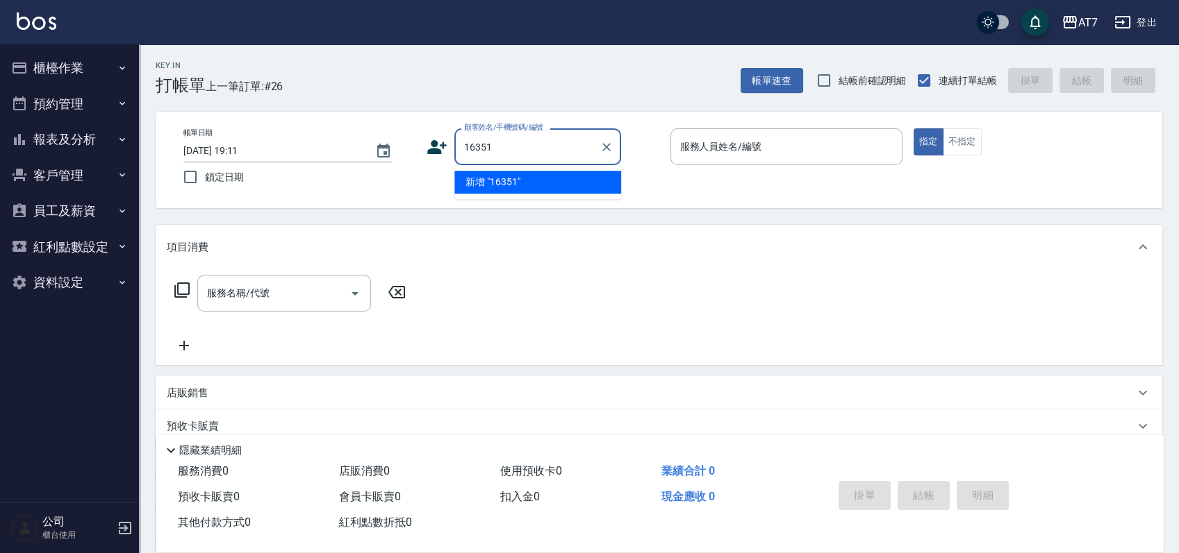
type input "16351"
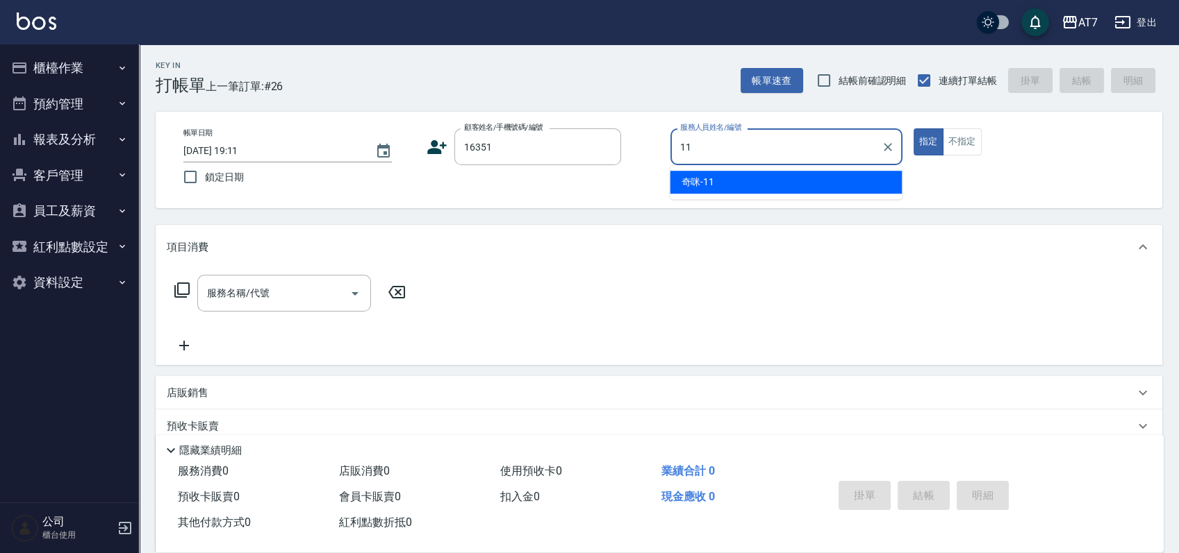
type input "奇咪-11"
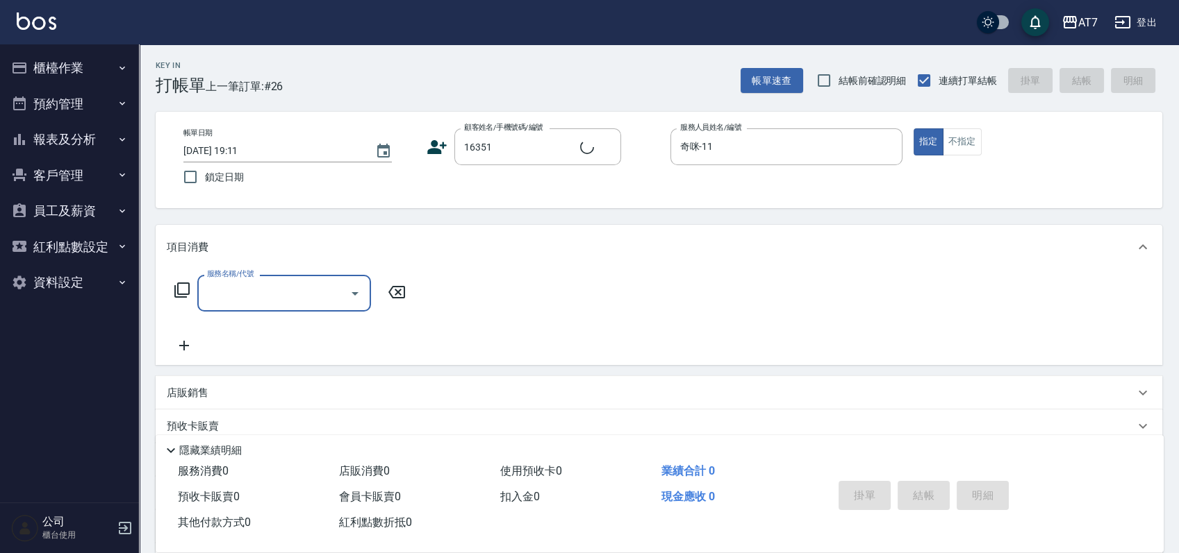
type input "公司/公司16351/16351"
type input "304"
type input "40"
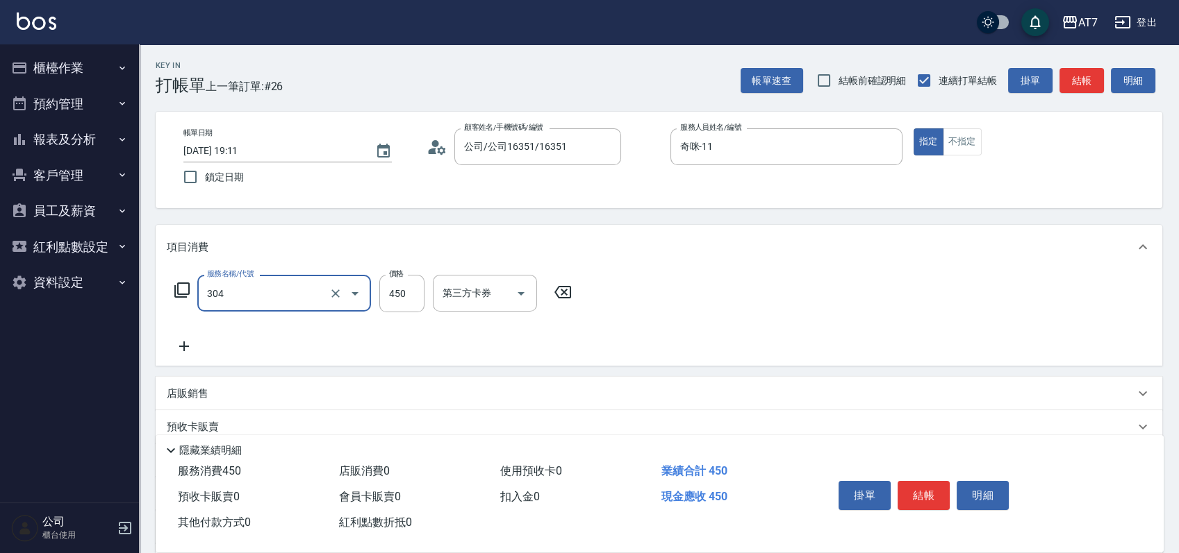
type input "A+級剪髮(304)"
click at [903, 499] on button "結帳" at bounding box center [923, 495] width 52 height 29
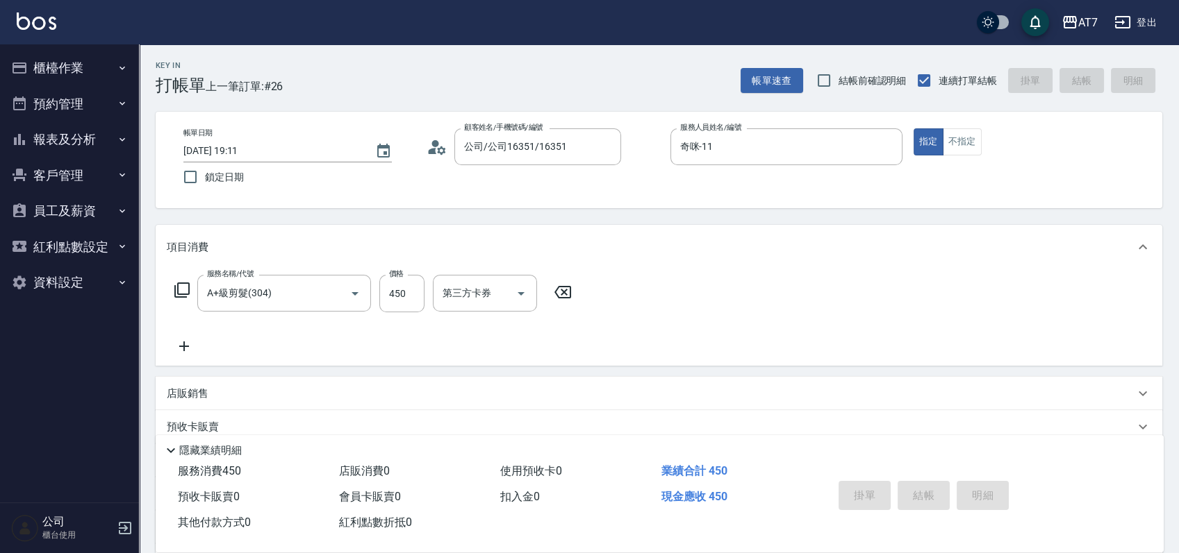
type input "2025/08/20 19:12"
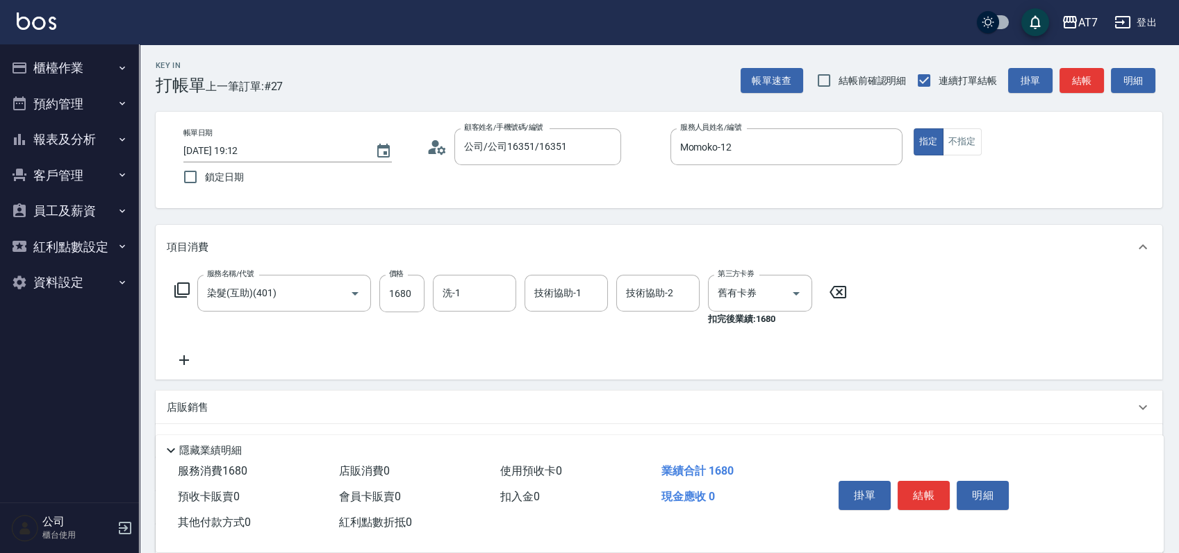
click at [1024, 348] on div "服務名稱/代號 染髮(互助)(401) 服務名稱/代號 價格 1680 價格 洗-1 洗-1 技術協助-1 技術協助-1 技術協助-2 技術協助-2 第三方卡…" at bounding box center [659, 324] width 1006 height 110
click at [833, 294] on icon at bounding box center [837, 292] width 35 height 17
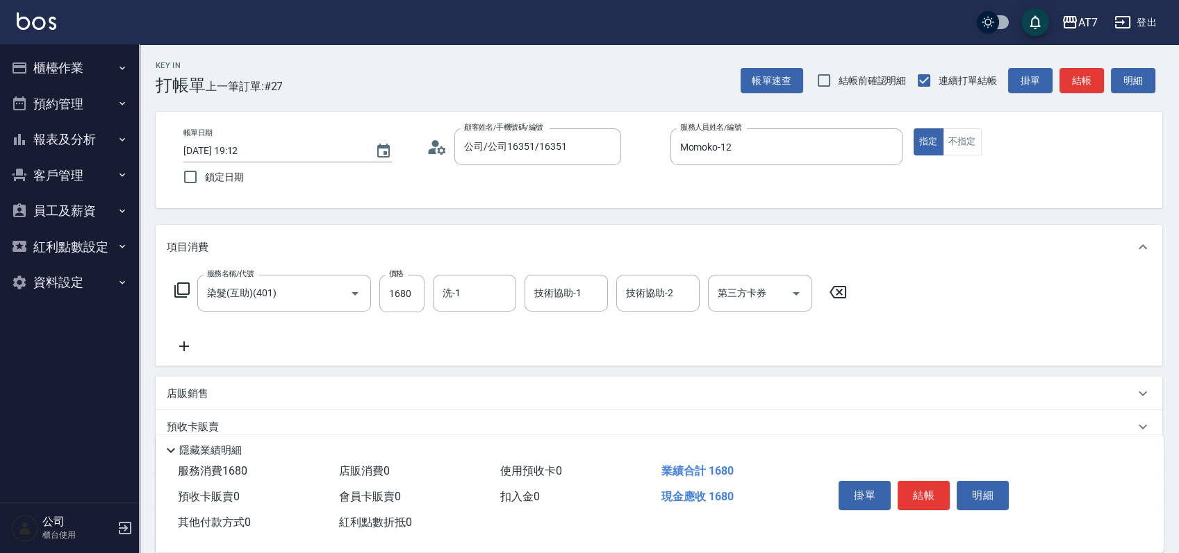
click at [886, 238] on div "項目消費" at bounding box center [659, 247] width 1006 height 44
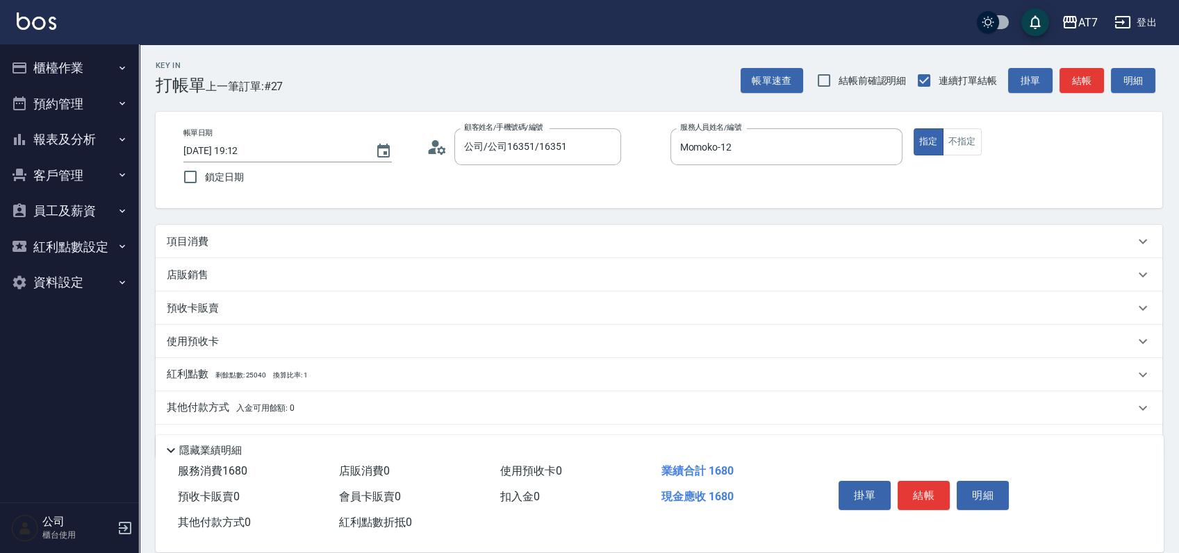
click at [610, 250] on div "項目消費" at bounding box center [659, 241] width 1006 height 33
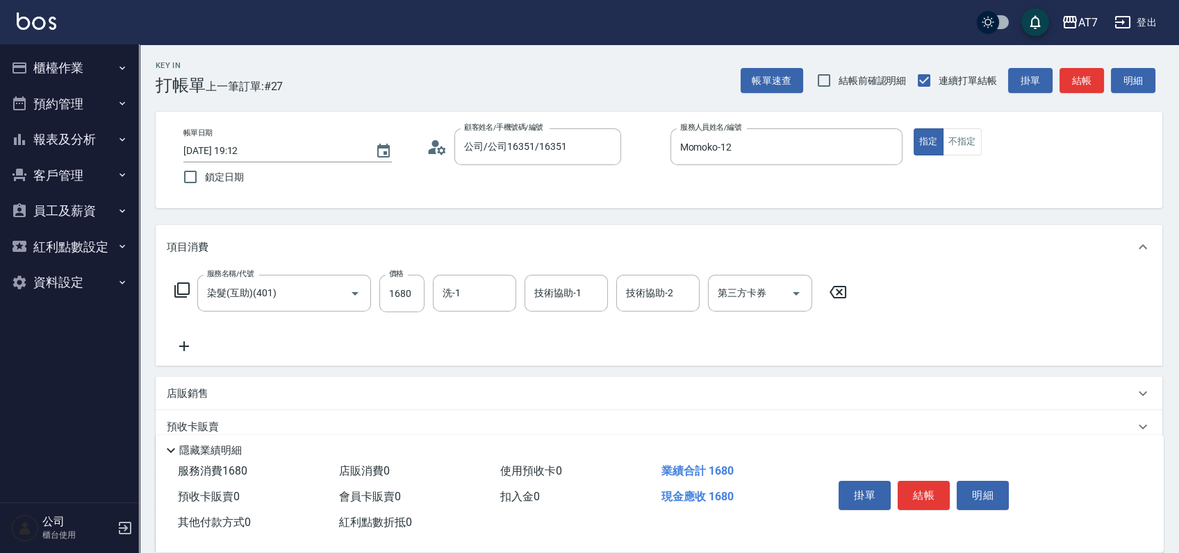
click at [183, 347] on icon at bounding box center [184, 347] width 10 height 10
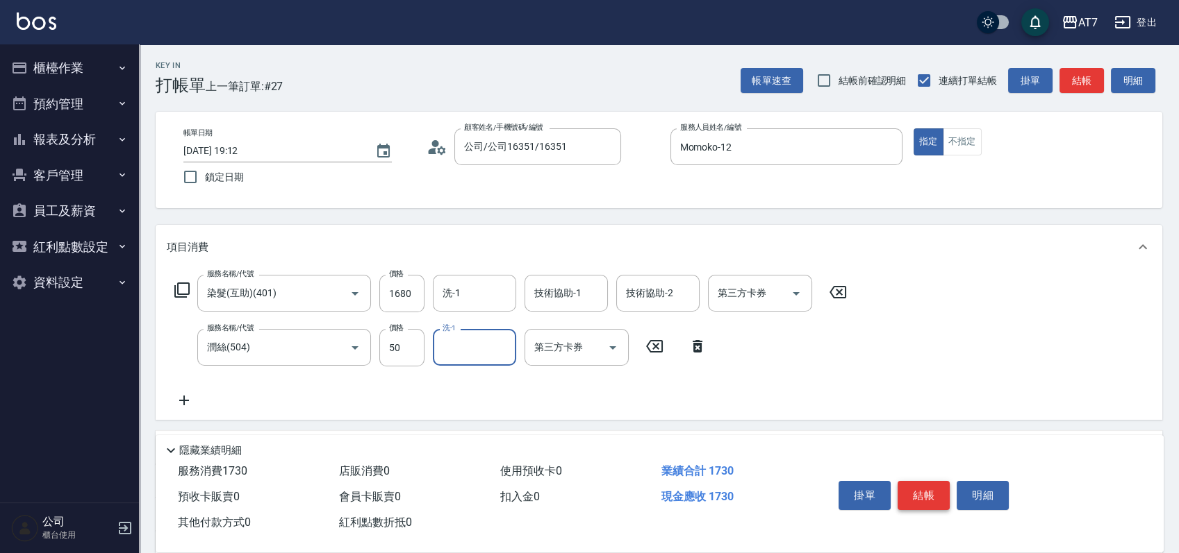
click at [933, 487] on button "結帳" at bounding box center [923, 495] width 52 height 29
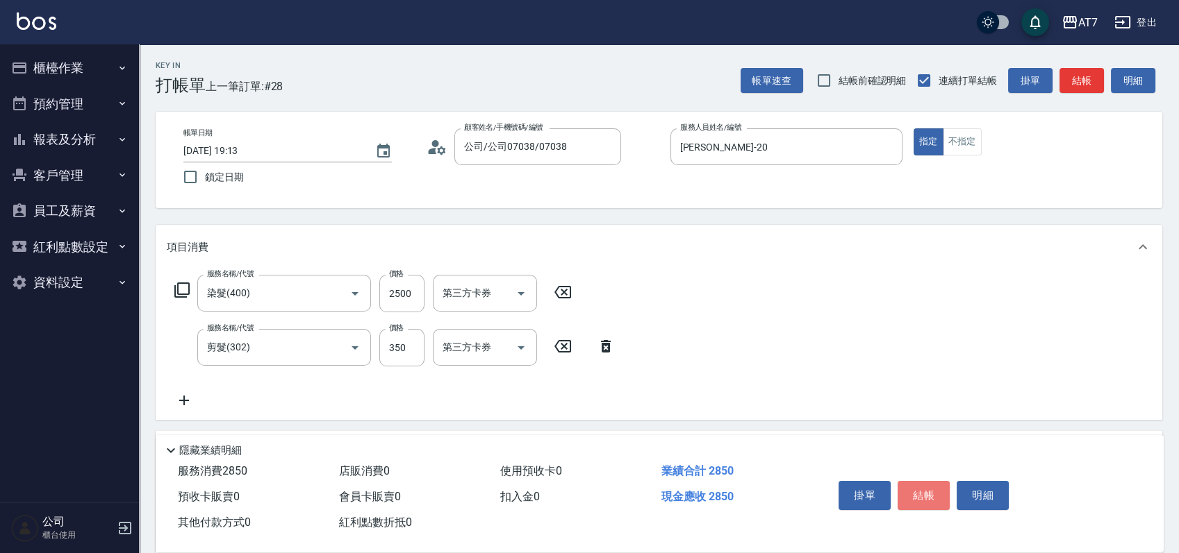
click at [931, 488] on button "結帳" at bounding box center [923, 495] width 52 height 29
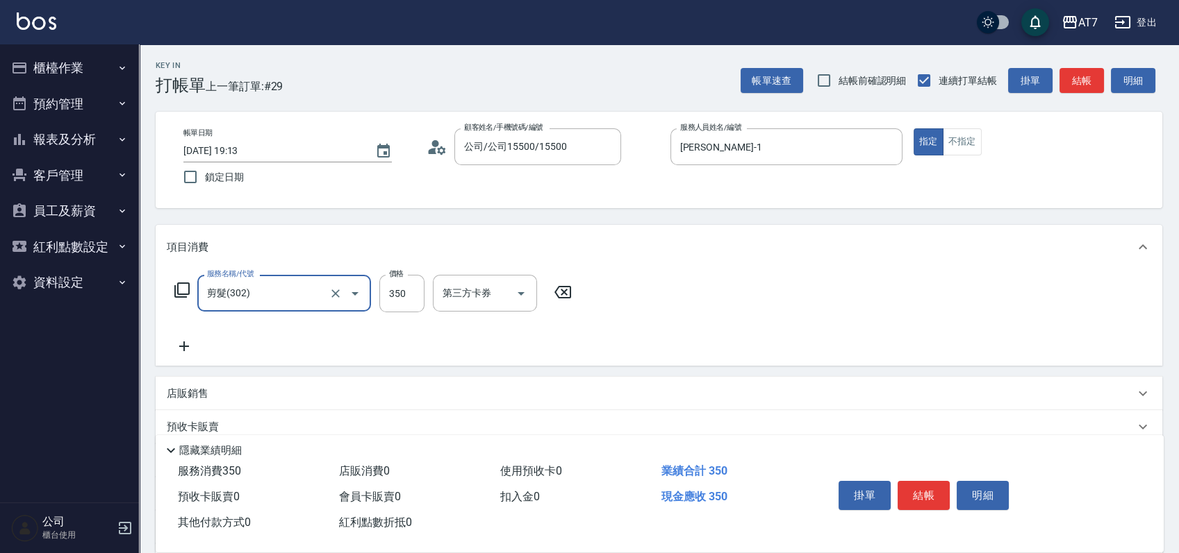
click at [931, 488] on button "結帳" at bounding box center [923, 495] width 52 height 29
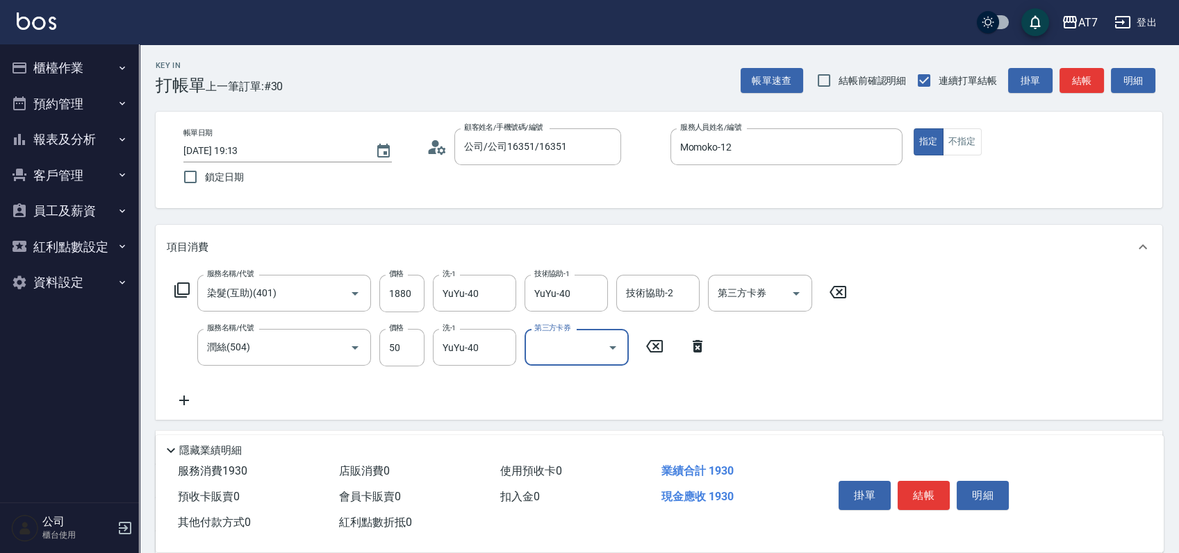
click at [931, 488] on button "結帳" at bounding box center [923, 495] width 52 height 29
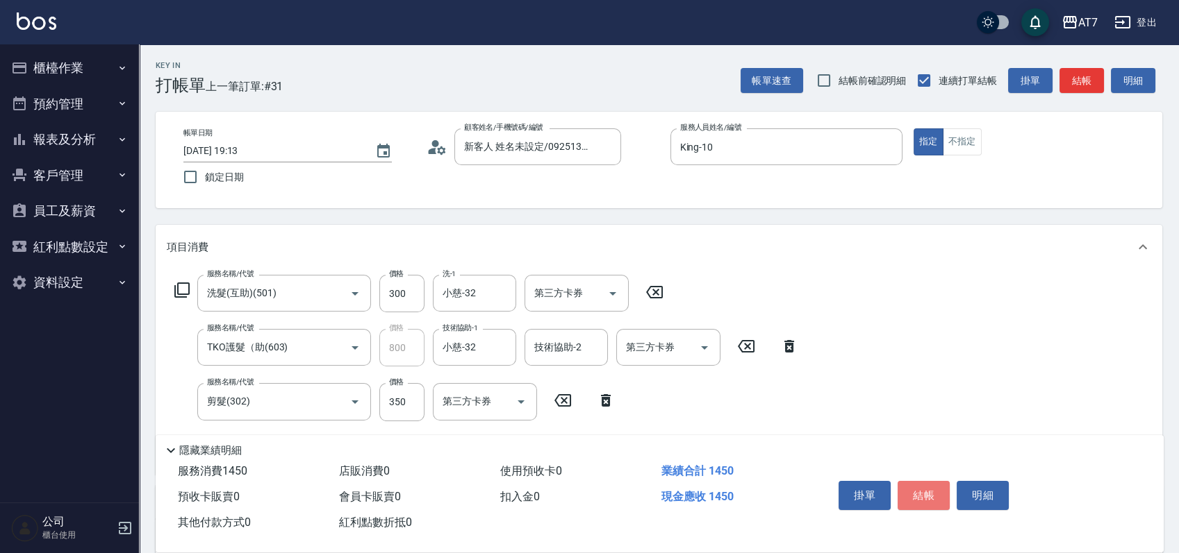
click at [931, 488] on button "結帳" at bounding box center [923, 495] width 52 height 29
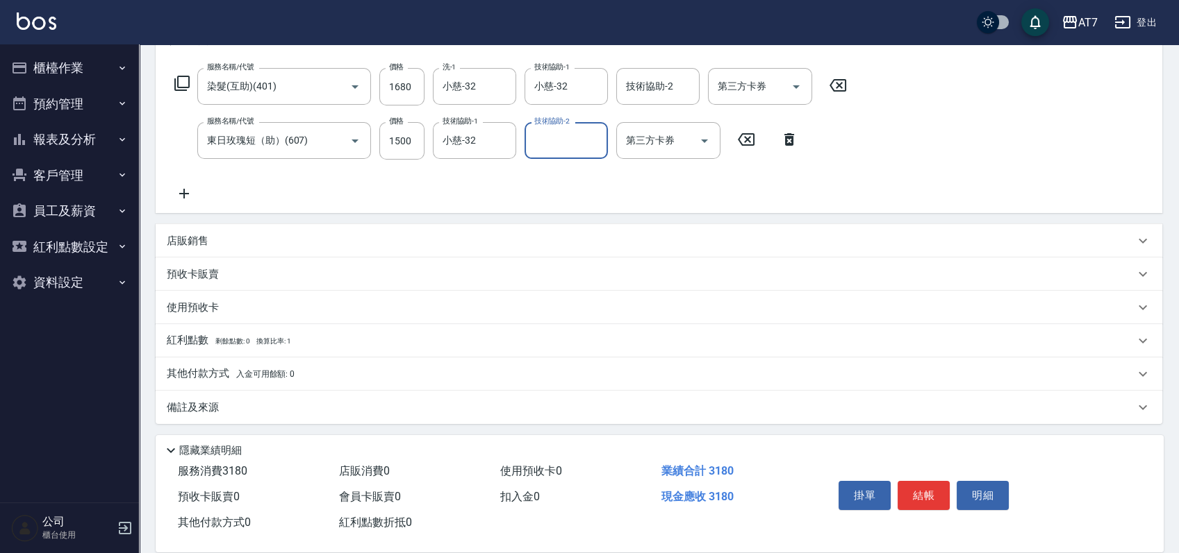
scroll to position [209, 0]
click at [350, 363] on div "其他付款方式 入金可用餘額: 0" at bounding box center [659, 372] width 1006 height 33
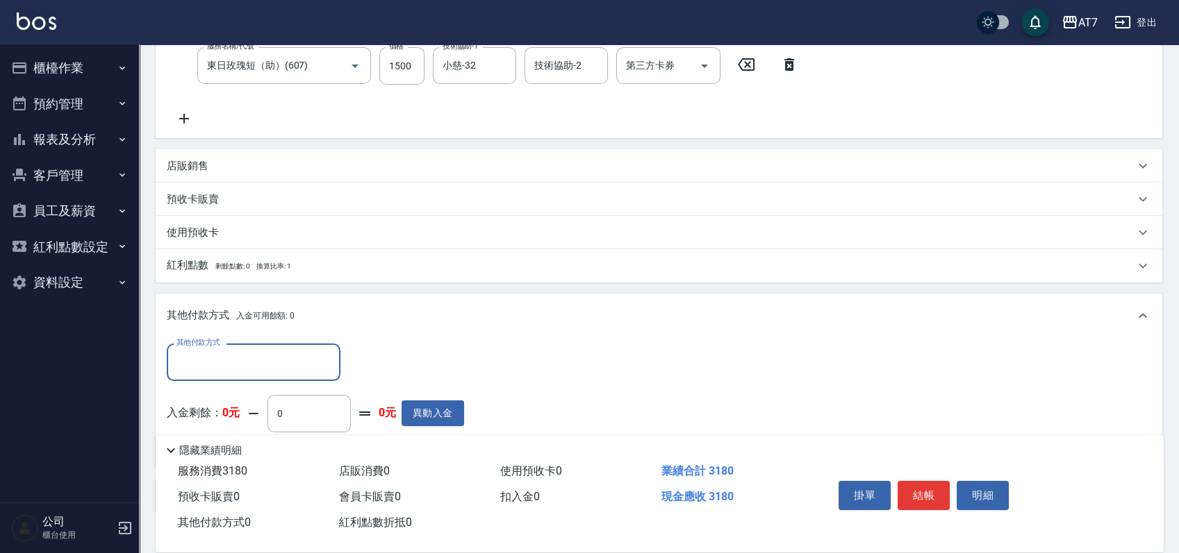
scroll to position [372, 0]
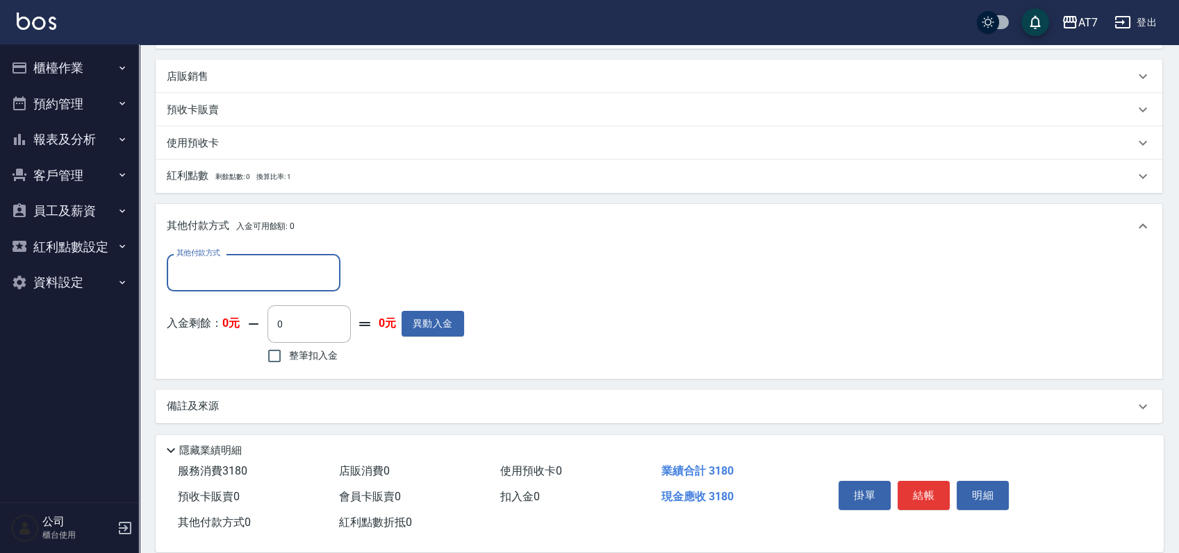
click at [251, 266] on input "其他付款方式" at bounding box center [253, 272] width 161 height 24
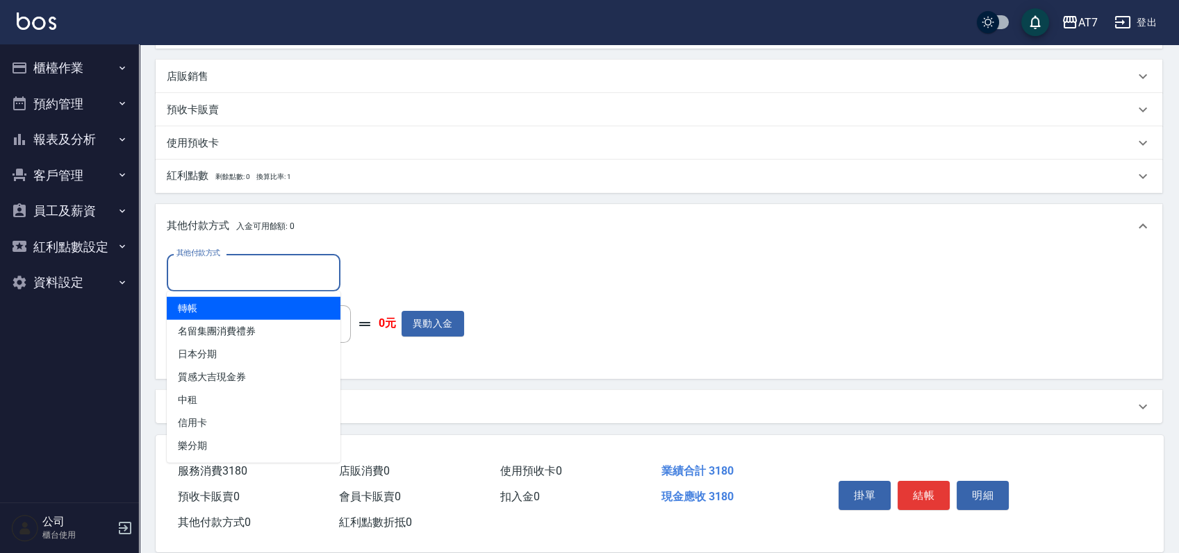
click at [242, 312] on span "轉帳" at bounding box center [254, 308] width 174 height 23
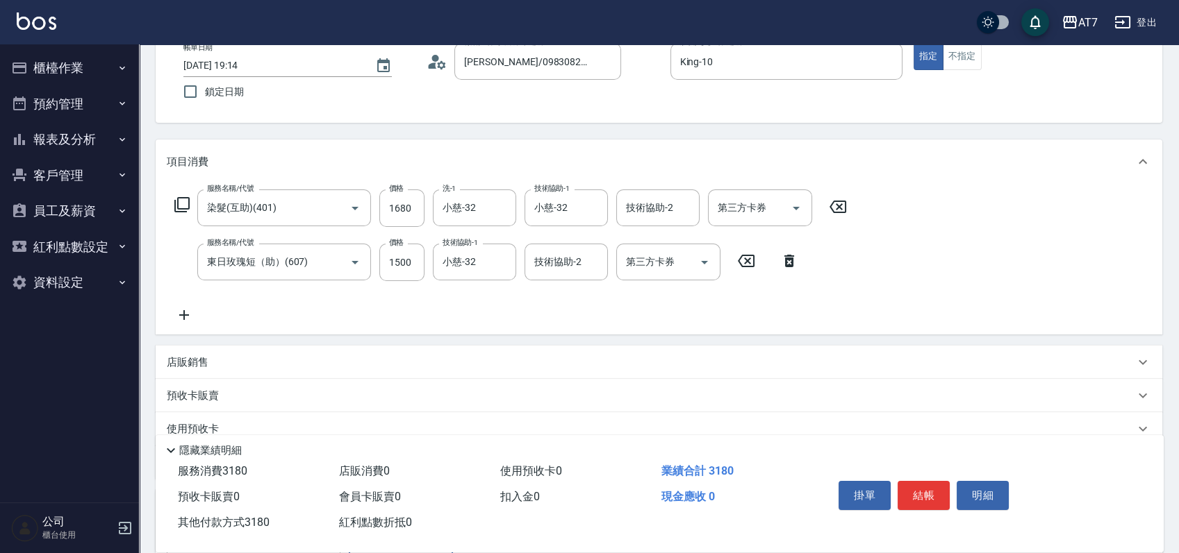
scroll to position [0, 0]
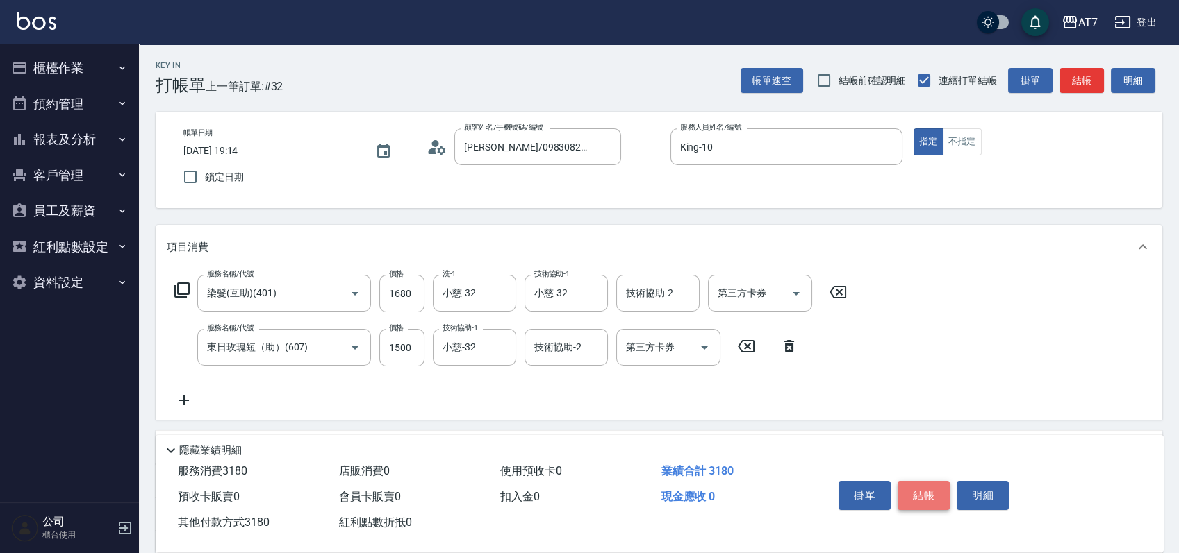
click at [906, 487] on button "結帳" at bounding box center [923, 495] width 52 height 29
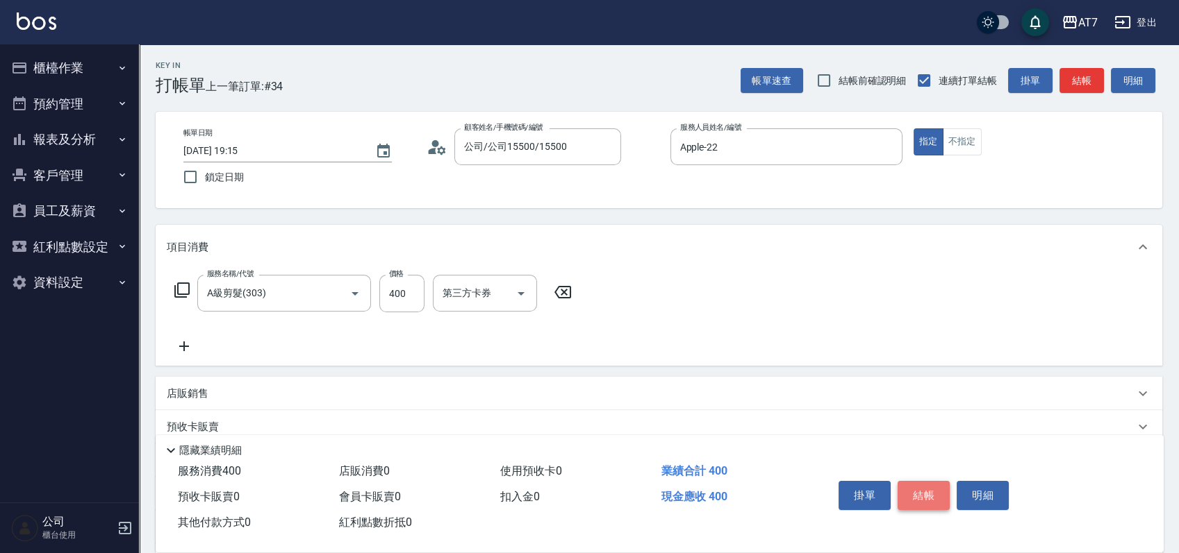
click at [906, 487] on button "結帳" at bounding box center [923, 495] width 52 height 29
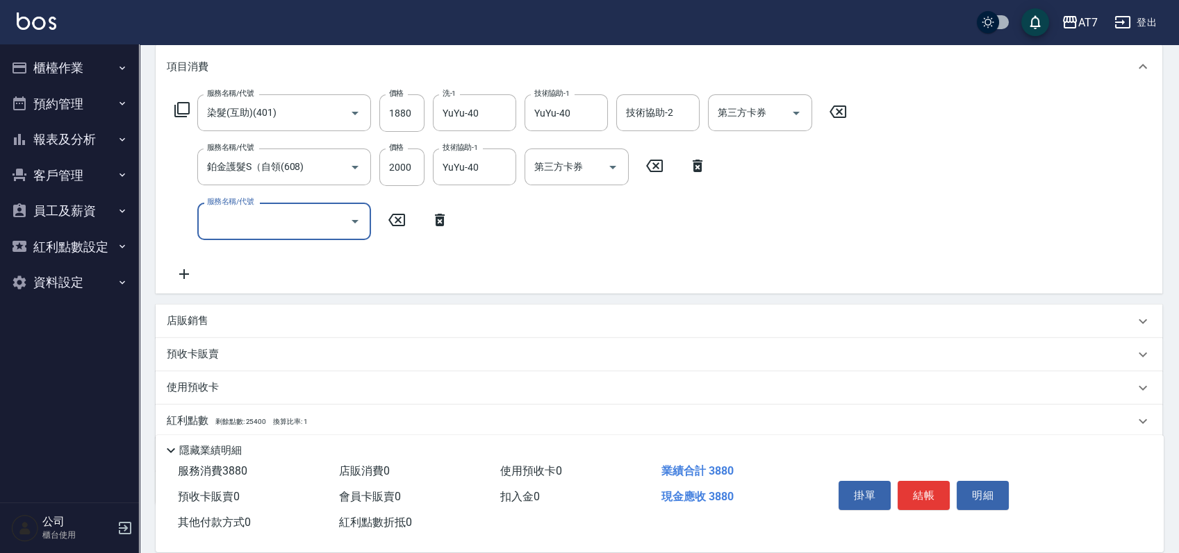
scroll to position [185, 0]
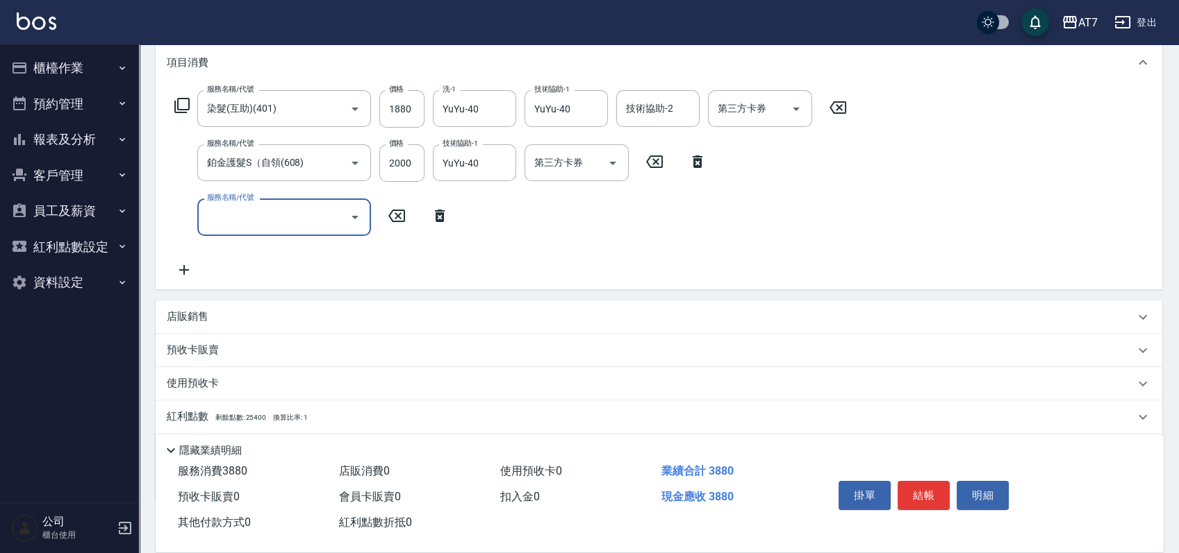
click at [764, 315] on div "店販銷售" at bounding box center [650, 317] width 967 height 15
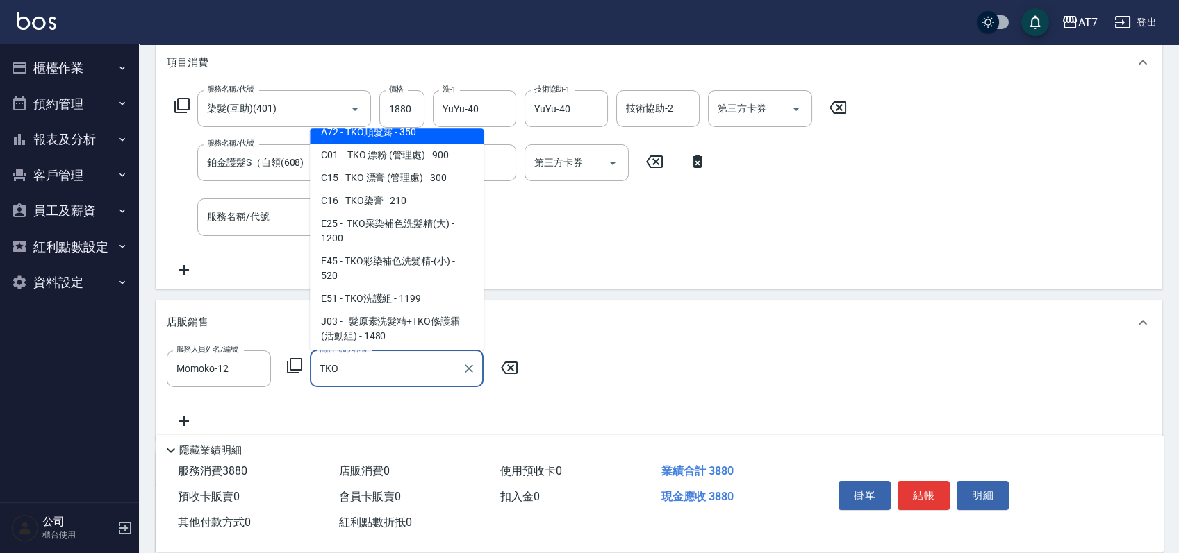
scroll to position [108, 0]
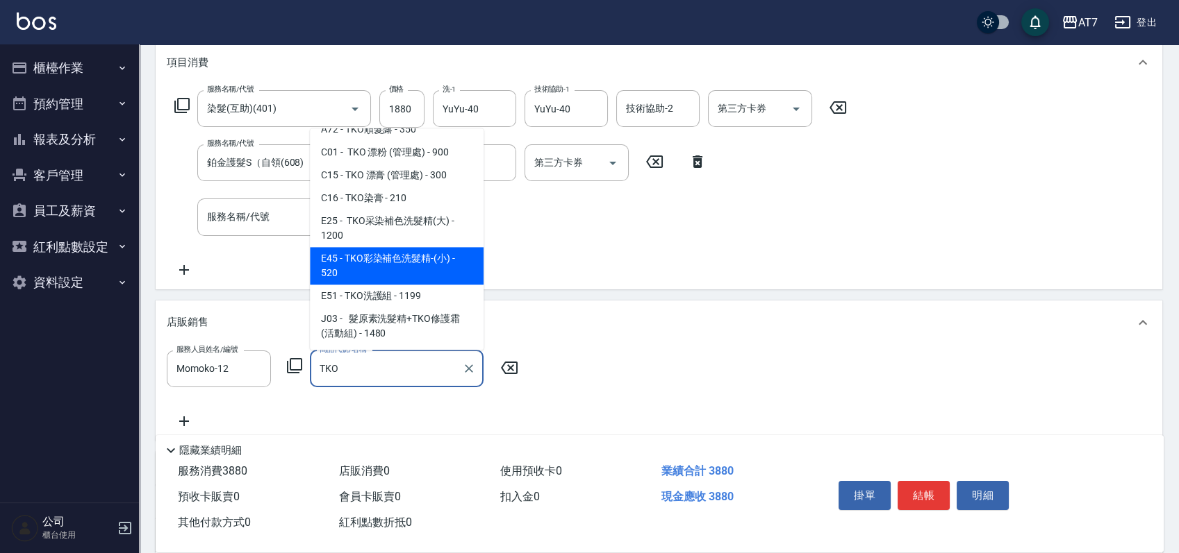
click at [424, 271] on span "E45 - TKO彩染補色洗髮精-(小) - 520" at bounding box center [397, 267] width 174 height 38
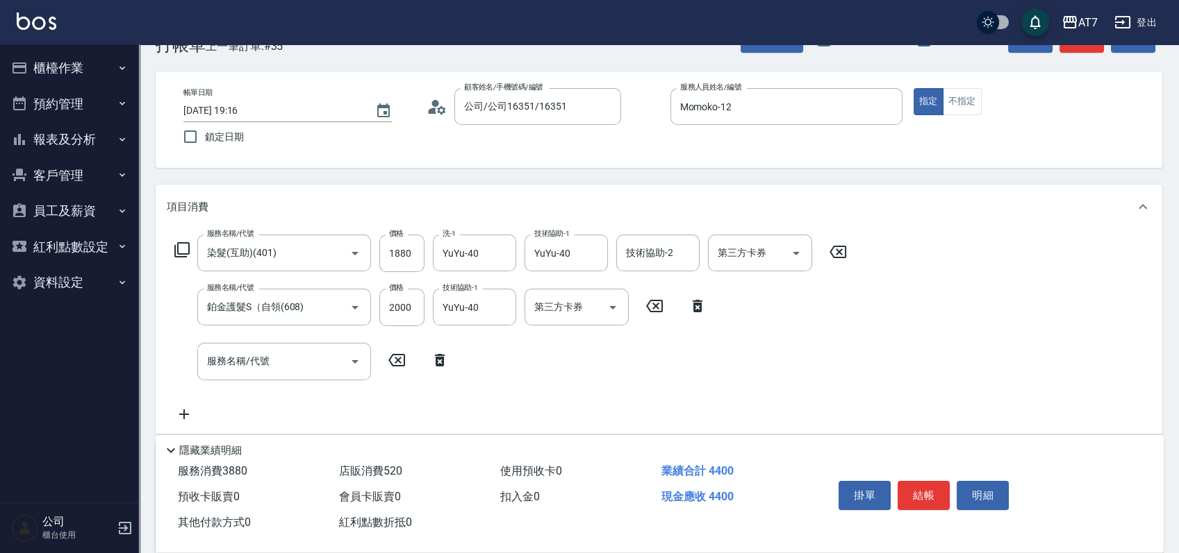
scroll to position [0, 0]
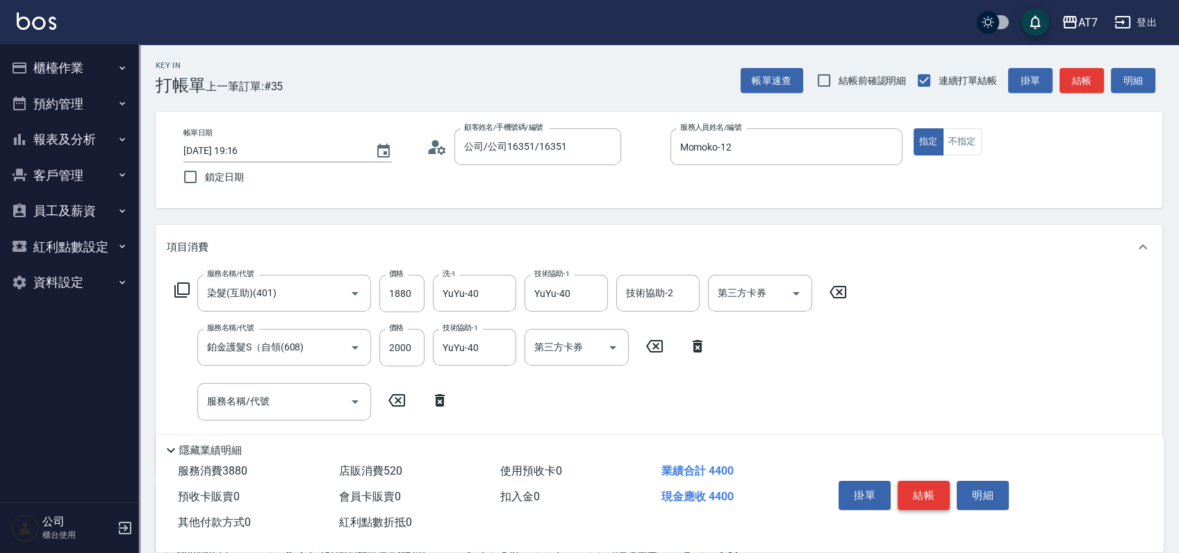
click at [930, 496] on button "結帳" at bounding box center [923, 495] width 52 height 29
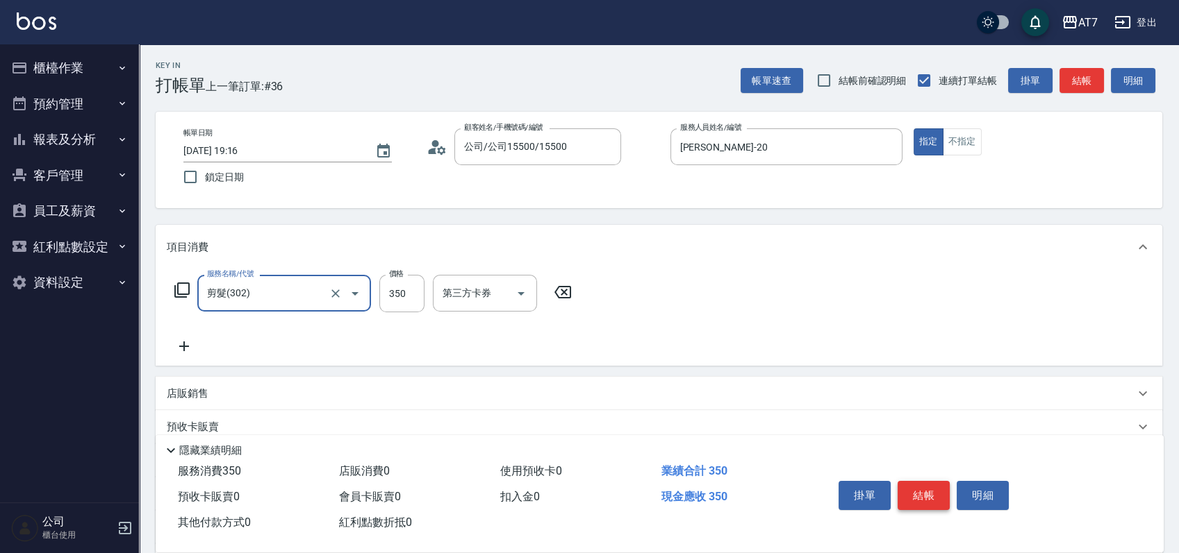
click at [930, 496] on button "結帳" at bounding box center [923, 495] width 52 height 29
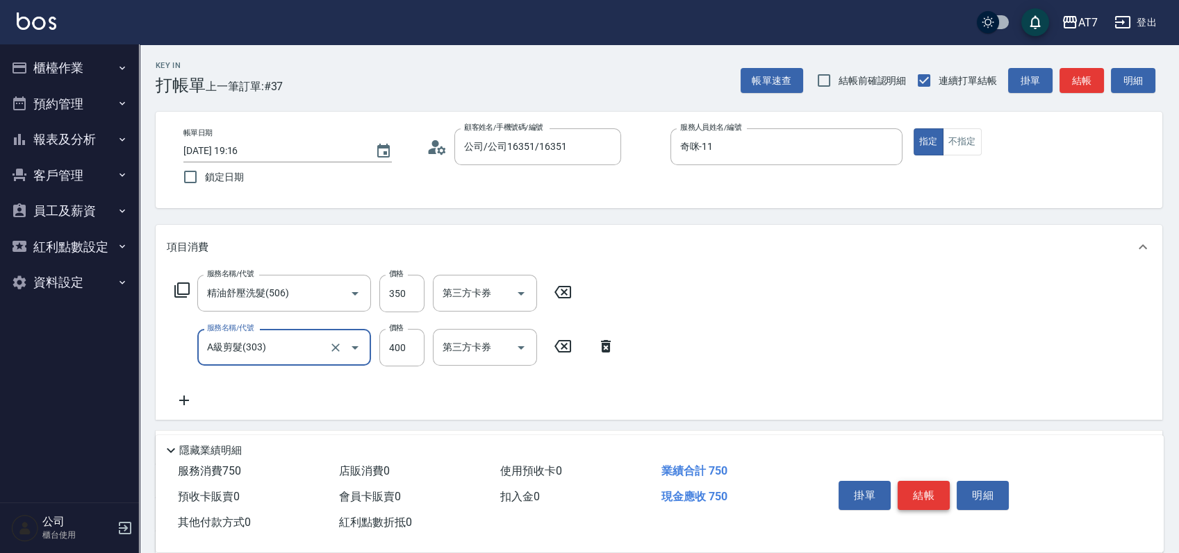
click at [930, 496] on button "結帳" at bounding box center [923, 495] width 52 height 29
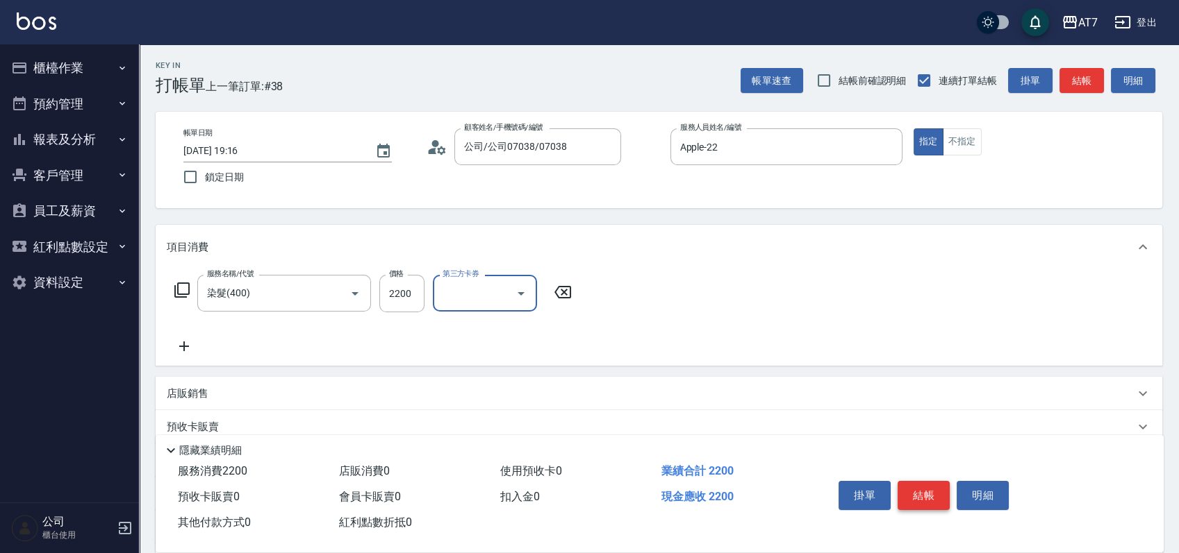
click at [930, 496] on button "結帳" at bounding box center [923, 495] width 52 height 29
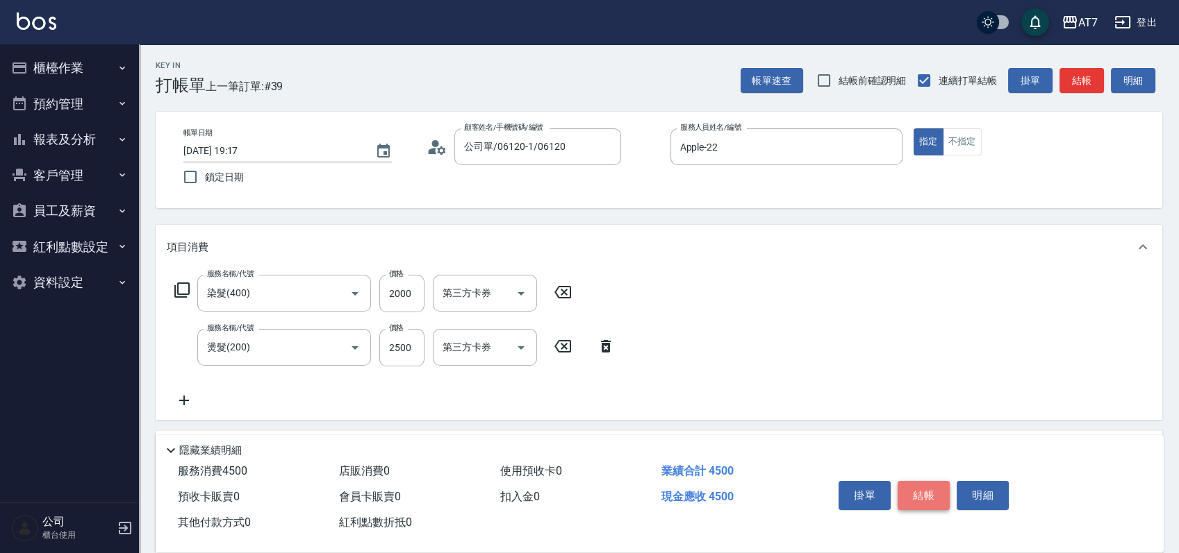
click at [930, 496] on button "結帳" at bounding box center [923, 495] width 52 height 29
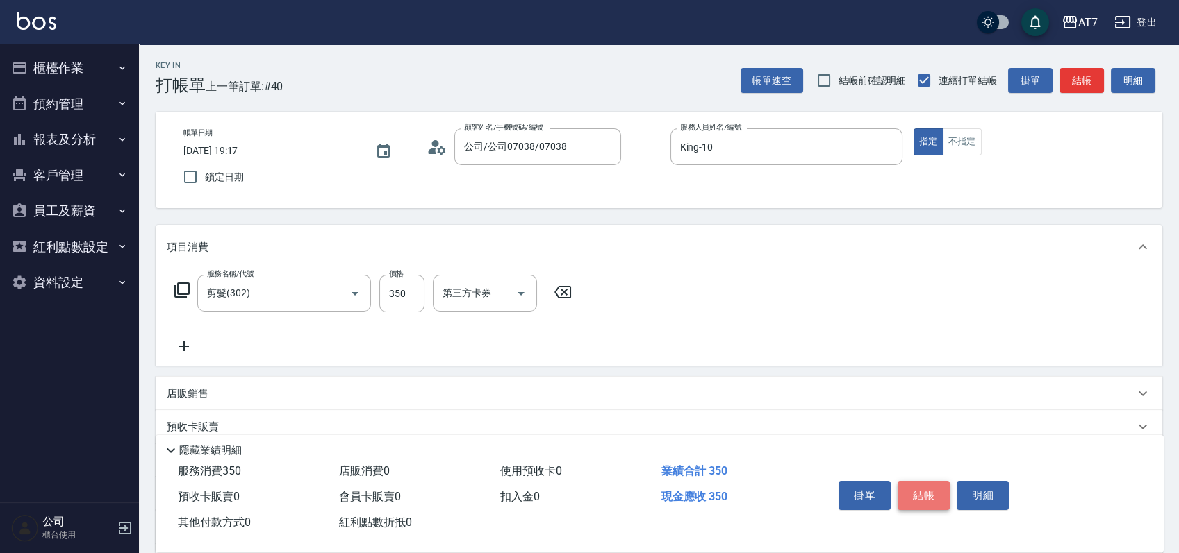
click at [930, 496] on button "結帳" at bounding box center [923, 495] width 52 height 29
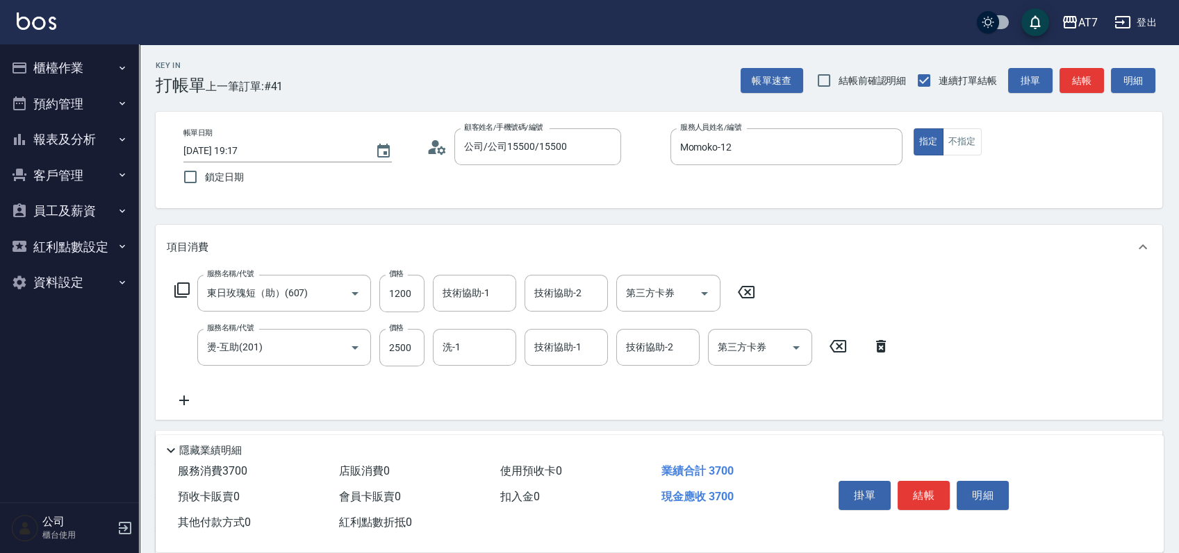
click at [185, 292] on icon at bounding box center [182, 290] width 17 height 17
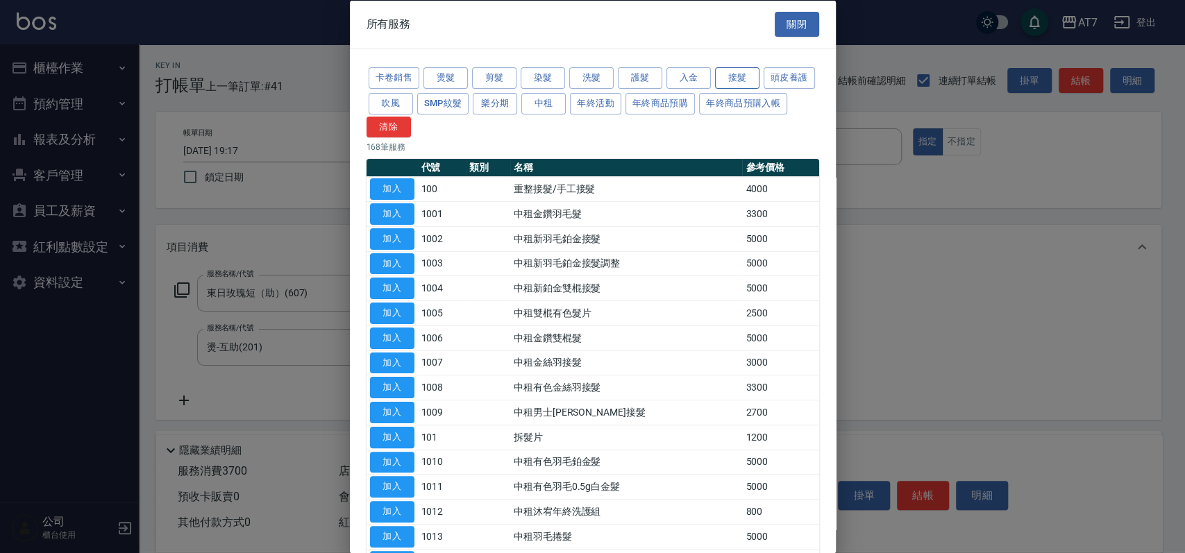
click at [740, 81] on button "接髮" at bounding box center [737, 78] width 44 height 22
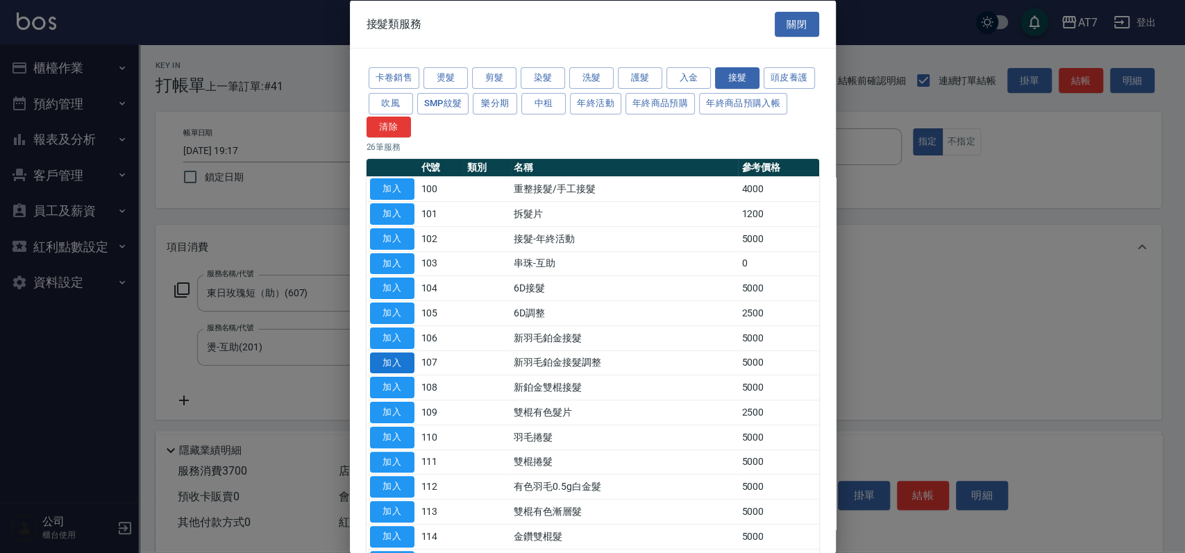
click at [399, 366] on button "加入" at bounding box center [392, 363] width 44 height 22
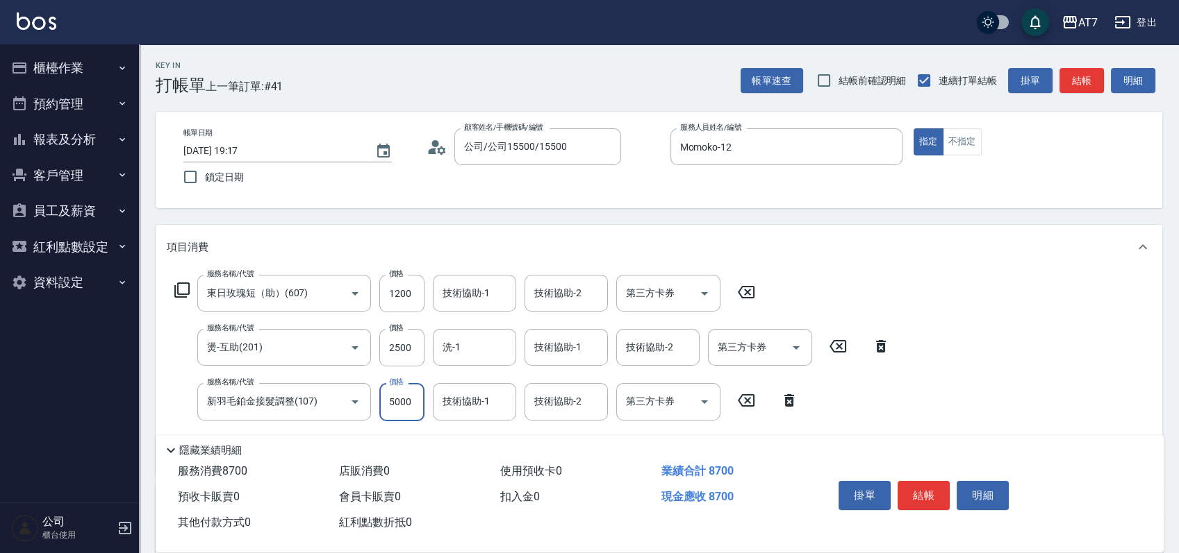
click at [411, 395] on input "5000" at bounding box center [401, 402] width 45 height 38
click at [938, 488] on button "結帳" at bounding box center [923, 495] width 52 height 29
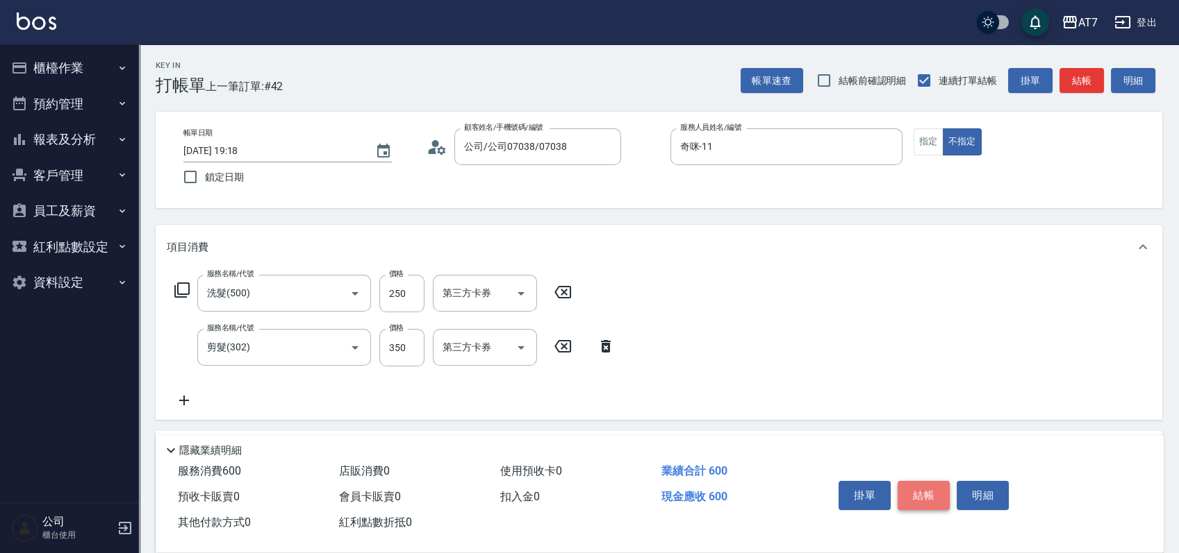
click at [939, 492] on button "結帳" at bounding box center [923, 495] width 52 height 29
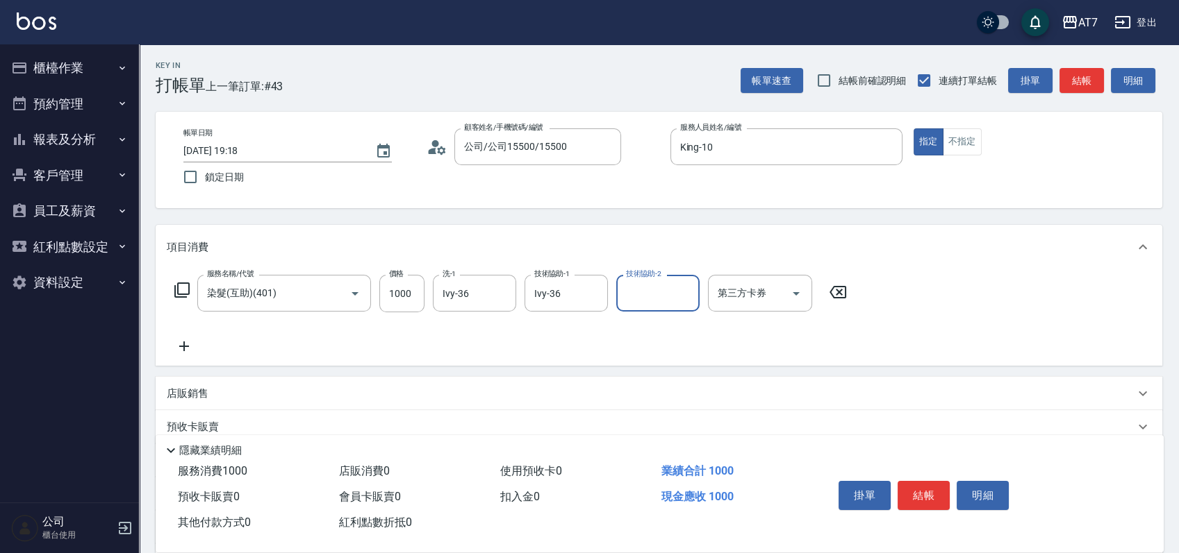
click at [187, 282] on icon at bounding box center [182, 290] width 17 height 17
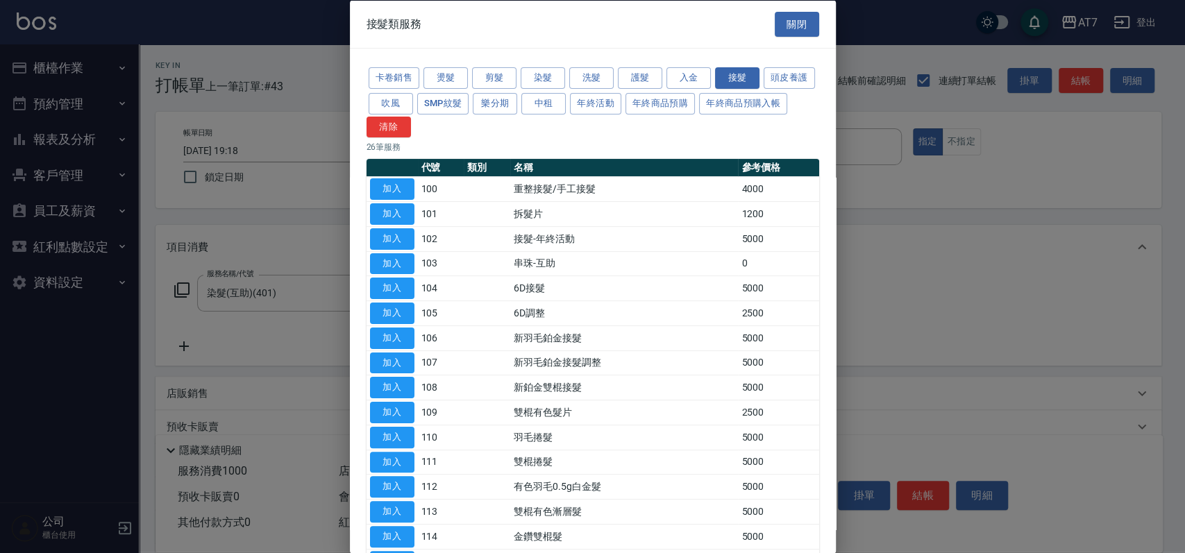
scroll to position [346, 0]
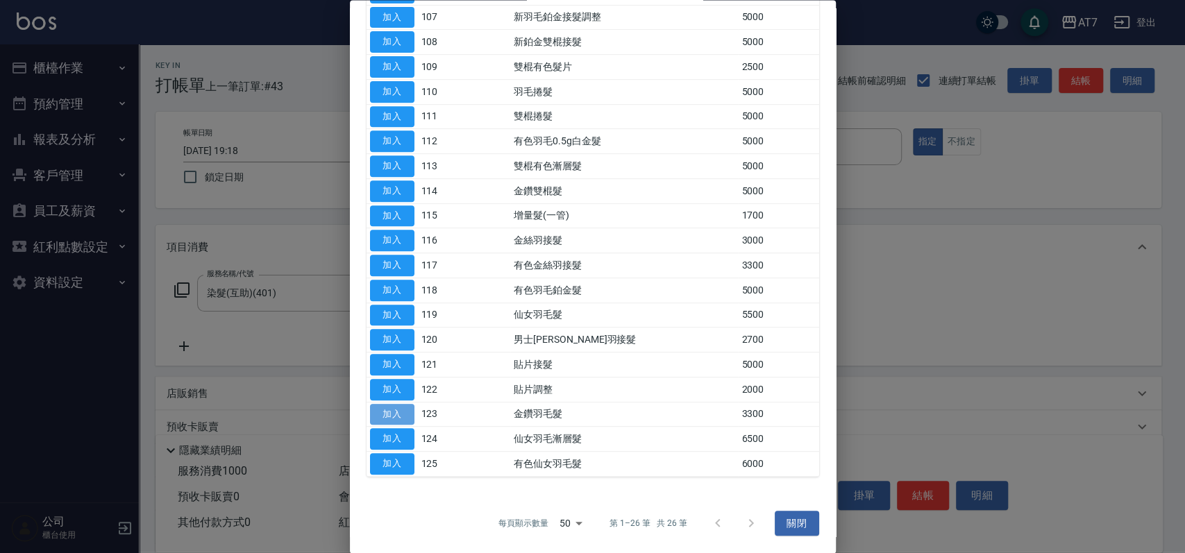
click at [389, 416] on button "加入" at bounding box center [392, 415] width 44 height 22
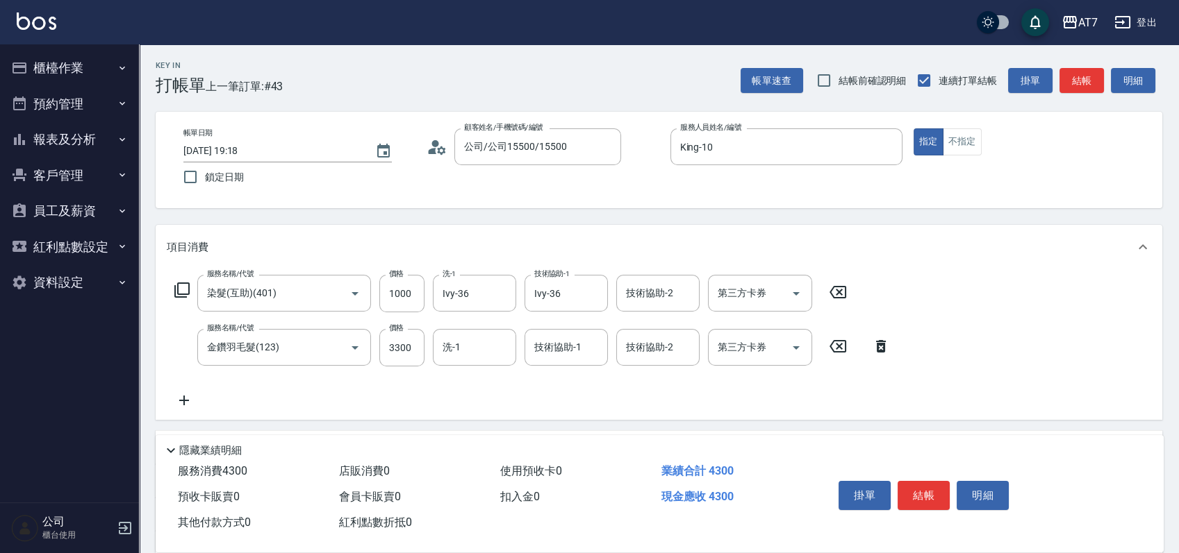
click at [183, 287] on icon at bounding box center [182, 290] width 17 height 17
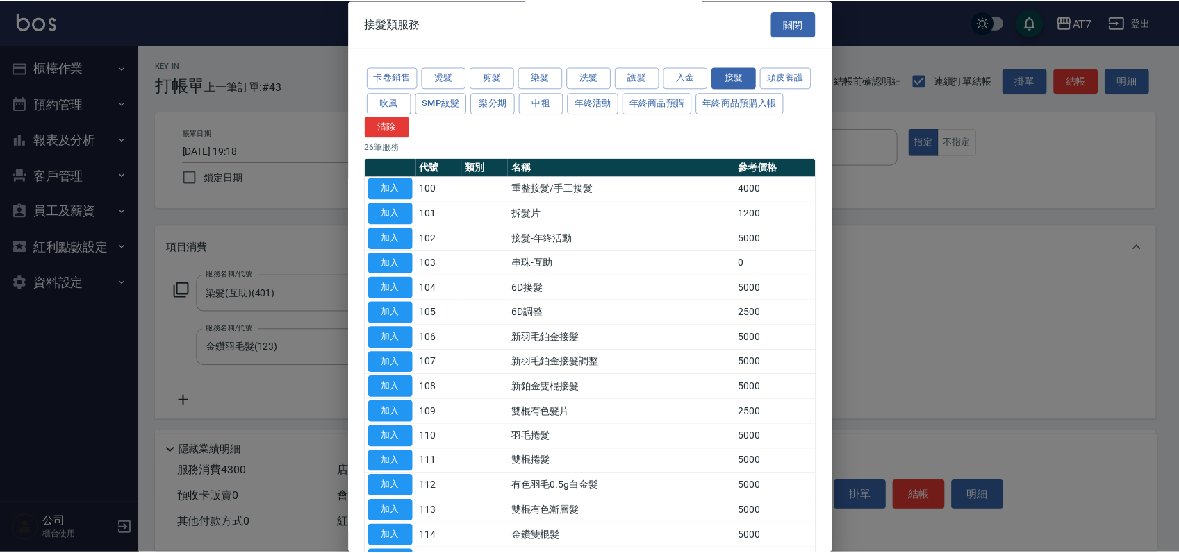
scroll to position [92, 0]
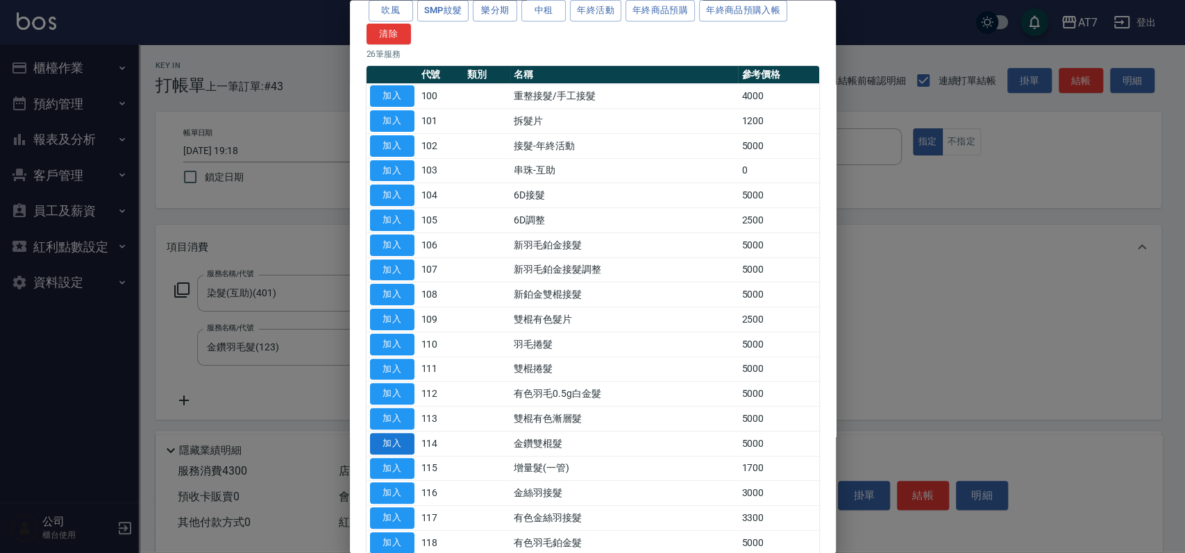
click at [372, 445] on button "加入" at bounding box center [392, 444] width 44 height 22
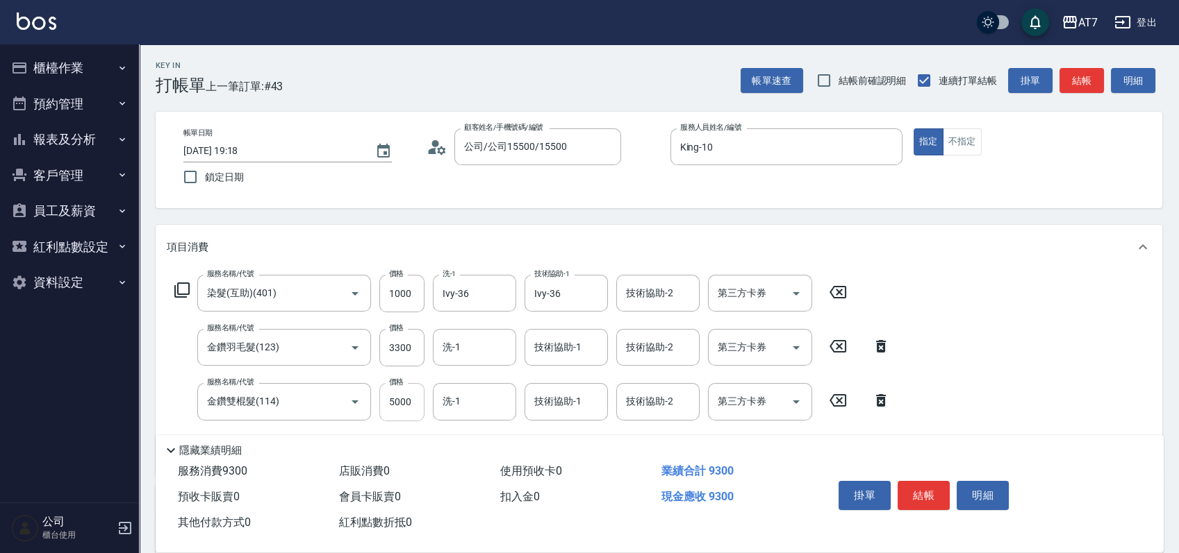
click at [405, 403] on input "5000" at bounding box center [401, 402] width 45 height 38
click at [410, 351] on input "3300" at bounding box center [401, 348] width 45 height 38
click at [390, 408] on input "0" at bounding box center [401, 402] width 45 height 38
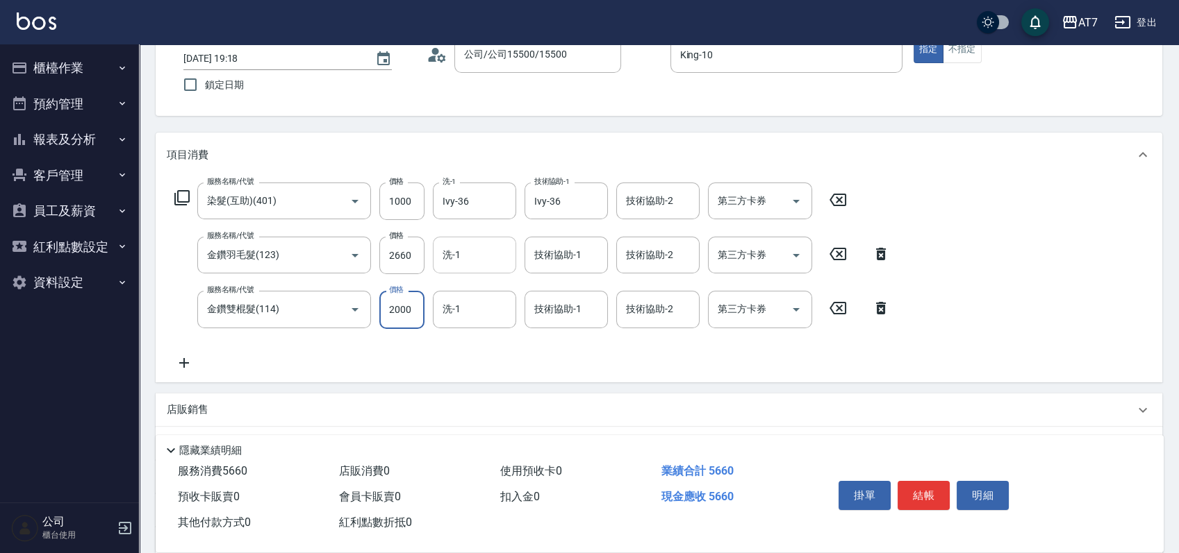
click at [488, 253] on input "洗-1" at bounding box center [474, 255] width 71 height 24
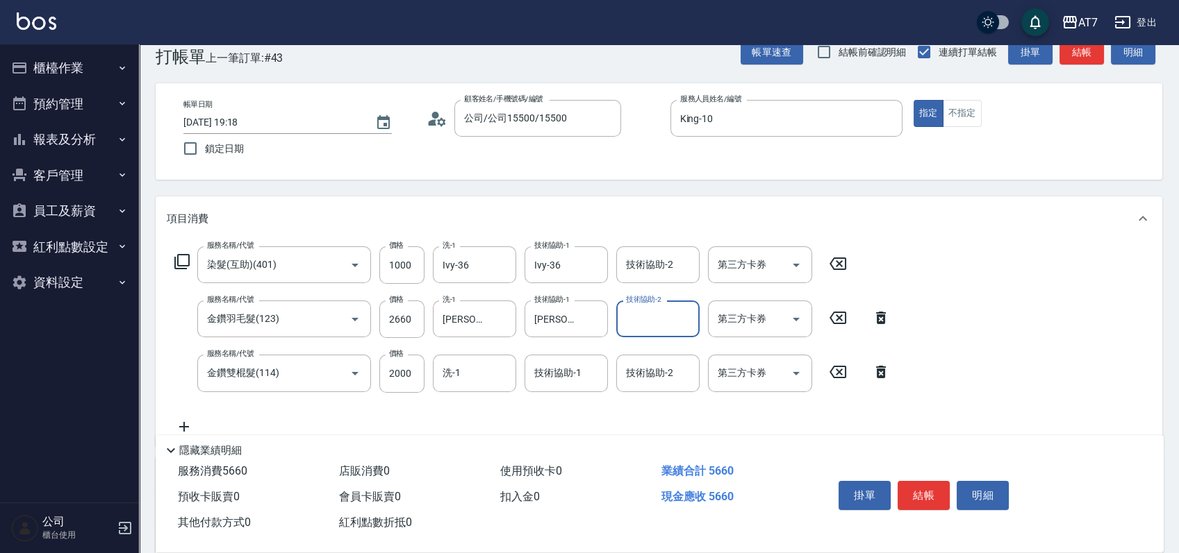
scroll to position [0, 0]
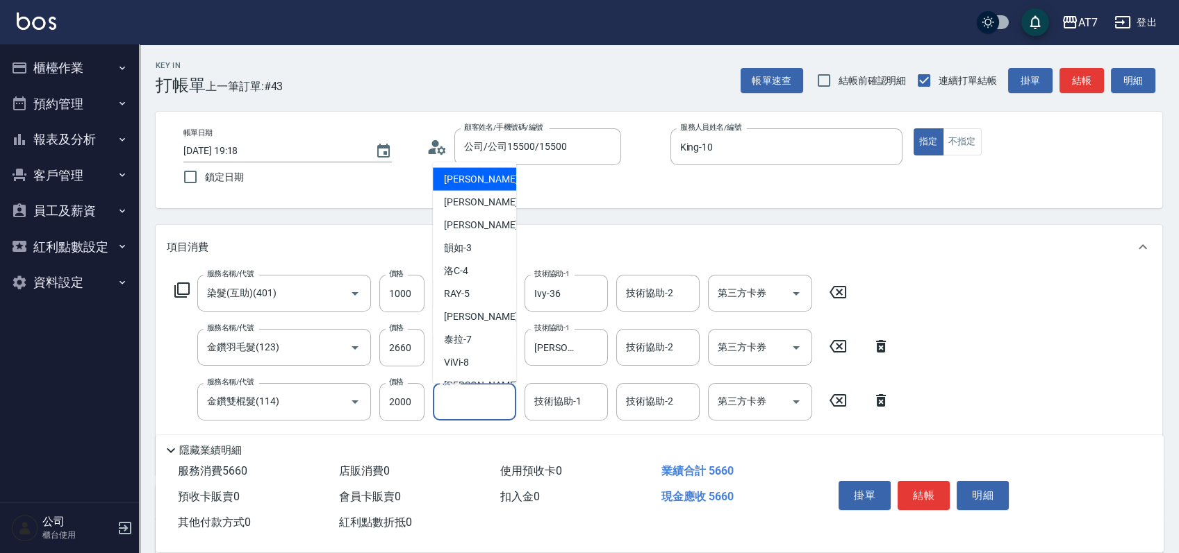
click at [480, 408] on input "洗-1" at bounding box center [474, 402] width 71 height 24
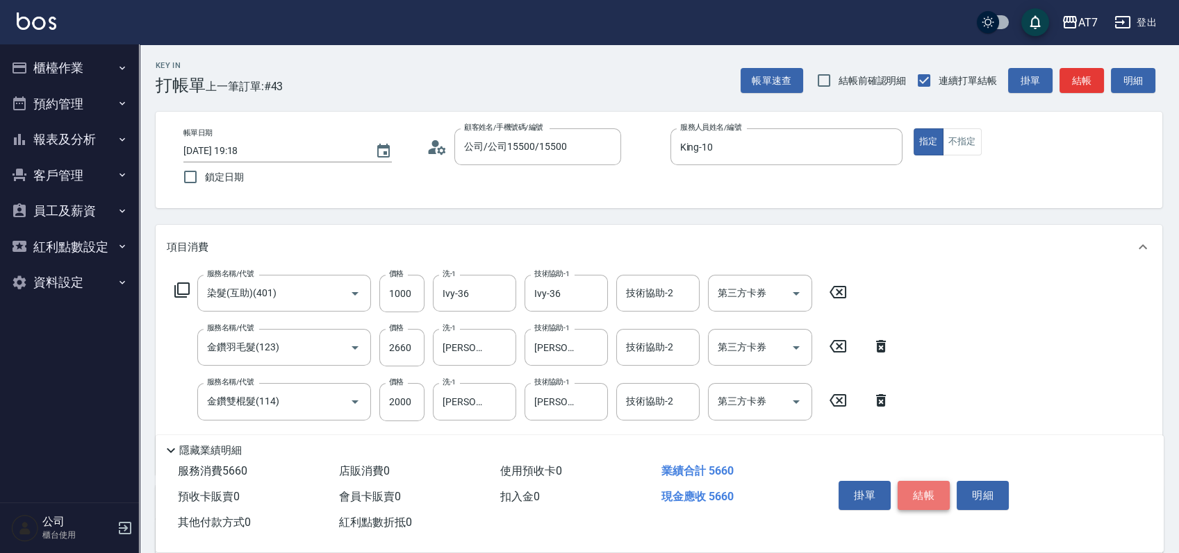
click at [910, 503] on button "結帳" at bounding box center [923, 495] width 52 height 29
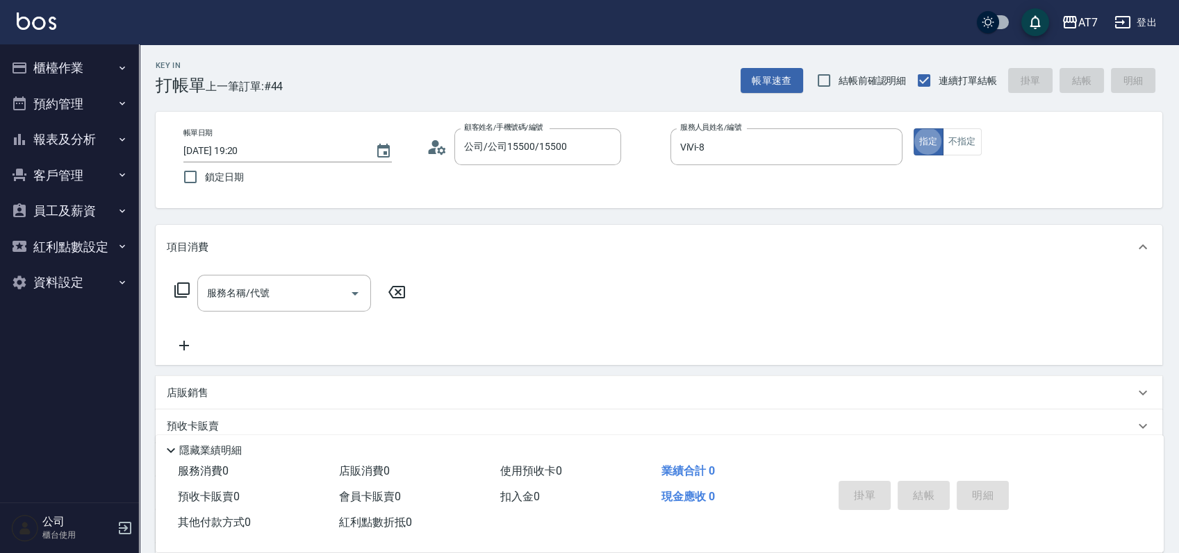
scroll to position [92, 0]
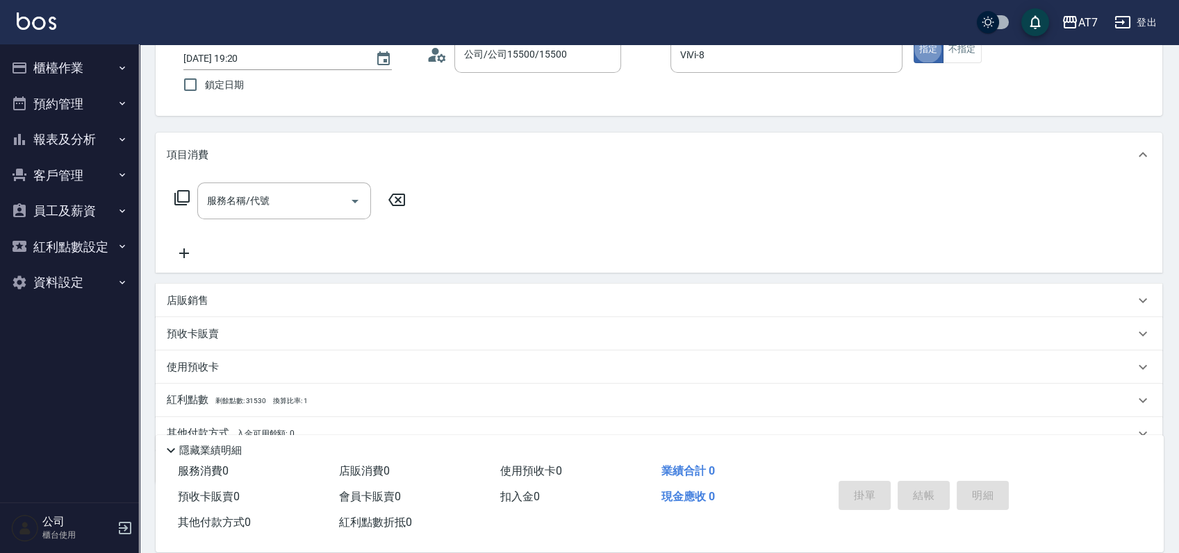
click at [488, 299] on div "店販銷售" at bounding box center [650, 301] width 967 height 15
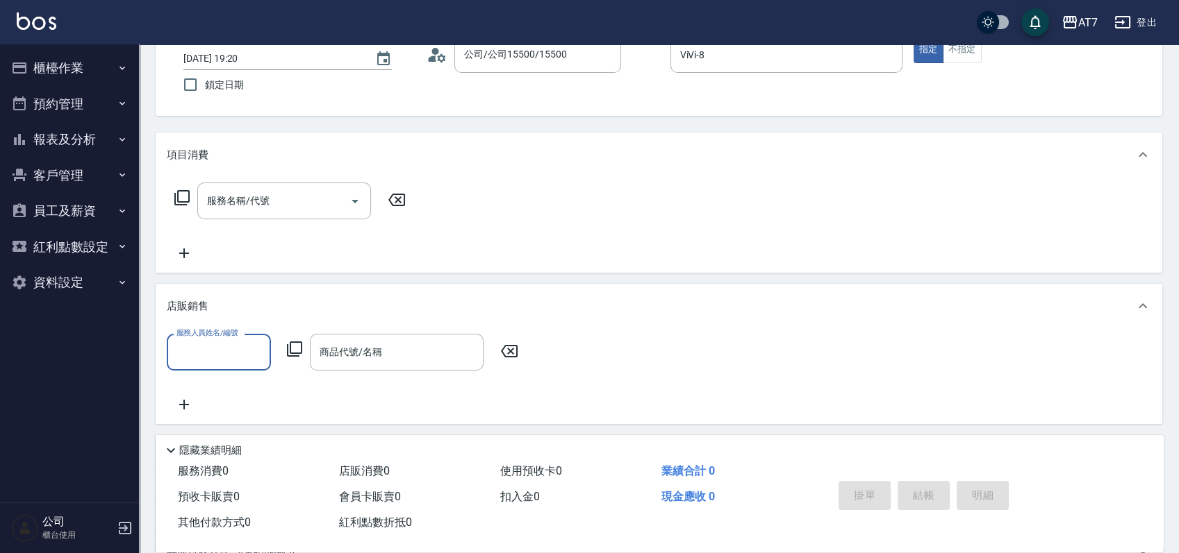
scroll to position [0, 0]
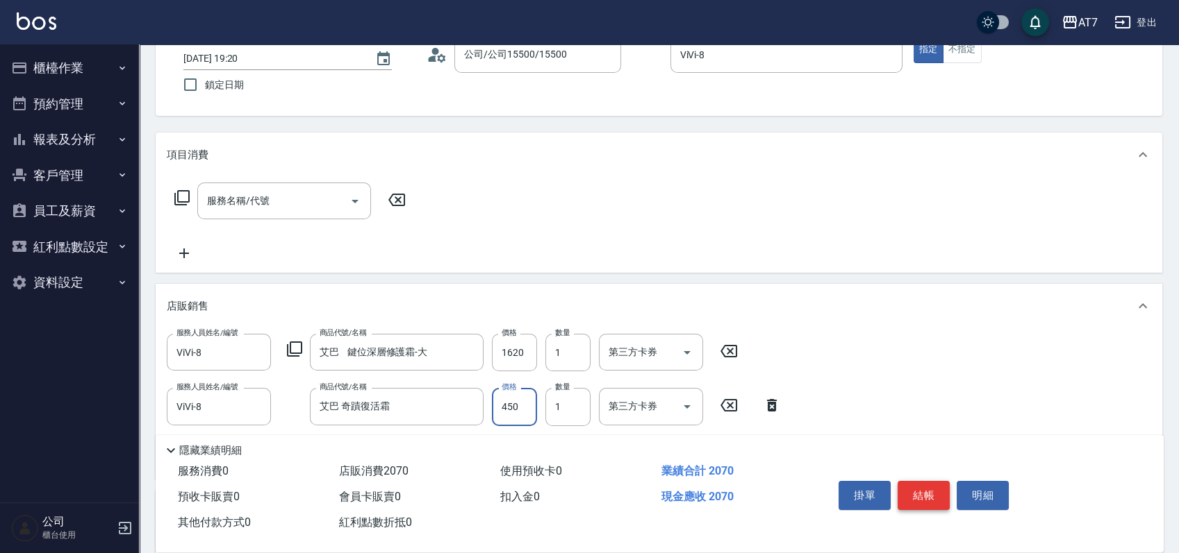
click at [907, 494] on button "結帳" at bounding box center [923, 495] width 52 height 29
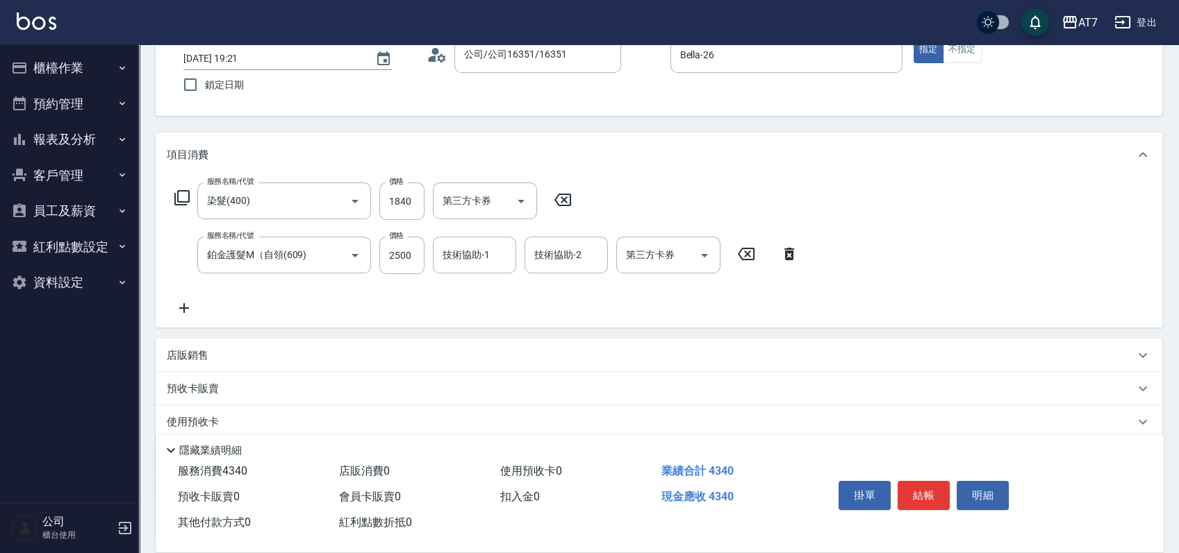
click at [908, 363] on div "店販銷售" at bounding box center [650, 356] width 967 height 15
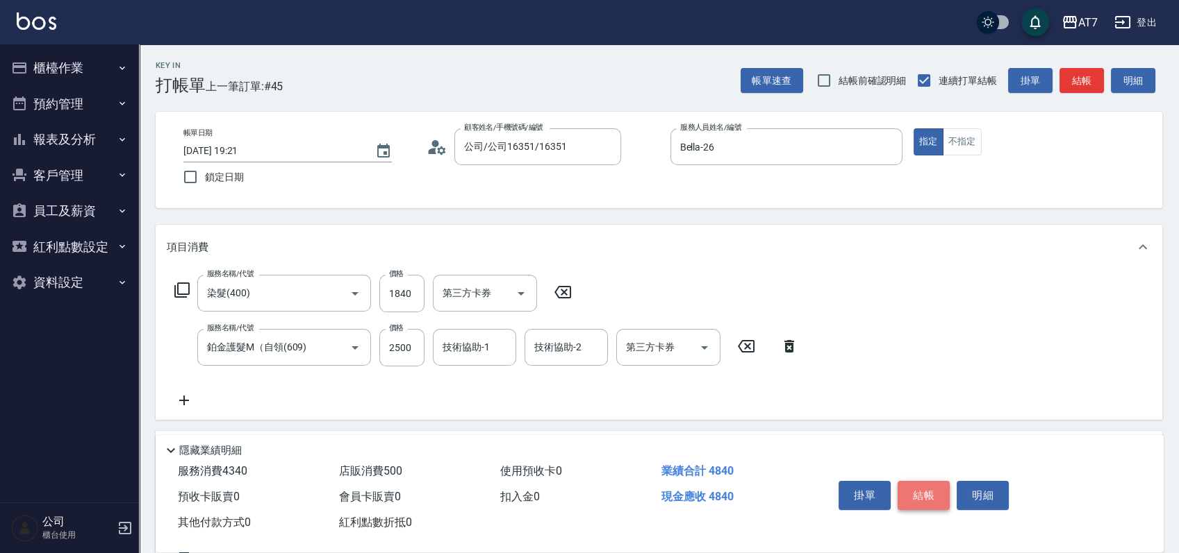
click at [927, 492] on button "結帳" at bounding box center [923, 495] width 52 height 29
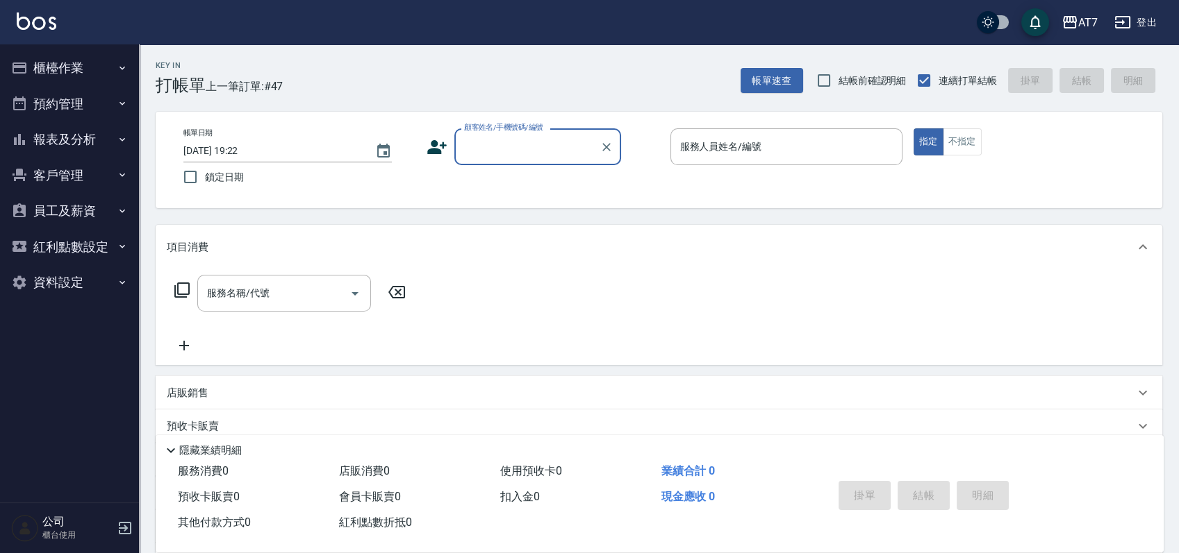
click at [56, 58] on button "櫃檯作業" at bounding box center [70, 68] width 128 height 36
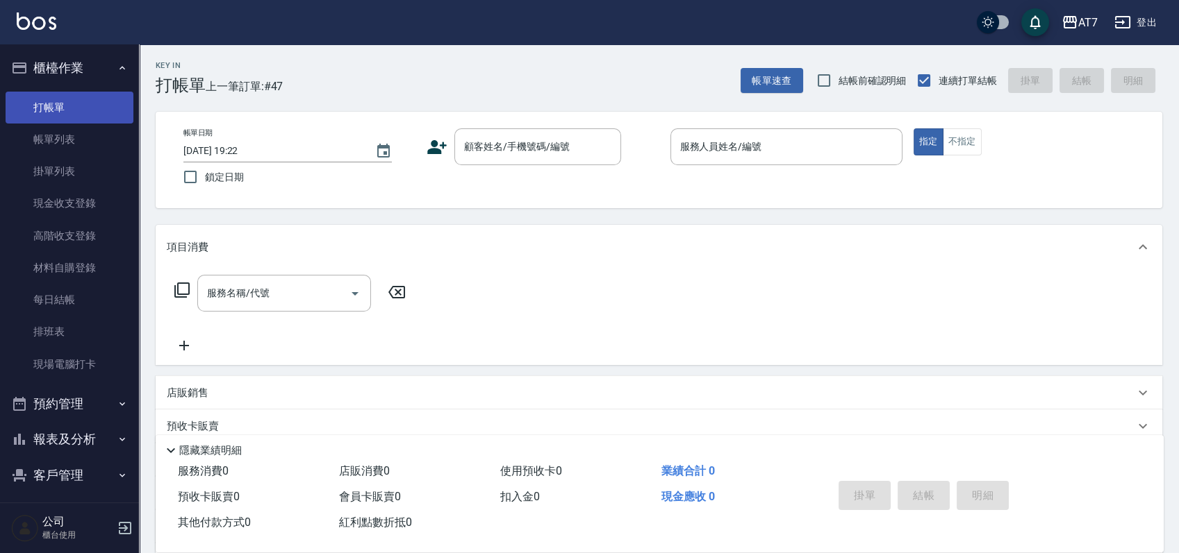
click at [89, 117] on link "打帳單" at bounding box center [70, 108] width 128 height 32
